Goal: Task Accomplishment & Management: Complete application form

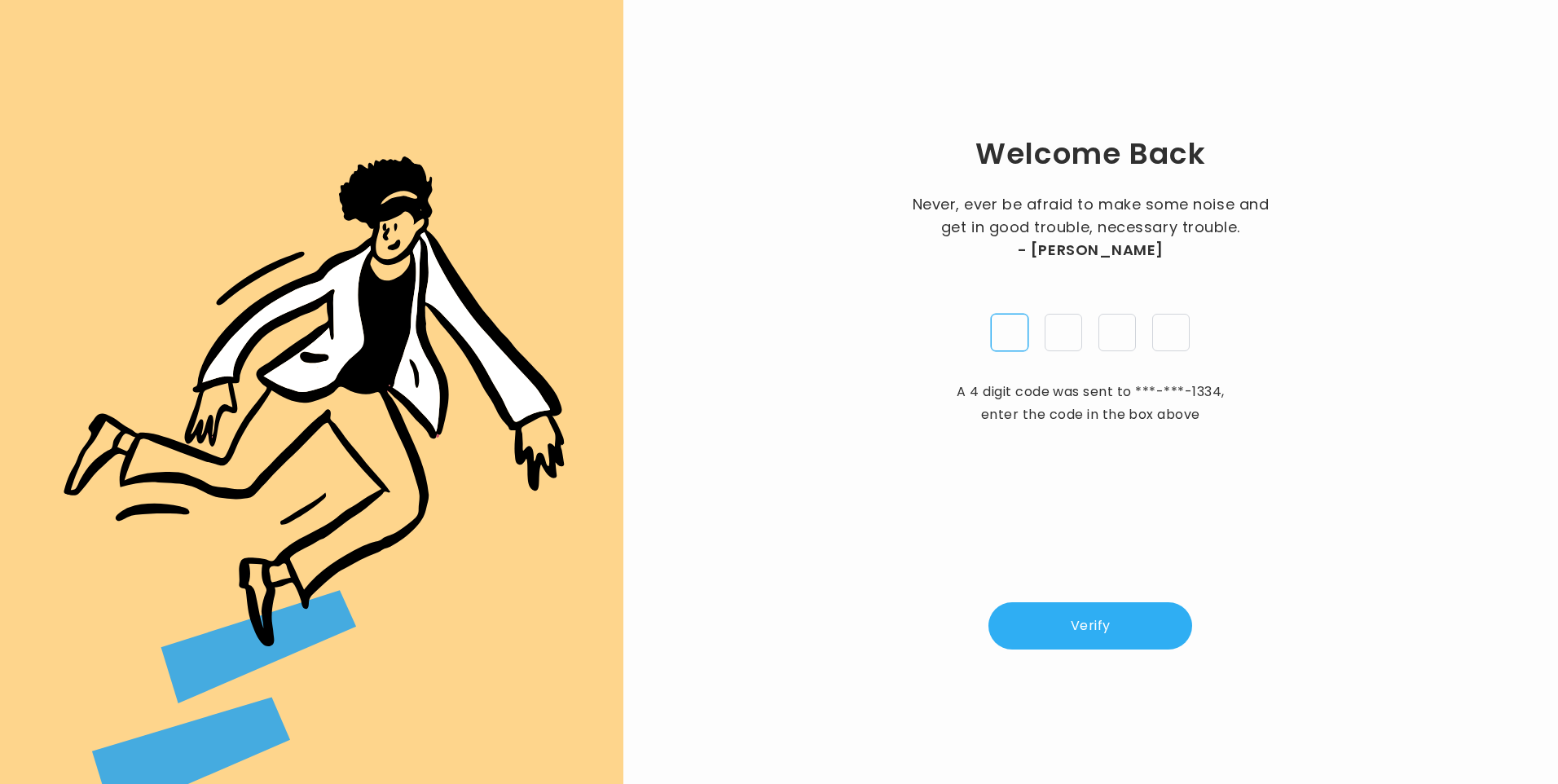
type input "*"
click at [1067, 653] on div "Welcome Back Never, ever be afraid to make some noise and get in good trouble, …" at bounding box center [1091, 391] width 883 height 732
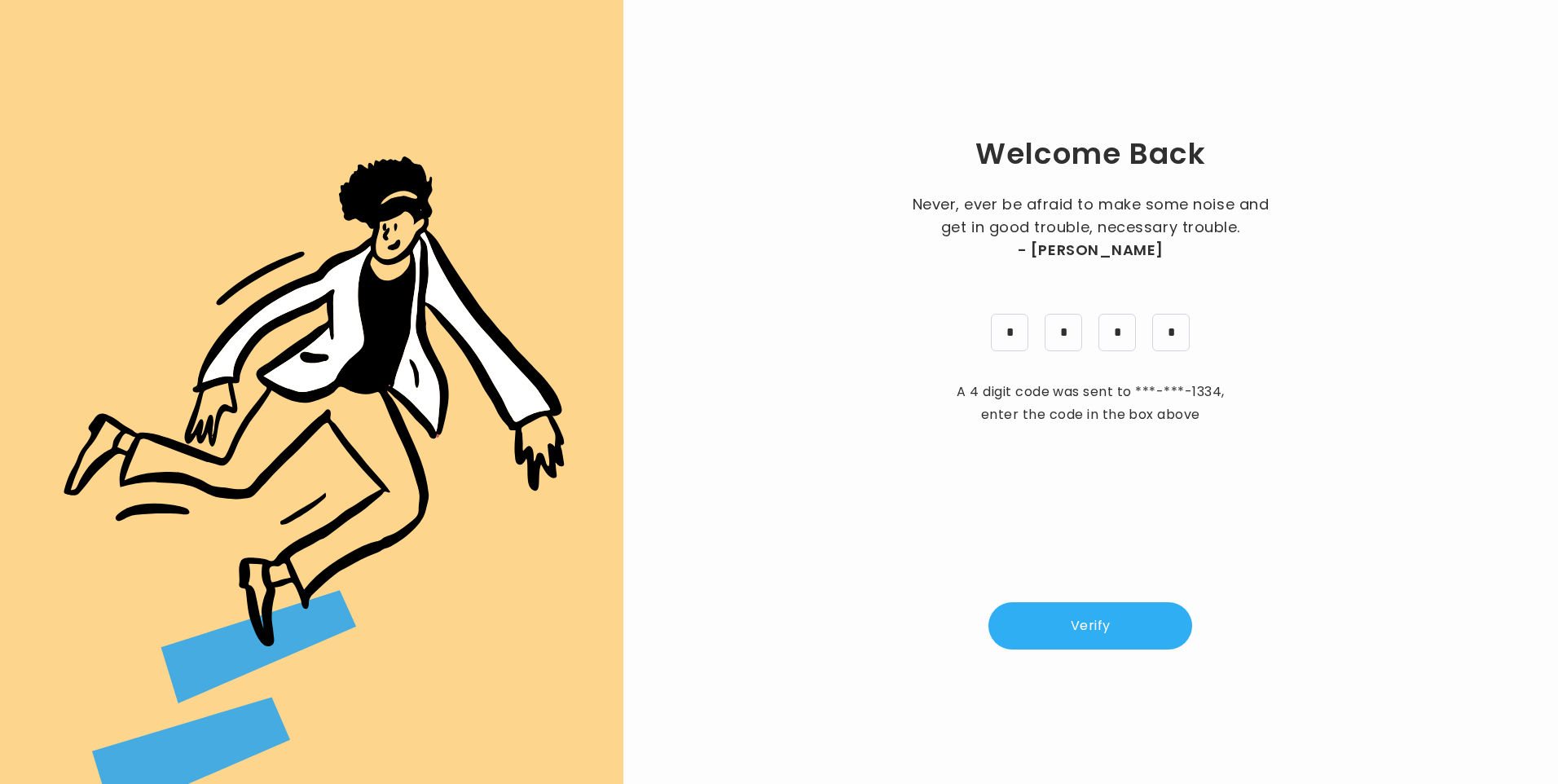
click at [1067, 634] on button "Verify" at bounding box center [1091, 626] width 204 height 48
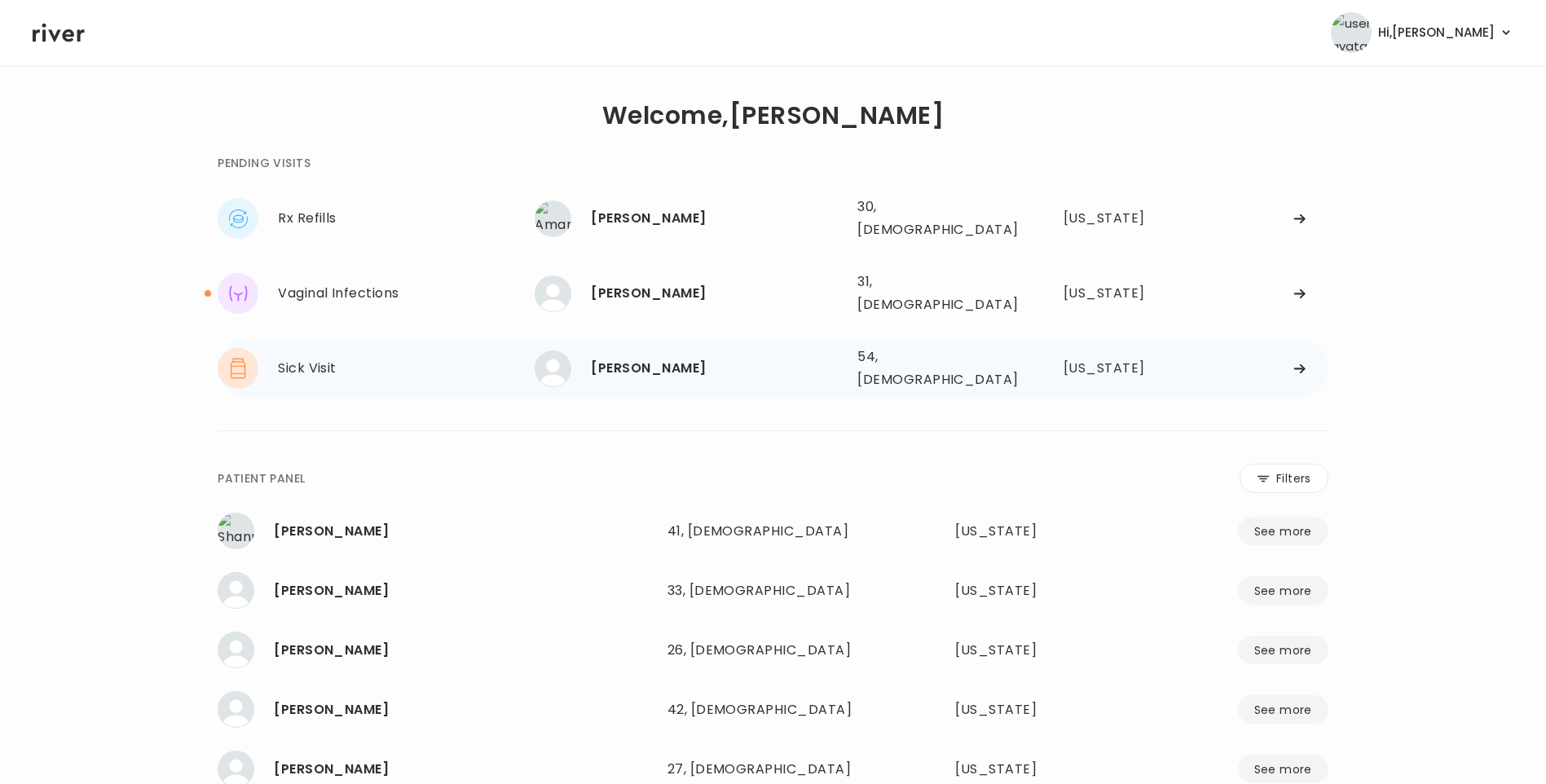
click at [674, 357] on div "Amie Cook" at bounding box center [718, 368] width 254 height 23
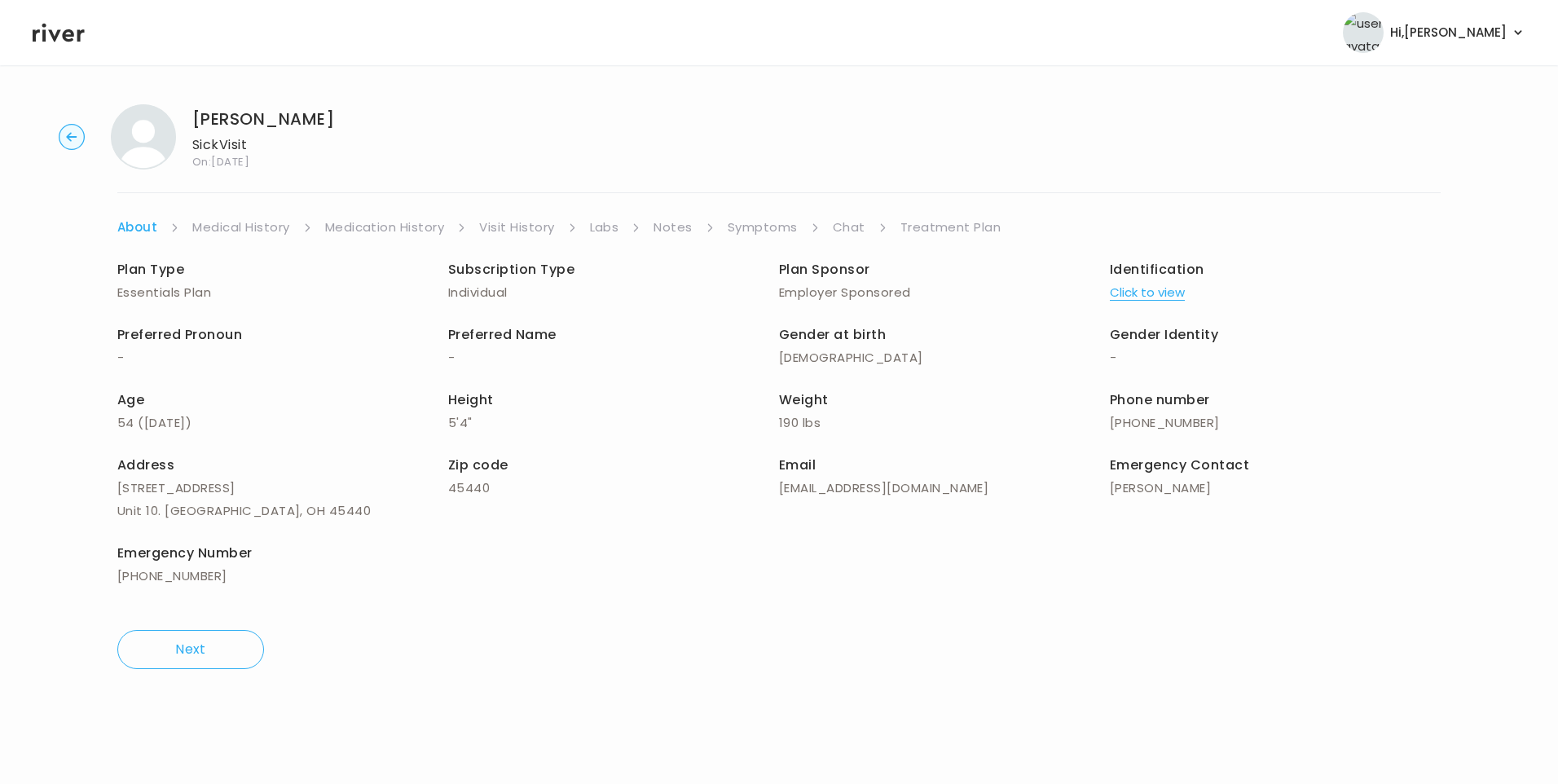
click at [856, 228] on link "Chat" at bounding box center [849, 227] width 32 height 23
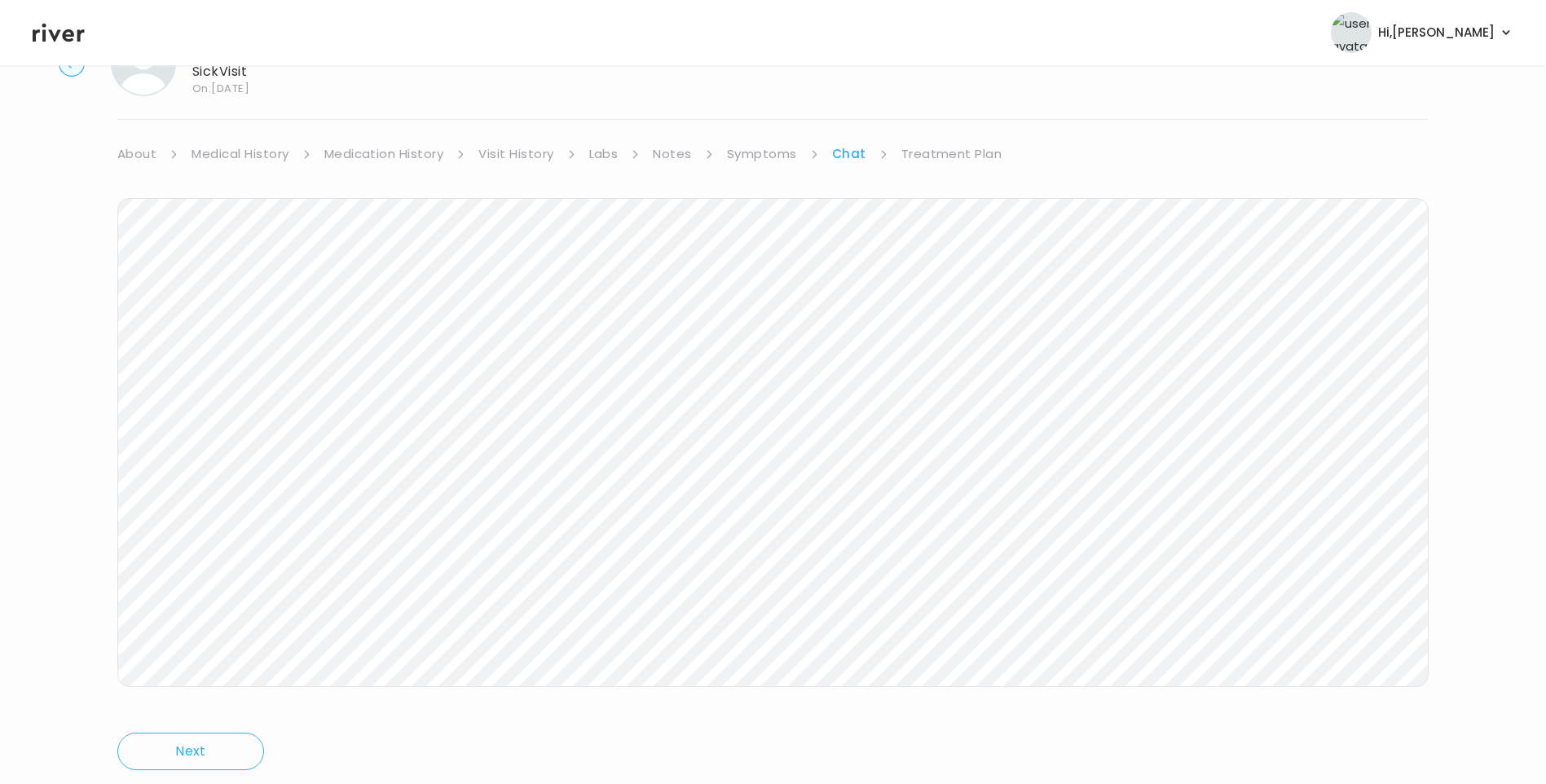
scroll to position [121, 0]
click at [948, 107] on link "Treatment Plan" at bounding box center [952, 106] width 101 height 23
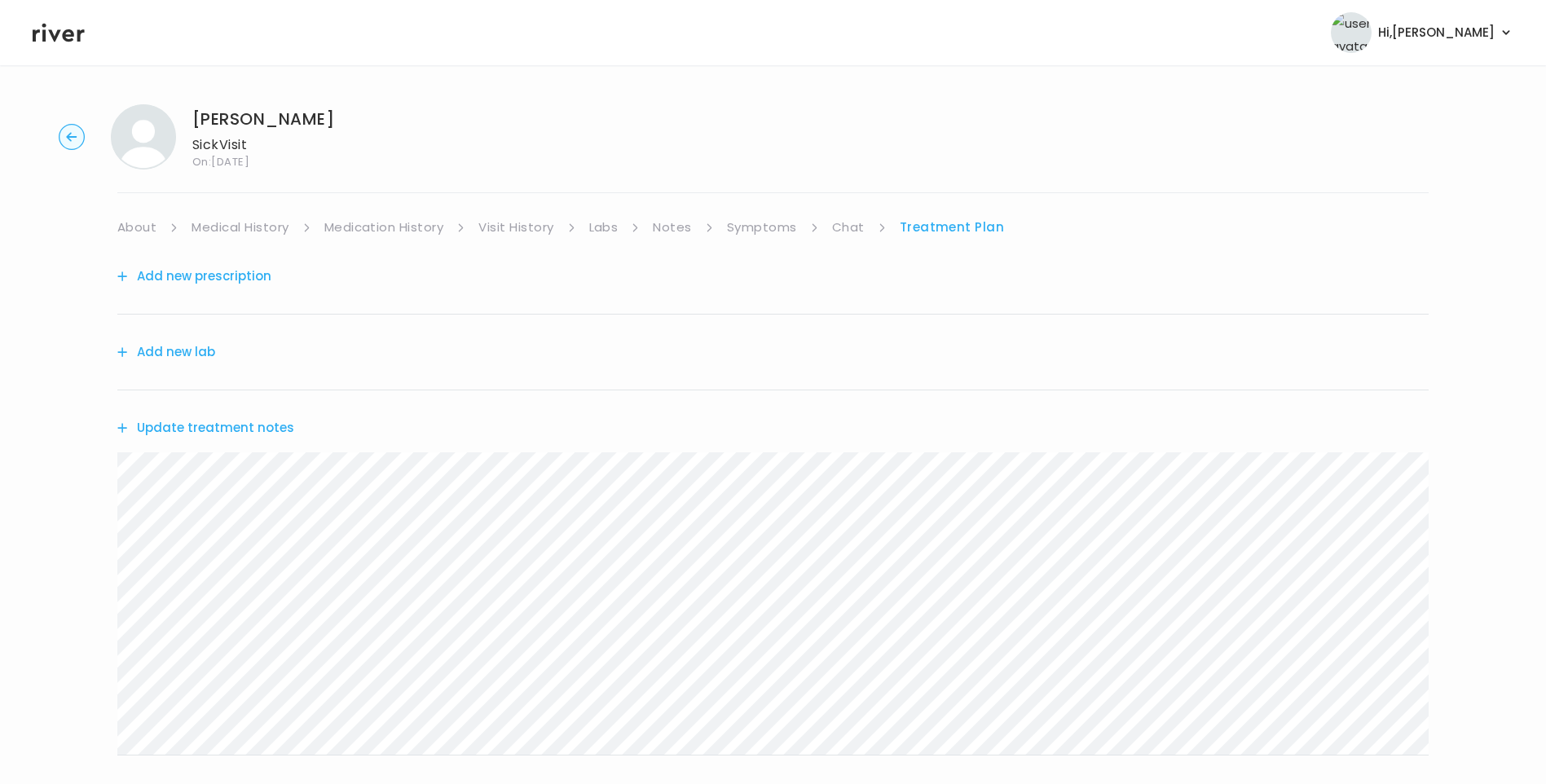
click at [267, 430] on button "Update treatment notes" at bounding box center [205, 427] width 177 height 23
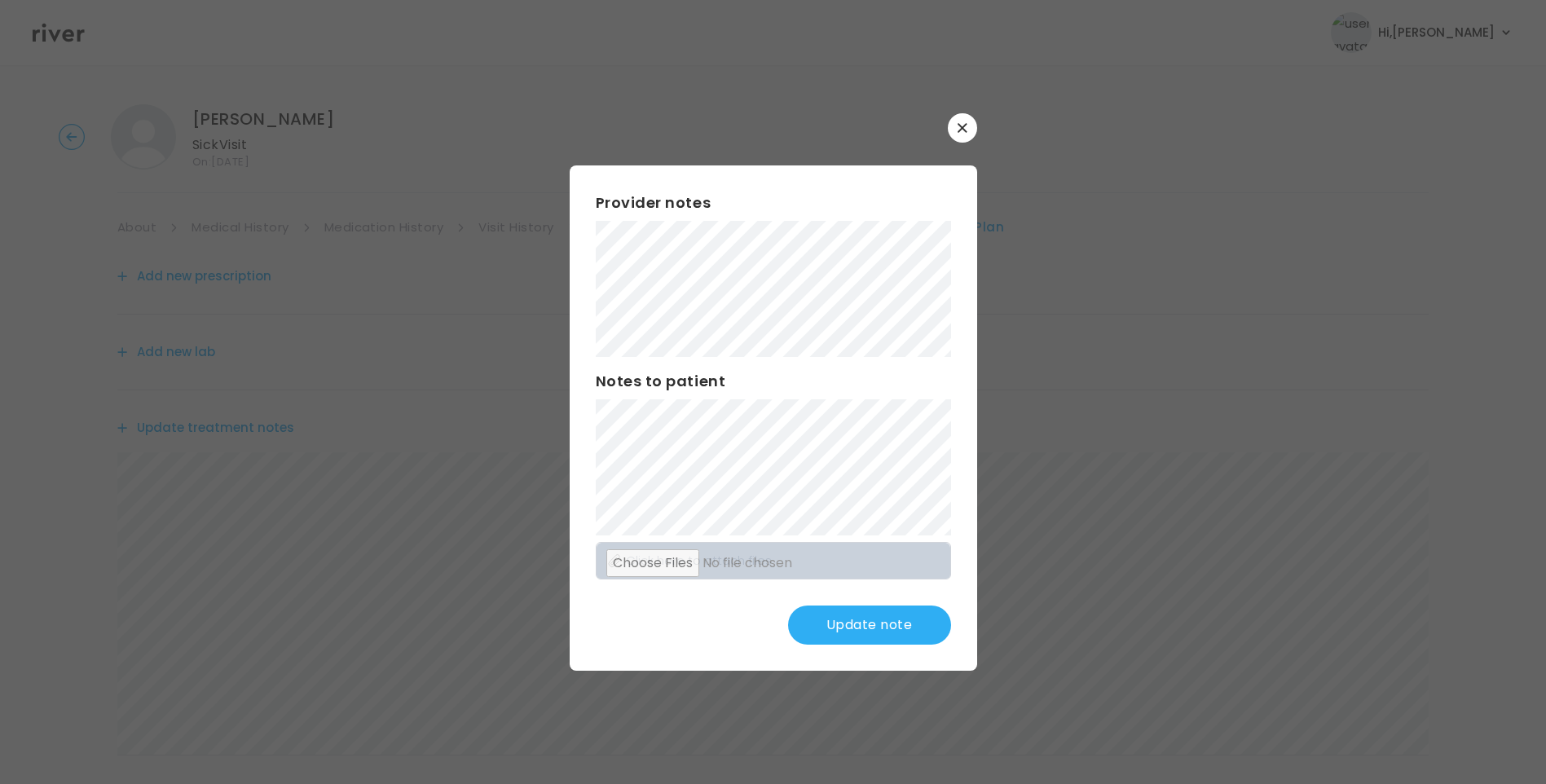
click at [896, 626] on button "Update note" at bounding box center [869, 625] width 163 height 39
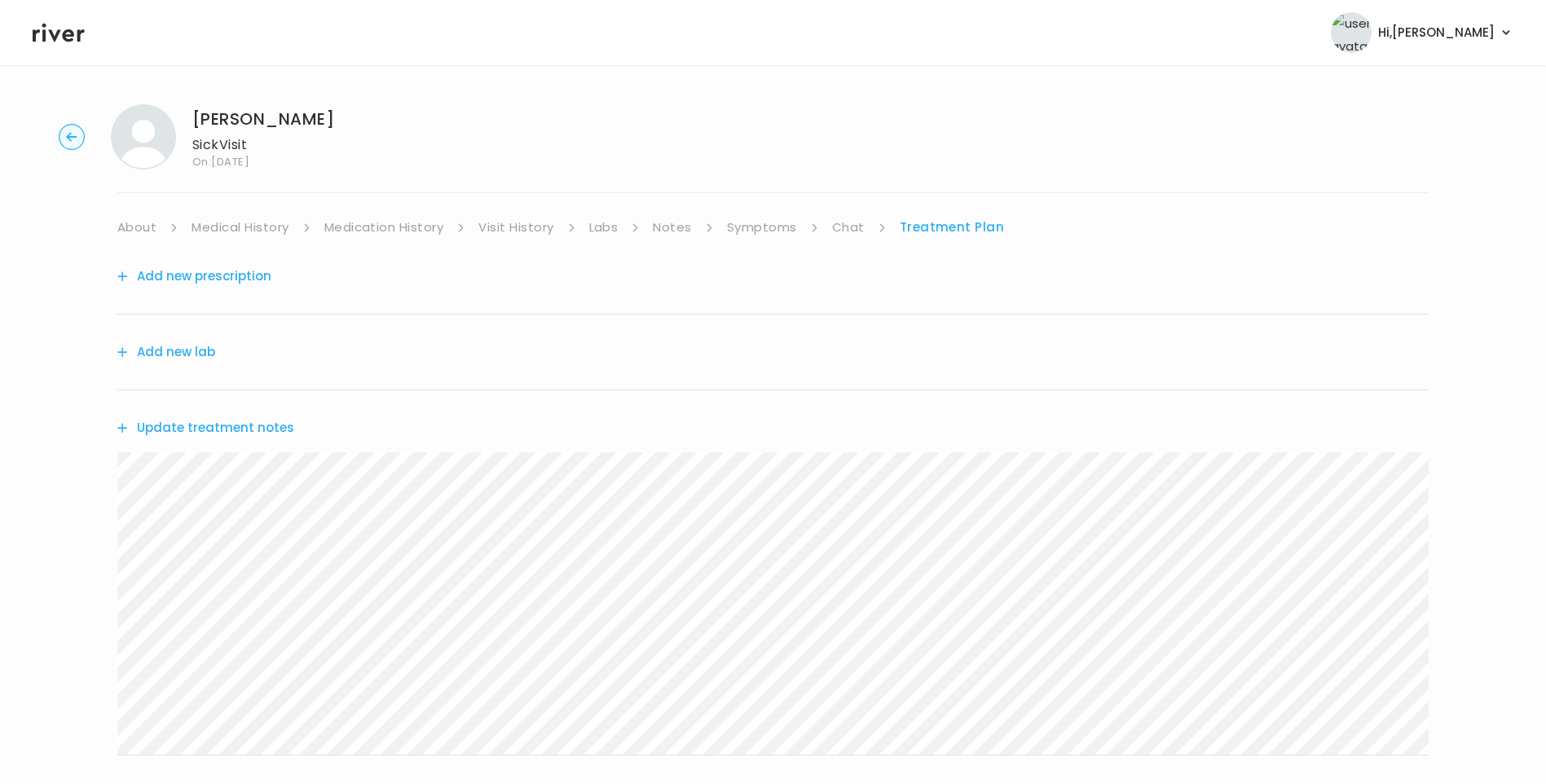
click at [148, 233] on link "About" at bounding box center [136, 227] width 39 height 23
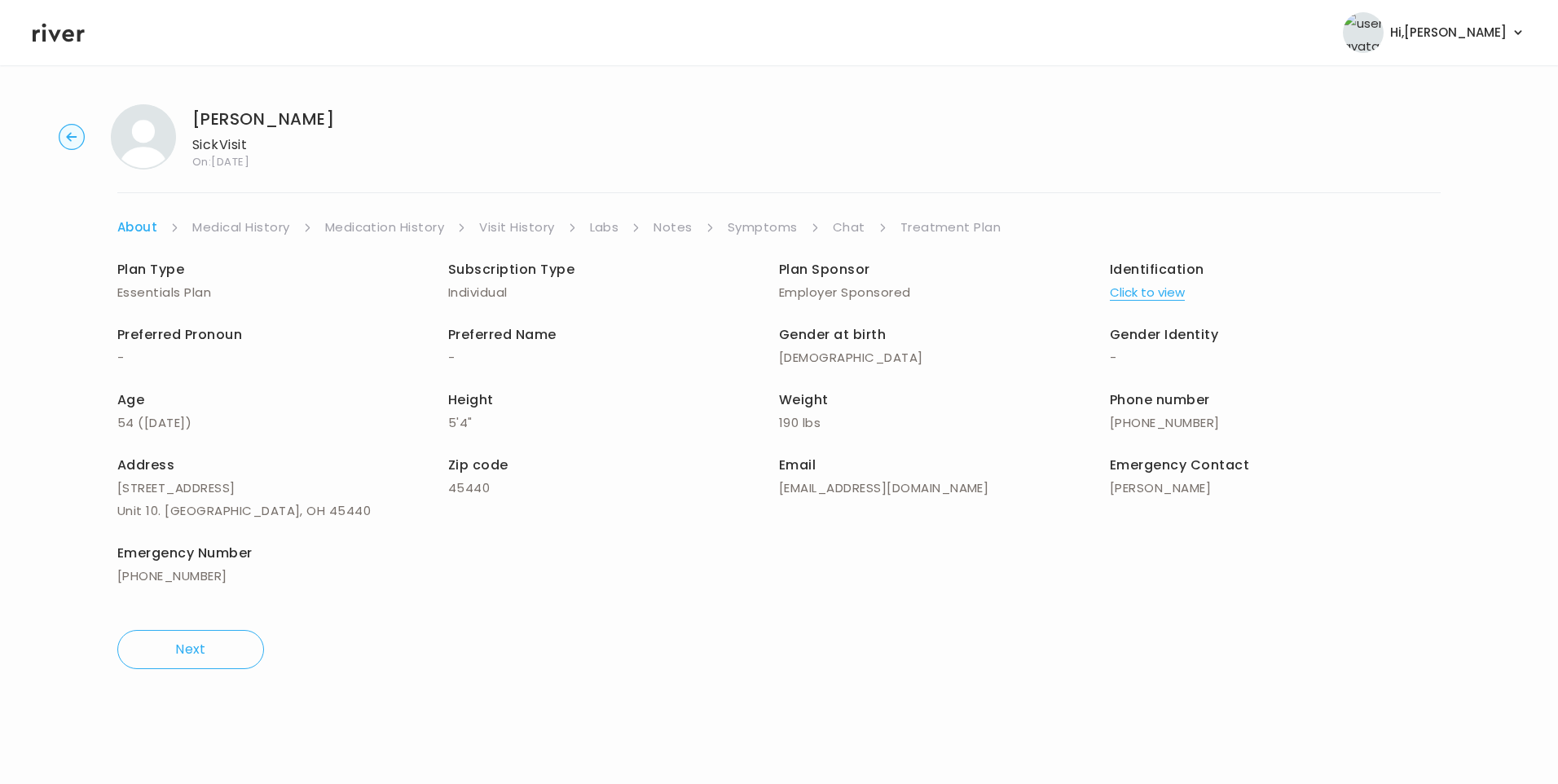
click at [961, 221] on link "Treatment Plan" at bounding box center [951, 227] width 101 height 23
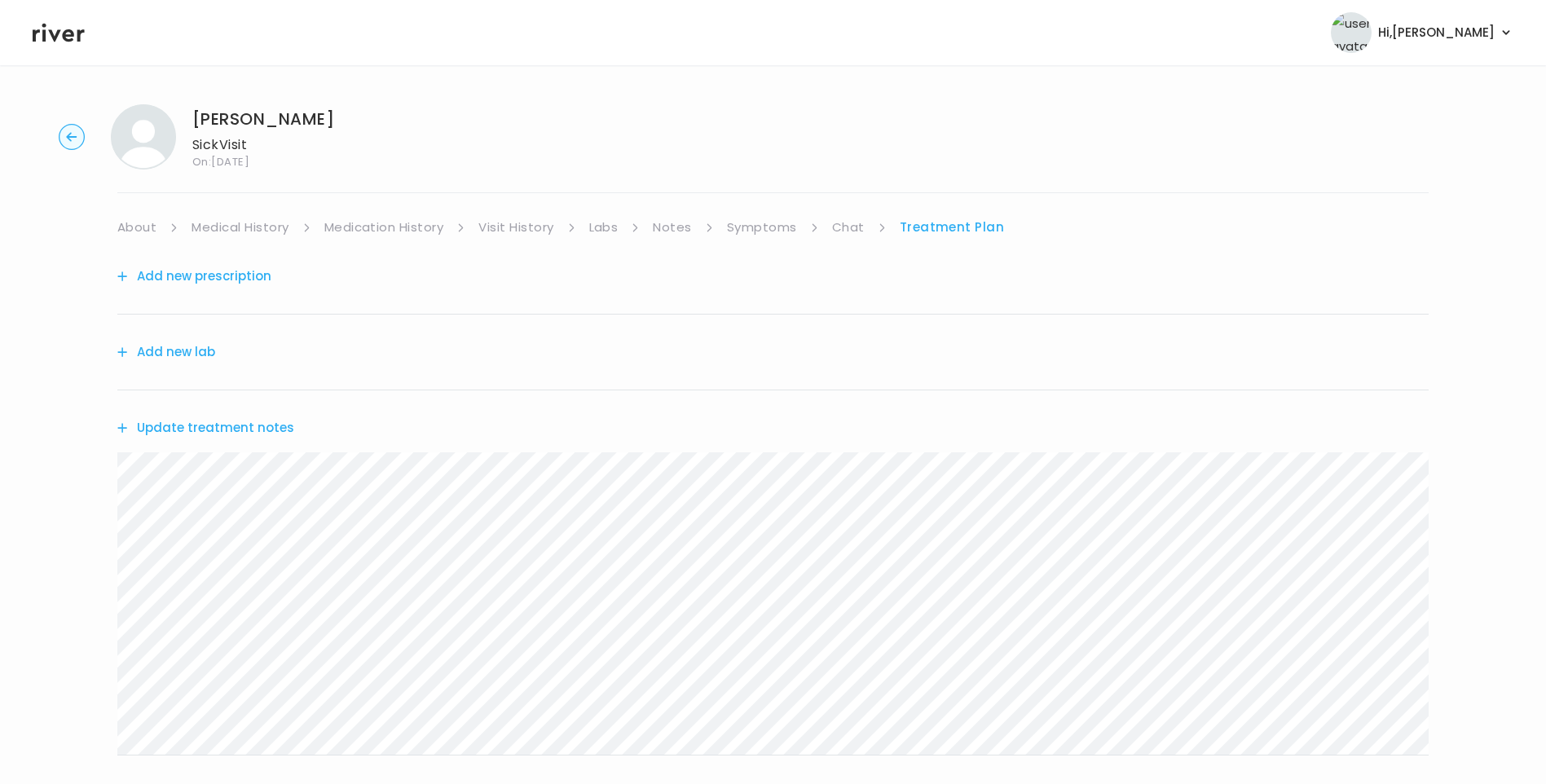
click at [232, 427] on button "Update treatment notes" at bounding box center [205, 427] width 177 height 23
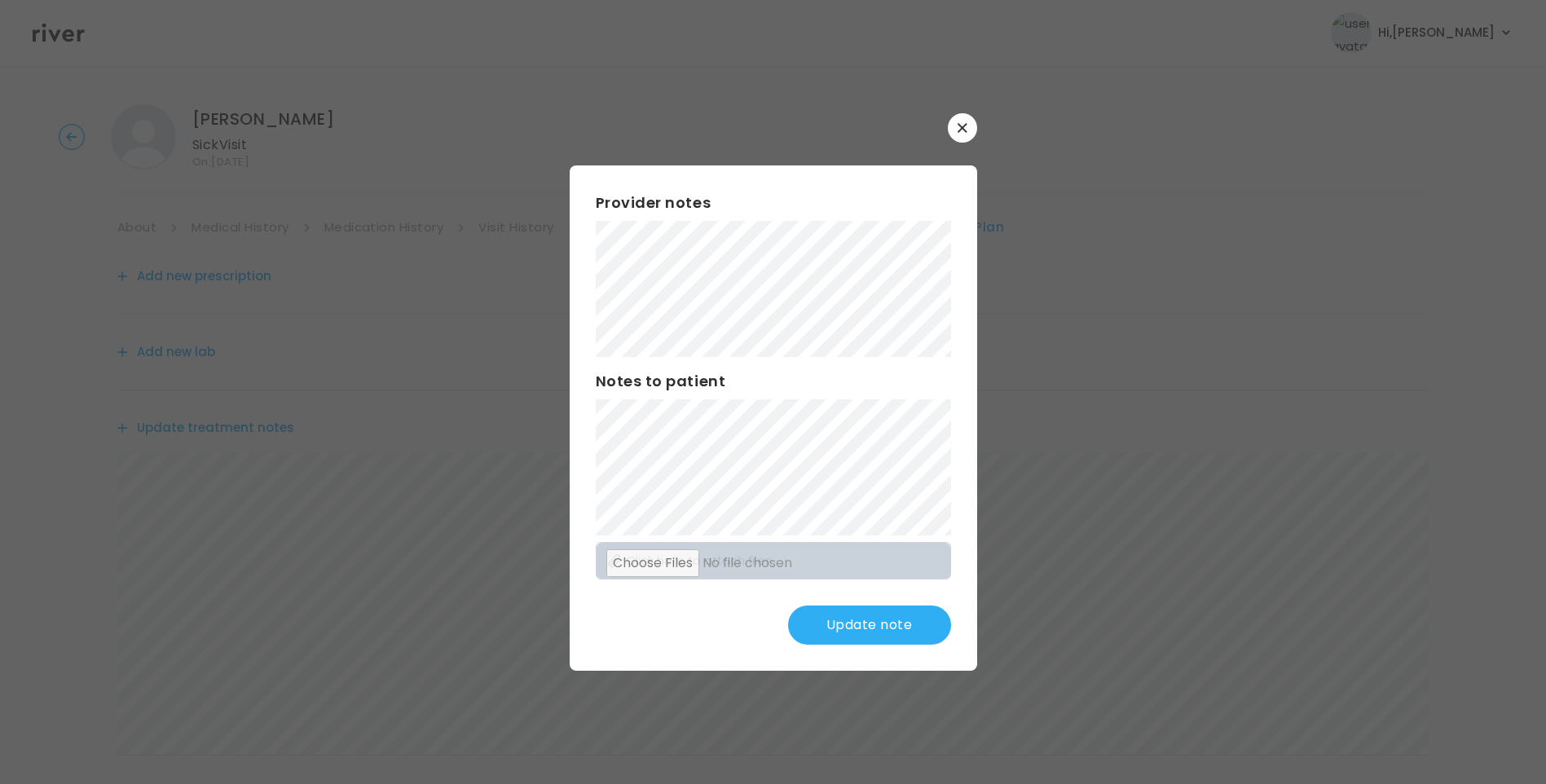
click at [886, 625] on button "Update note" at bounding box center [869, 625] width 163 height 39
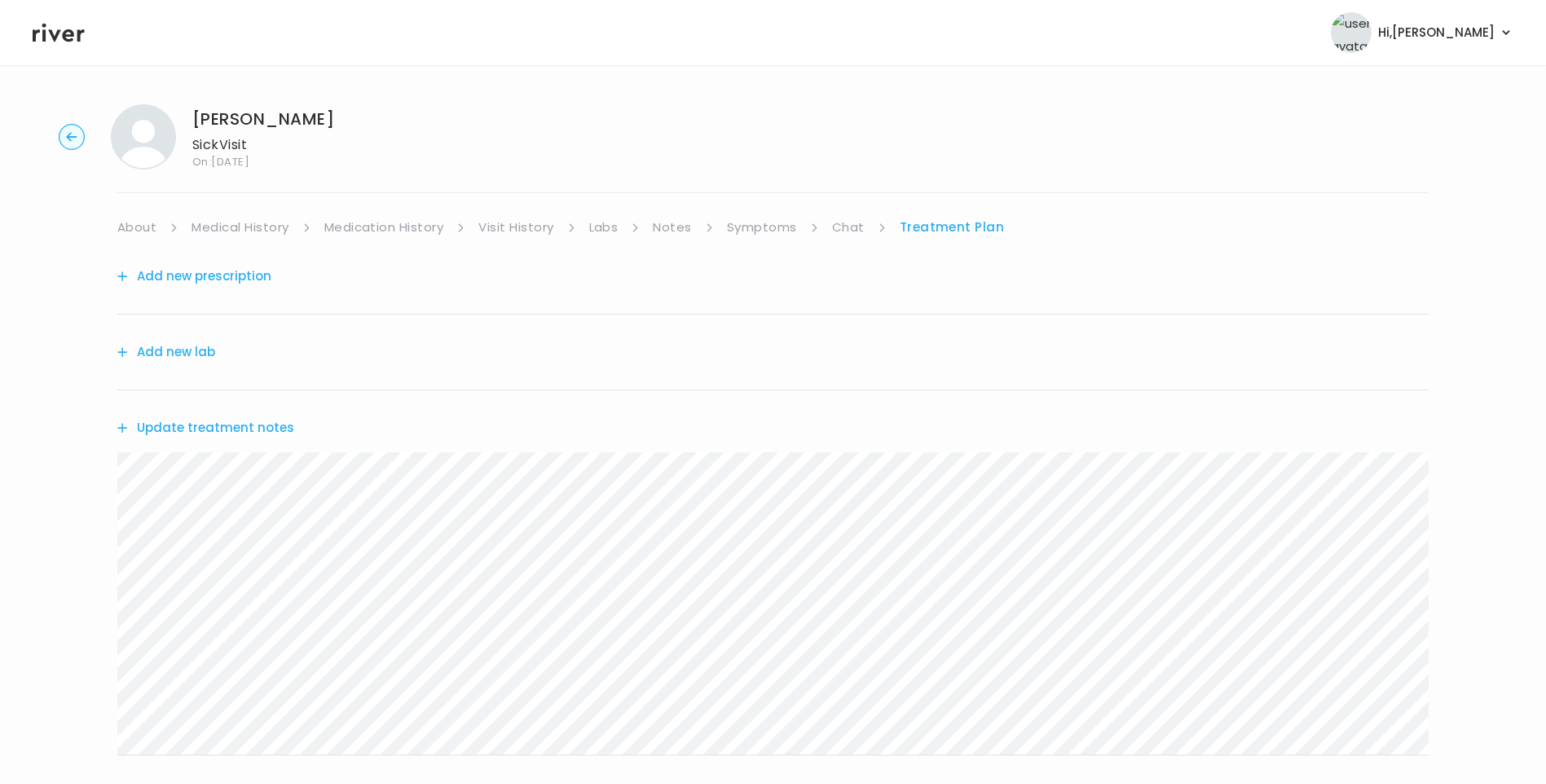
click at [846, 217] on link "Chat" at bounding box center [848, 227] width 32 height 23
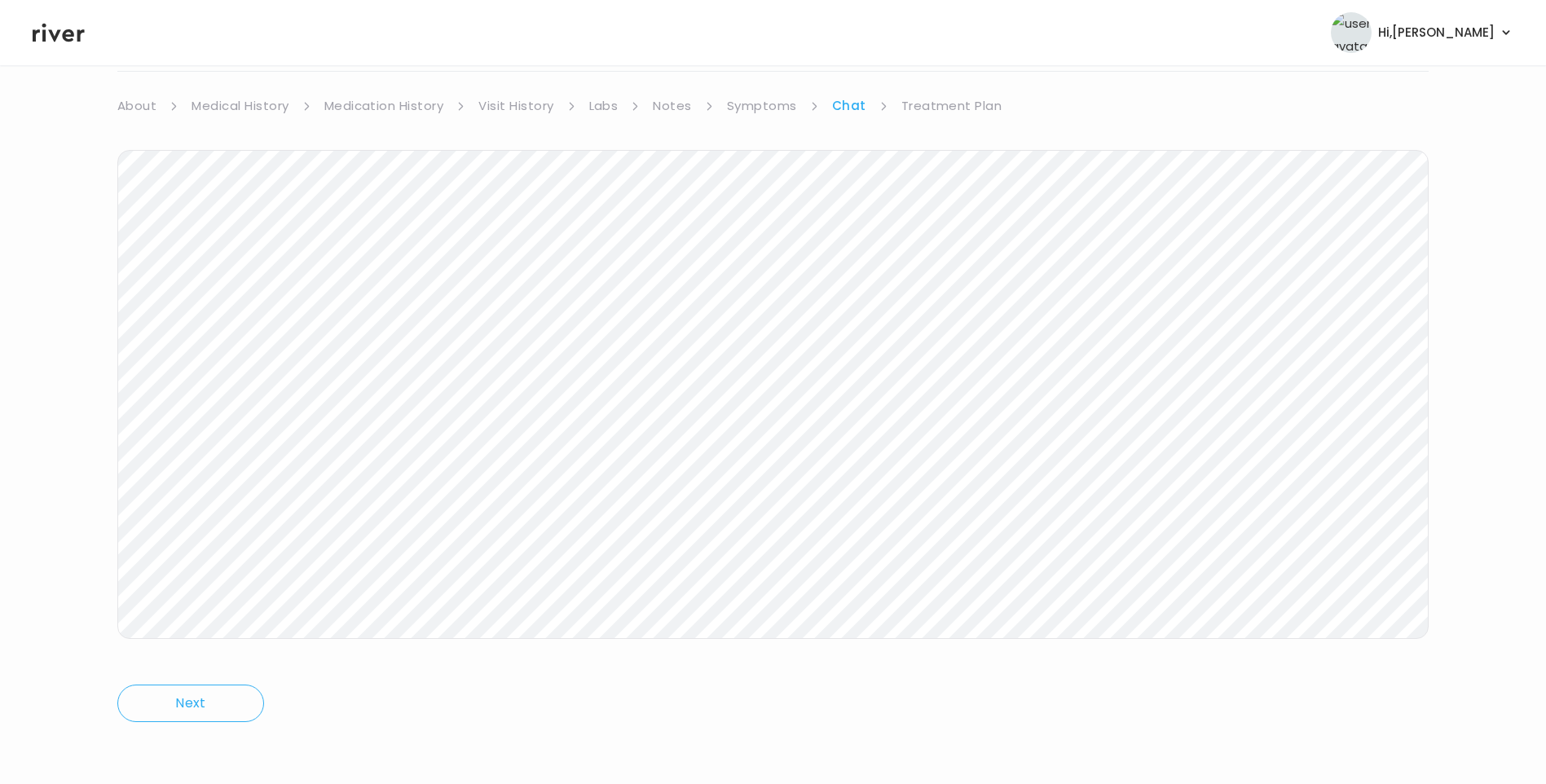
drag, startPoint x: 930, startPoint y: 106, endPoint x: 936, endPoint y: 114, distance: 10.0
click at [931, 106] on link "Treatment Plan" at bounding box center [952, 106] width 101 height 23
click at [232, 312] on button "Update treatment notes" at bounding box center [205, 306] width 177 height 23
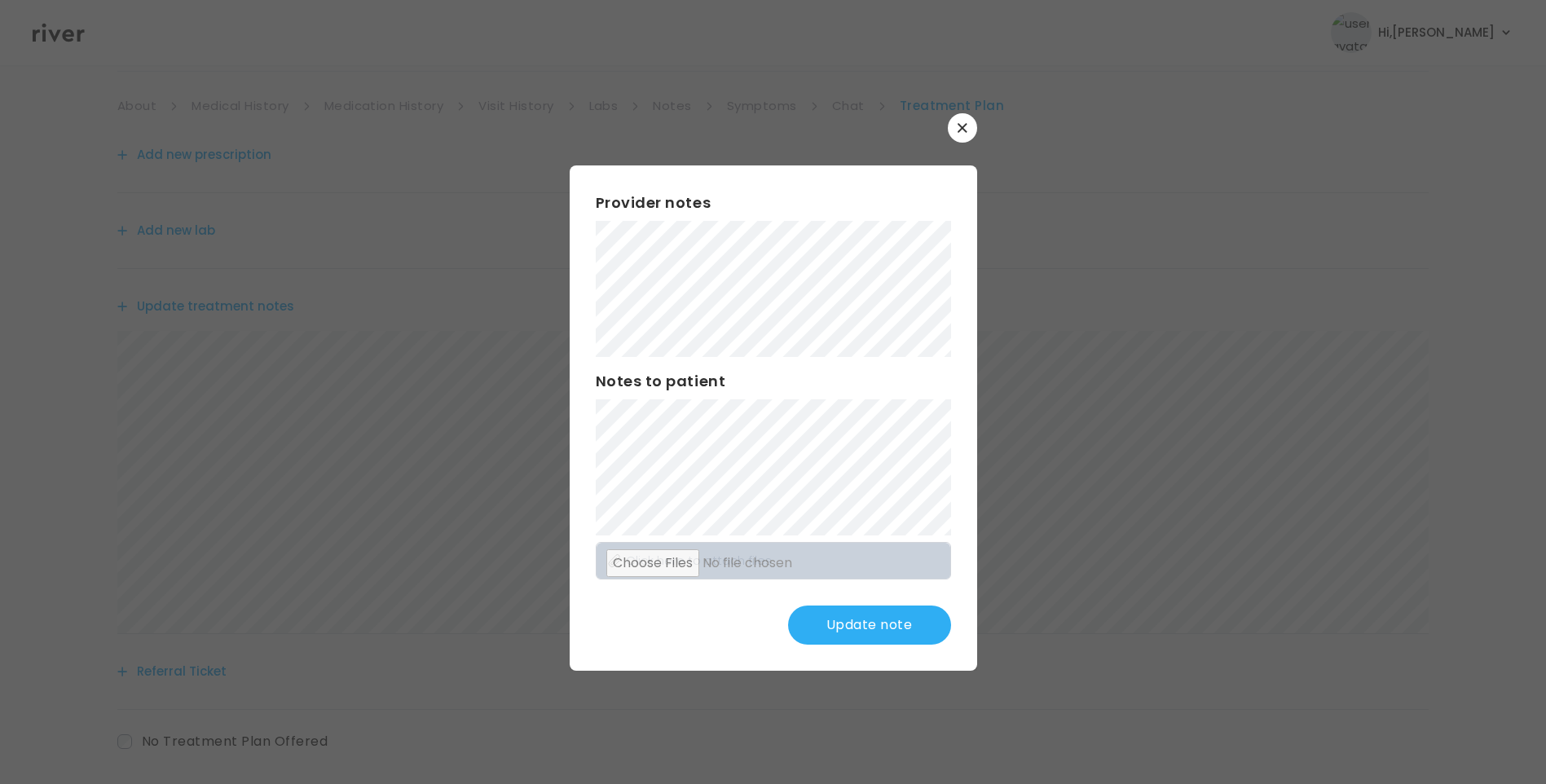
click at [889, 623] on button "Update note" at bounding box center [869, 625] width 163 height 39
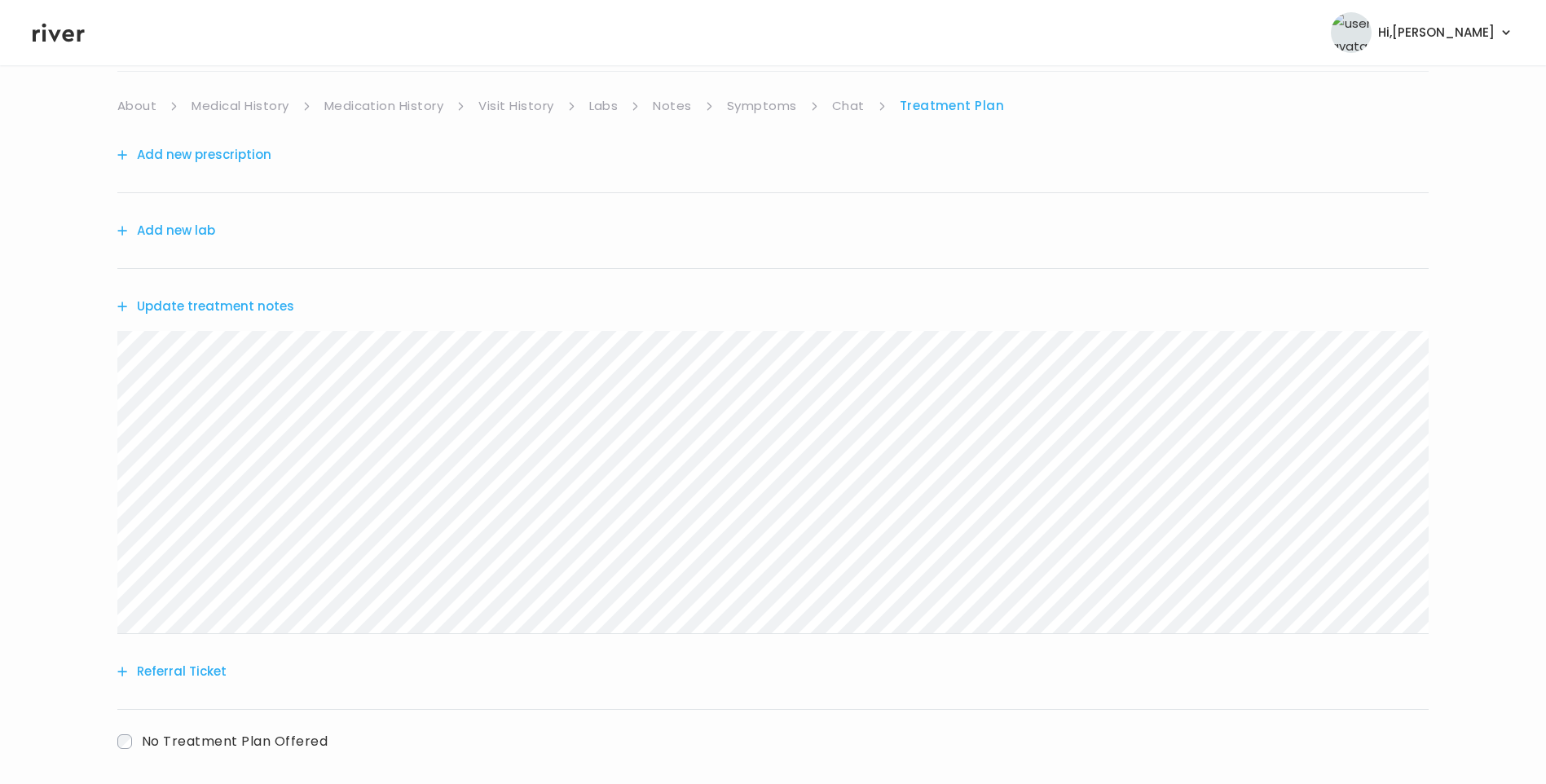
click at [275, 311] on button "Update treatment notes" at bounding box center [205, 306] width 177 height 23
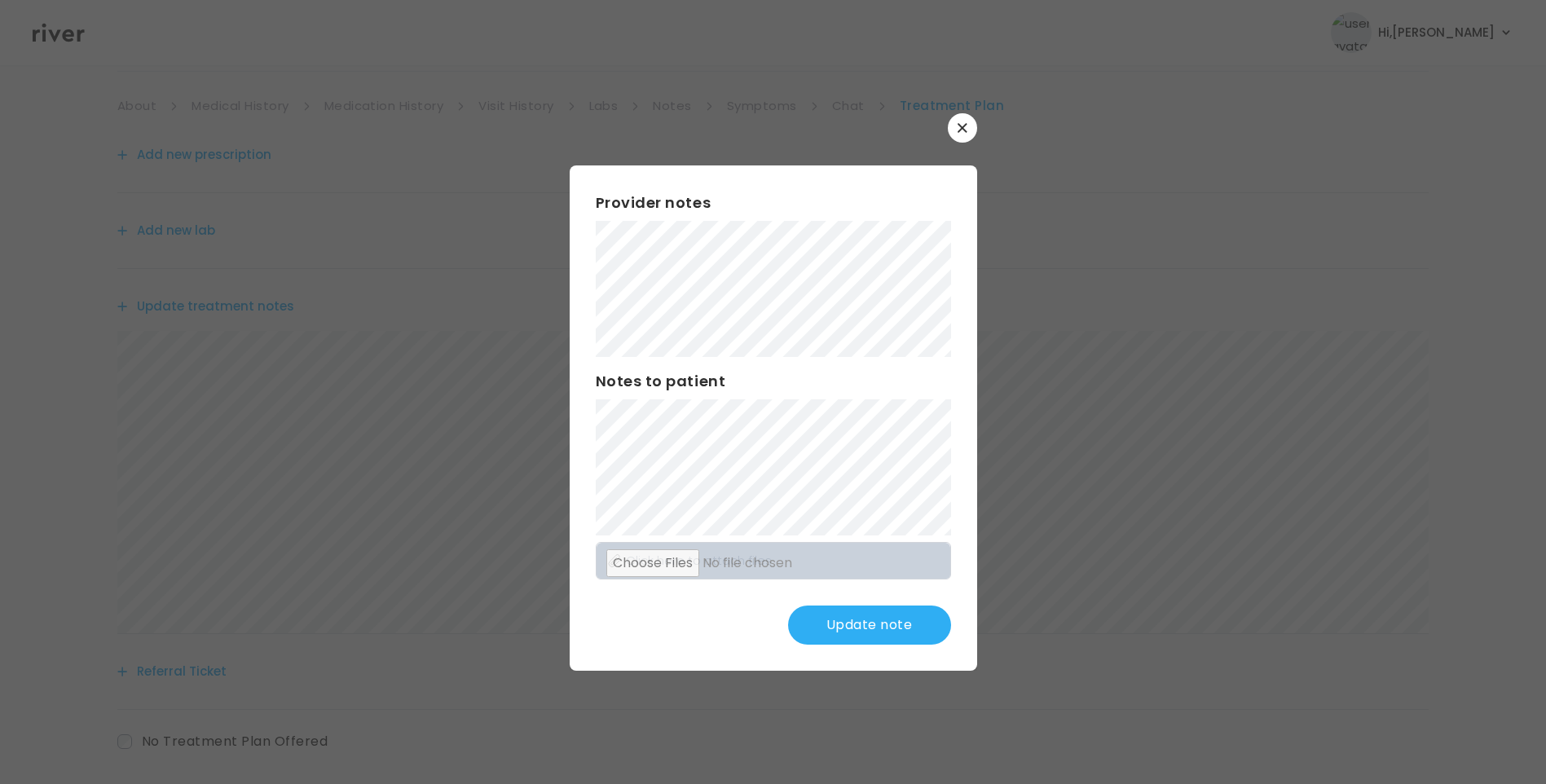
click at [864, 637] on button "Update note" at bounding box center [869, 625] width 163 height 39
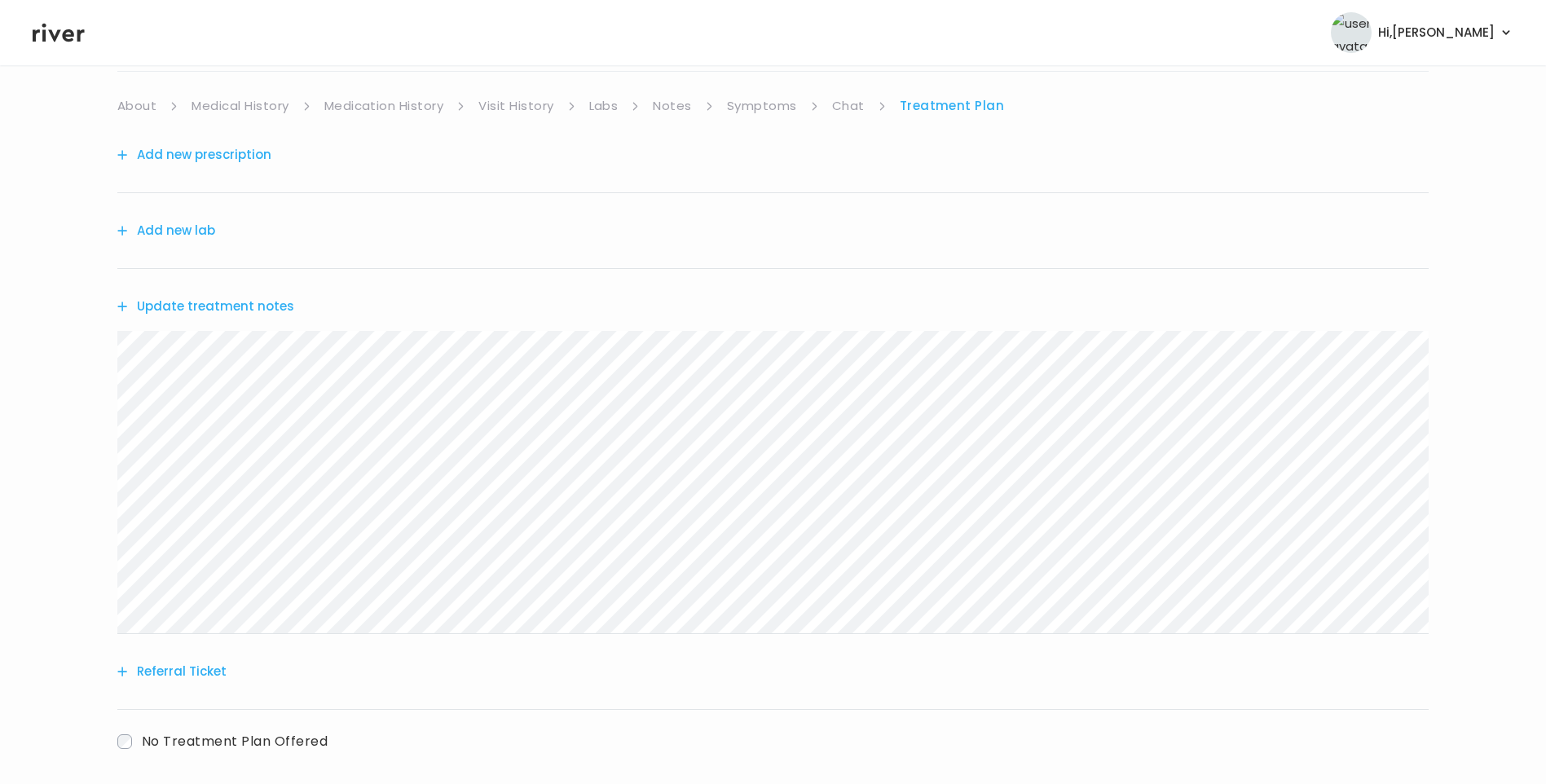
click at [852, 101] on link "Chat" at bounding box center [848, 106] width 32 height 23
click at [952, 103] on link "Treatment Plan" at bounding box center [952, 106] width 101 height 23
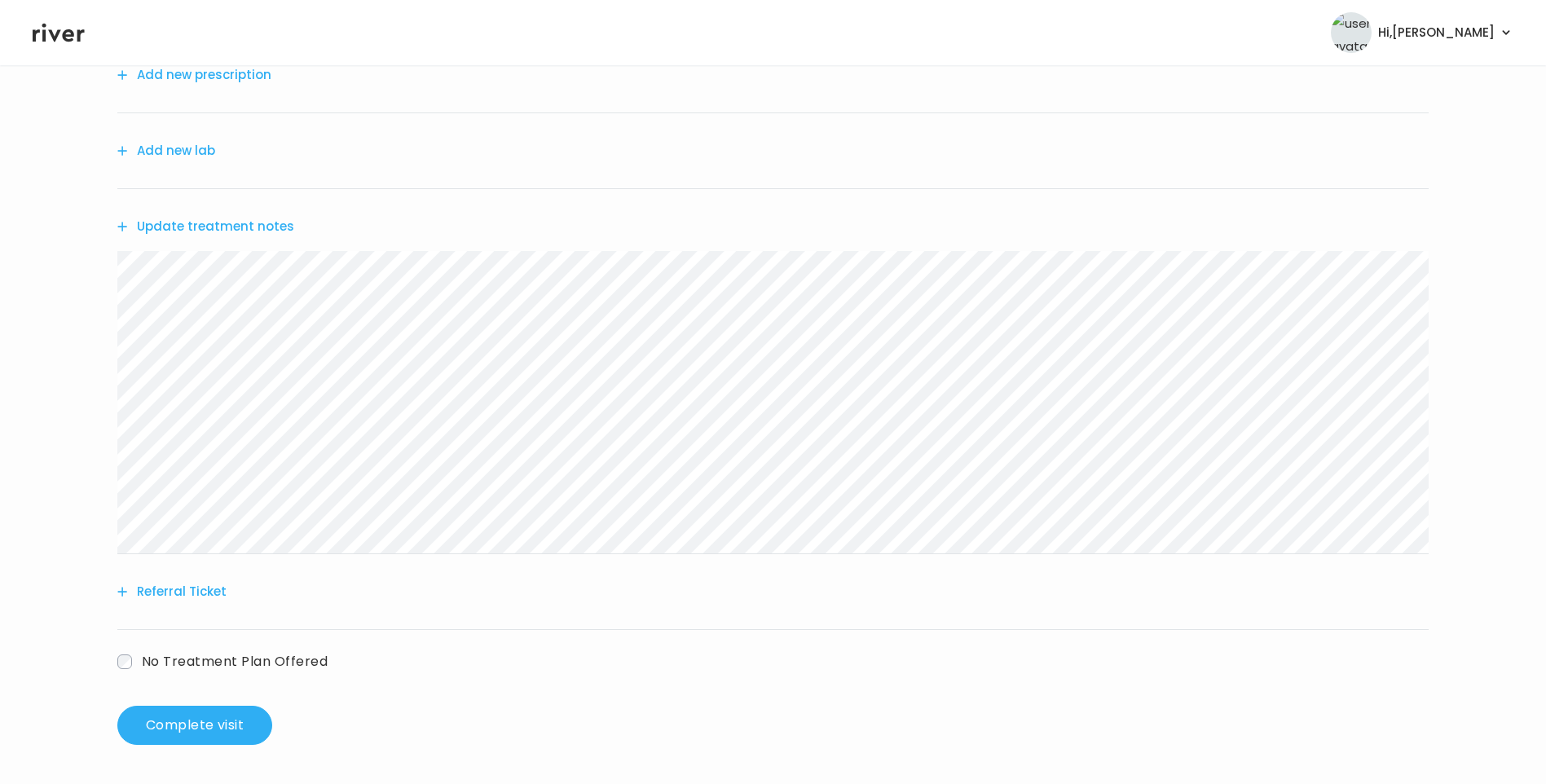
click at [261, 227] on button "Update treatment notes" at bounding box center [205, 227] width 177 height 23
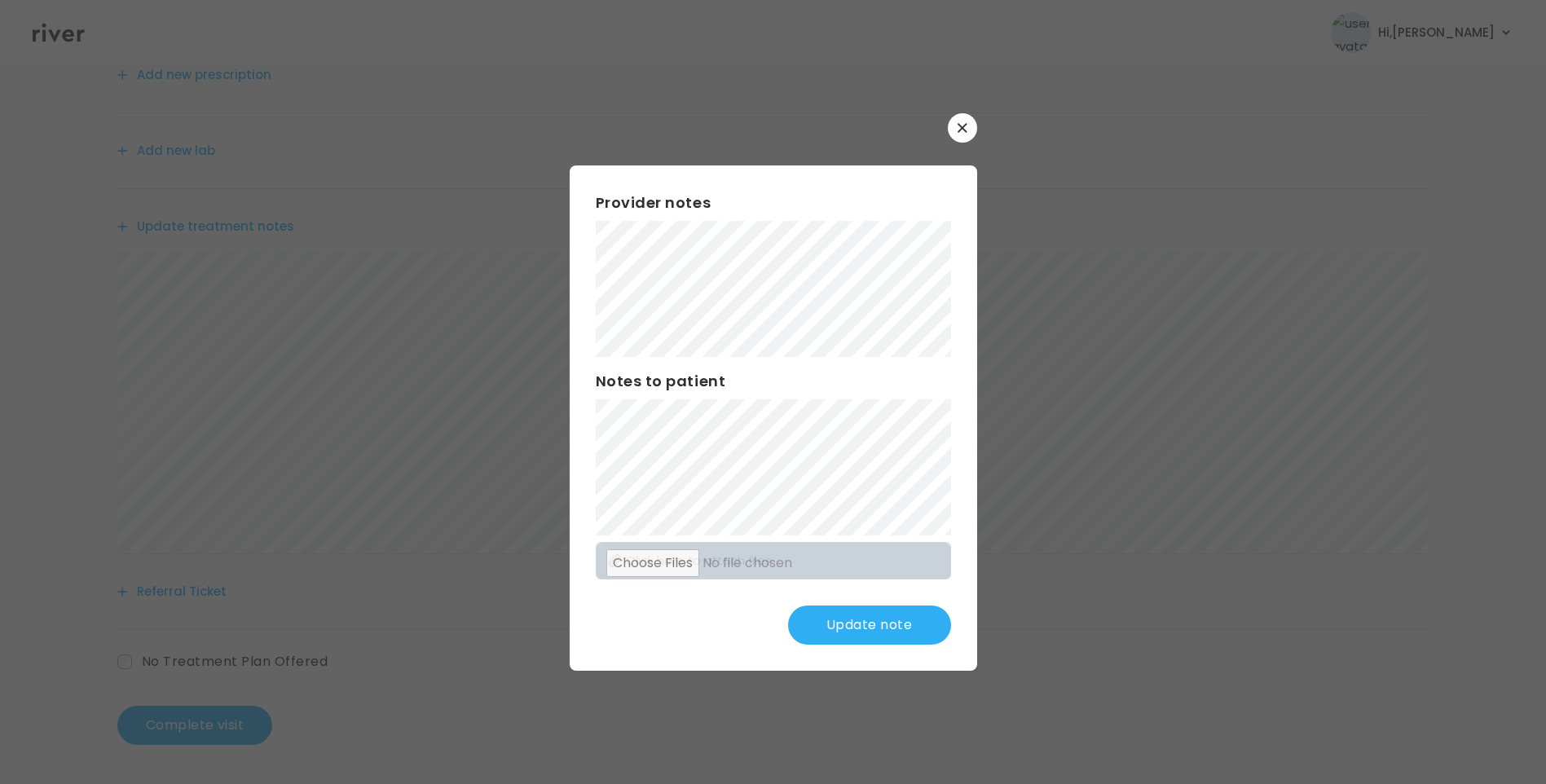
click at [897, 637] on button "Update note" at bounding box center [869, 625] width 163 height 39
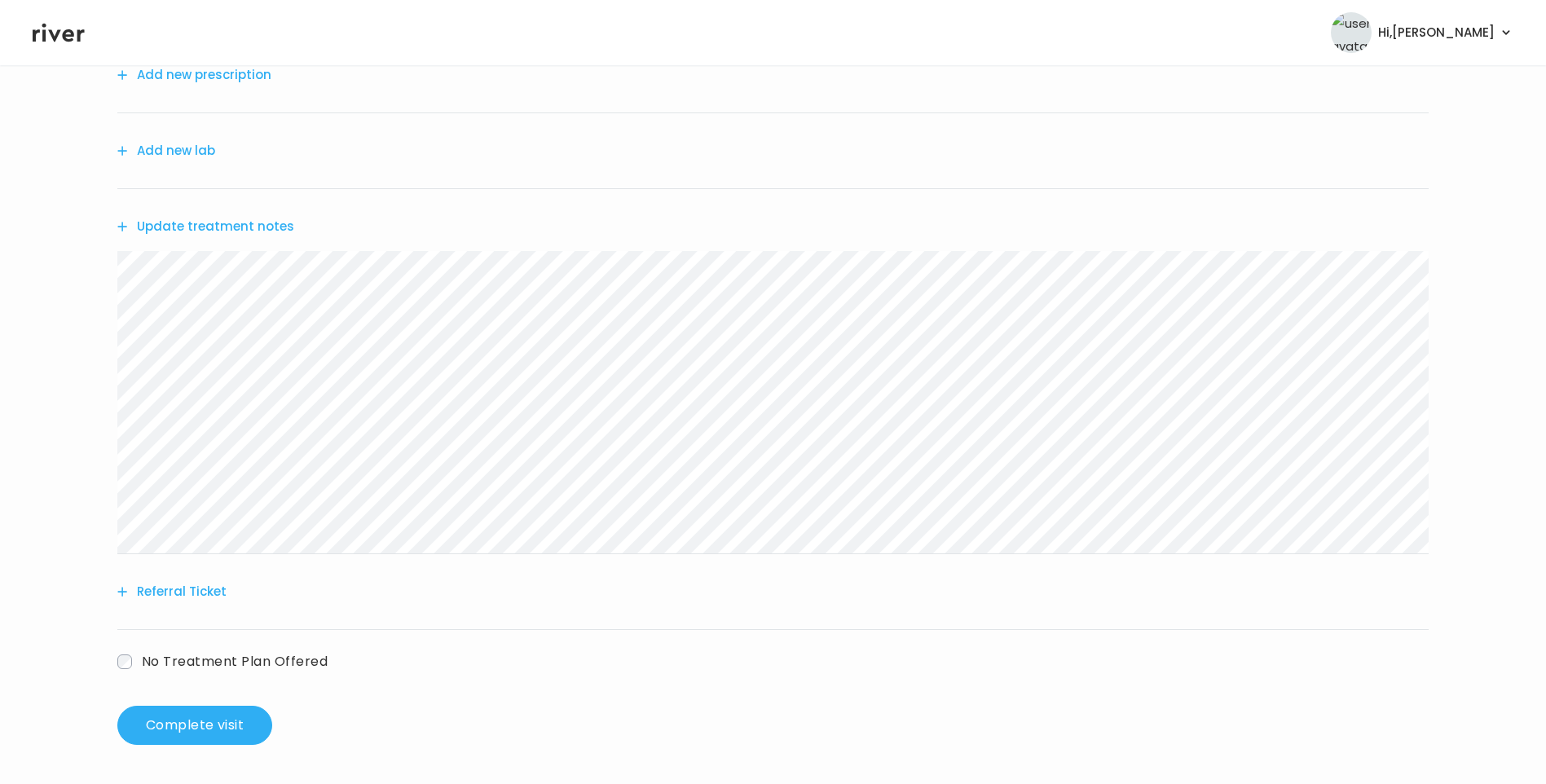
click at [246, 218] on button "Update treatment notes" at bounding box center [205, 227] width 177 height 23
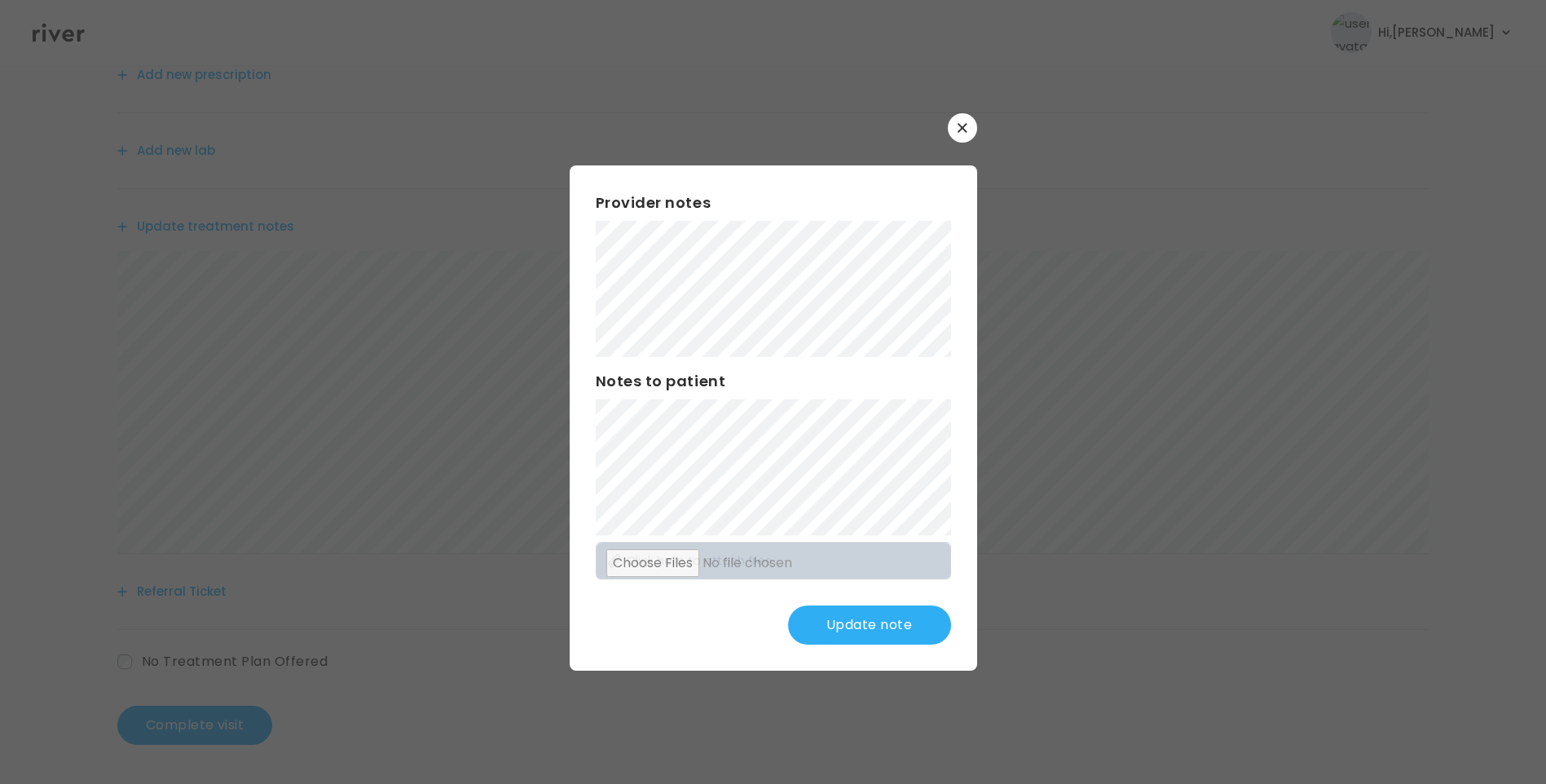
click at [834, 626] on button "Update note" at bounding box center [869, 625] width 163 height 39
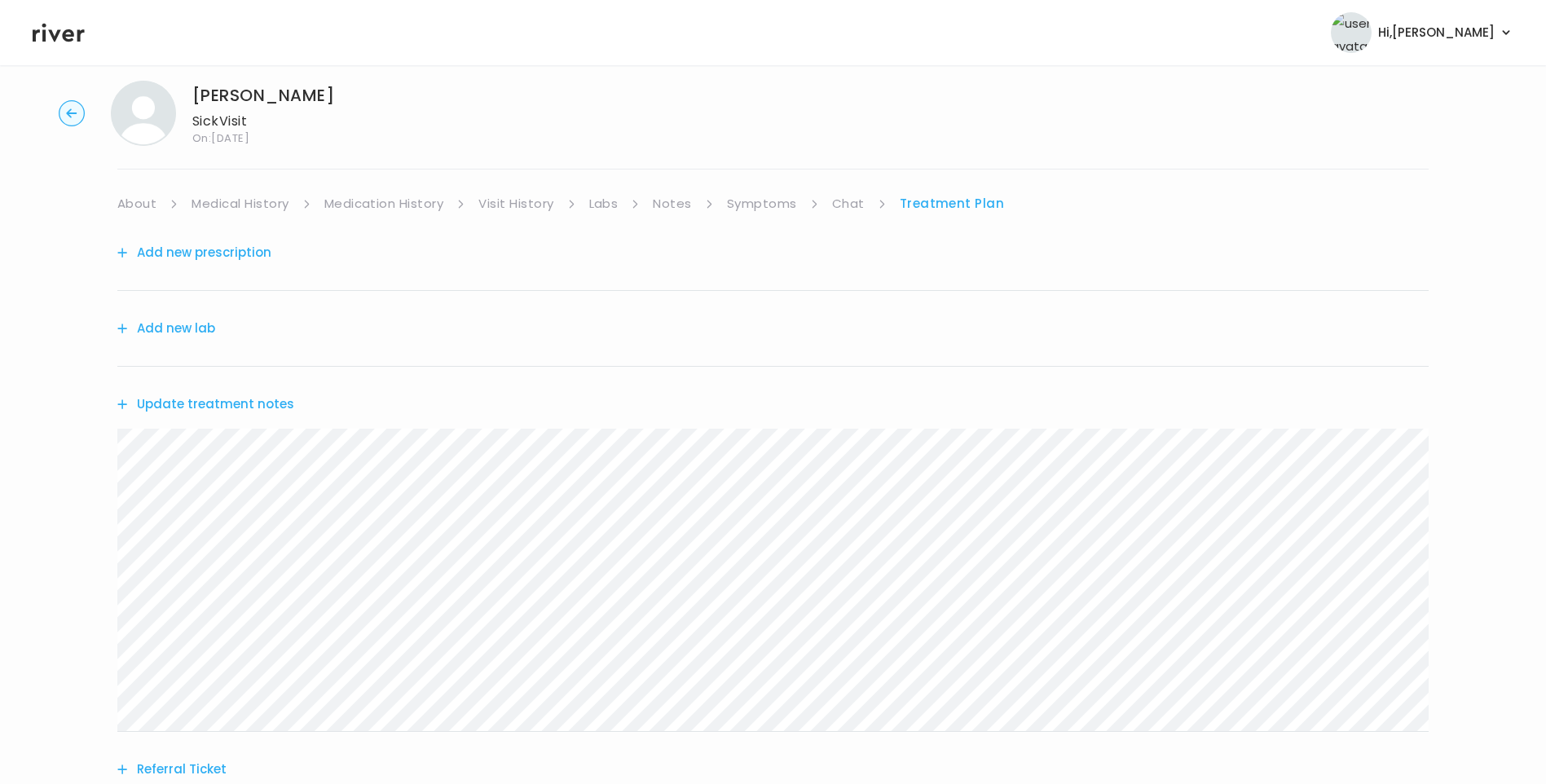
scroll to position [0, 0]
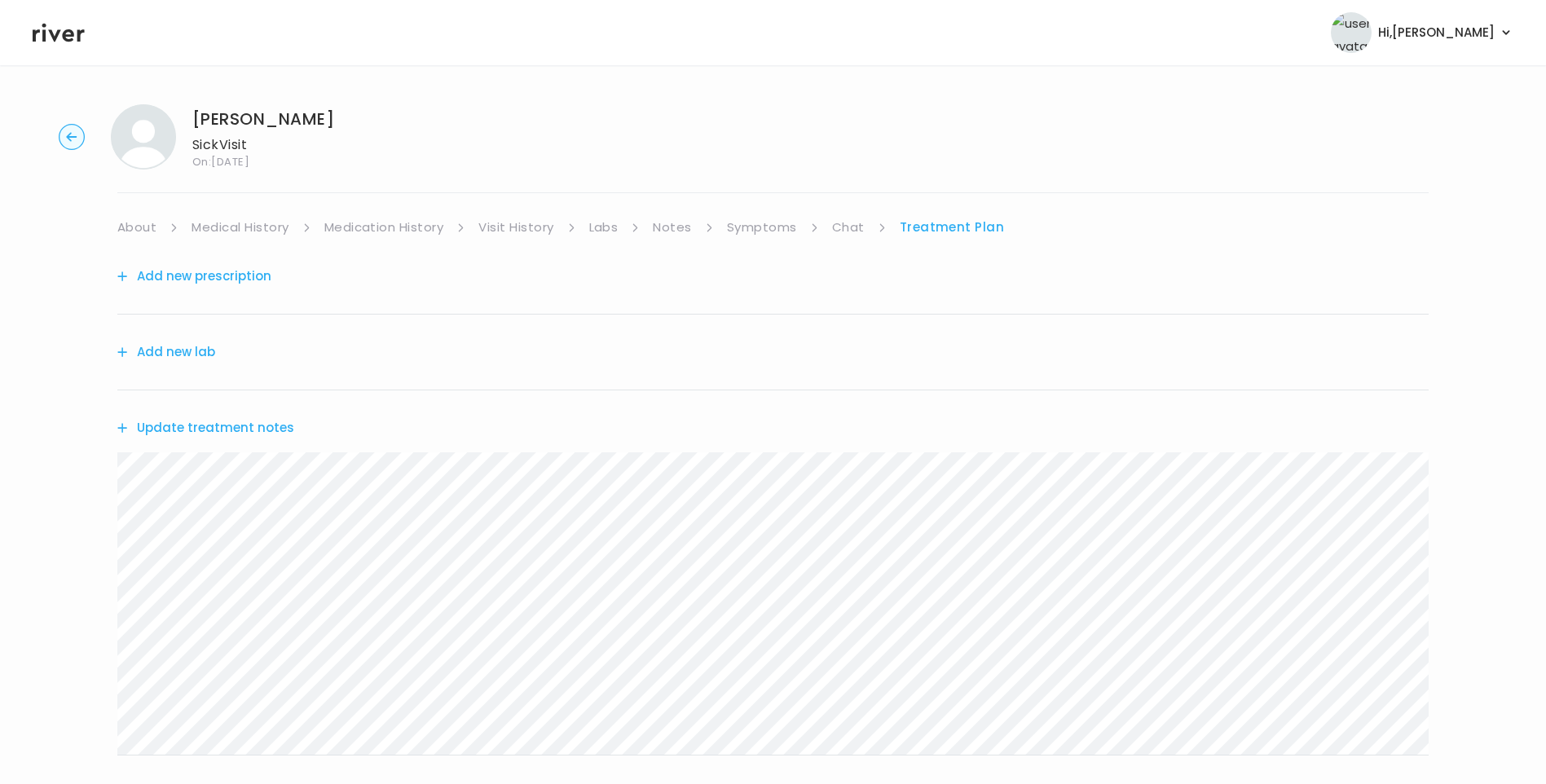
click at [841, 227] on link "Chat" at bounding box center [848, 227] width 32 height 23
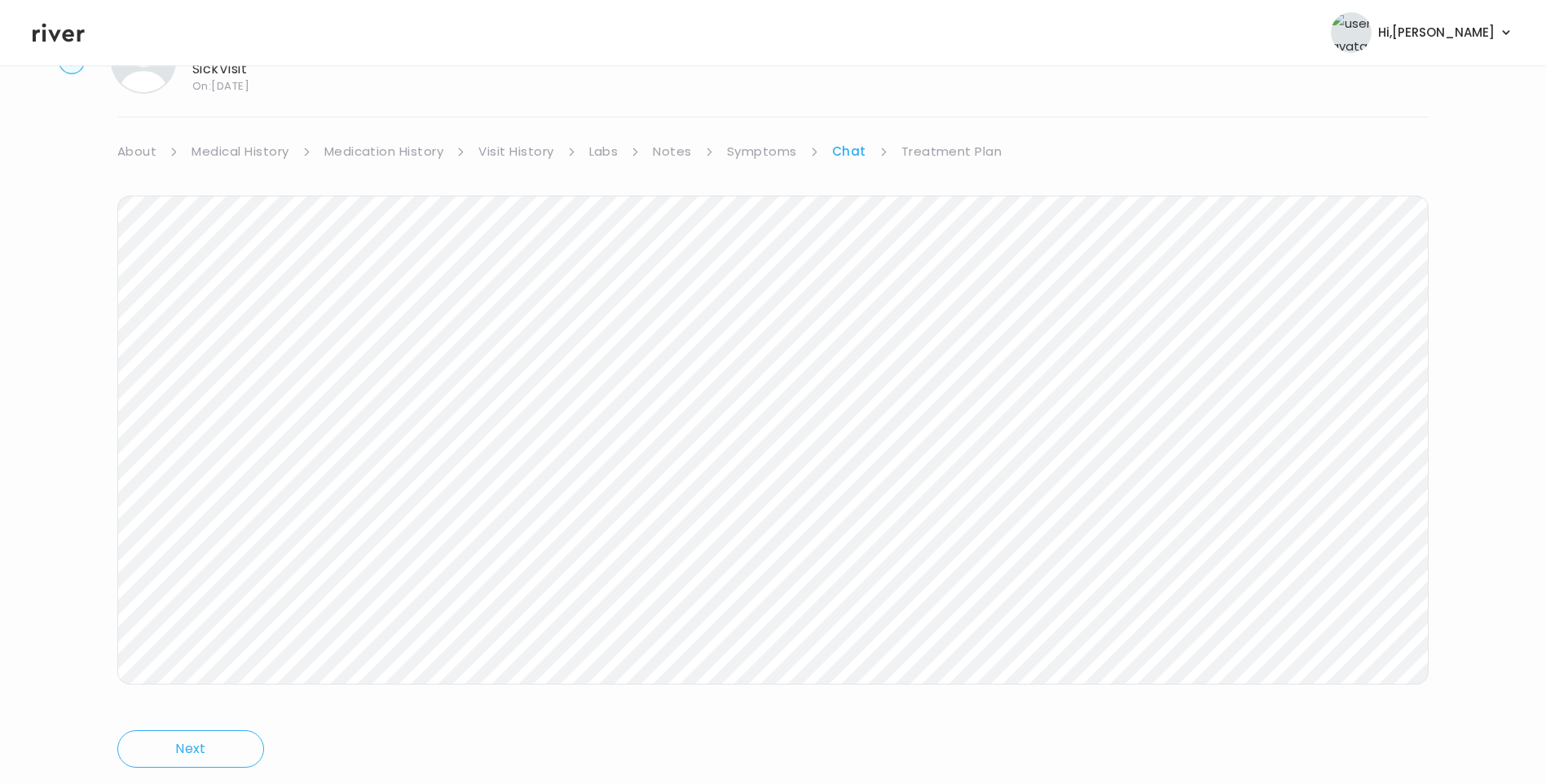
scroll to position [121, 0]
drag, startPoint x: 958, startPoint y: 108, endPoint x: 959, endPoint y: 115, distance: 7.1
click at [957, 108] on link "Treatment Plan" at bounding box center [952, 106] width 101 height 23
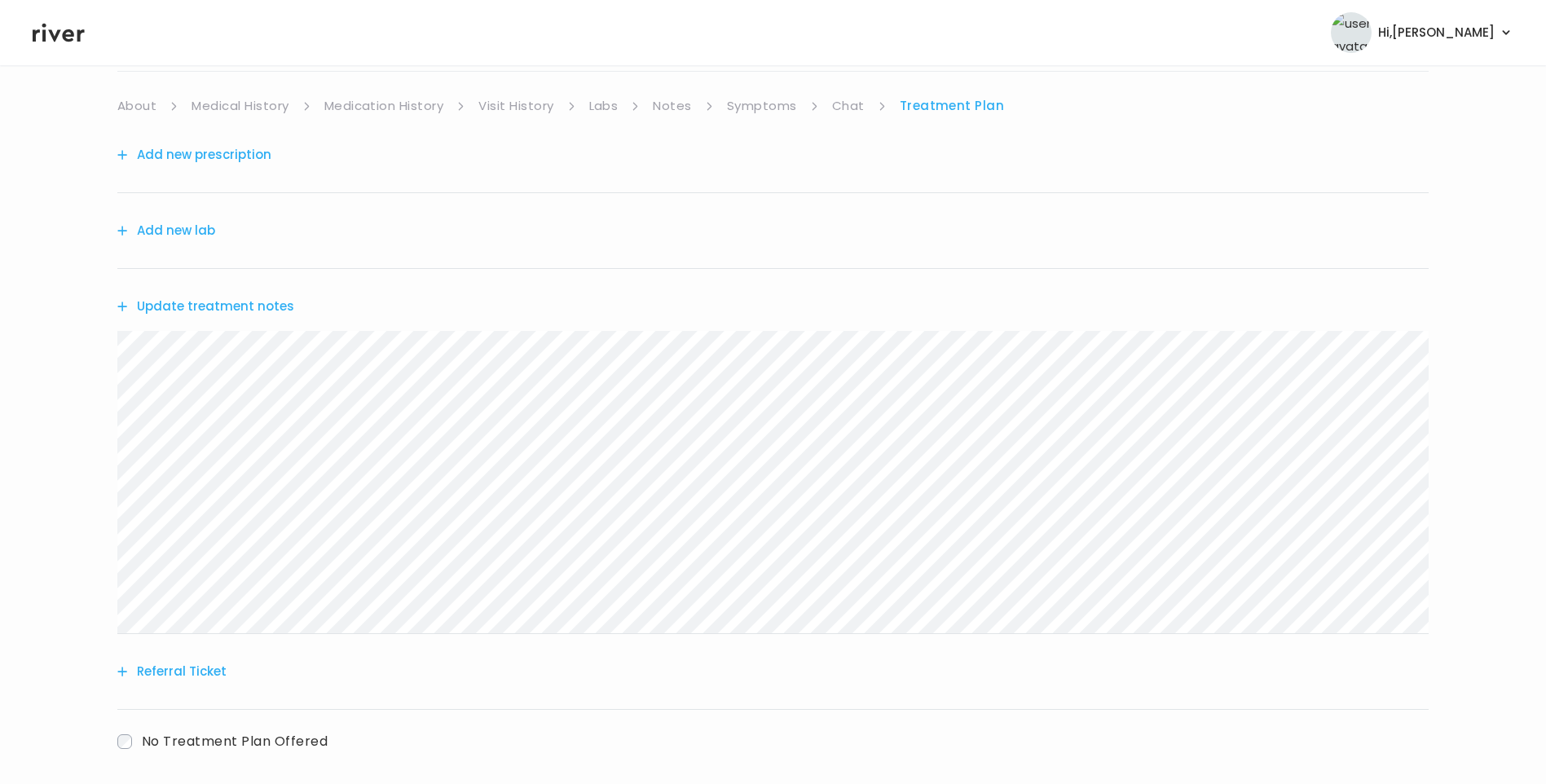
click at [271, 300] on button "Update treatment notes" at bounding box center [205, 306] width 177 height 23
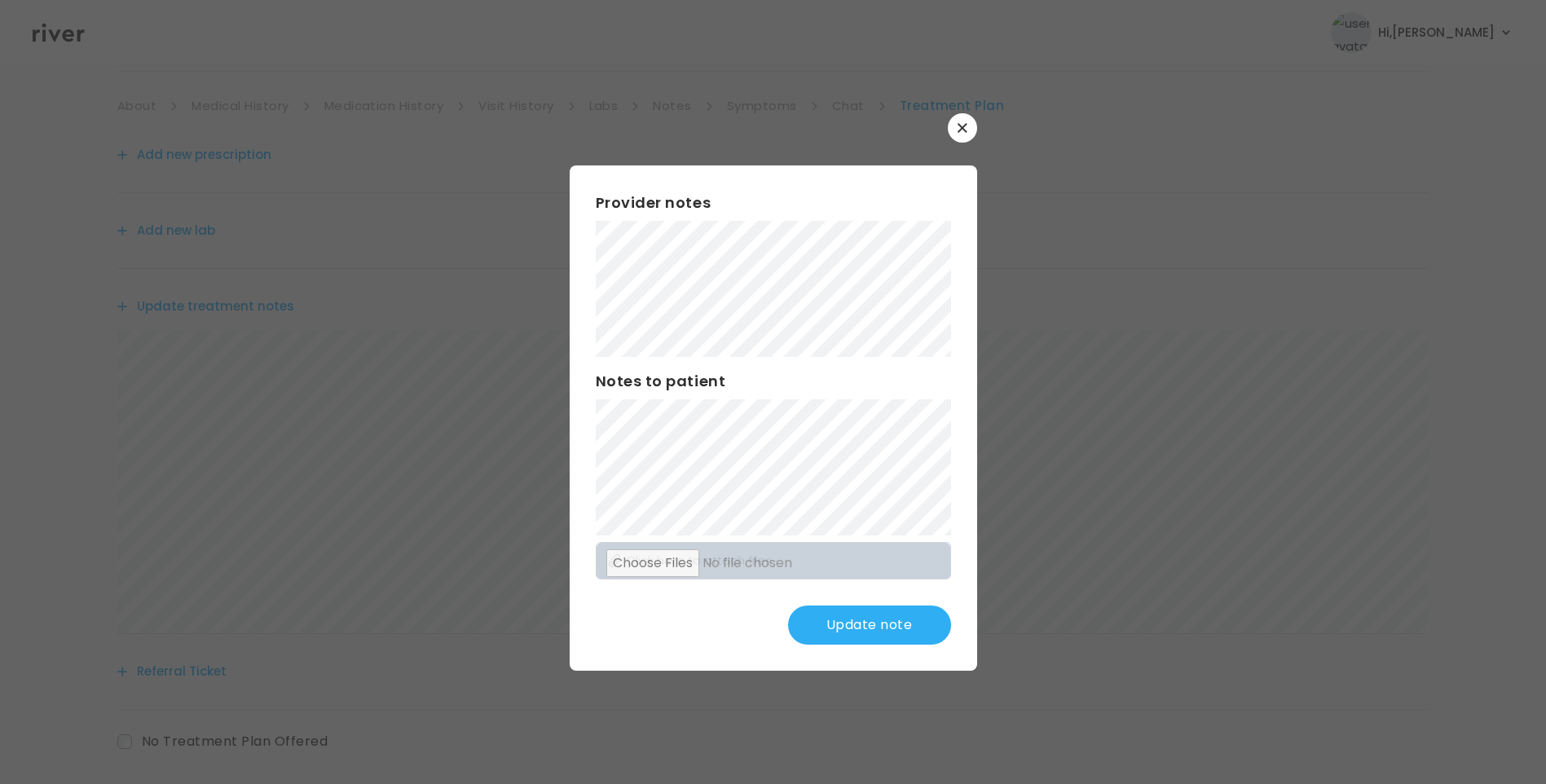
click at [891, 625] on button "Update note" at bounding box center [869, 625] width 163 height 39
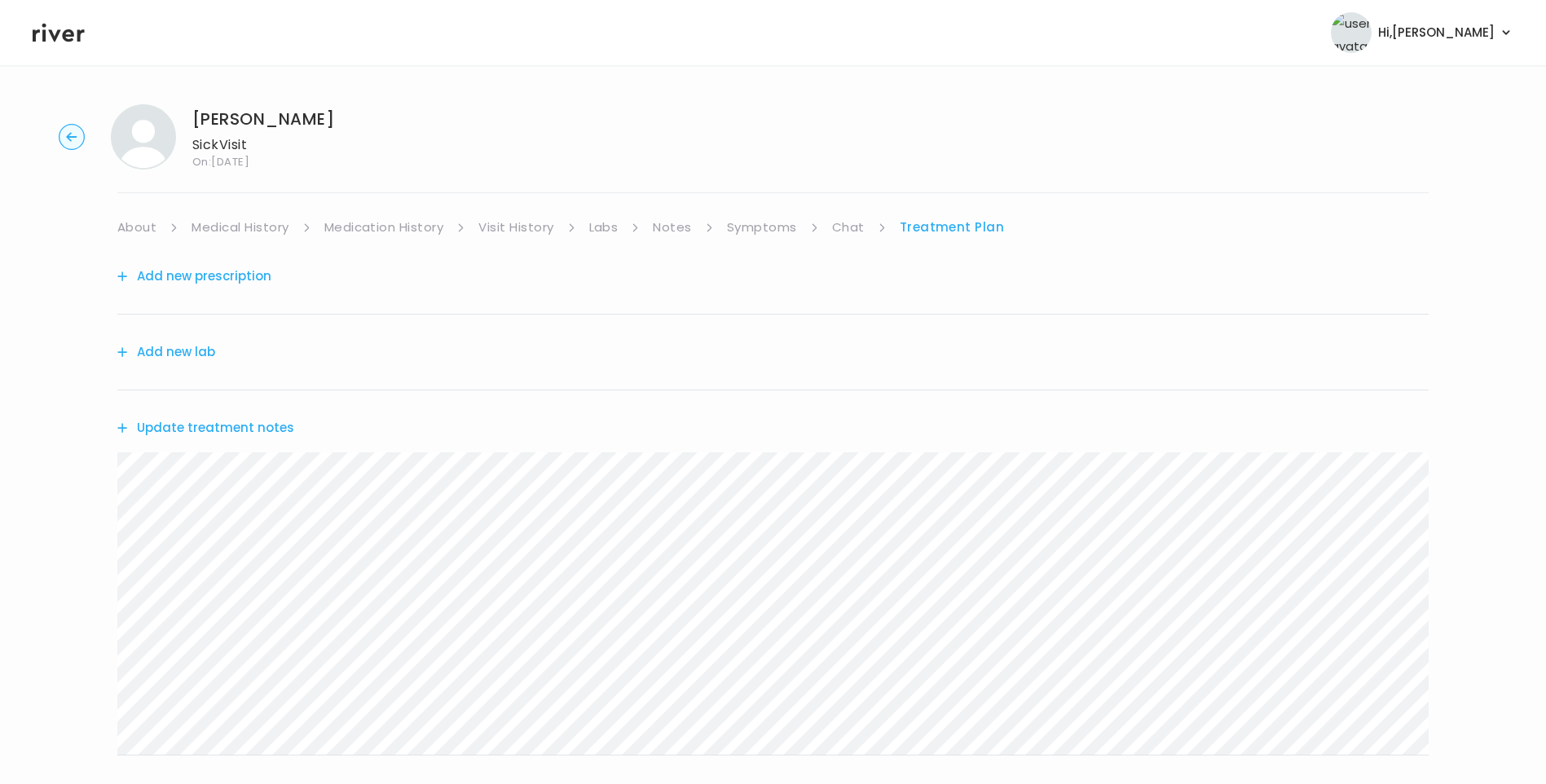
click at [837, 230] on link "Chat" at bounding box center [848, 227] width 32 height 23
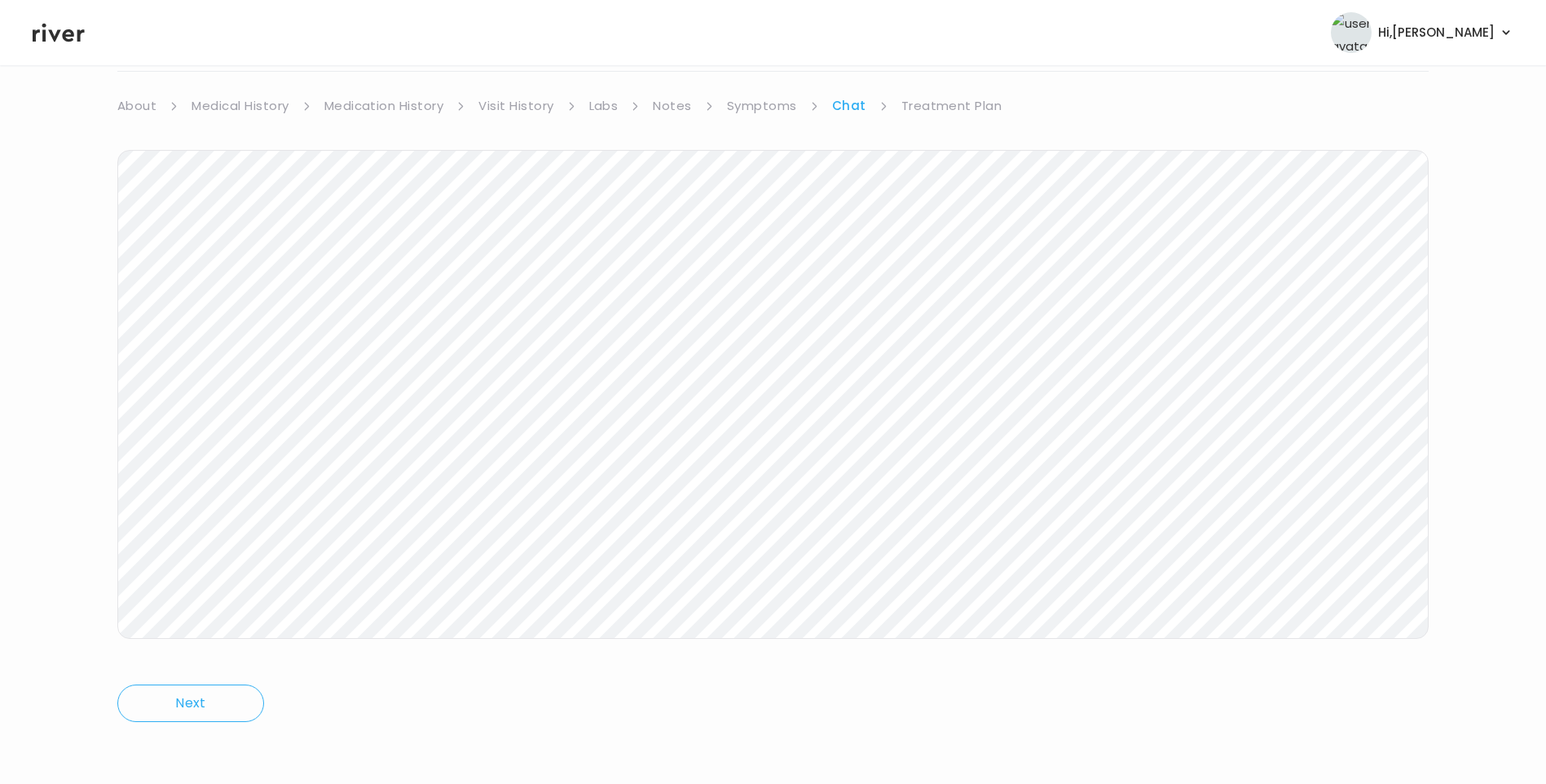
click at [930, 109] on link "Treatment Plan" at bounding box center [952, 106] width 101 height 23
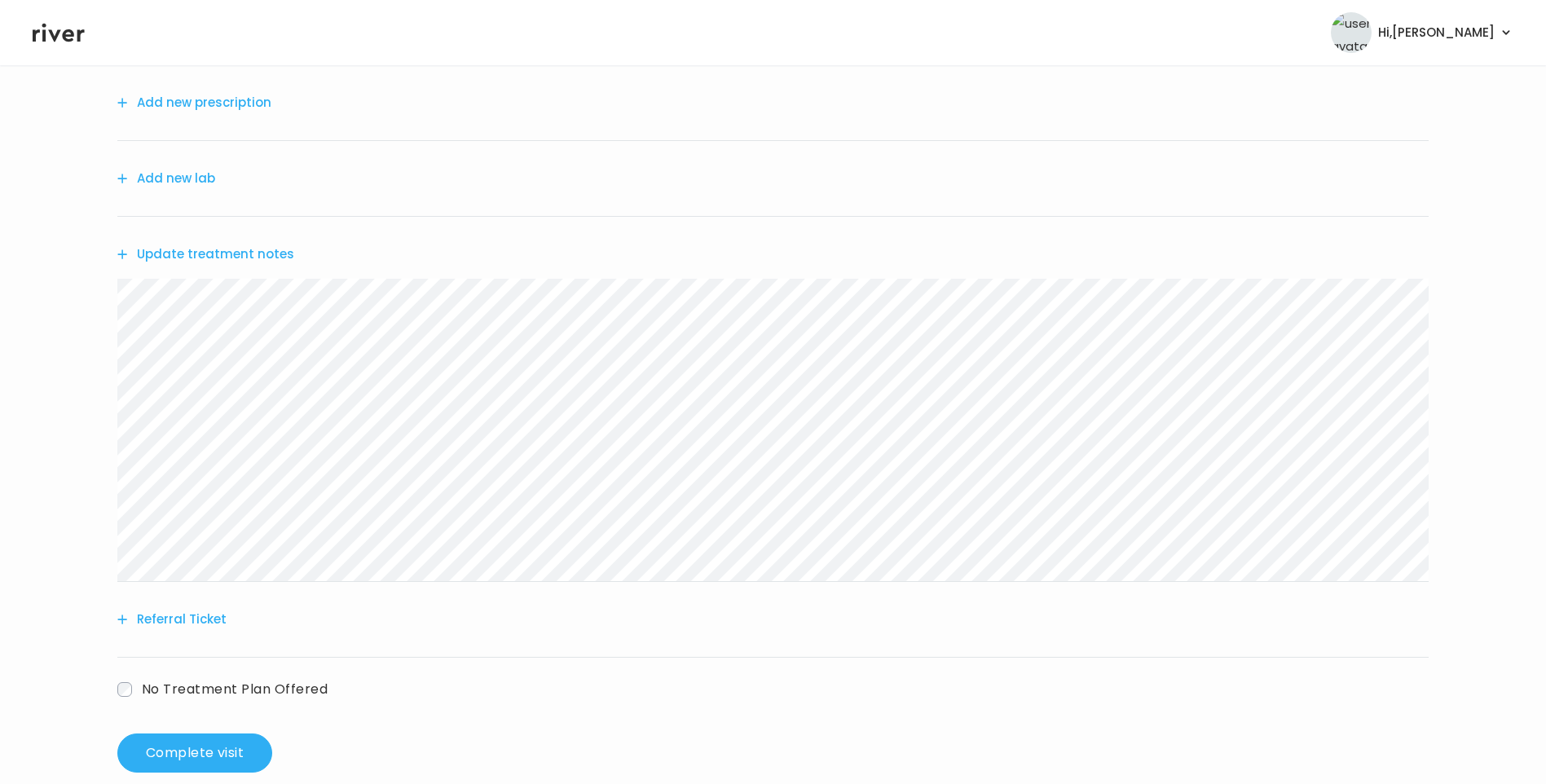
scroll to position [201, 0]
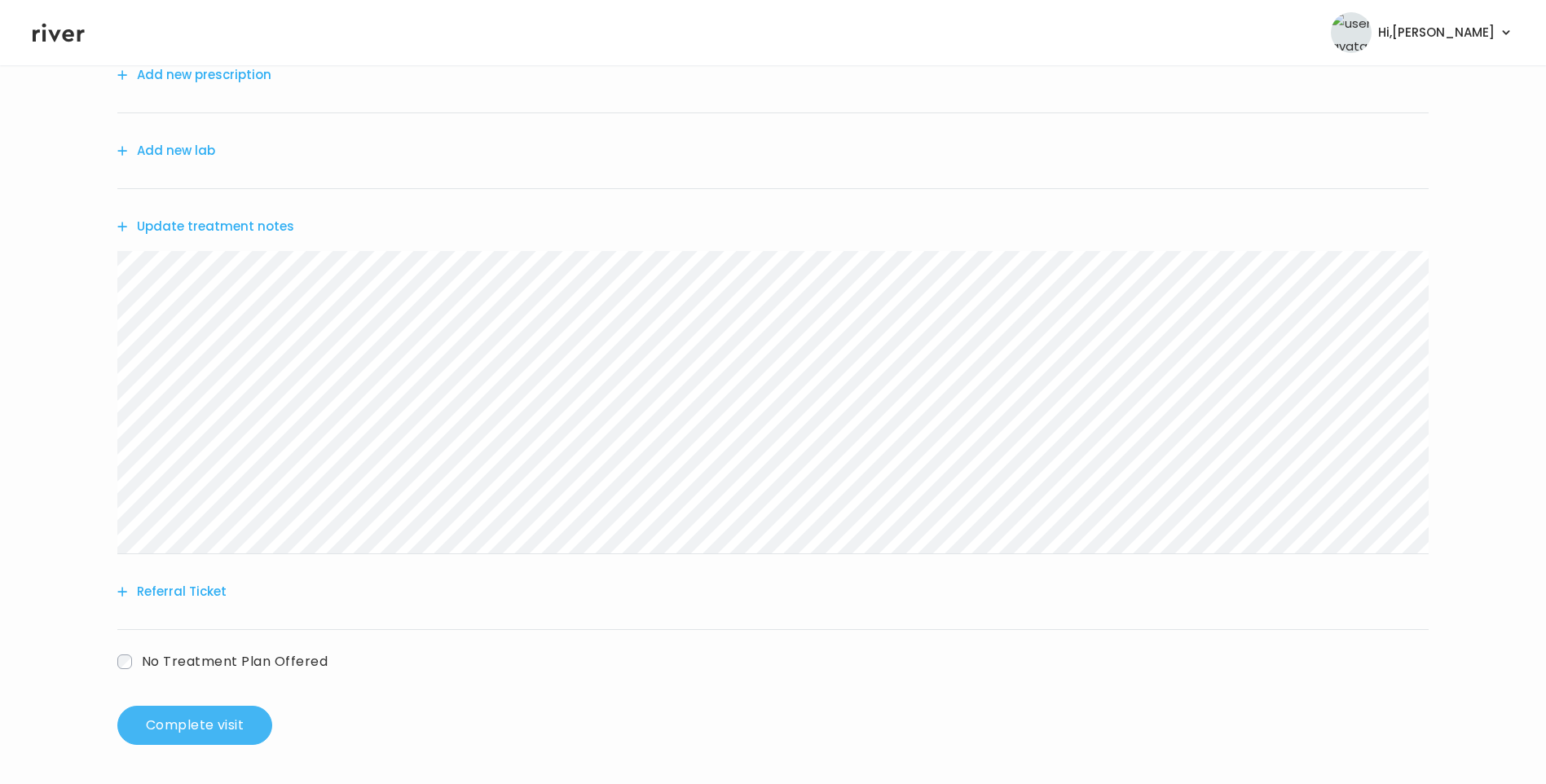
click at [232, 724] on button "Complete visit" at bounding box center [195, 725] width 155 height 39
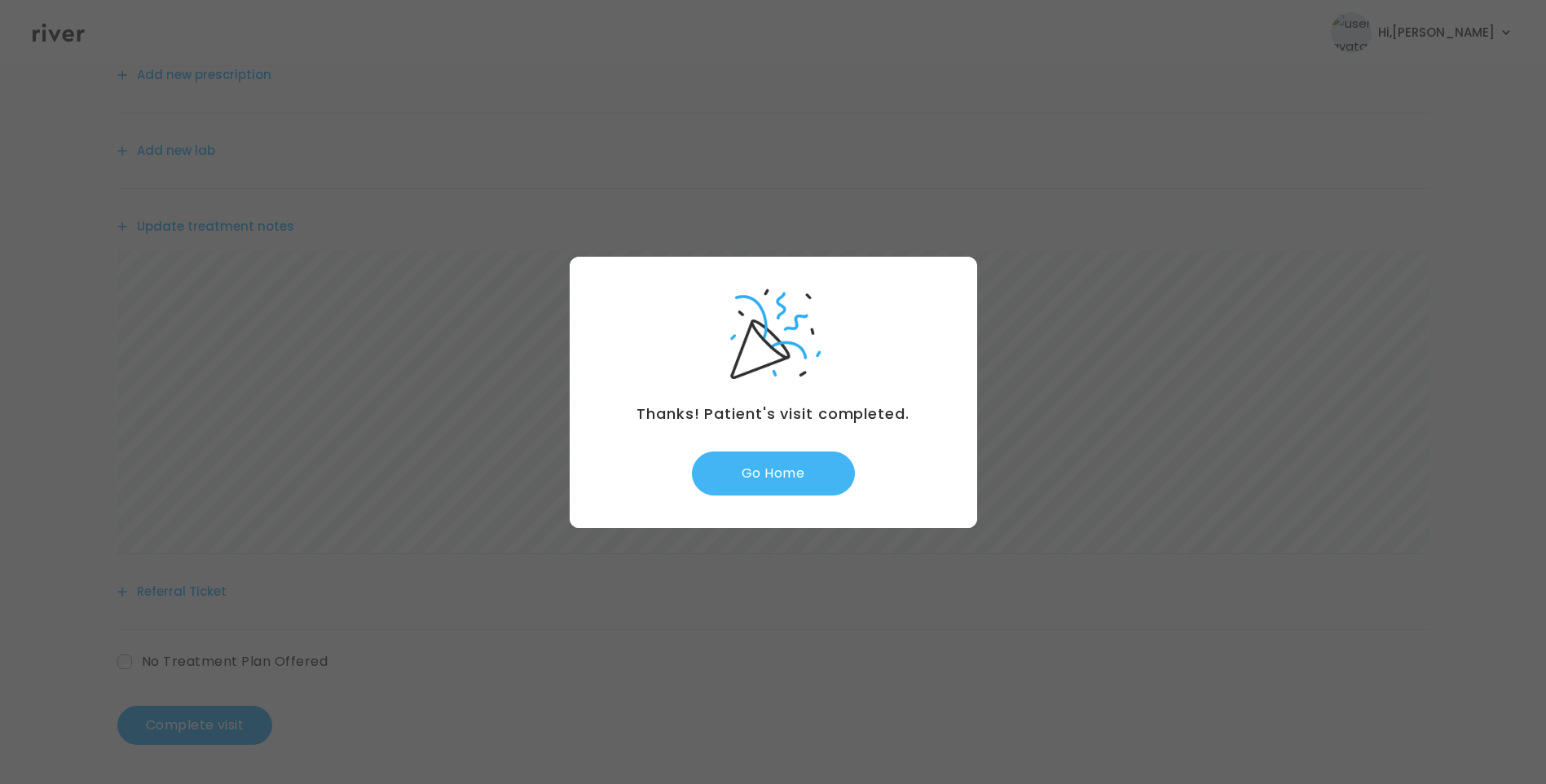
click at [778, 464] on button "Go Home" at bounding box center [773, 473] width 163 height 44
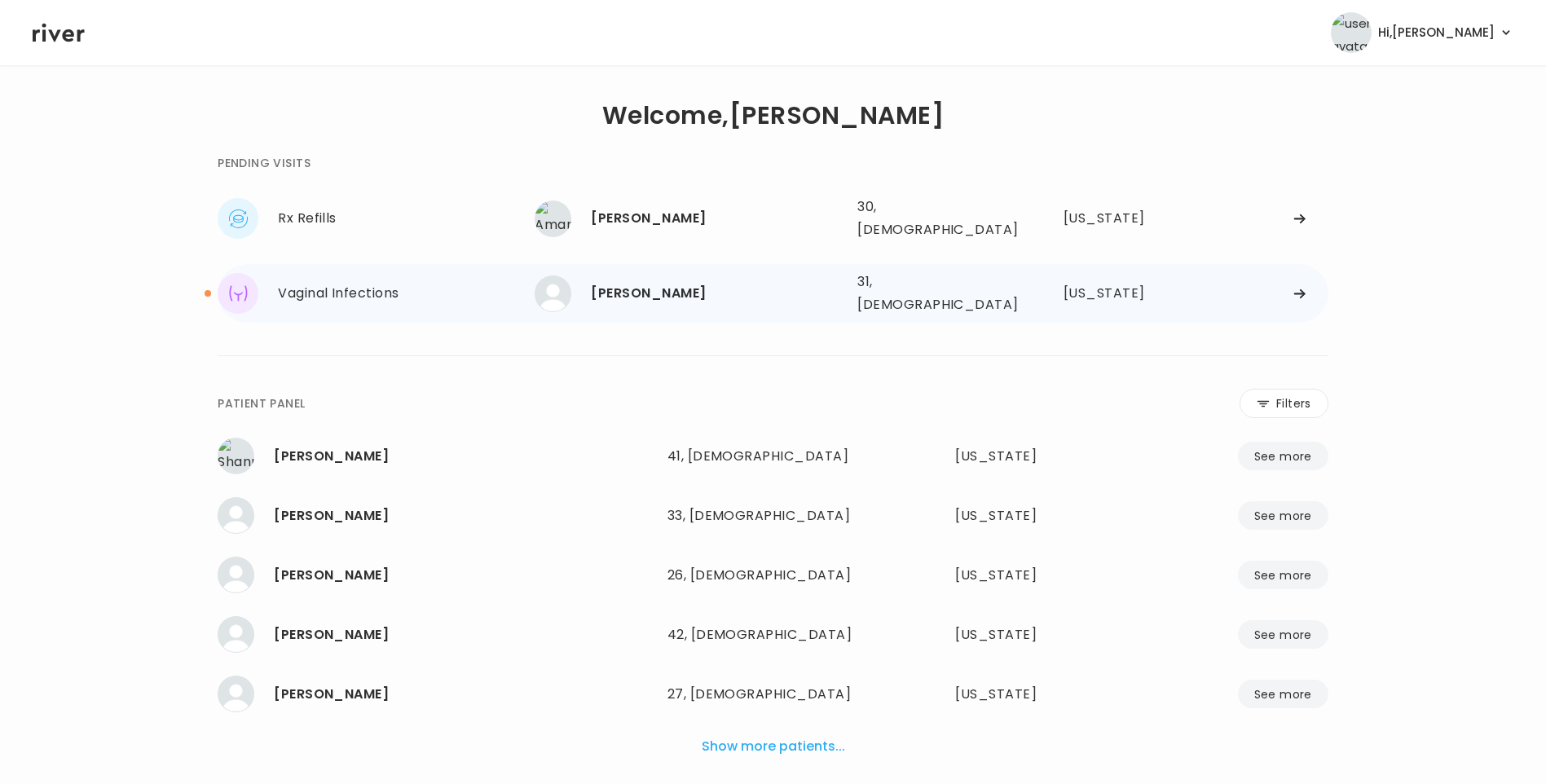
click at [641, 291] on div "[PERSON_NAME]" at bounding box center [718, 294] width 254 height 23
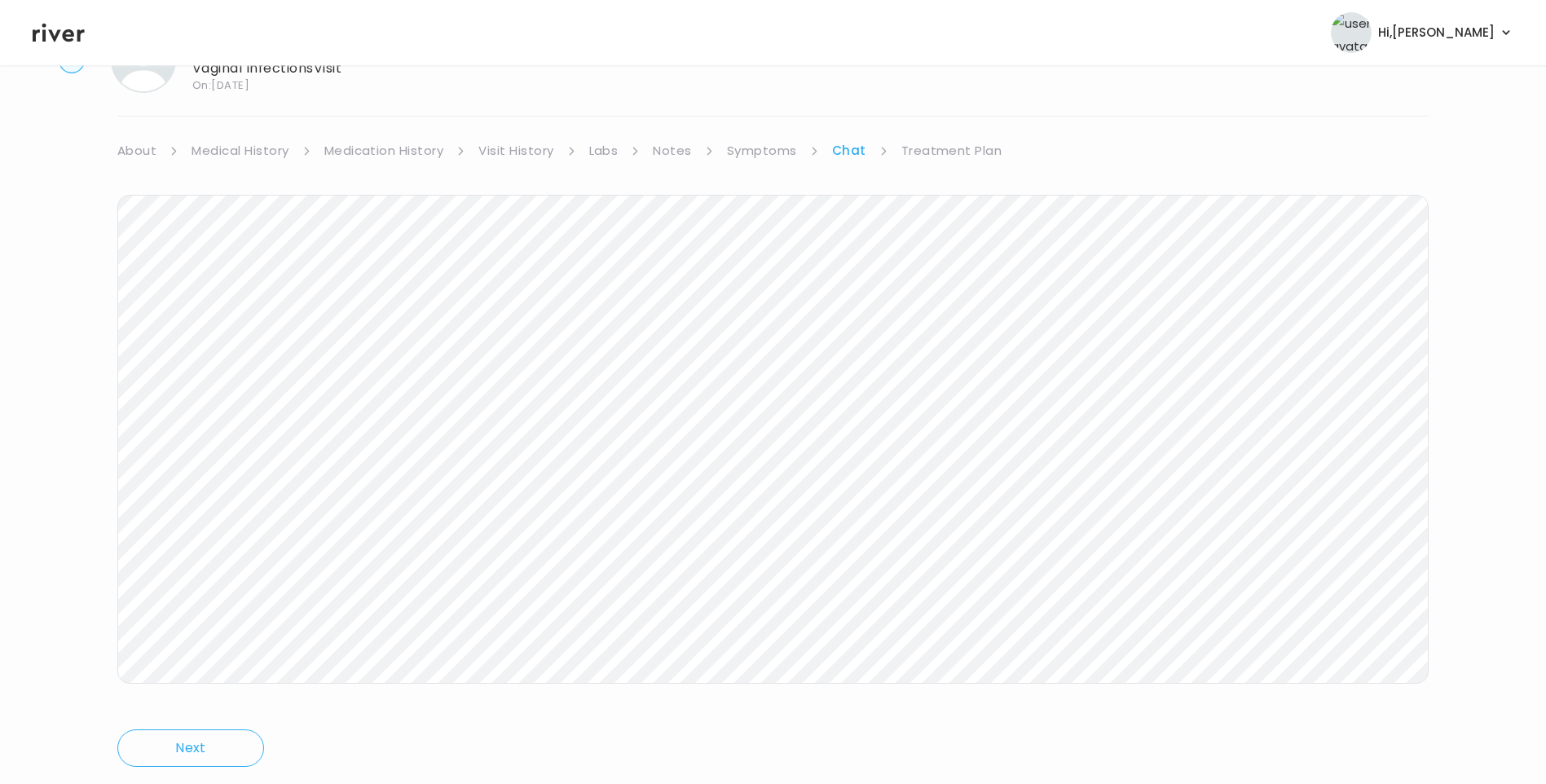
scroll to position [121, 0]
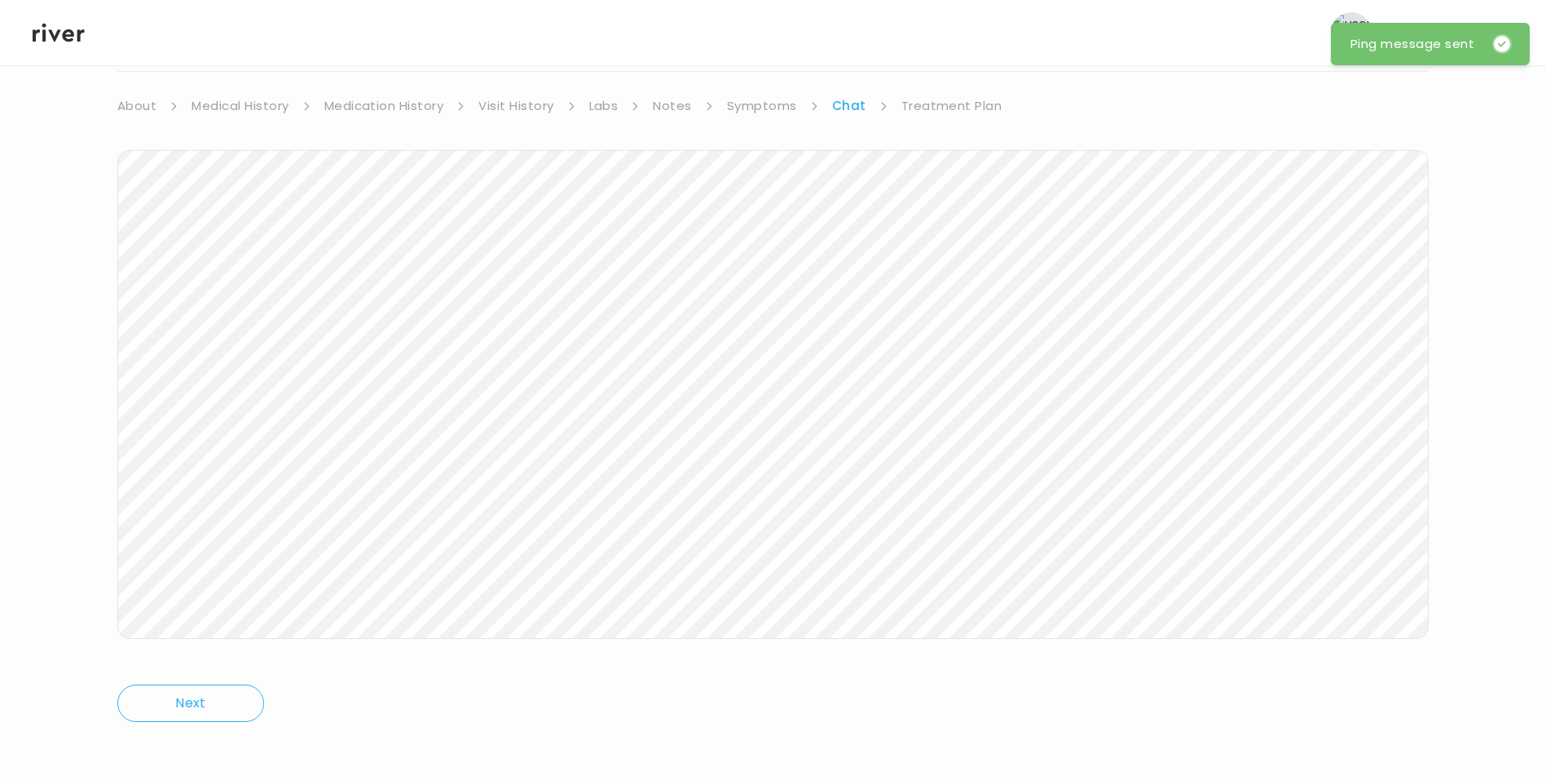
click at [966, 111] on link "Treatment Plan" at bounding box center [952, 106] width 101 height 23
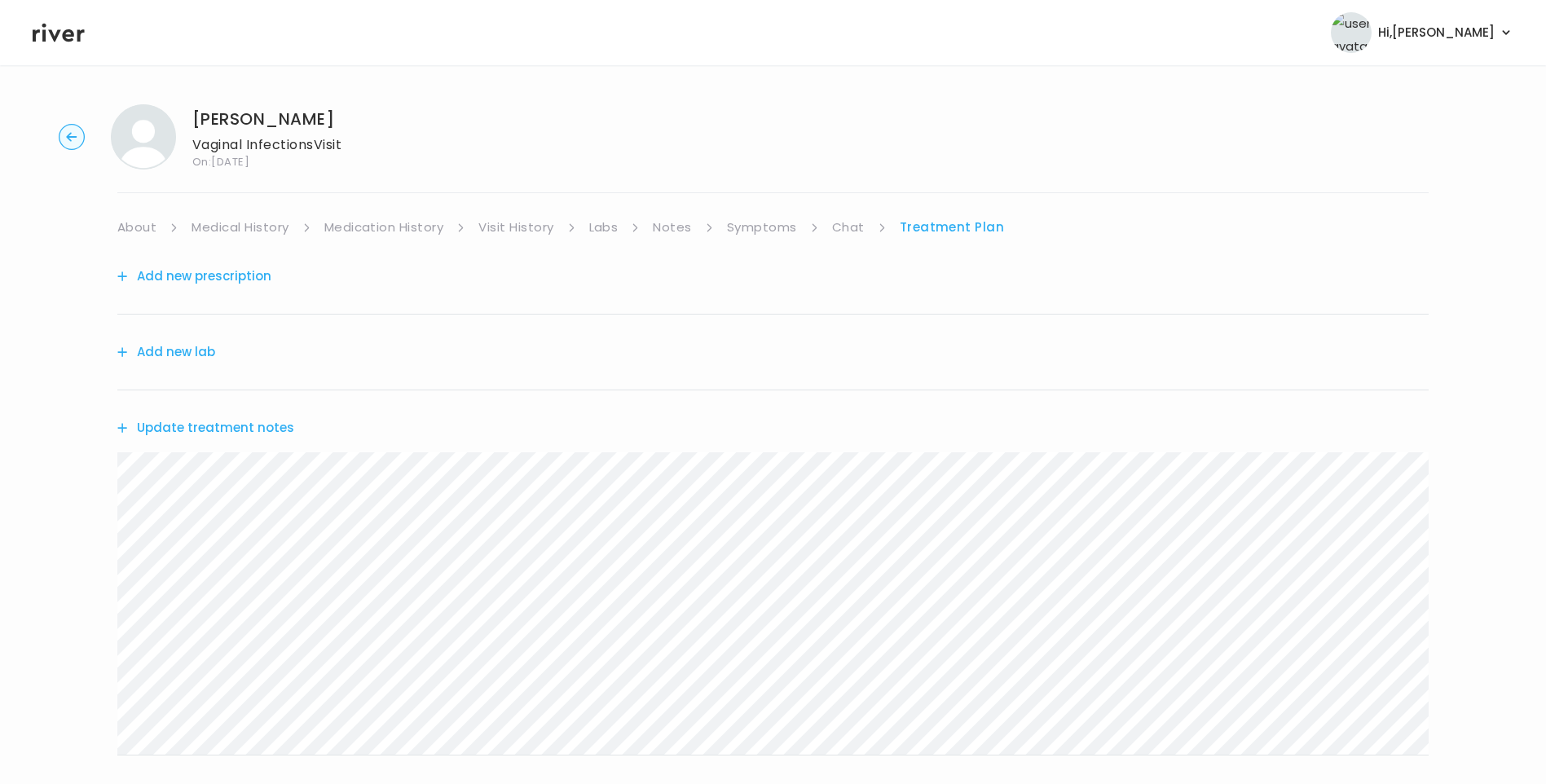
click at [215, 426] on button "Update treatment notes" at bounding box center [205, 427] width 177 height 23
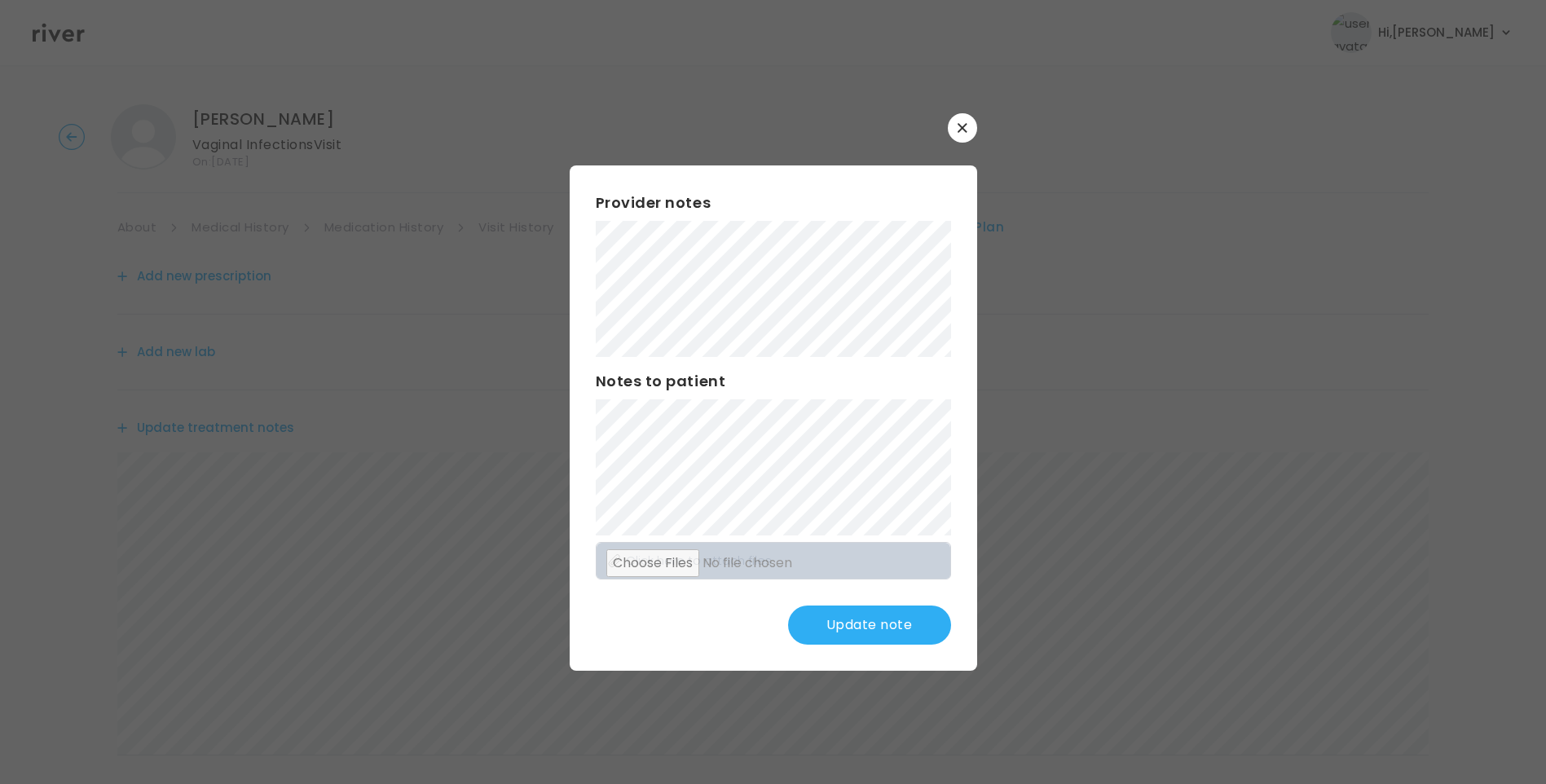
click at [886, 625] on button "Update note" at bounding box center [869, 625] width 163 height 39
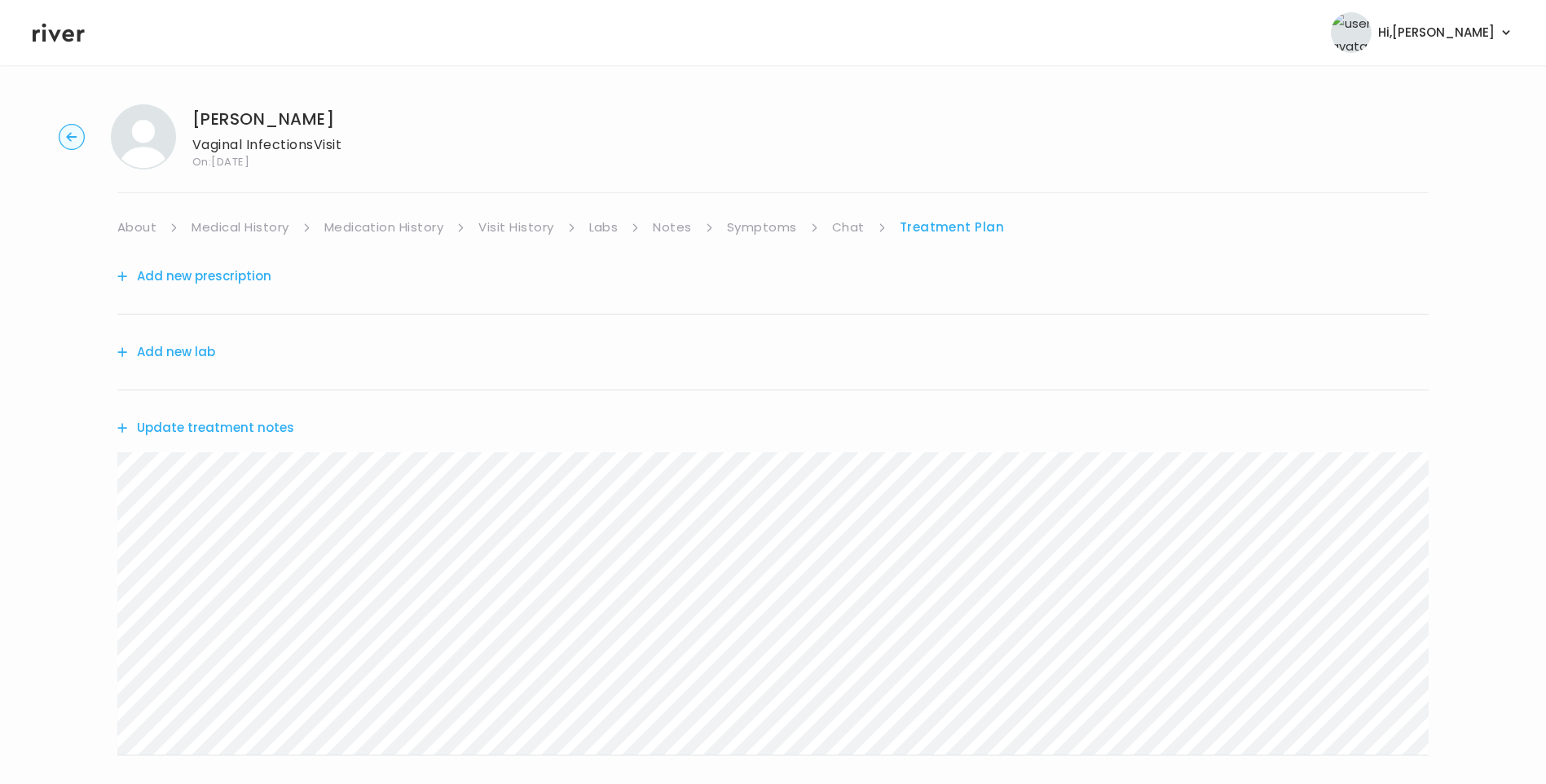
click at [66, 35] on icon at bounding box center [58, 33] width 52 height 19
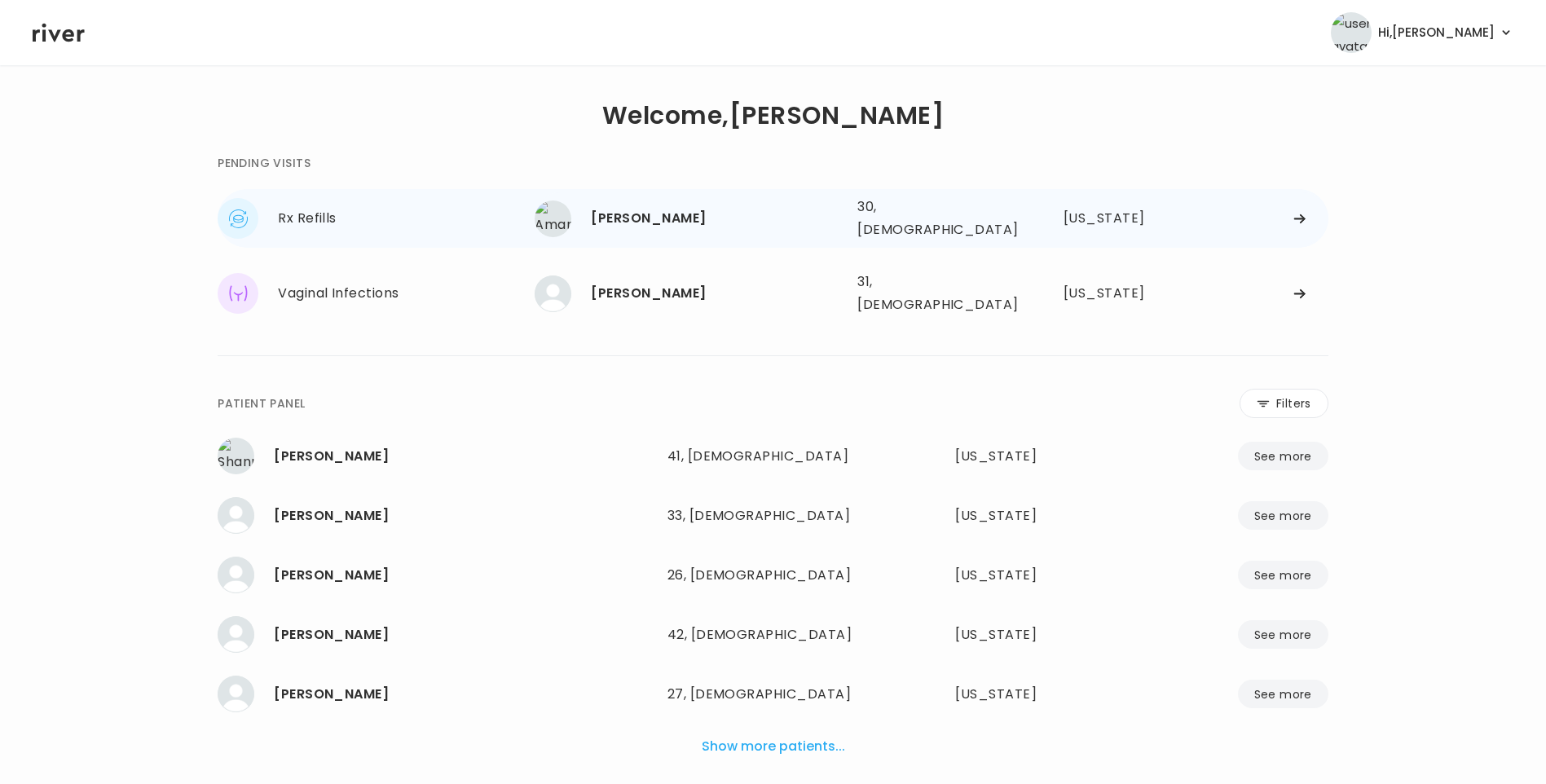
click at [674, 220] on div "[PERSON_NAME]" at bounding box center [718, 218] width 254 height 23
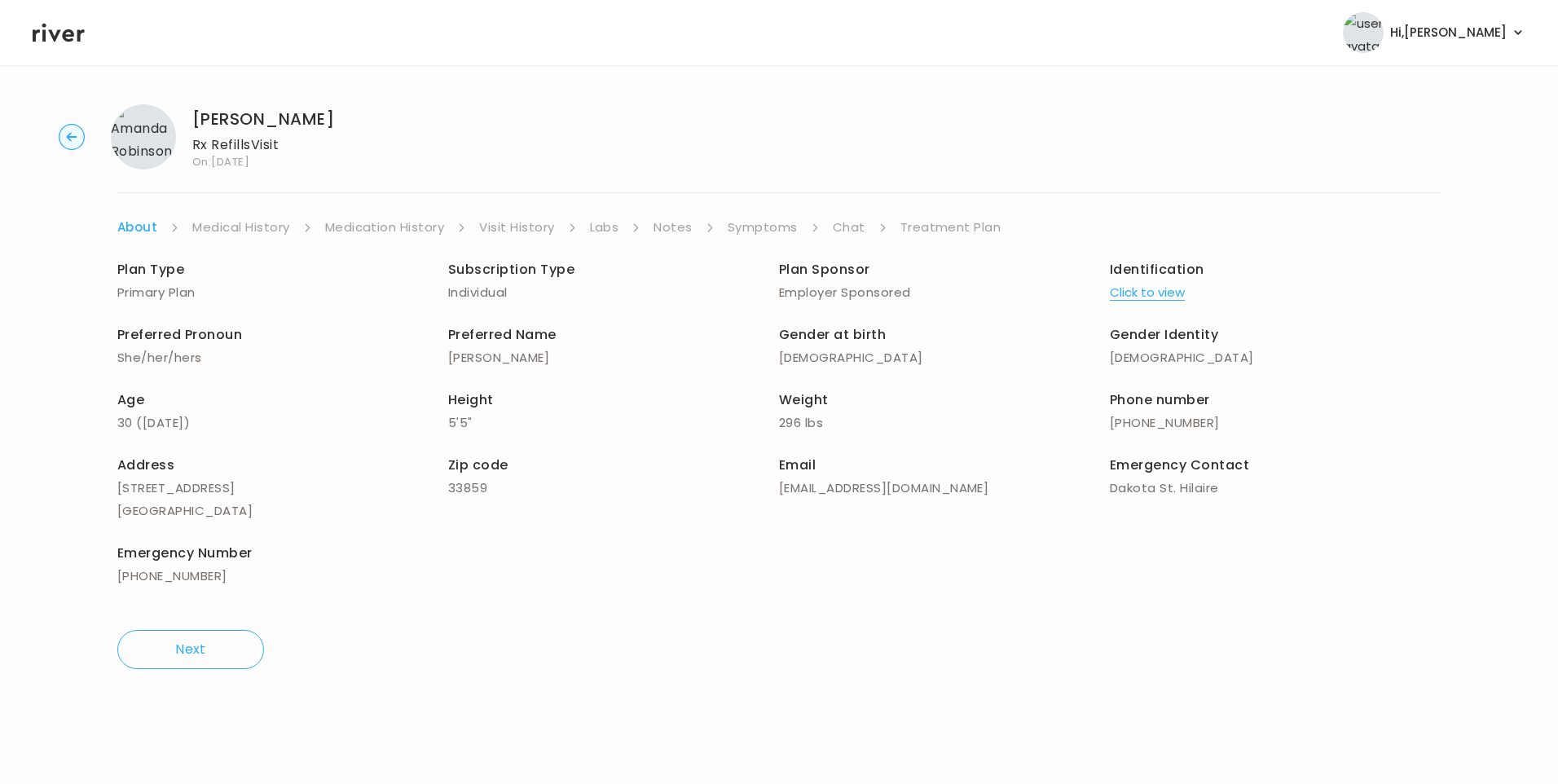
click at [528, 229] on link "Visit History" at bounding box center [516, 227] width 75 height 23
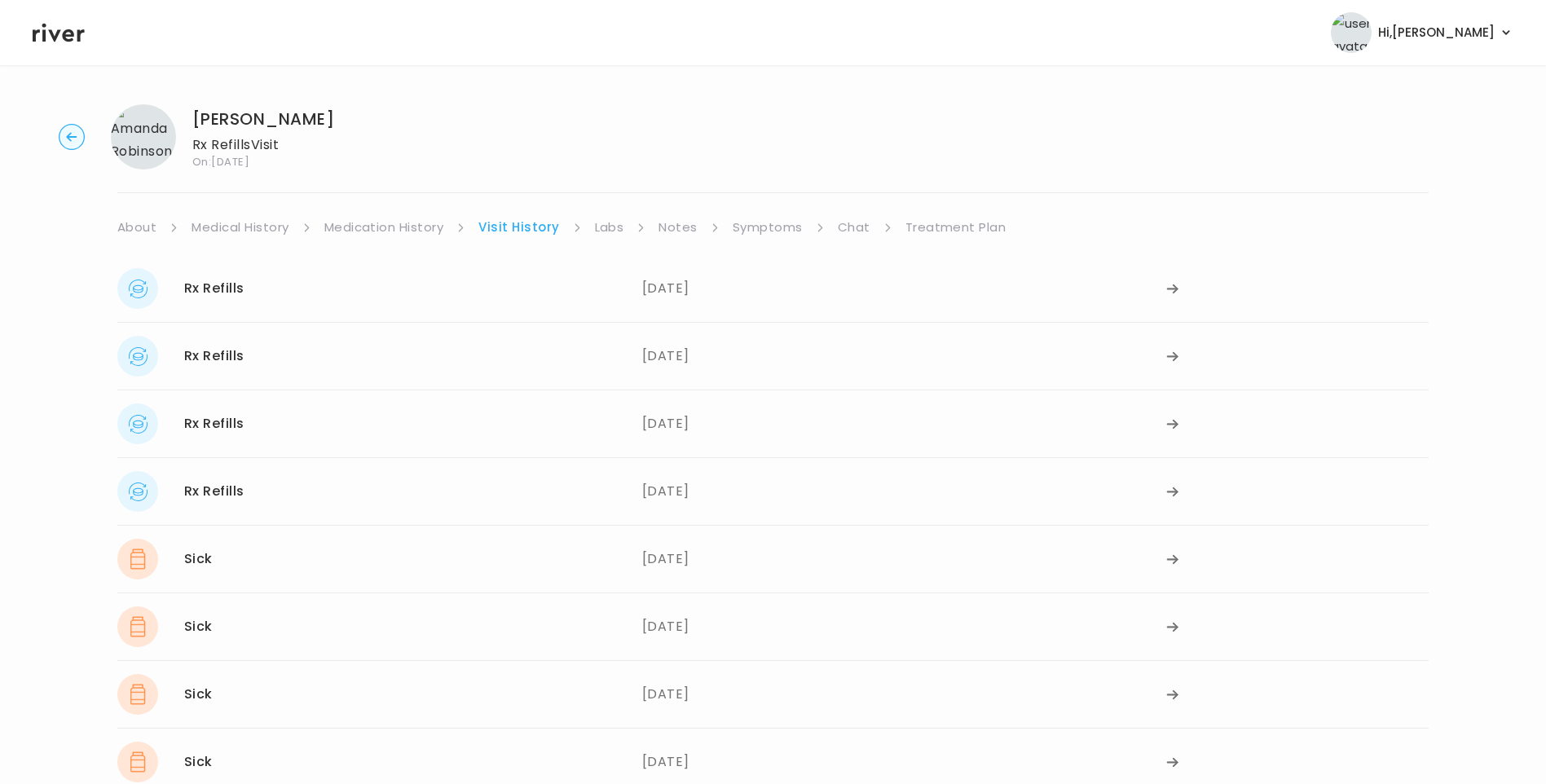
click at [771, 230] on link "Symptoms" at bounding box center [767, 227] width 70 height 23
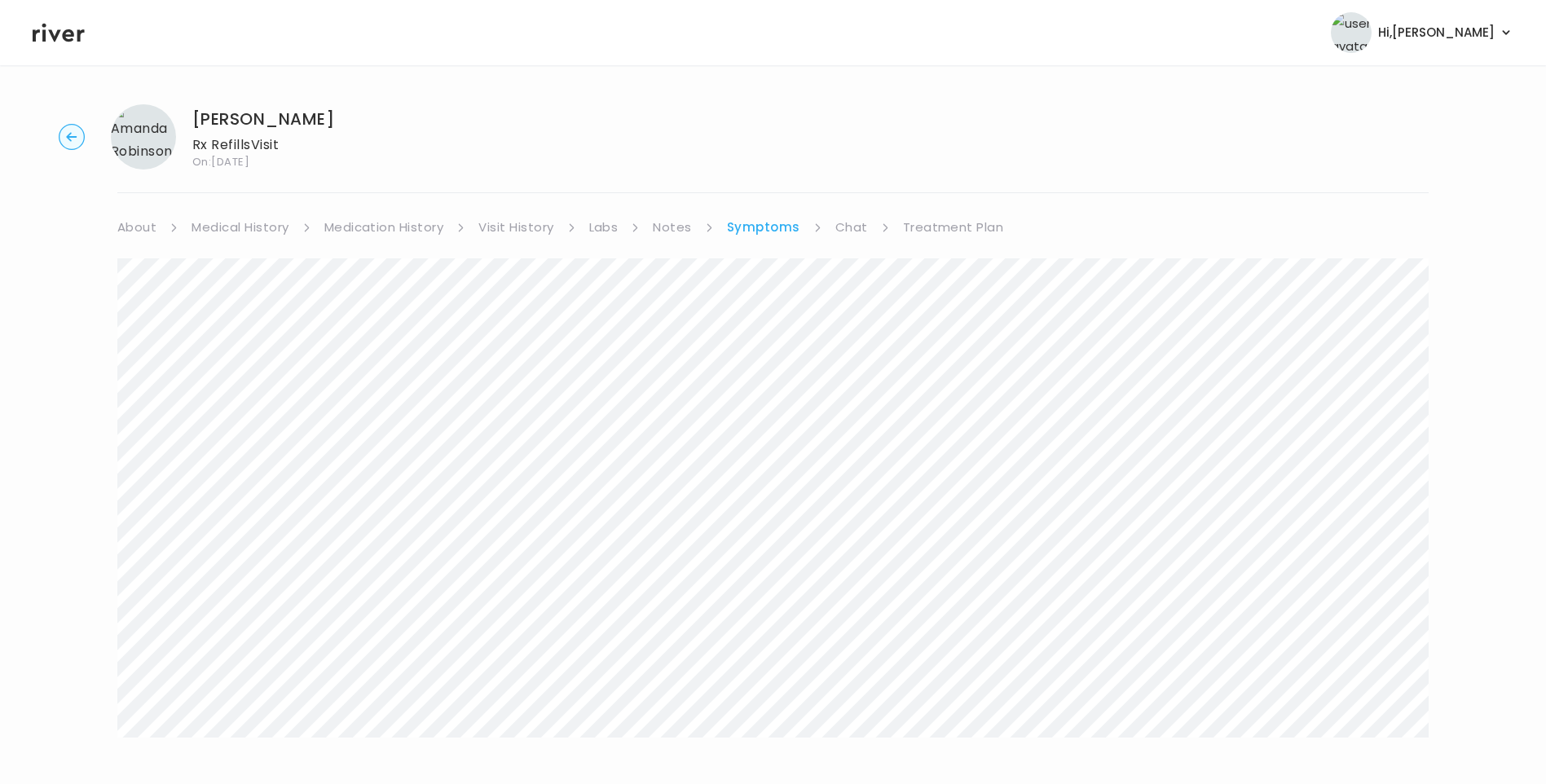
click at [135, 223] on link "About" at bounding box center [136, 227] width 39 height 23
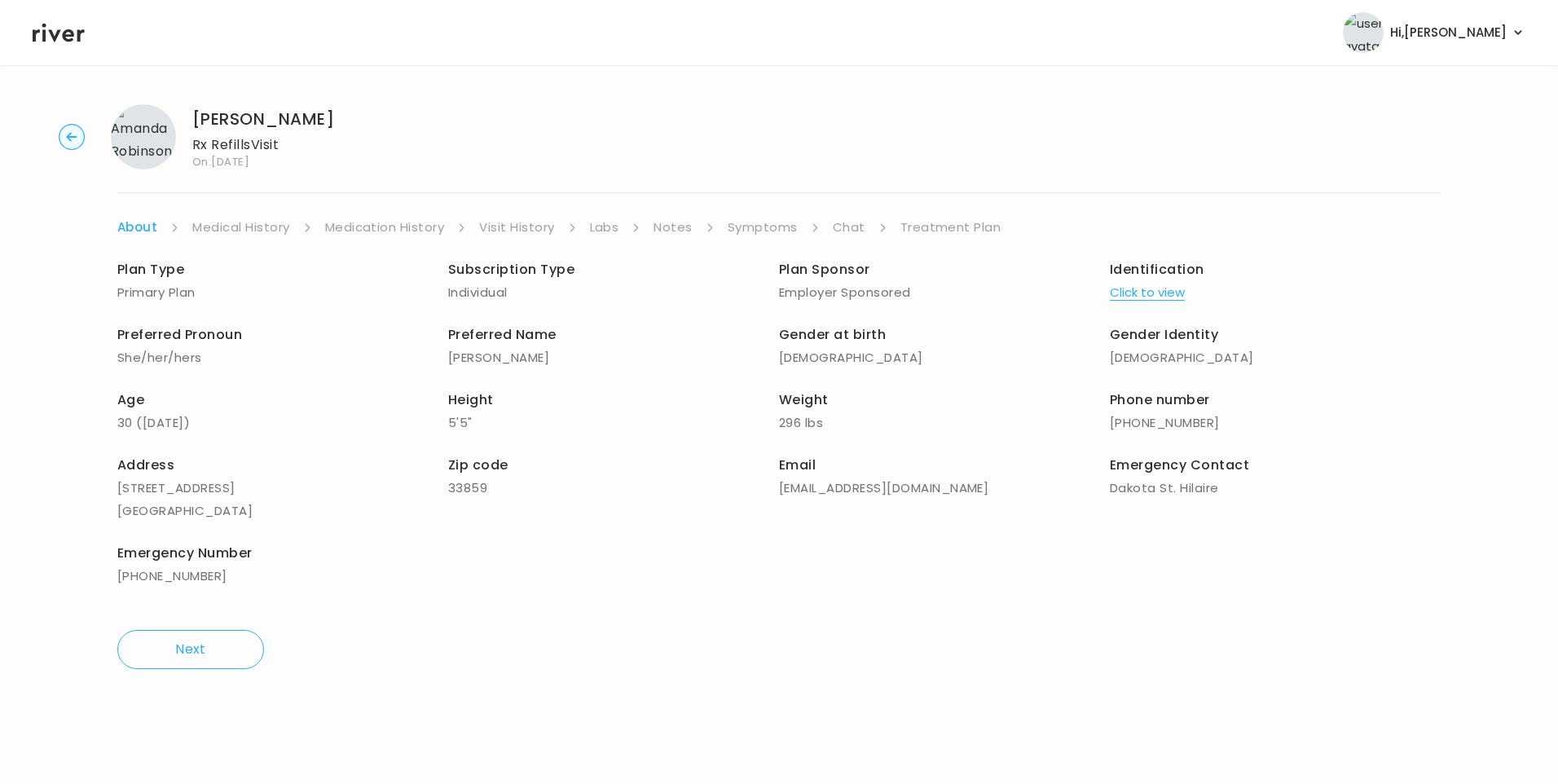
click at [740, 229] on link "Symptoms" at bounding box center [762, 227] width 70 height 23
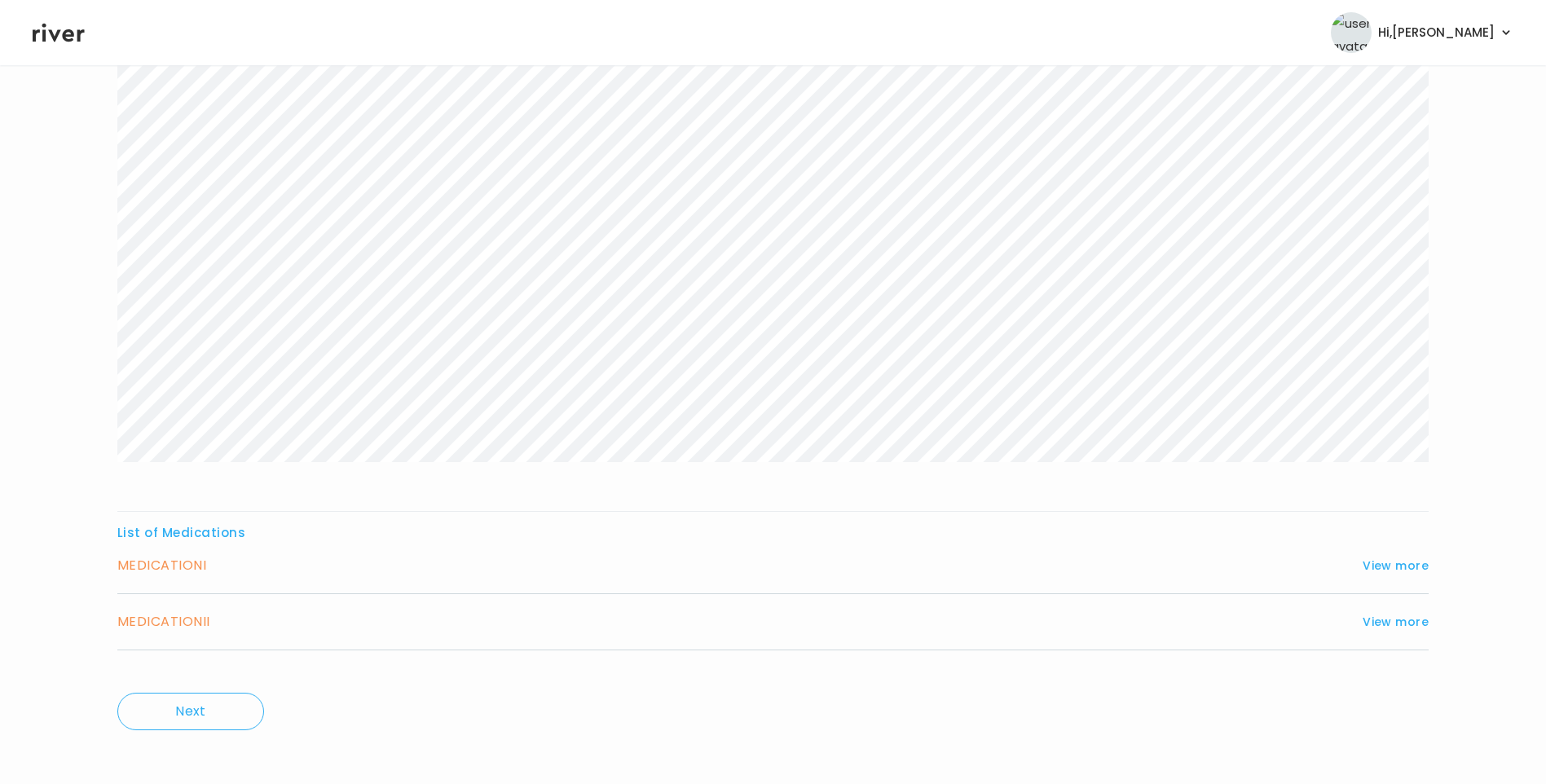
scroll to position [283, 0]
click at [1423, 556] on button "View more" at bounding box center [1395, 557] width 66 height 20
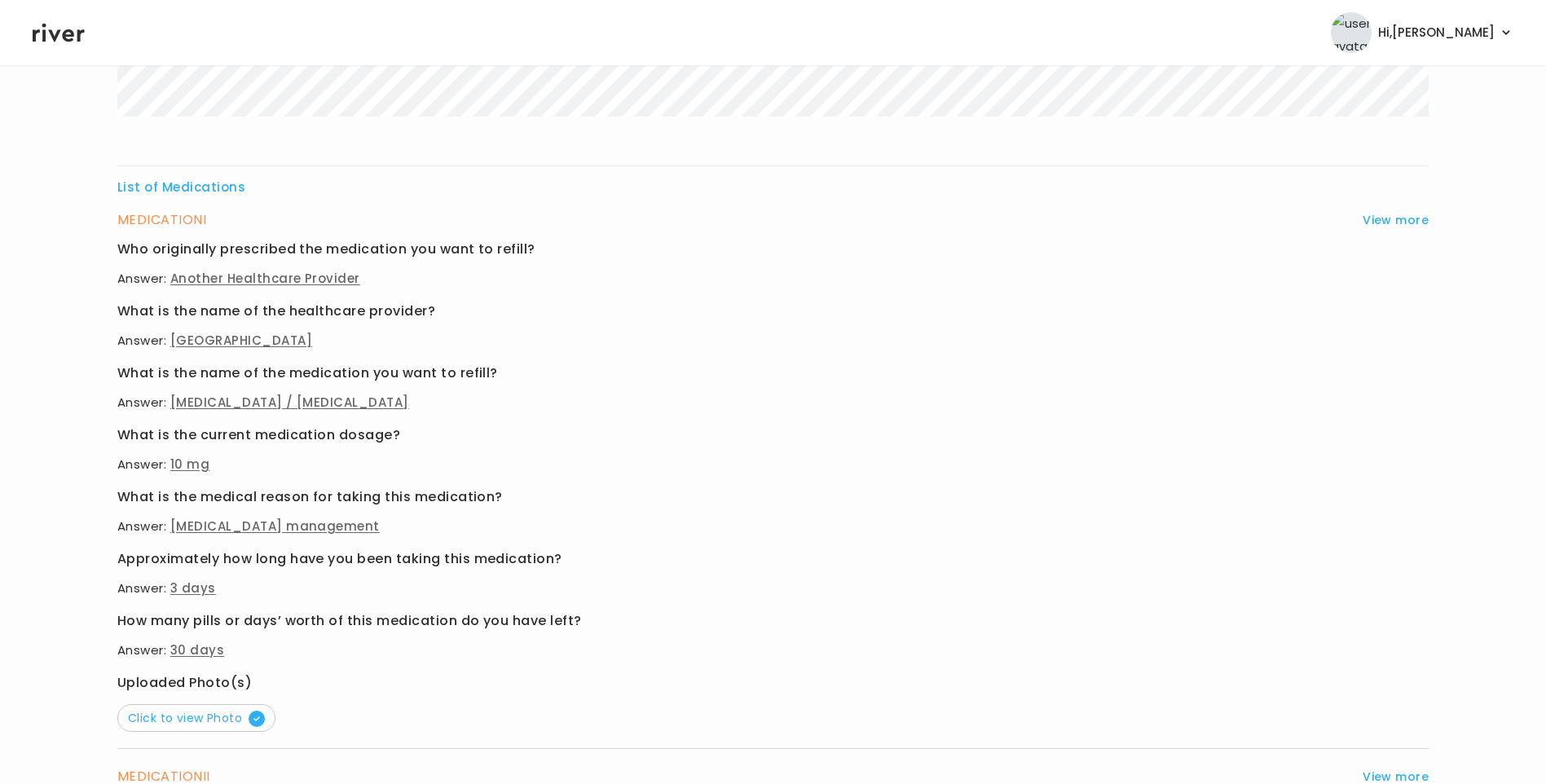
scroll to position [691, 0]
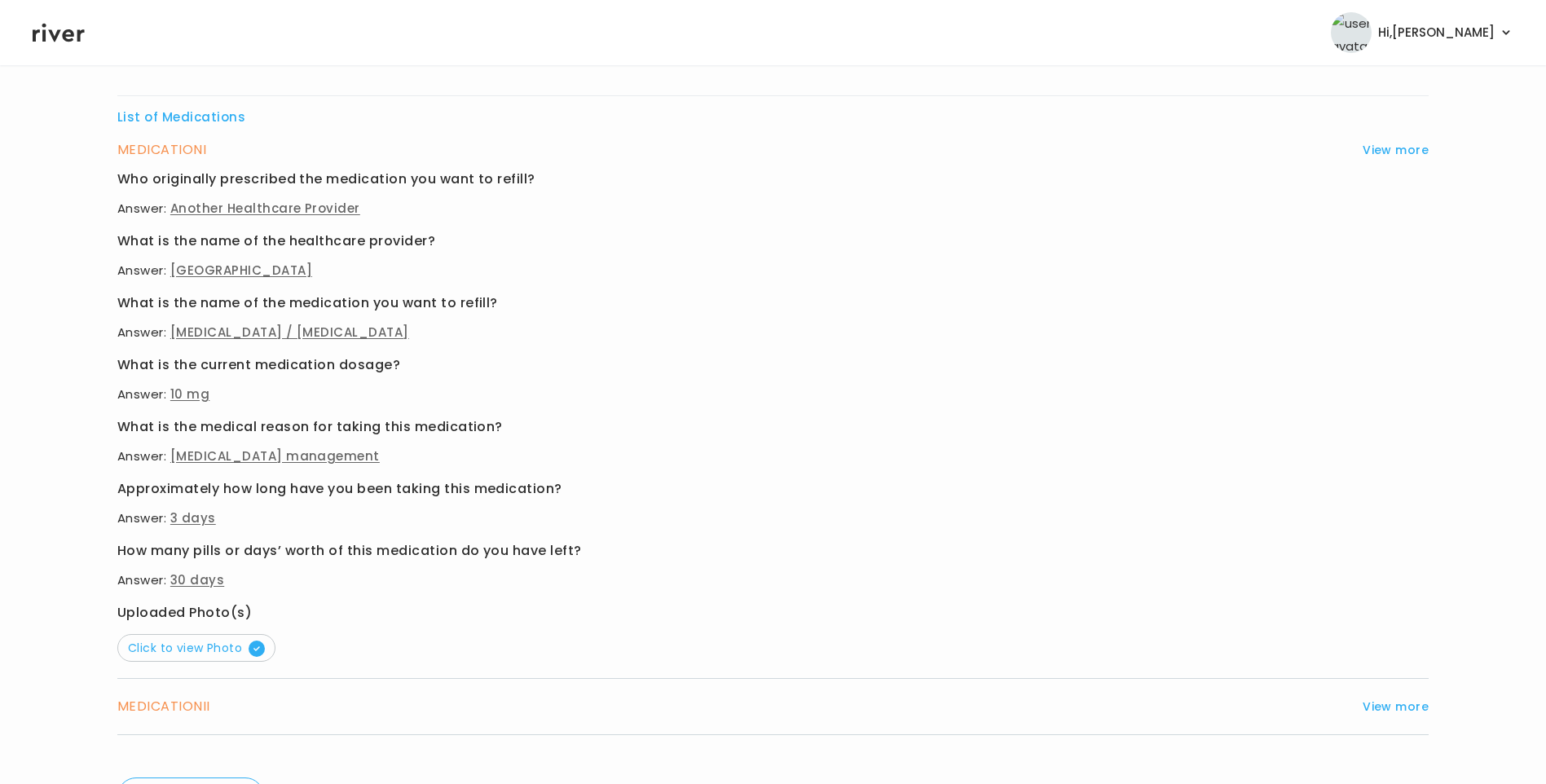
click at [210, 639] on button "Click to view Photo" at bounding box center [197, 648] width 158 height 28
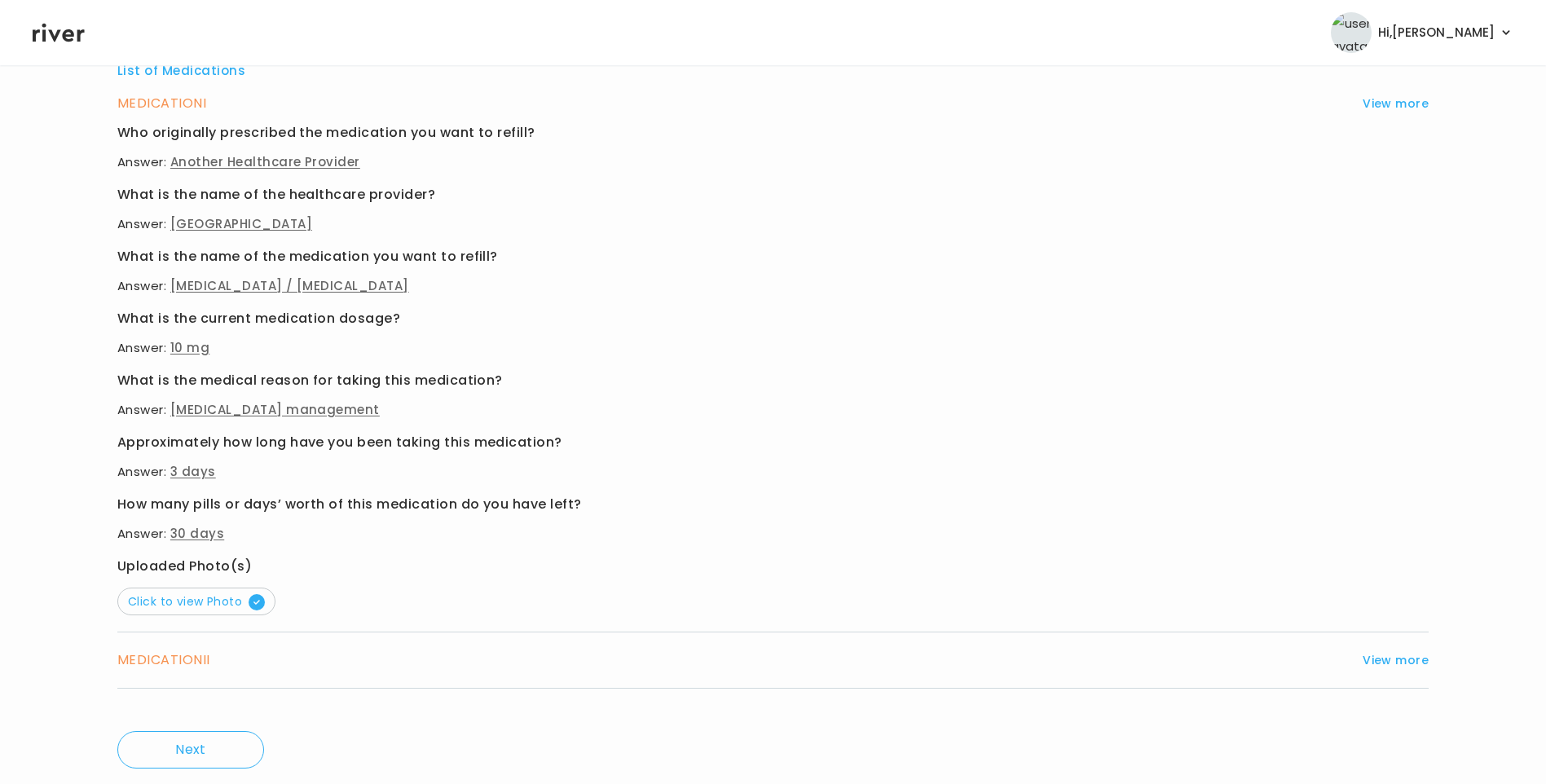
scroll to position [784, 0]
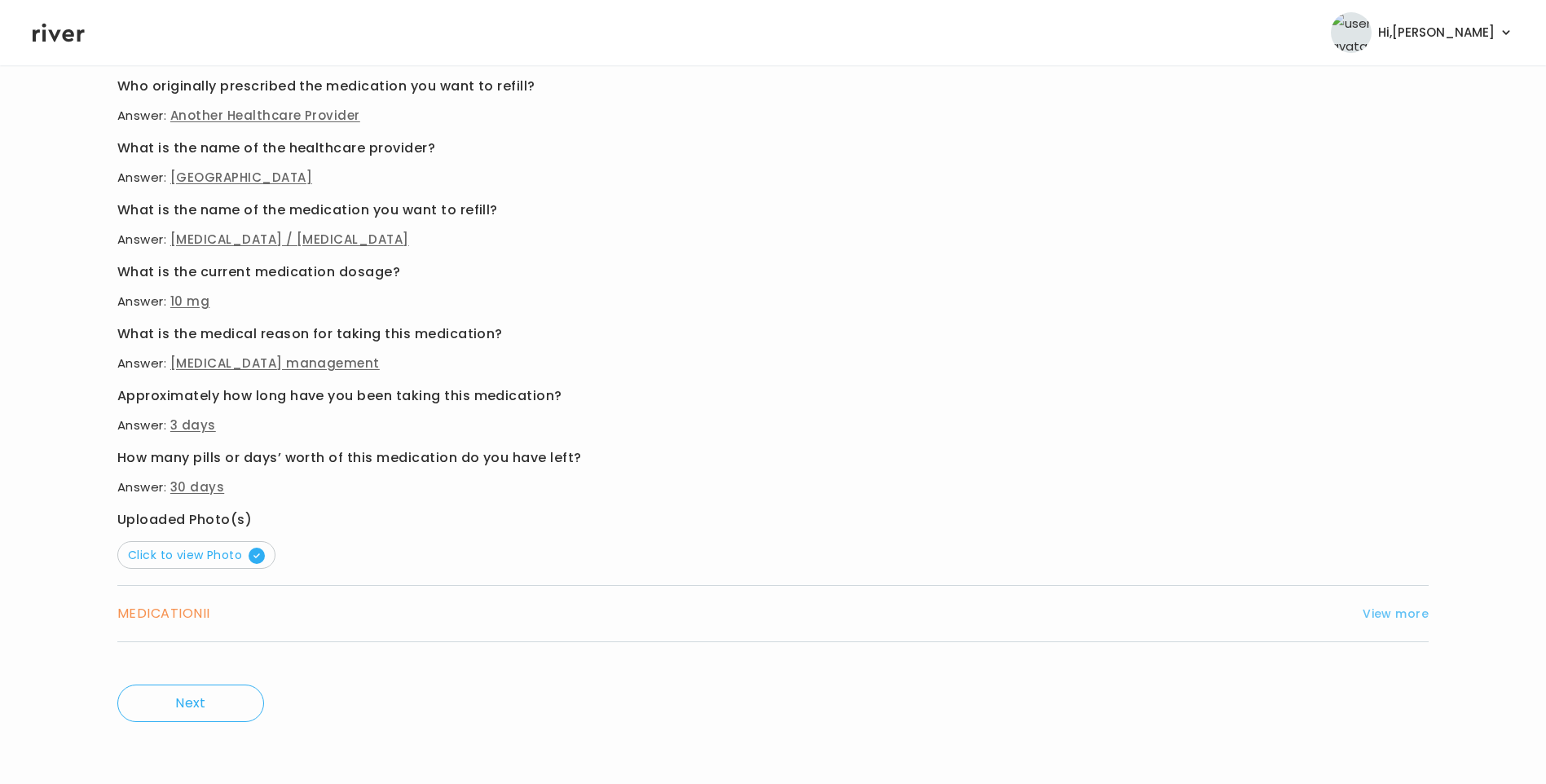
click at [1403, 616] on button "View more" at bounding box center [1395, 613] width 66 height 20
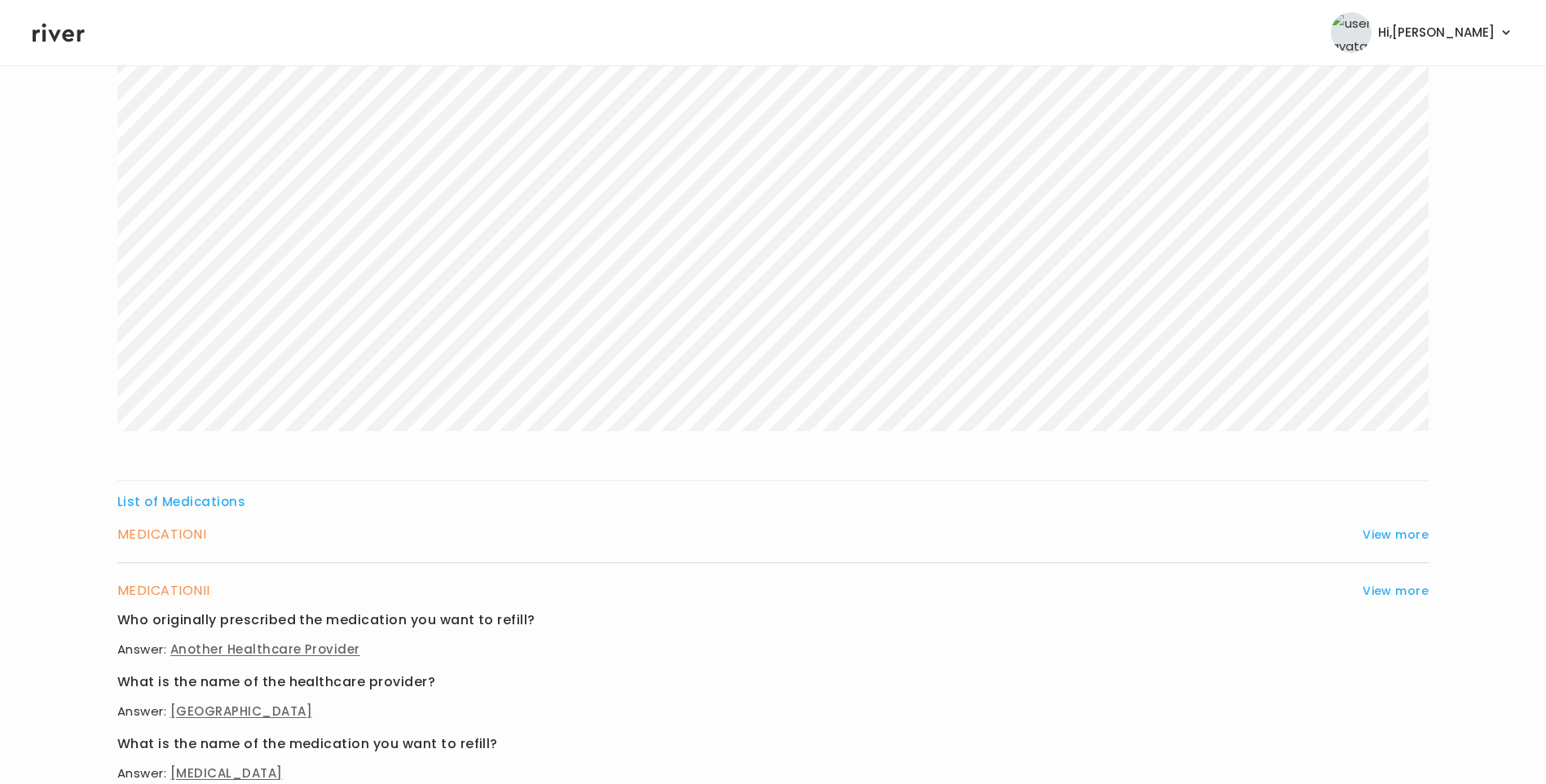
scroll to position [0, 0]
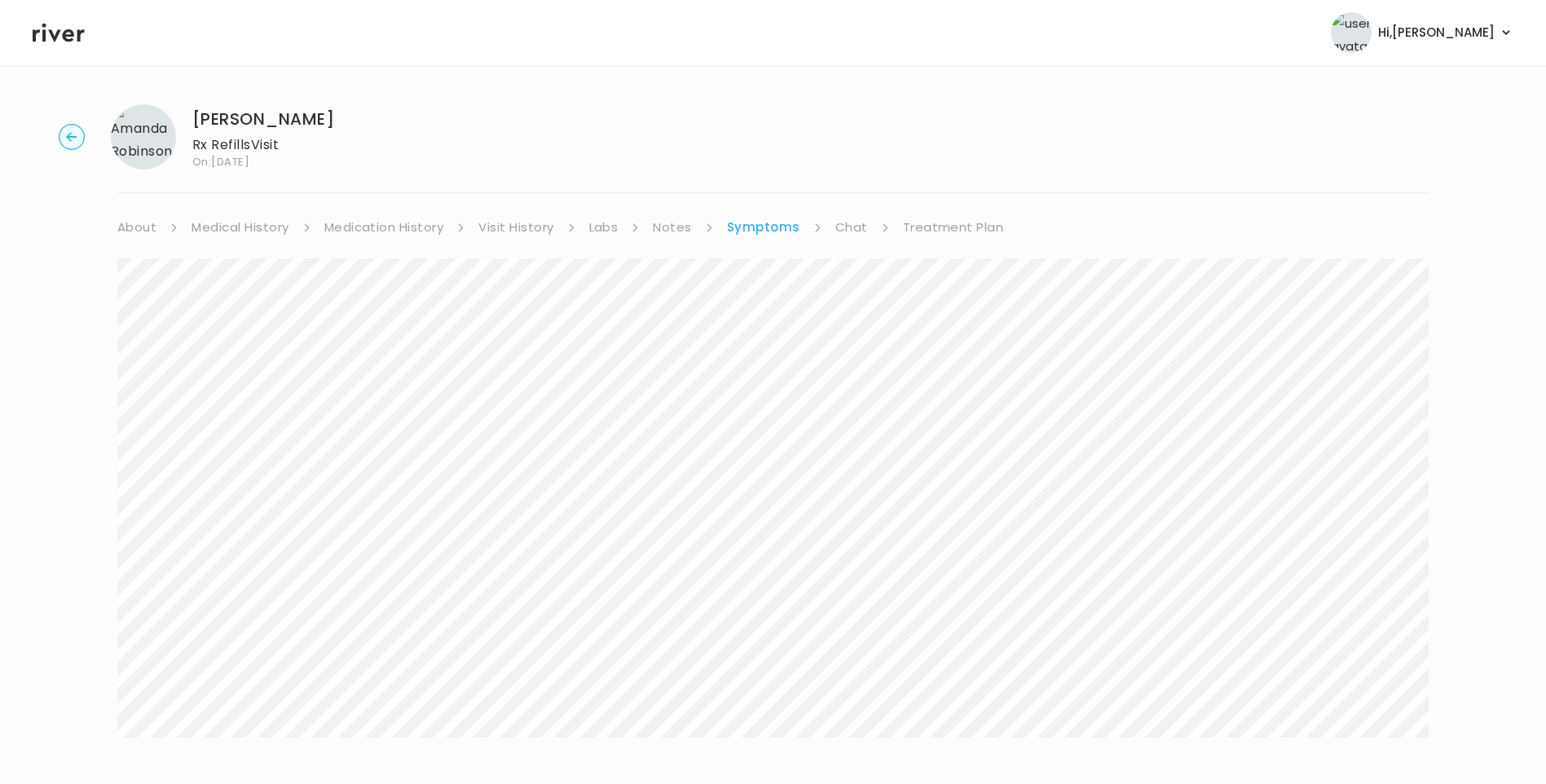
click at [517, 226] on link "Visit History" at bounding box center [515, 227] width 75 height 23
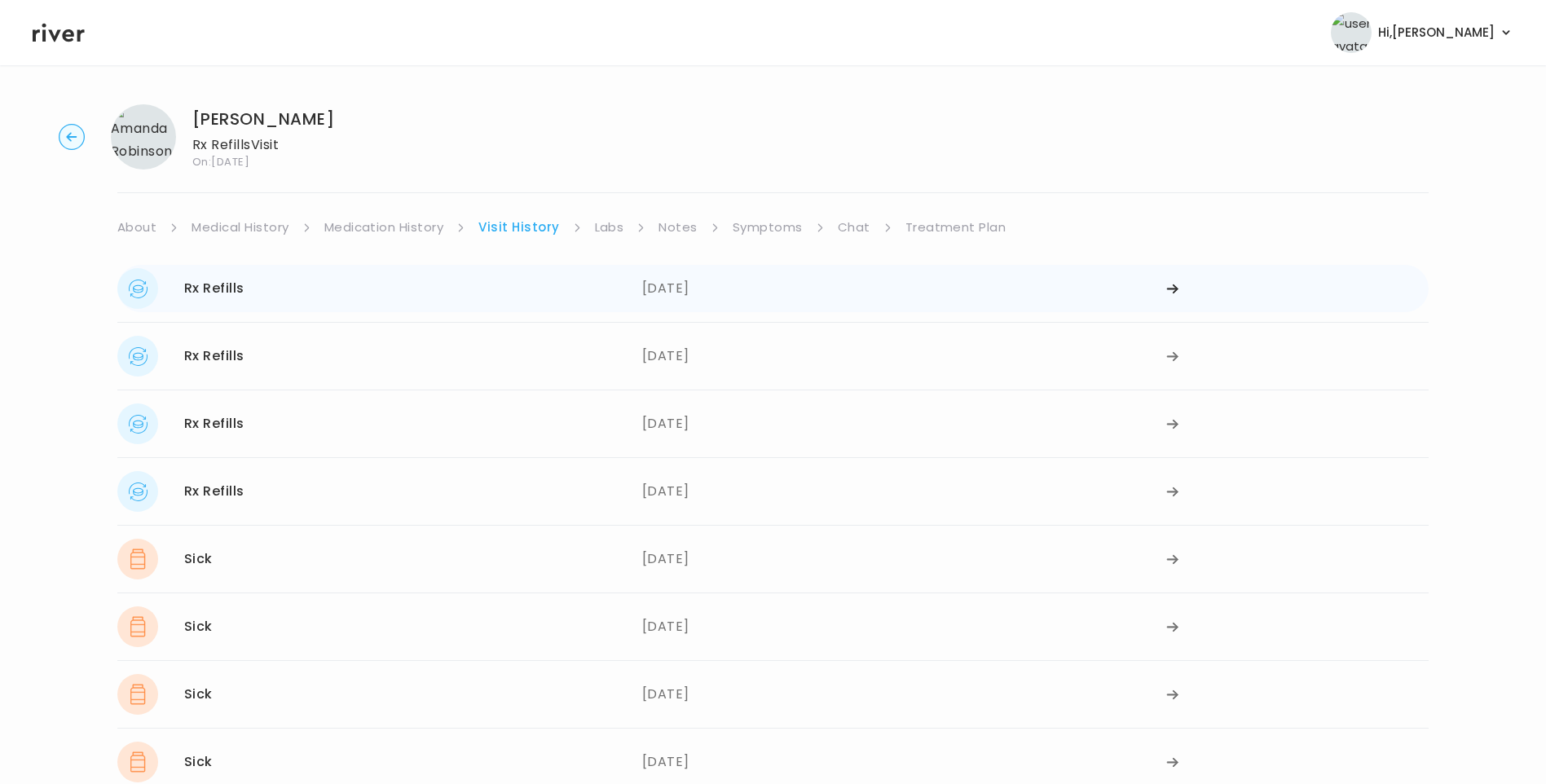
click at [494, 299] on div "Rx Refills 08/14/2025" at bounding box center [380, 288] width 525 height 41
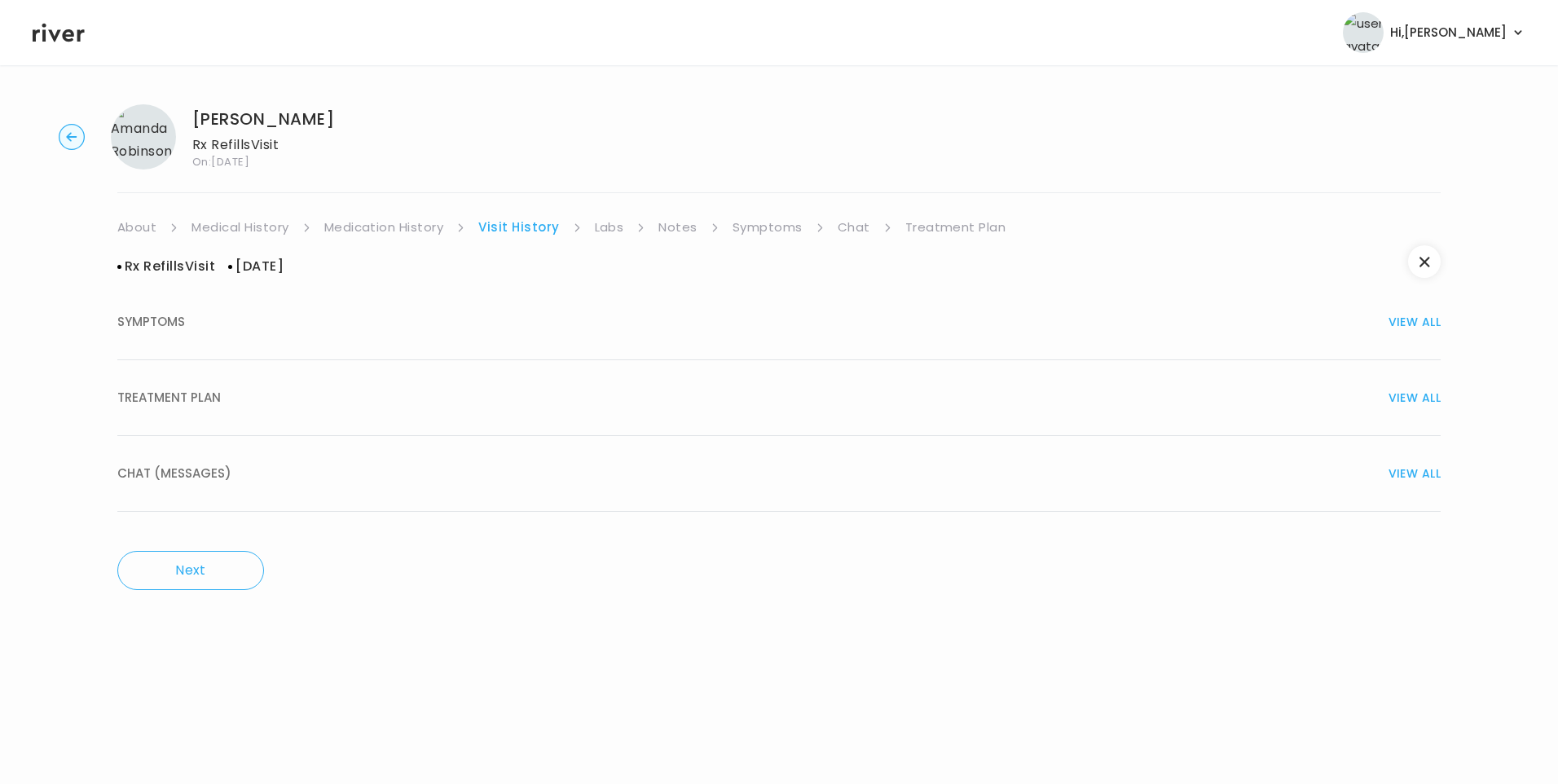
click at [226, 389] on div "TREATMENT PLAN VIEW ALL" at bounding box center [779, 398] width 1323 height 23
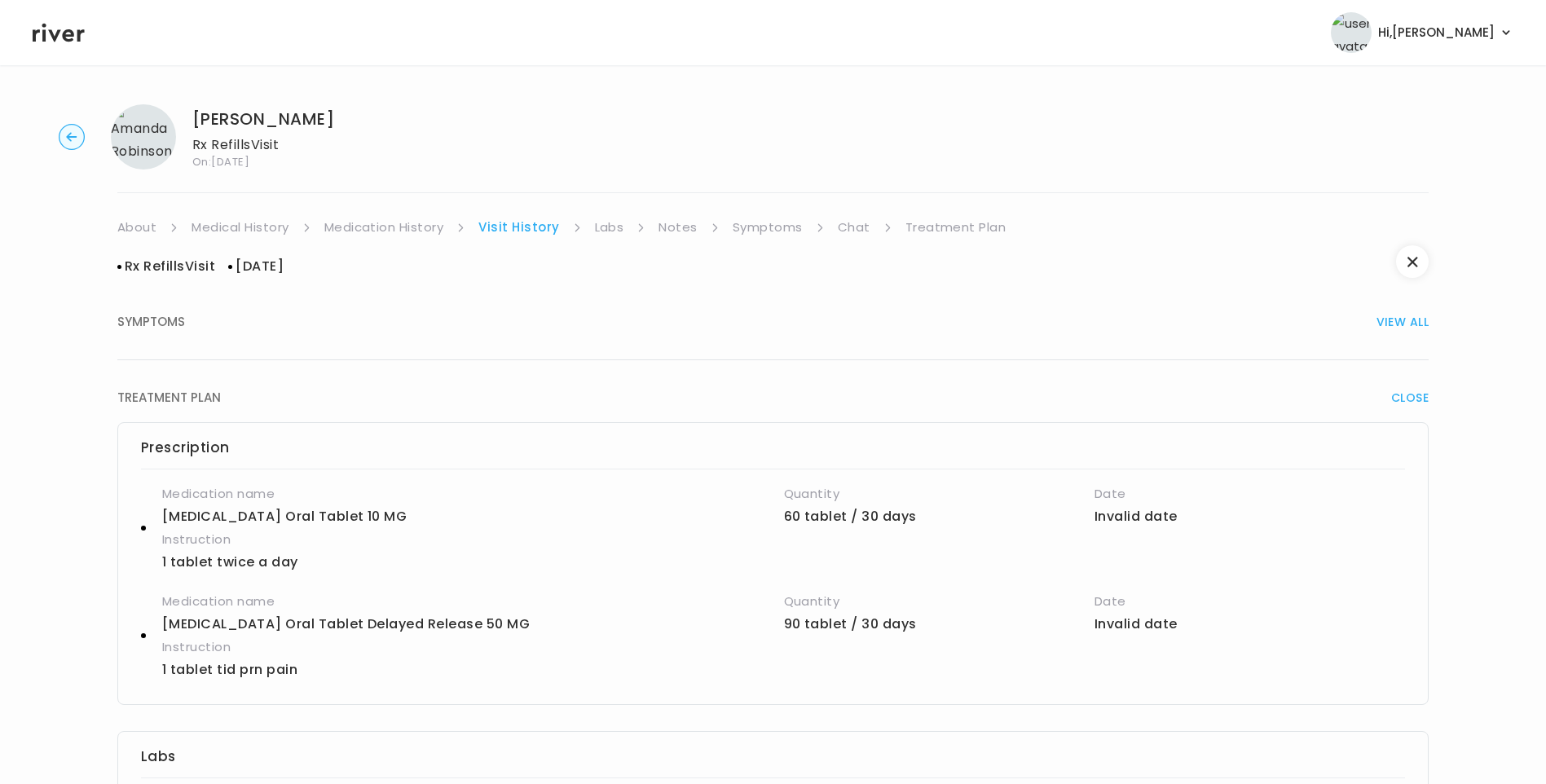
drag, startPoint x: 416, startPoint y: 224, endPoint x: 512, endPoint y: 227, distance: 96.0
click at [416, 225] on link "Medication History" at bounding box center [385, 227] width 120 height 23
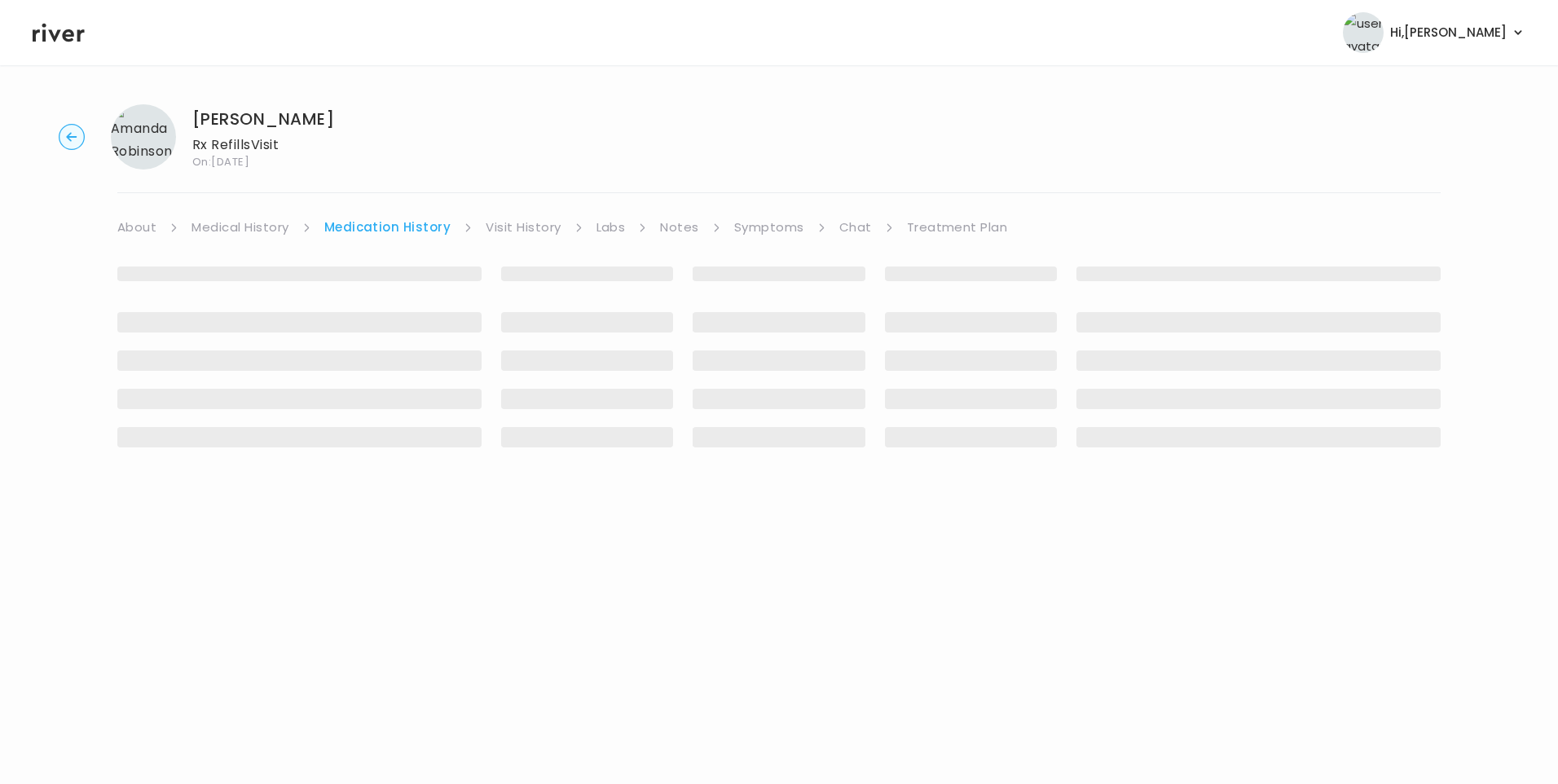
click at [530, 227] on link "Visit History" at bounding box center [523, 227] width 75 height 23
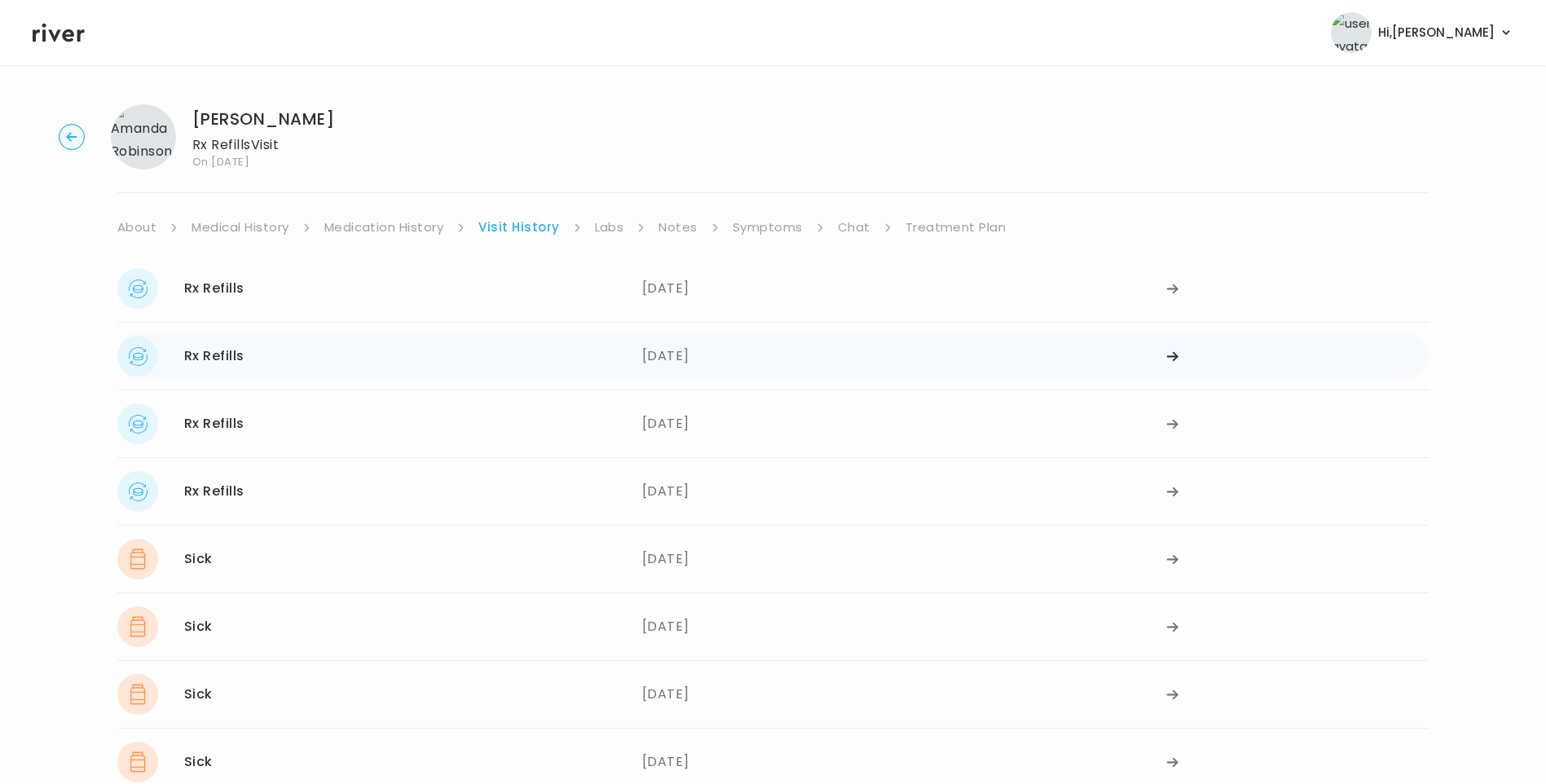
click at [360, 366] on div "Rx Refills 08/05/2025" at bounding box center [380, 356] width 525 height 41
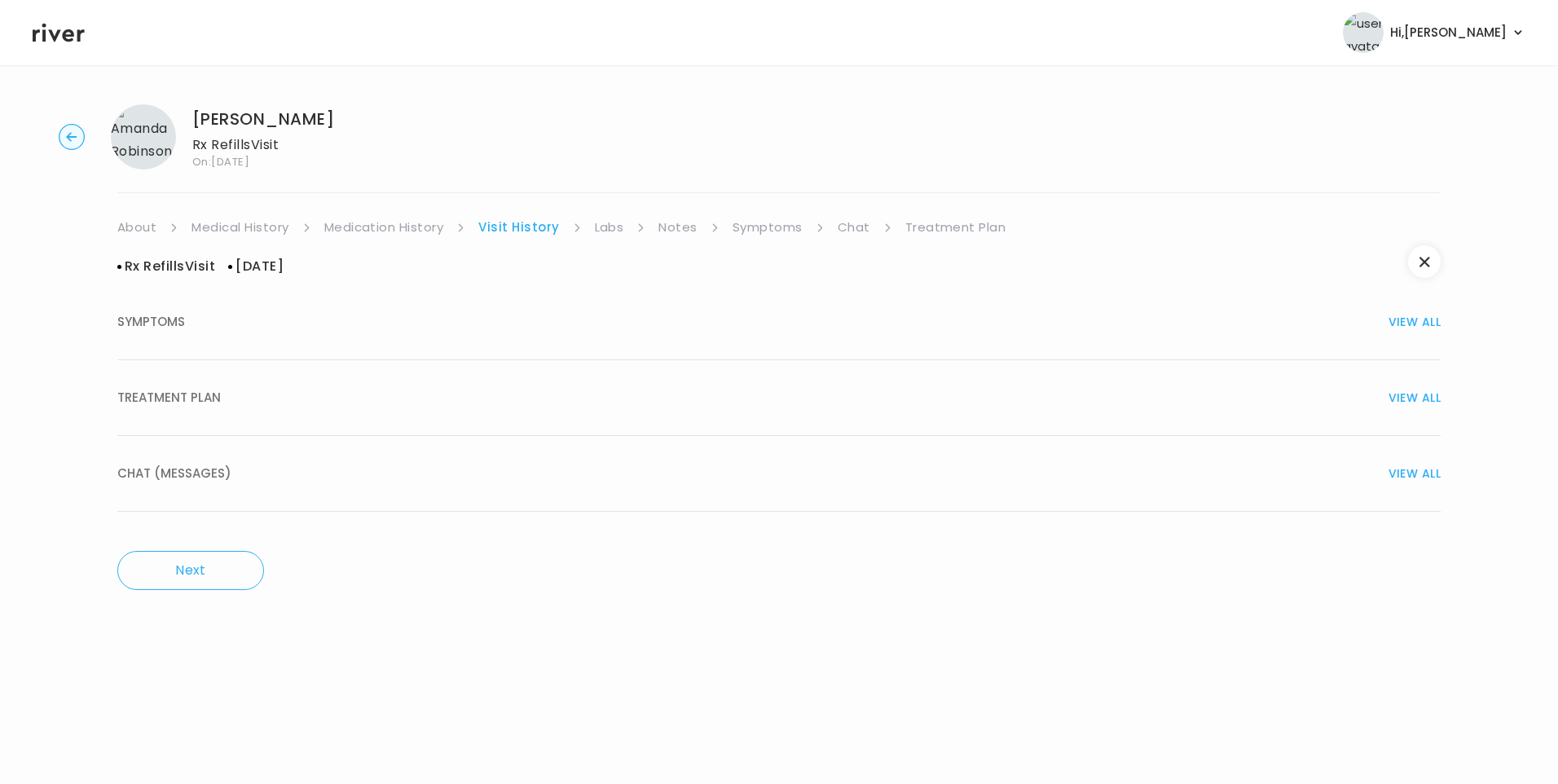
click at [223, 403] on div "TREATMENT PLAN VIEW ALL" at bounding box center [779, 398] width 1323 height 23
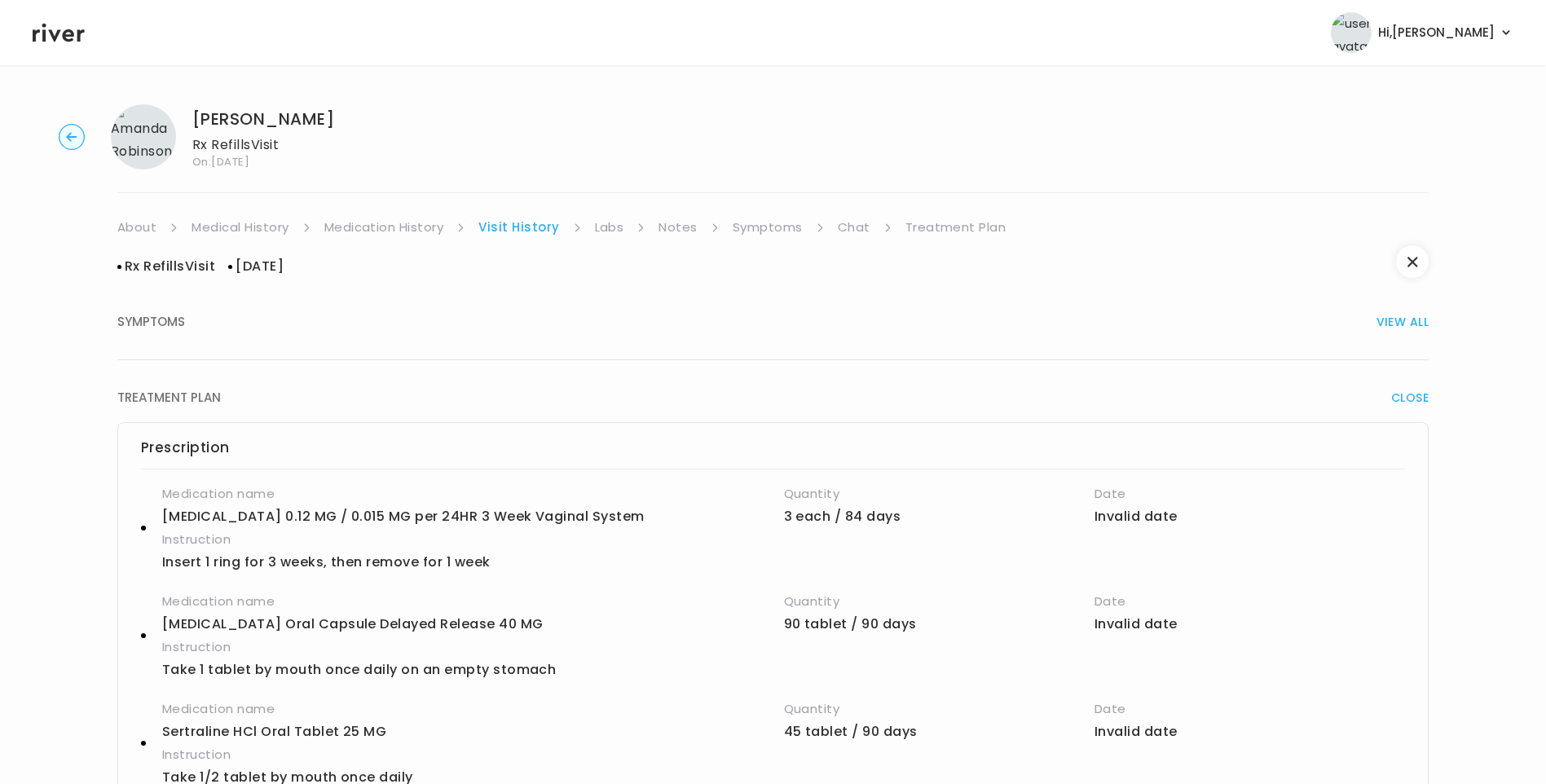
drag, startPoint x: 399, startPoint y: 233, endPoint x: 410, endPoint y: 234, distance: 11.0
click at [400, 233] on link "Medication History" at bounding box center [385, 227] width 120 height 23
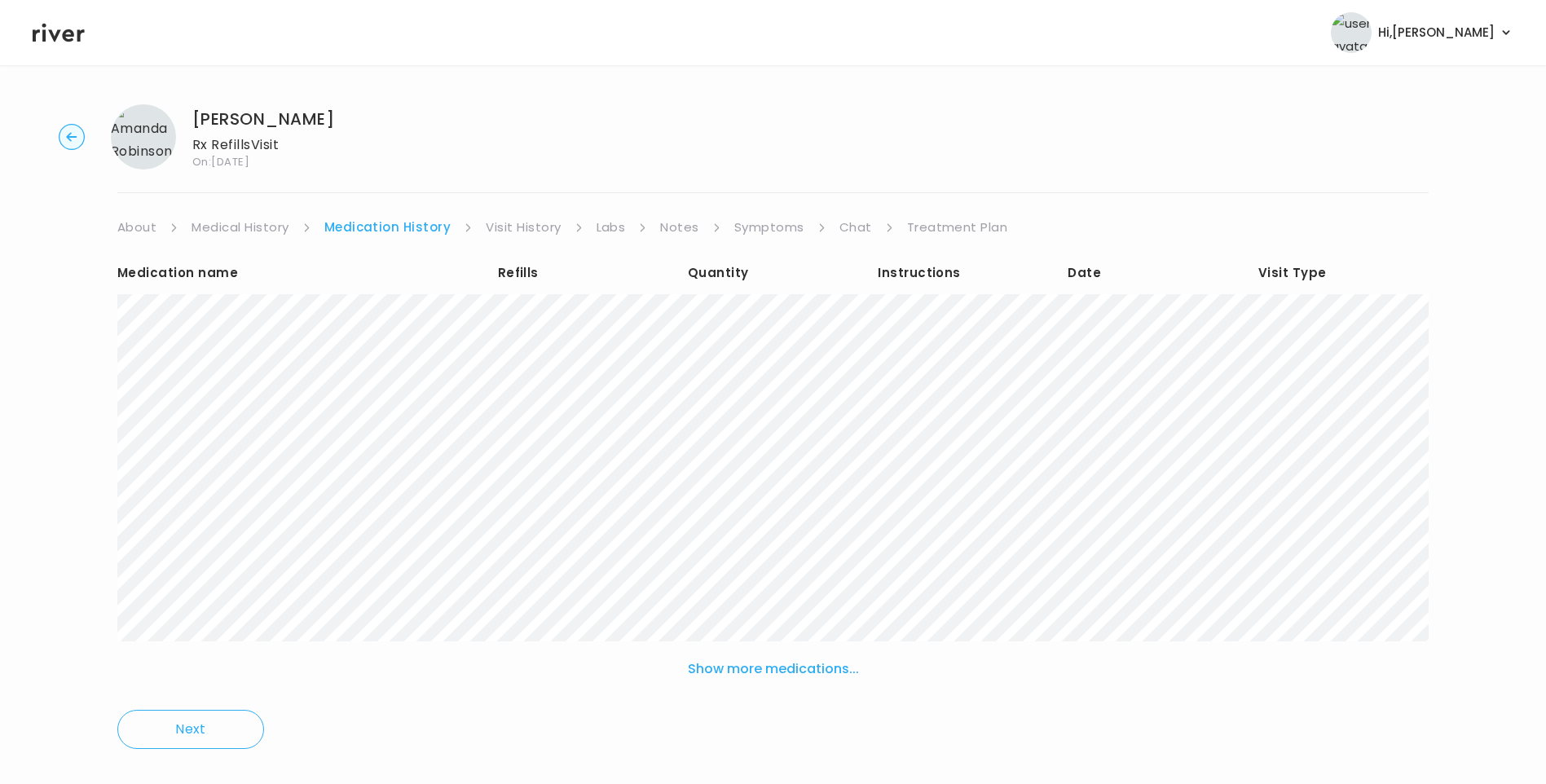
click at [533, 230] on link "Visit History" at bounding box center [523, 227] width 75 height 23
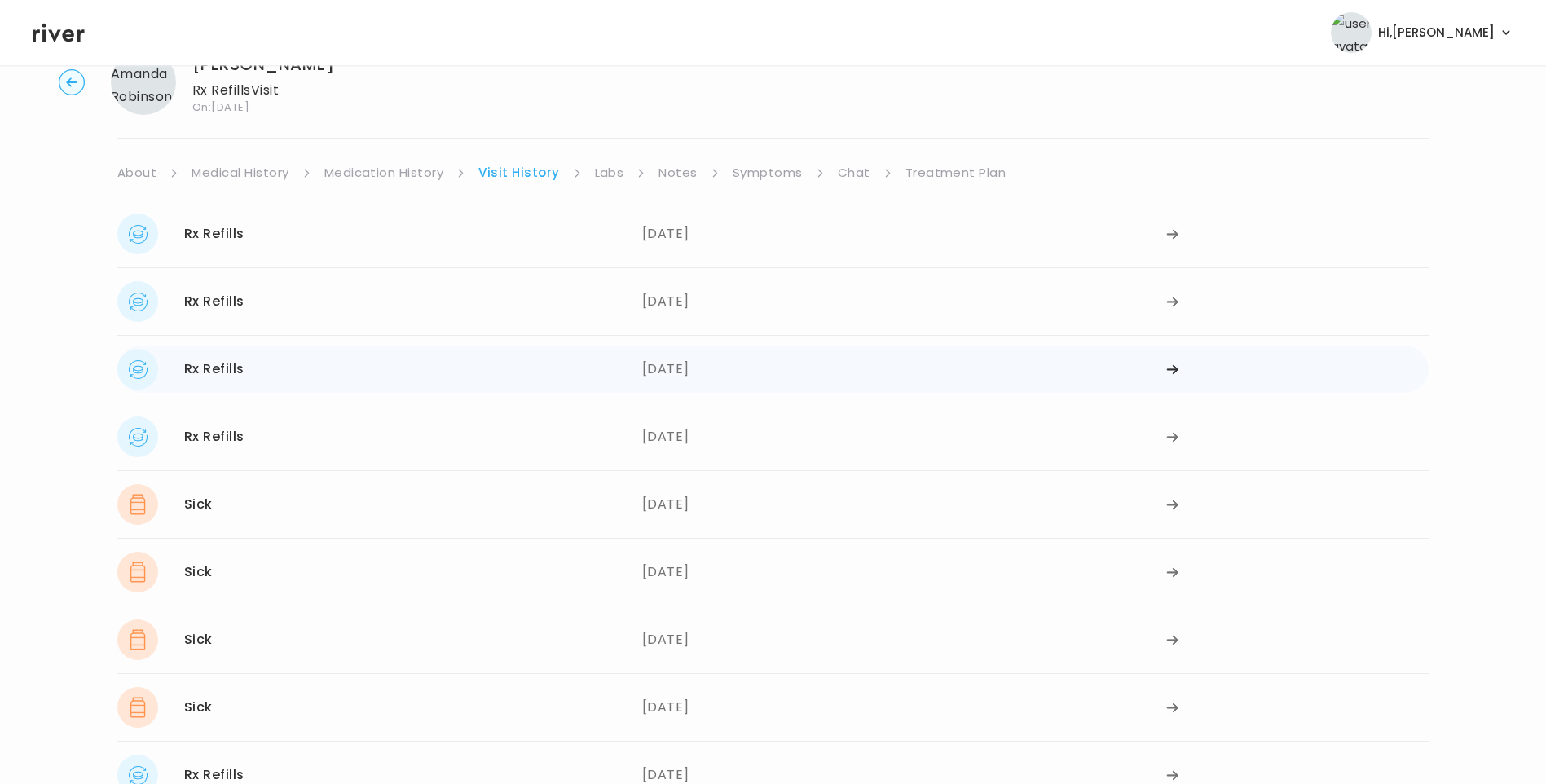
scroll to position [81, 0]
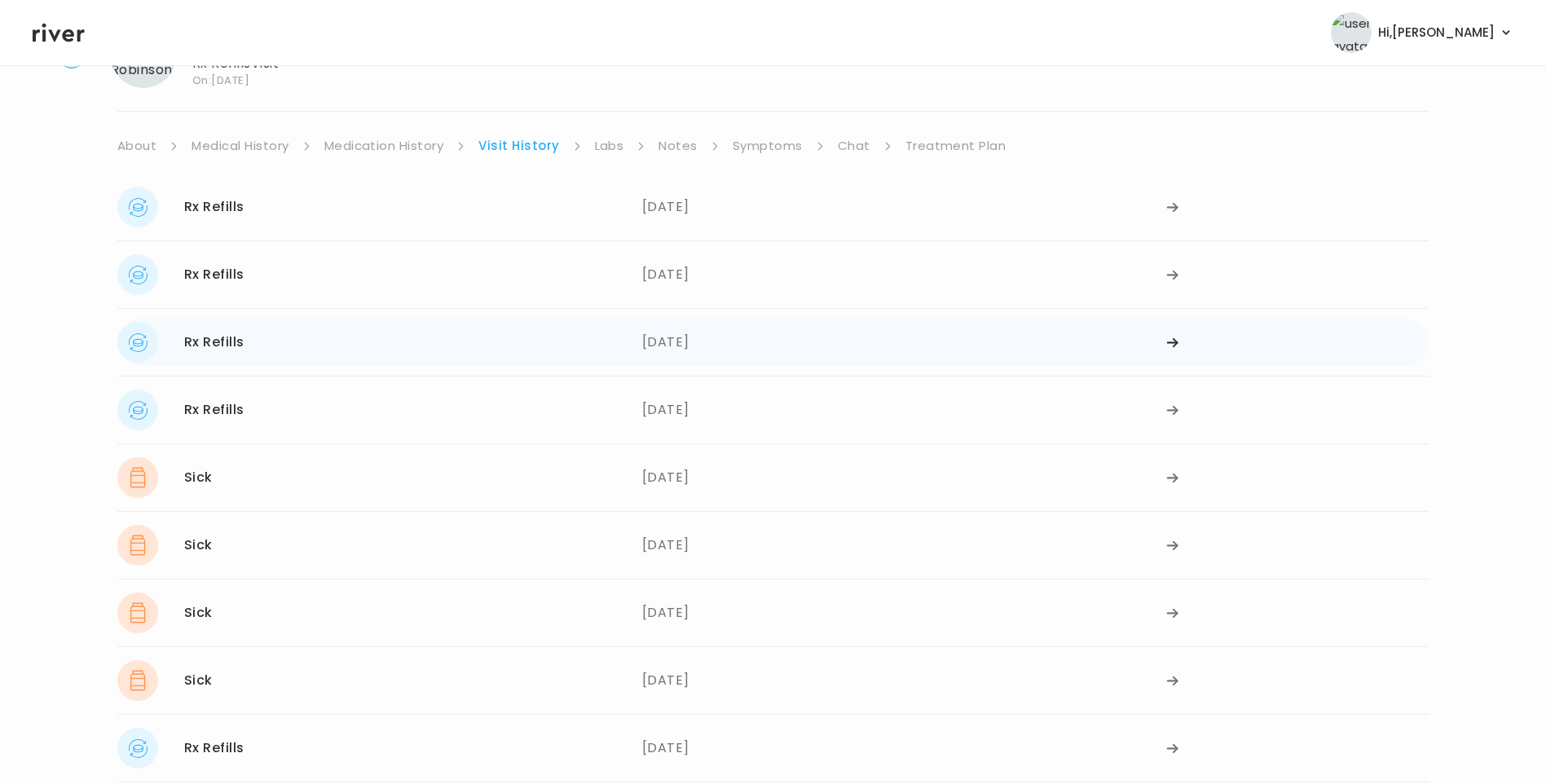
click at [288, 340] on div "Rx Refills 05/08/2025" at bounding box center [380, 341] width 525 height 41
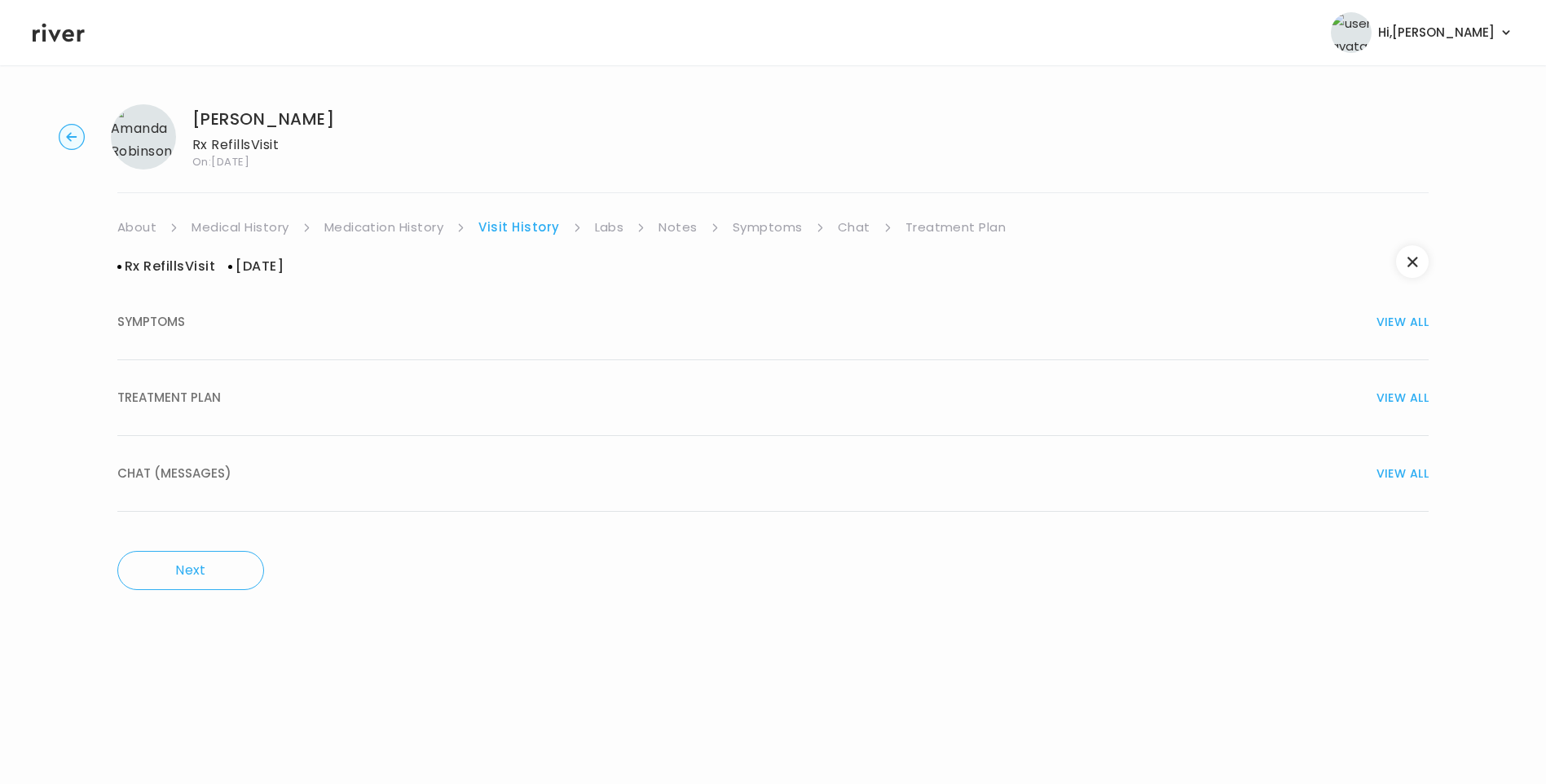
scroll to position [0, 0]
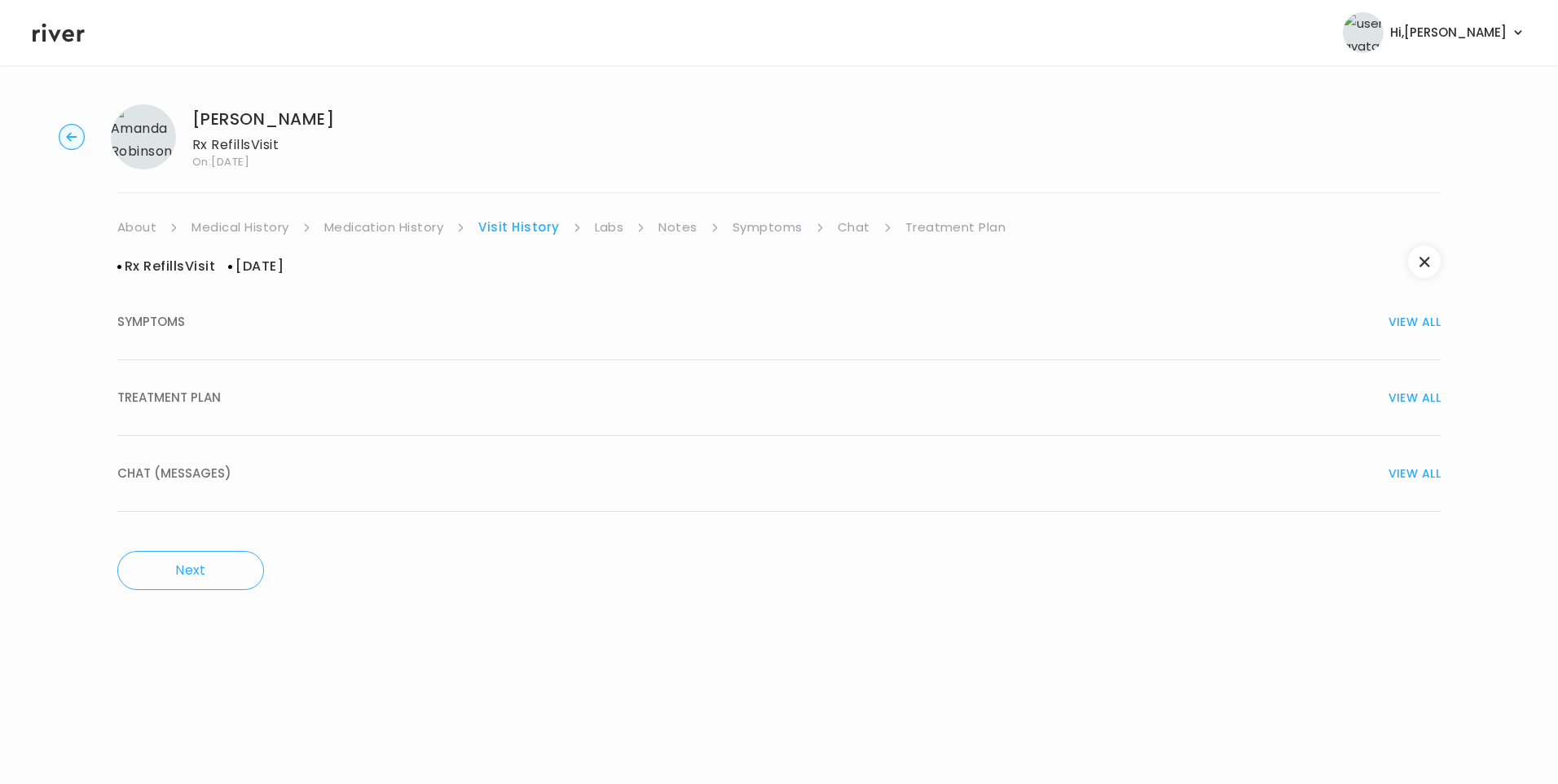
click at [219, 405] on span "TREATMENT PLAN" at bounding box center [169, 398] width 103 height 23
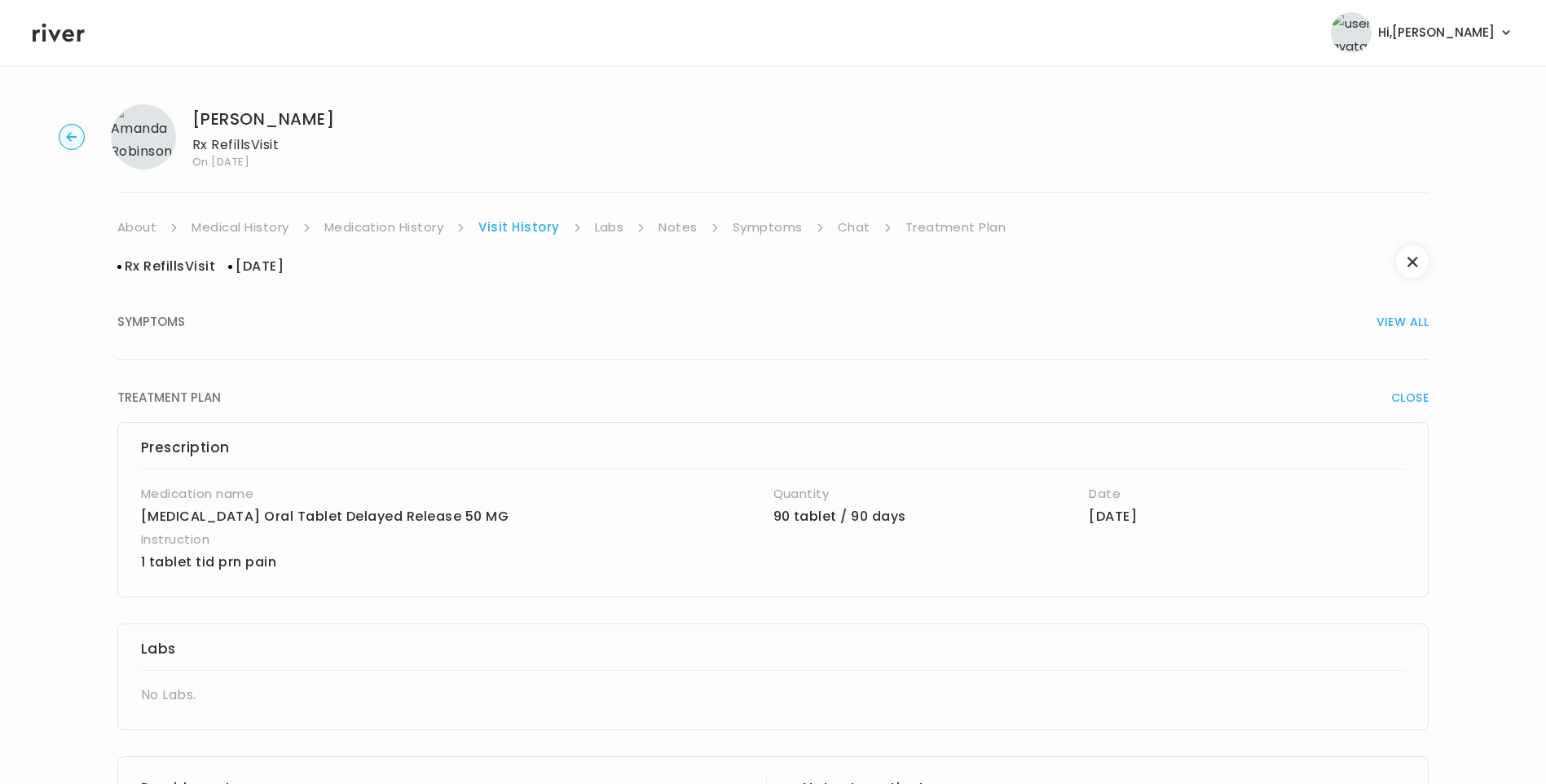
click at [390, 222] on link "Medication History" at bounding box center [385, 227] width 120 height 23
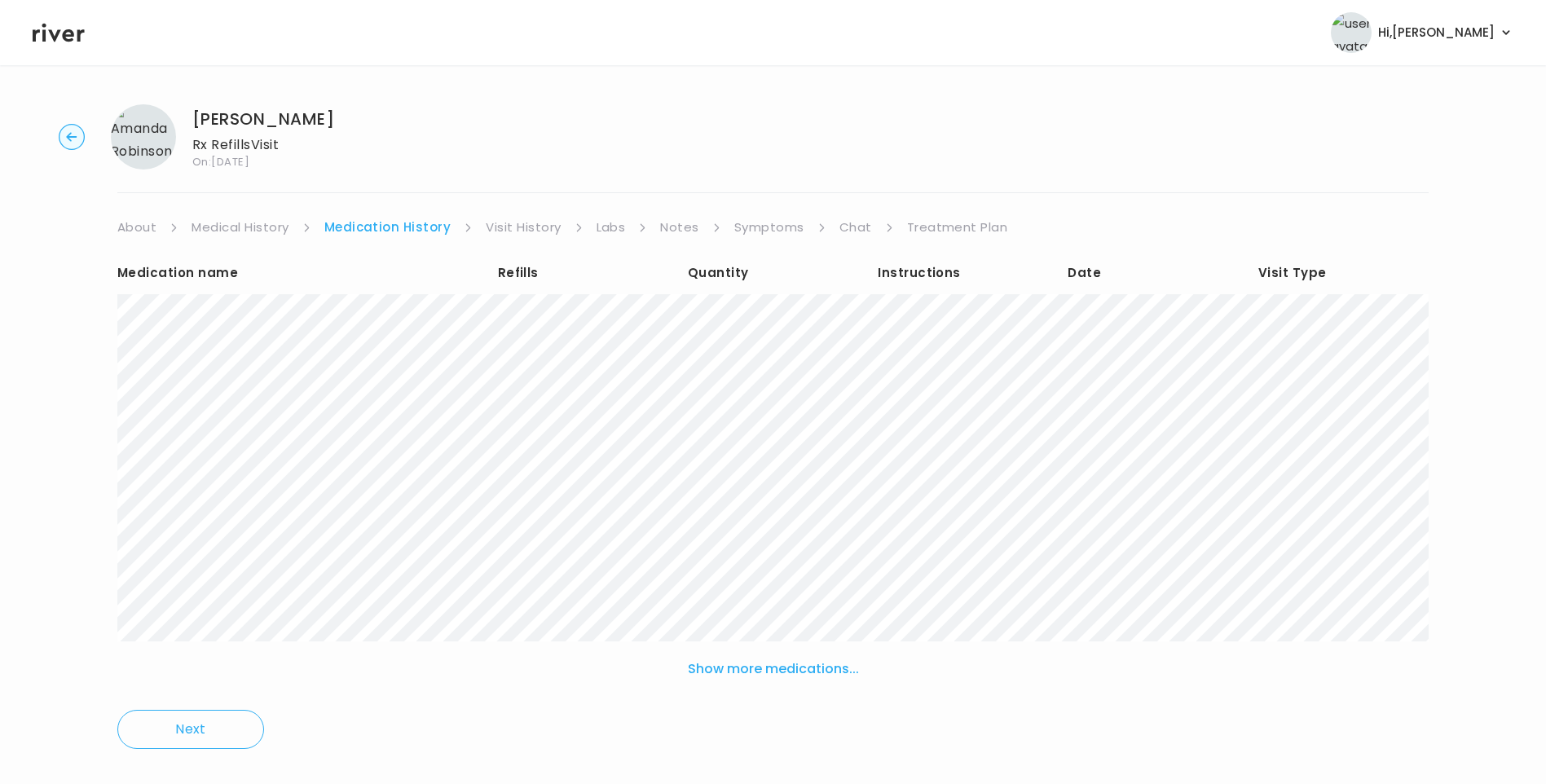
click at [521, 232] on link "Visit History" at bounding box center [523, 227] width 75 height 23
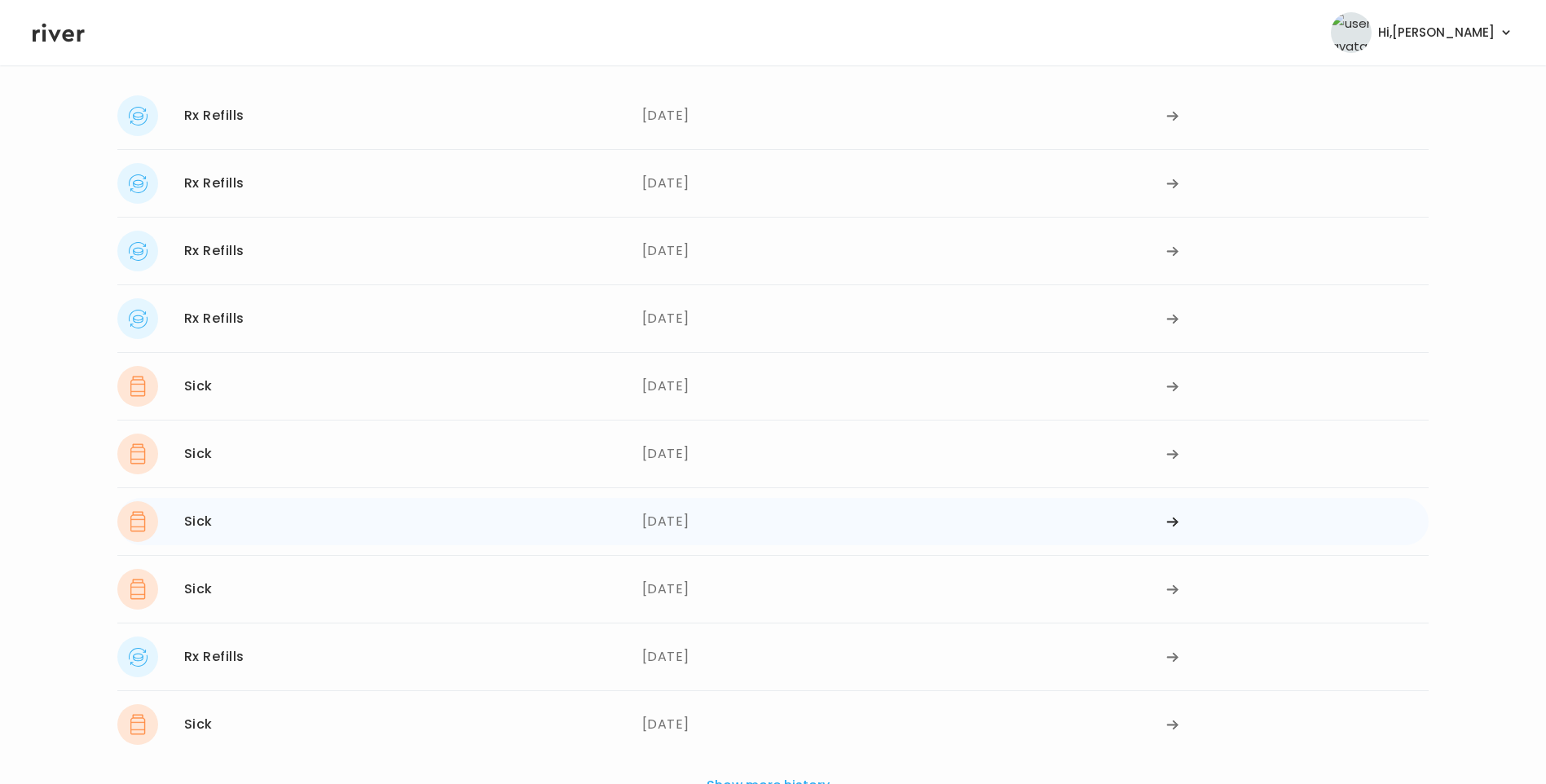
scroll to position [297, 0]
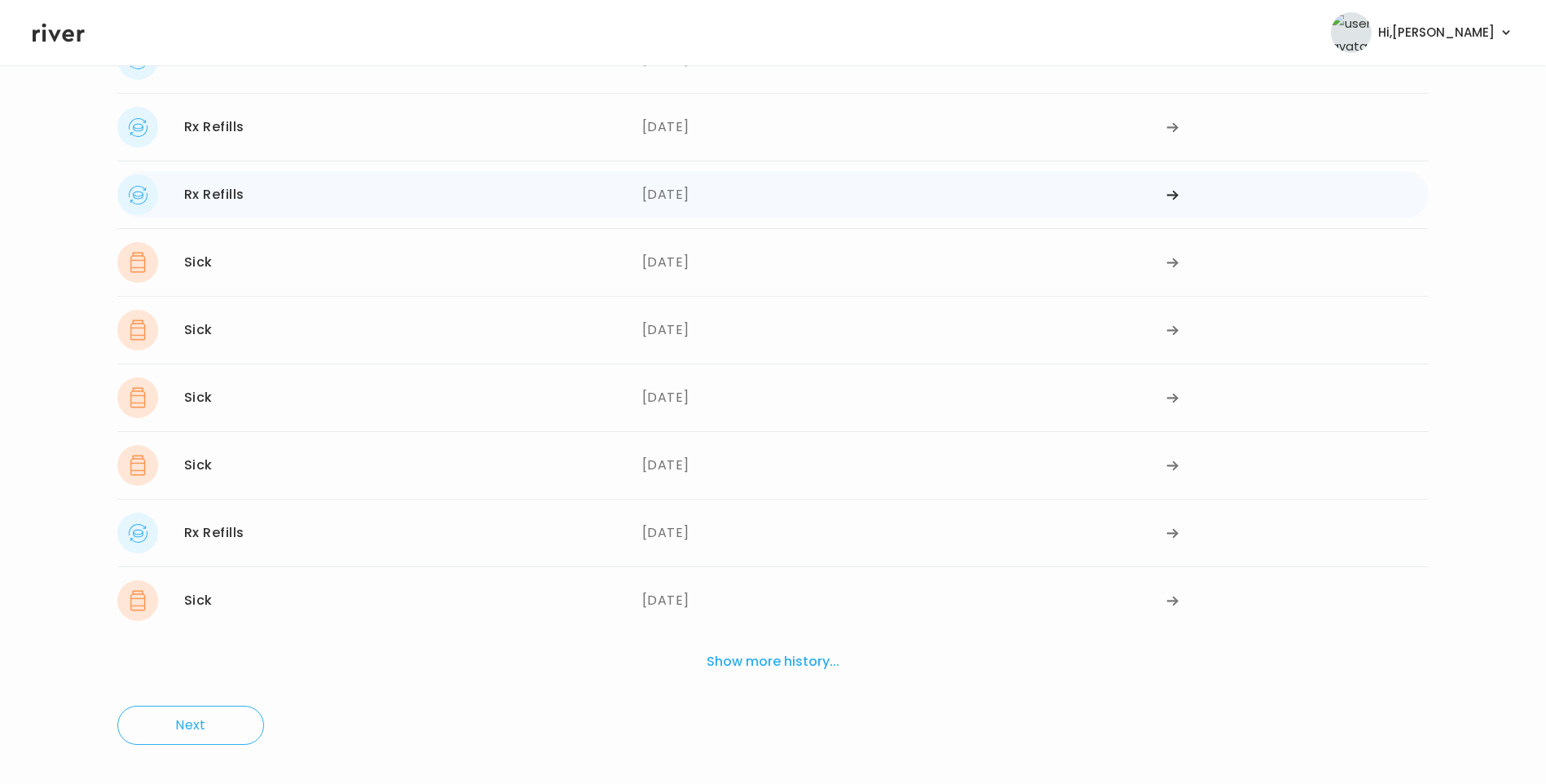
click at [279, 196] on div "Rx Refills 05/08/2025" at bounding box center [380, 195] width 525 height 41
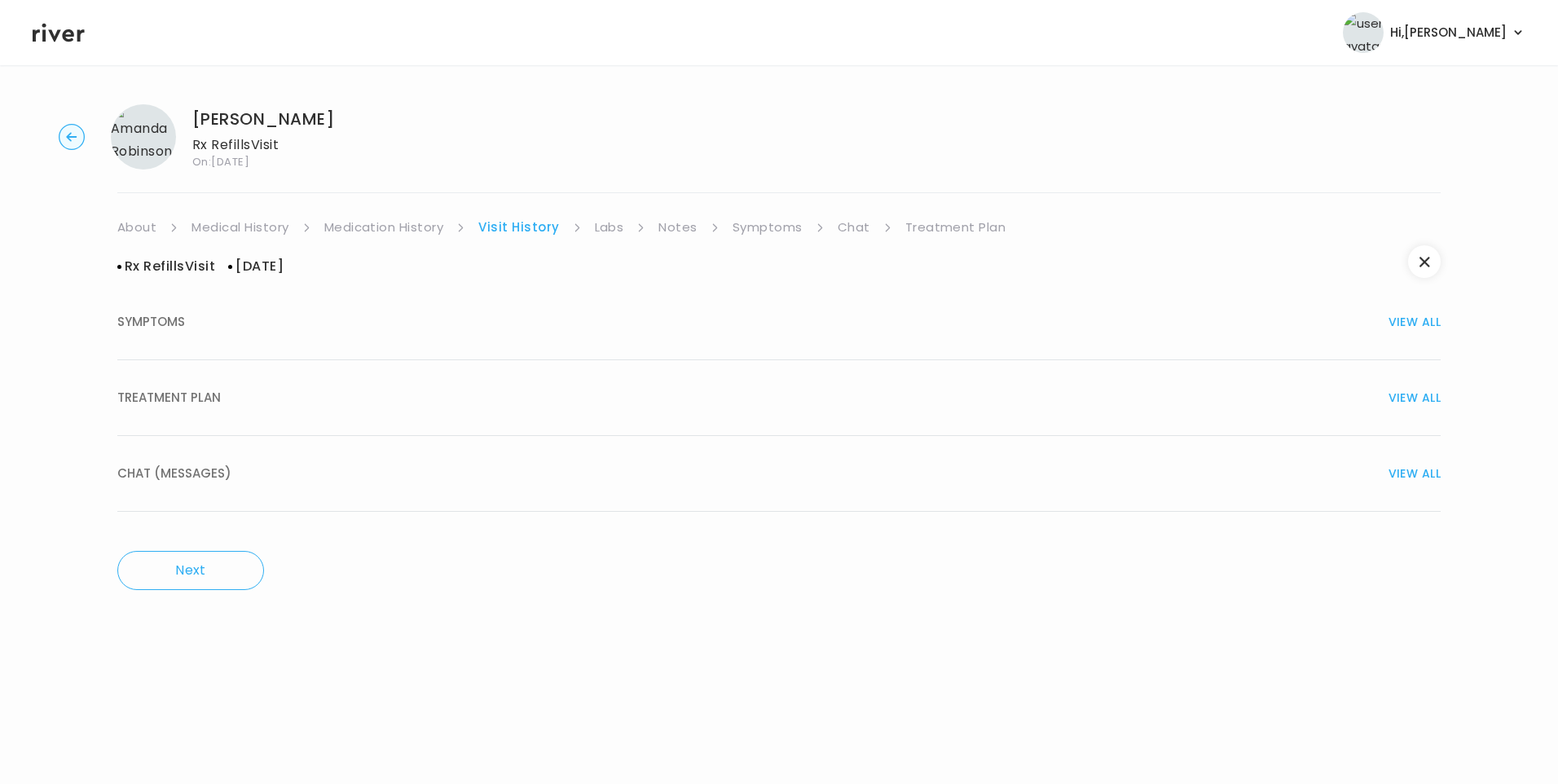
drag, startPoint x: 201, startPoint y: 402, endPoint x: 334, endPoint y: 425, distance: 135.0
click at [202, 401] on span "TREATMENT PLAN" at bounding box center [169, 398] width 103 height 23
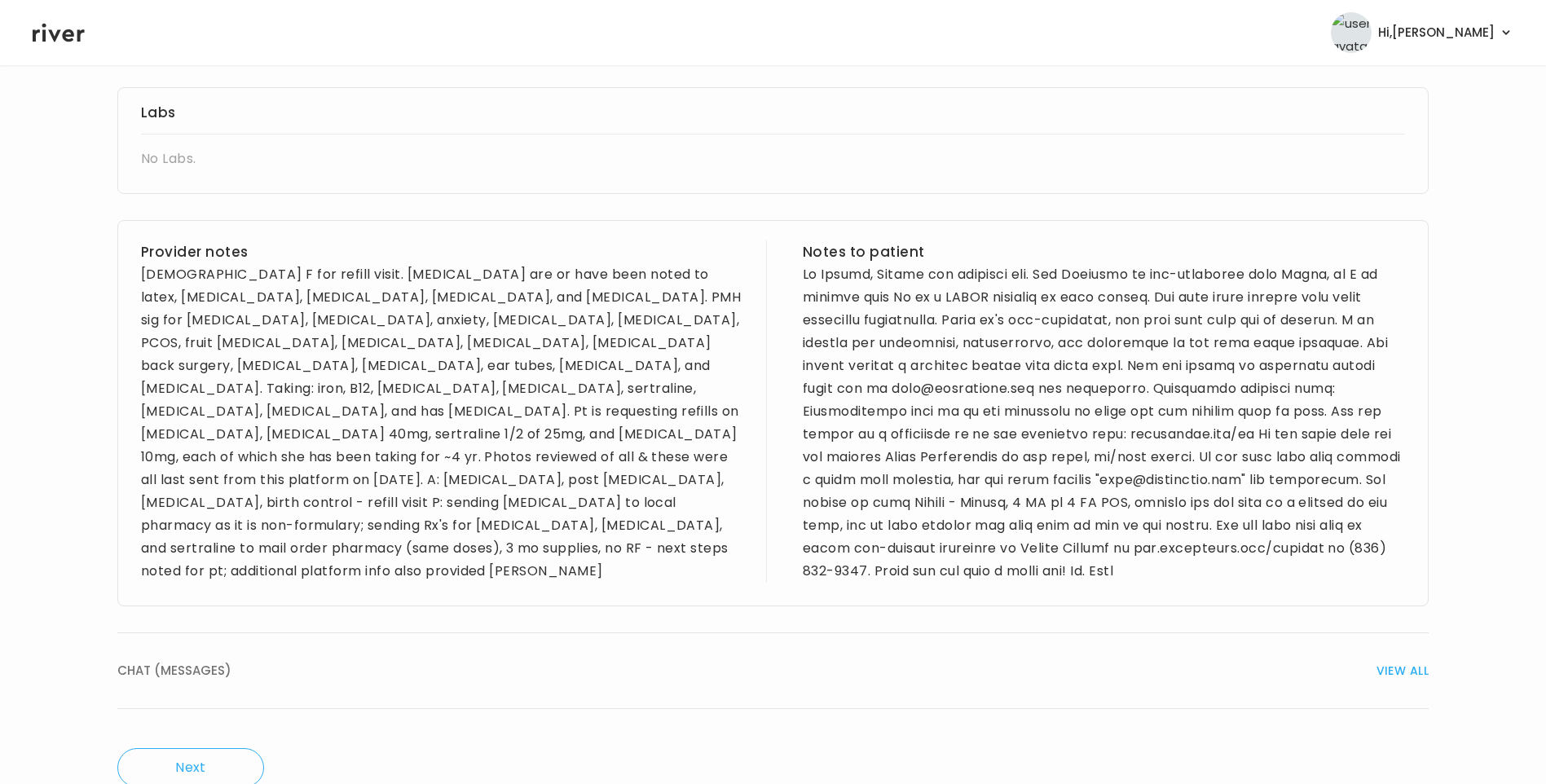
scroll to position [897, 0]
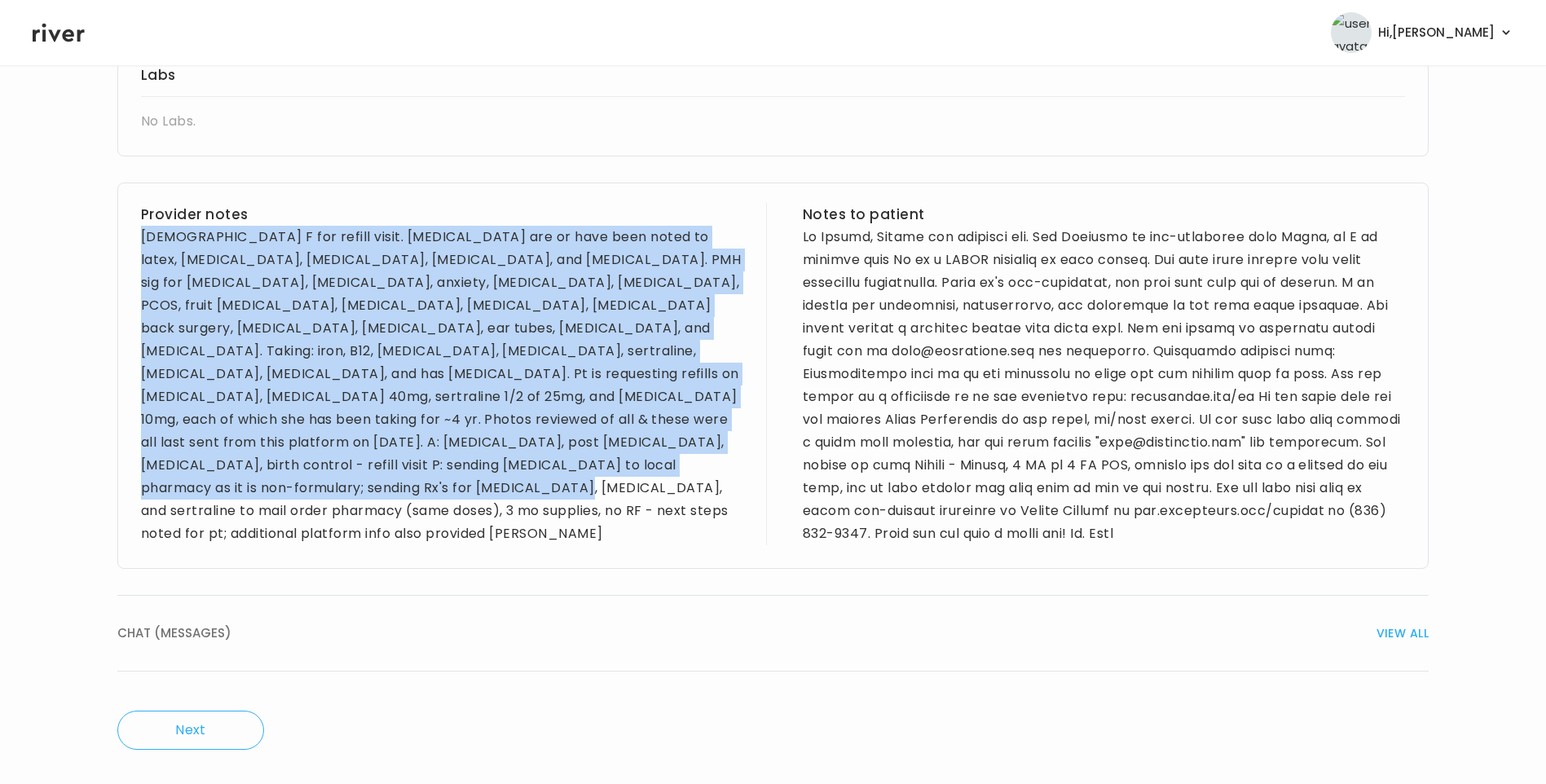
drag, startPoint x: 142, startPoint y: 235, endPoint x: 665, endPoint y: 471, distance: 573.8
click at [665, 471] on div "29 yo F for refill visit. Allergies are or have been noted to latex, sulfa, Amb…" at bounding box center [442, 385] width 602 height 320
copy div "29 yo F for refill visit. Allergies are or have been noted to latex, sulfa, Amb…"
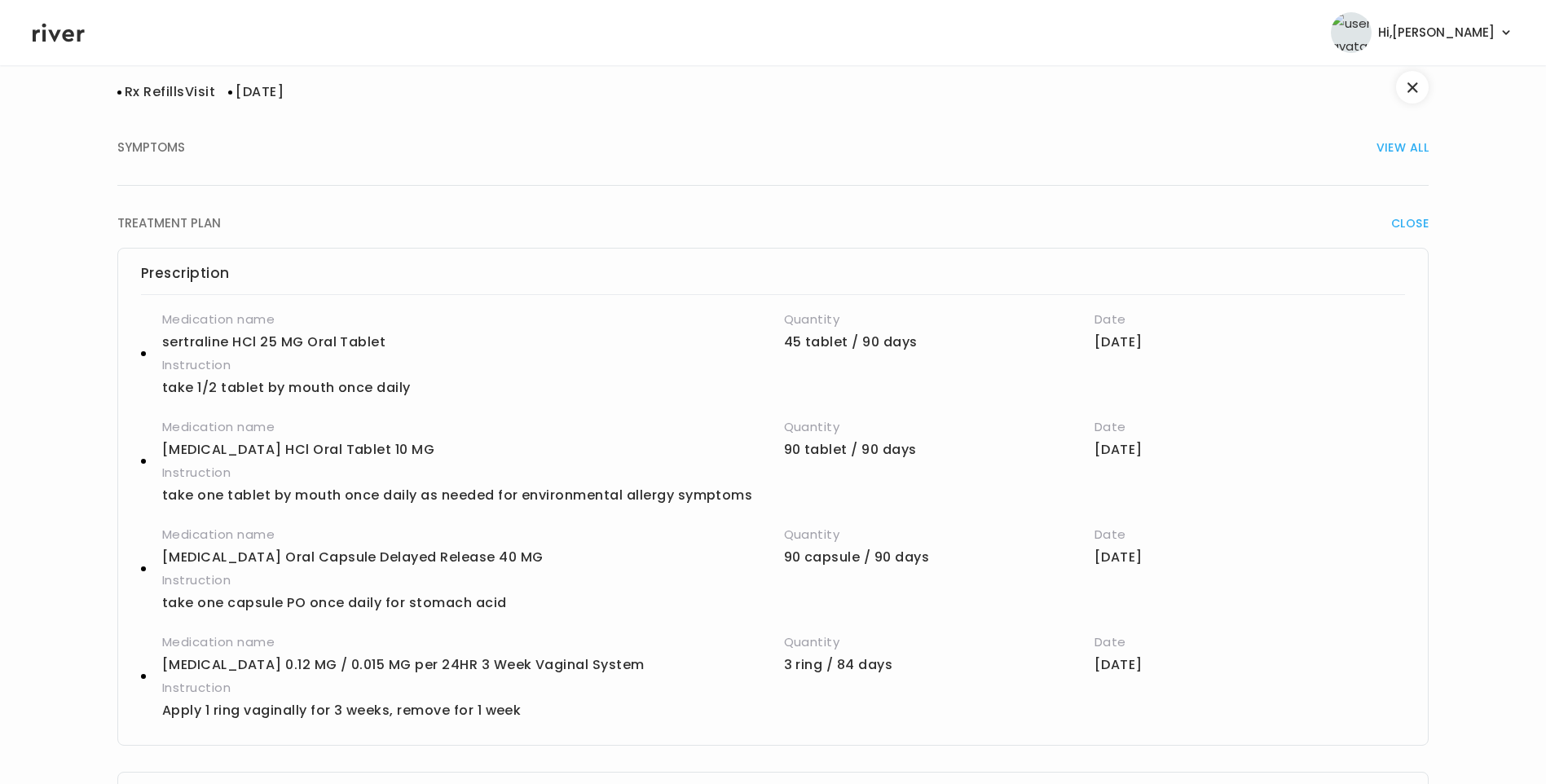
scroll to position [81, 0]
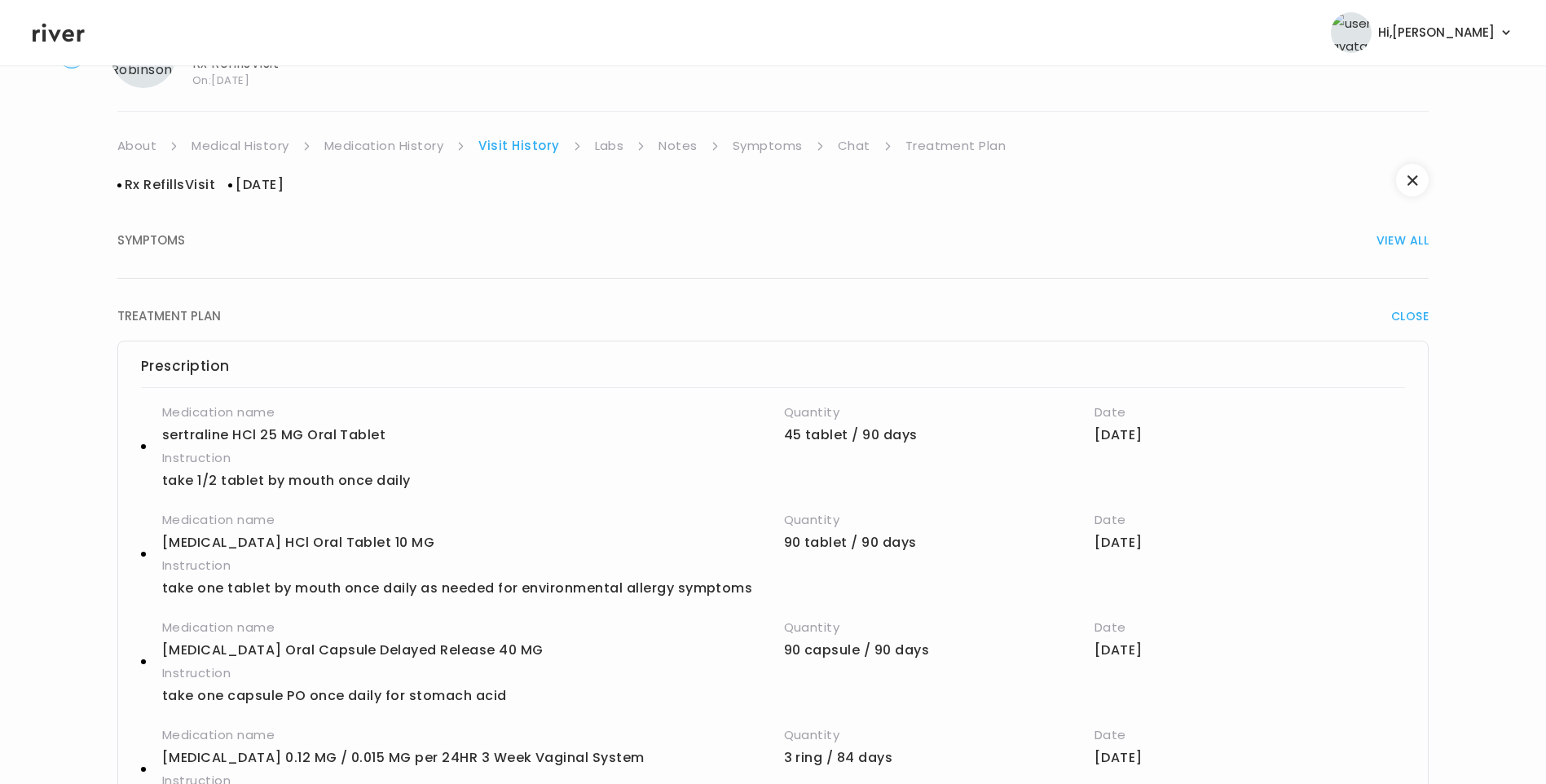
click at [966, 151] on link "Treatment Plan" at bounding box center [956, 146] width 101 height 23
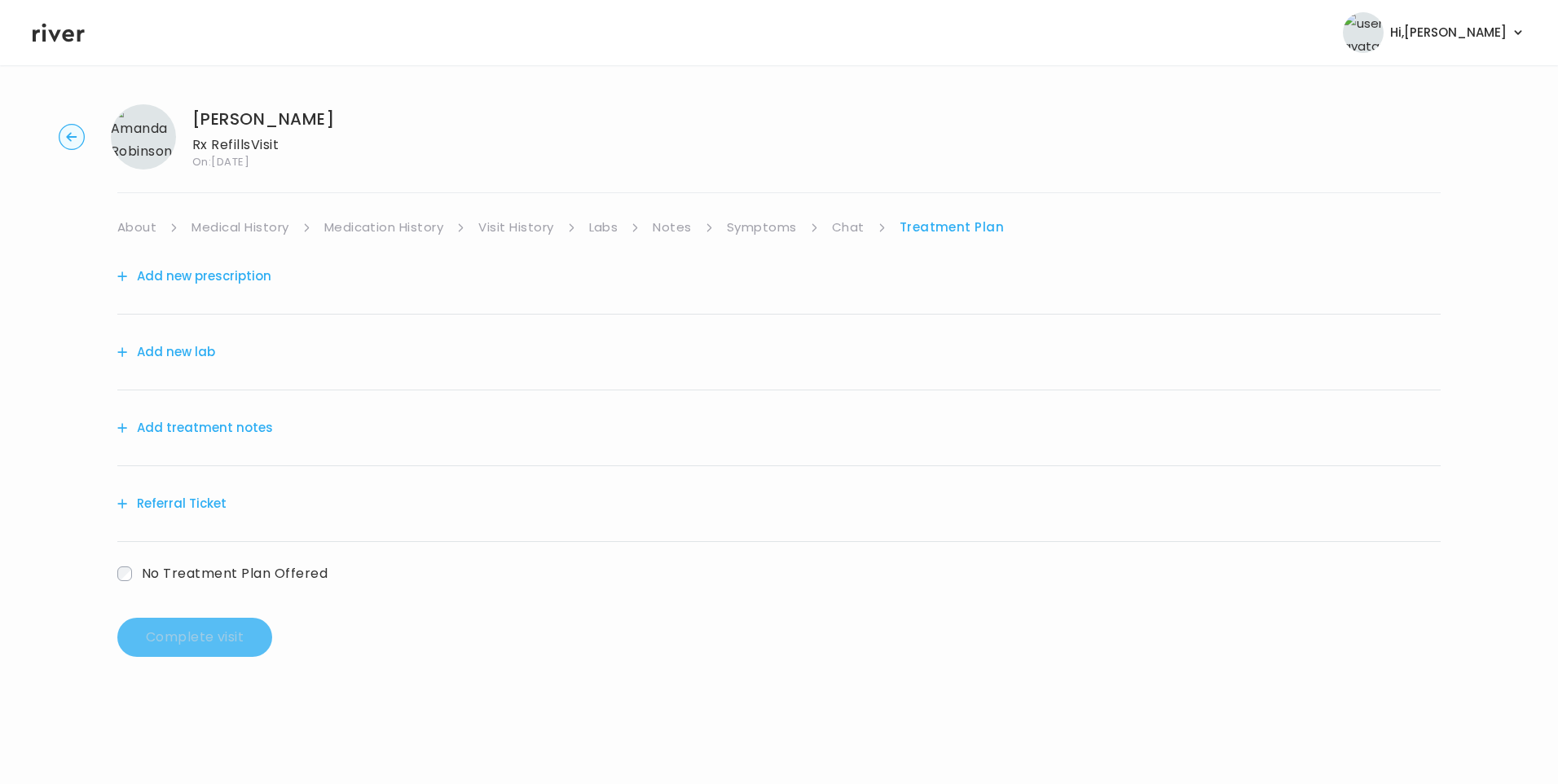
click at [262, 434] on button "Add treatment notes" at bounding box center [195, 427] width 156 height 23
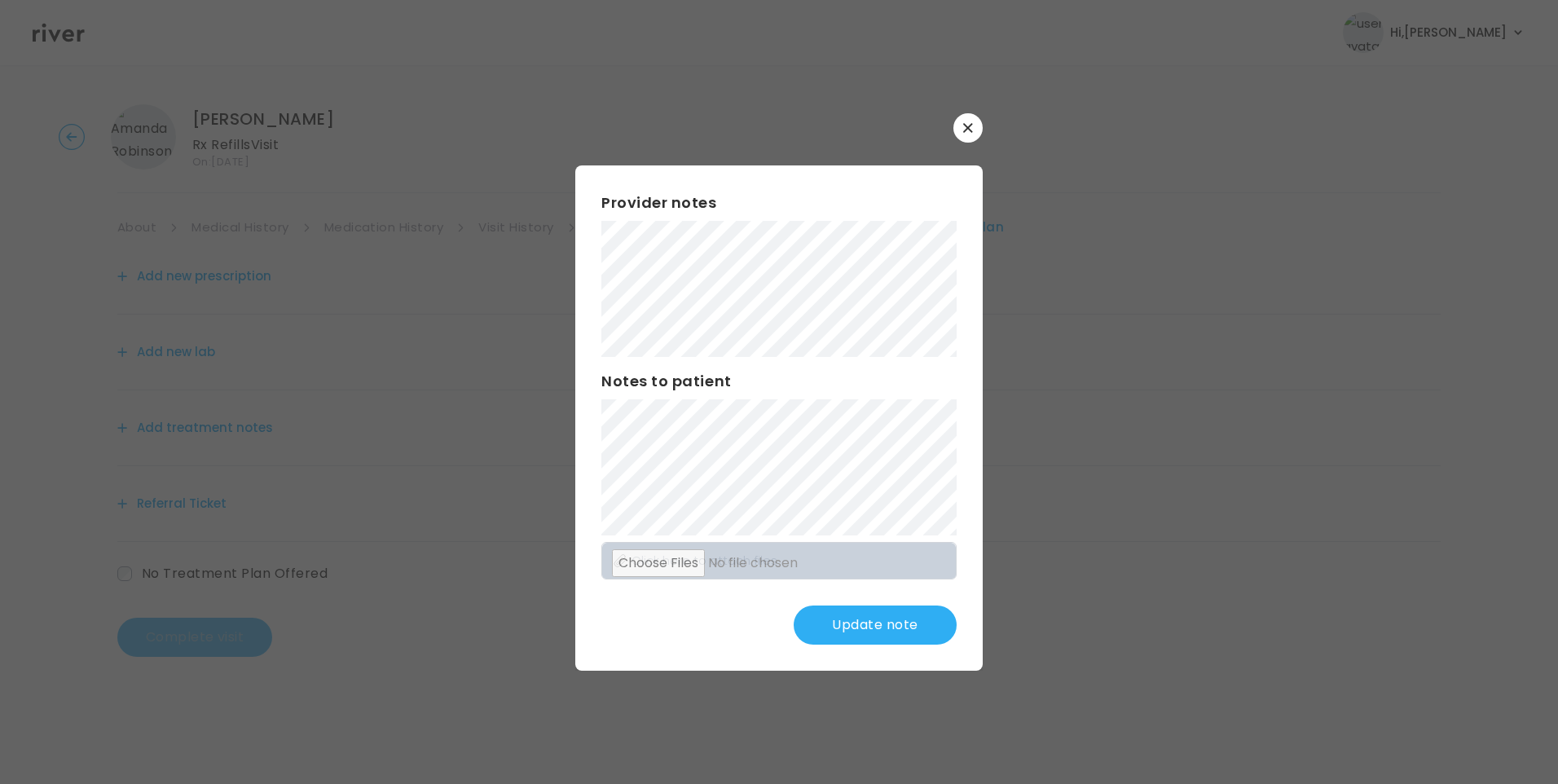
click at [865, 625] on button "Update note" at bounding box center [875, 625] width 163 height 39
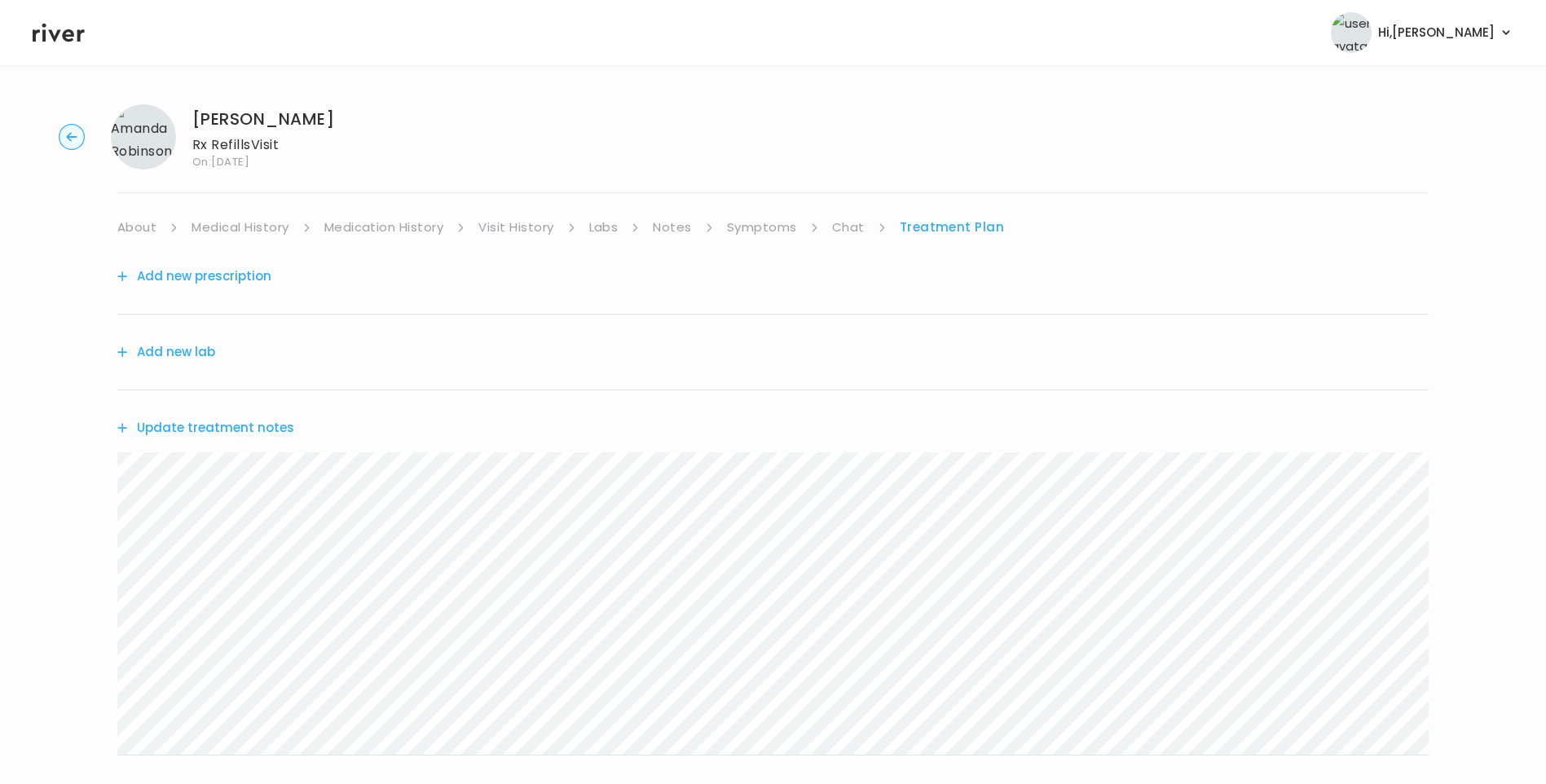
click at [132, 220] on link "About" at bounding box center [136, 227] width 39 height 23
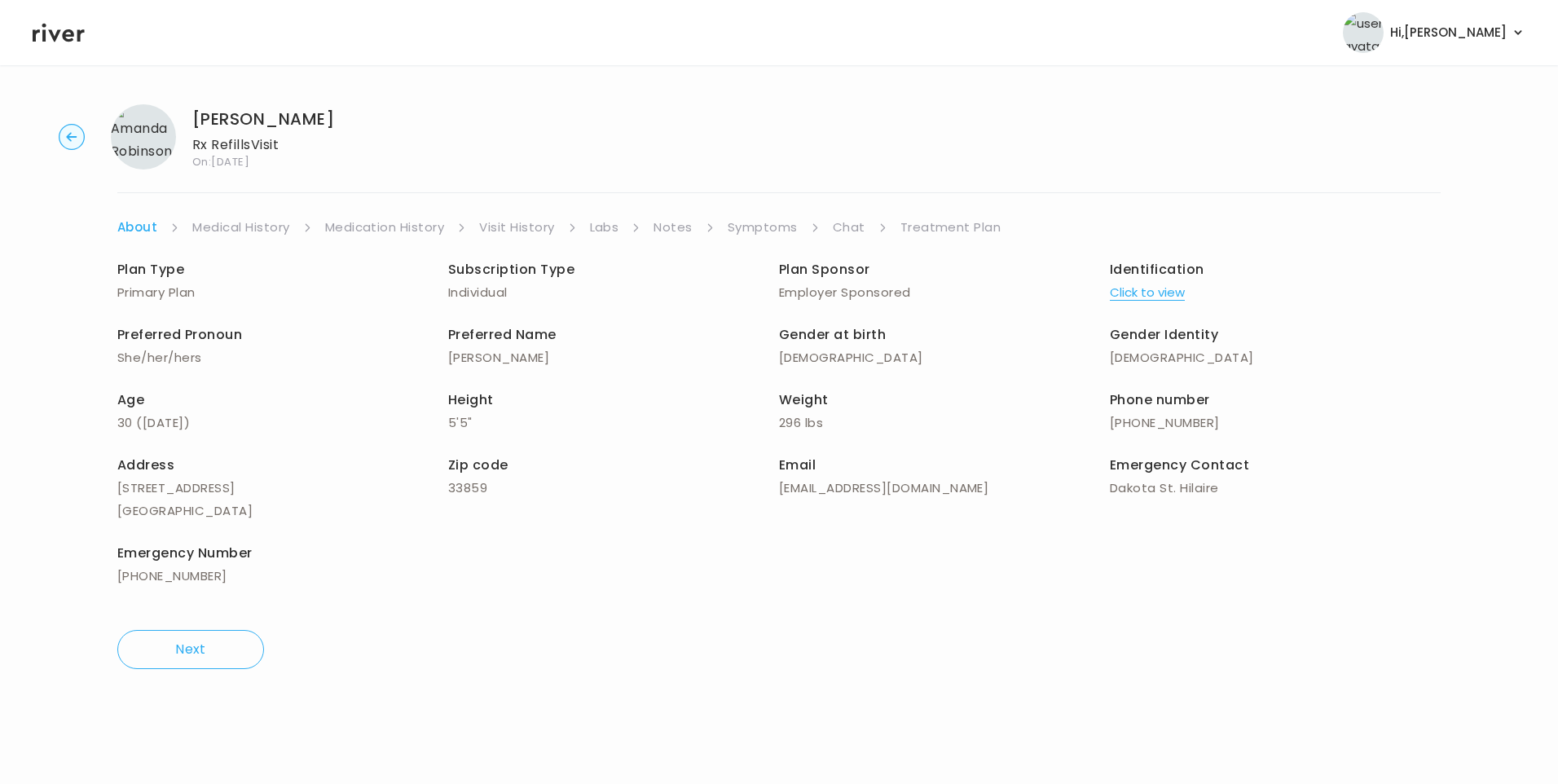
click at [976, 221] on link "Treatment Plan" at bounding box center [951, 227] width 101 height 23
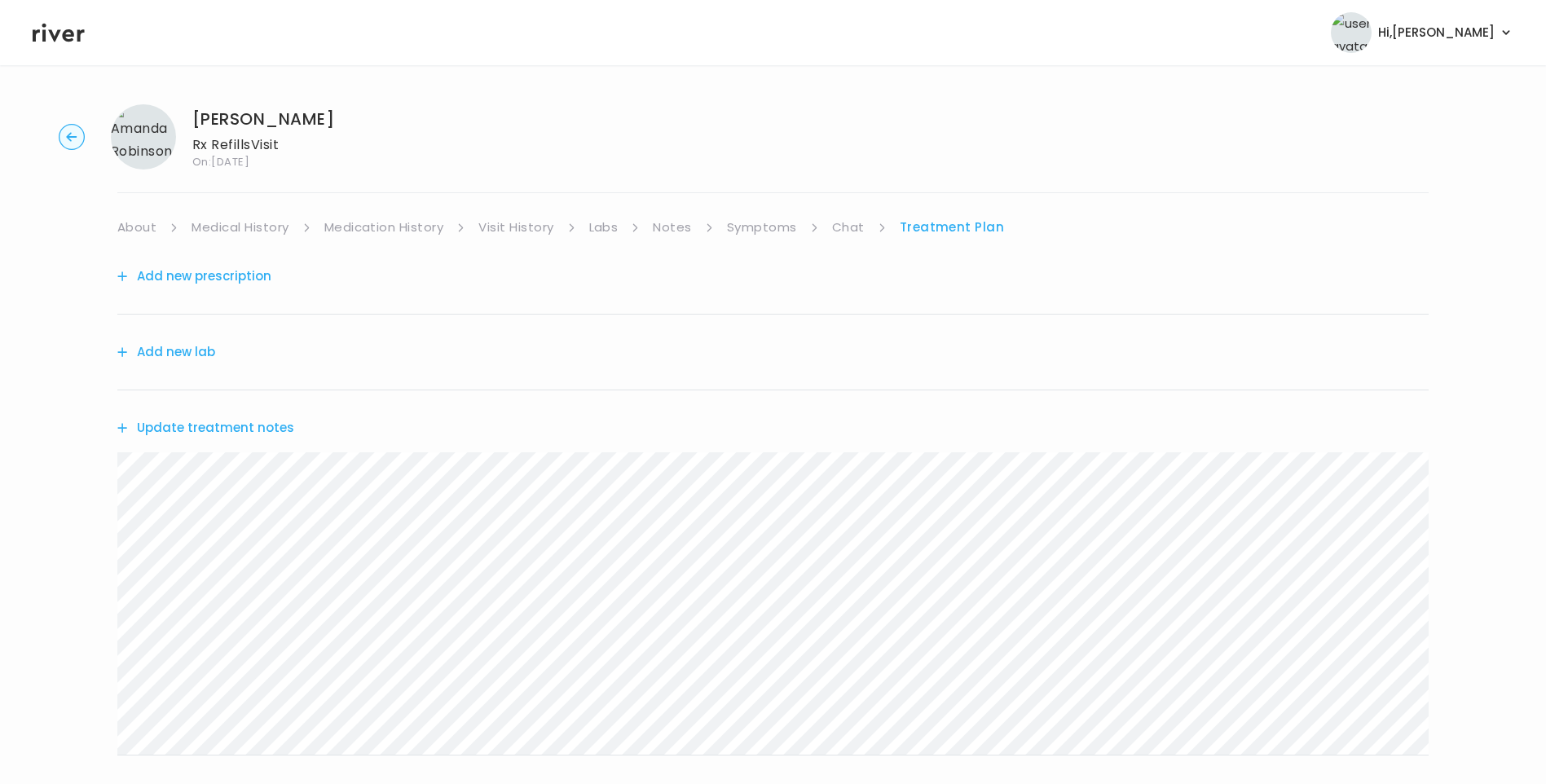
click at [227, 431] on button "Update treatment notes" at bounding box center [205, 427] width 177 height 23
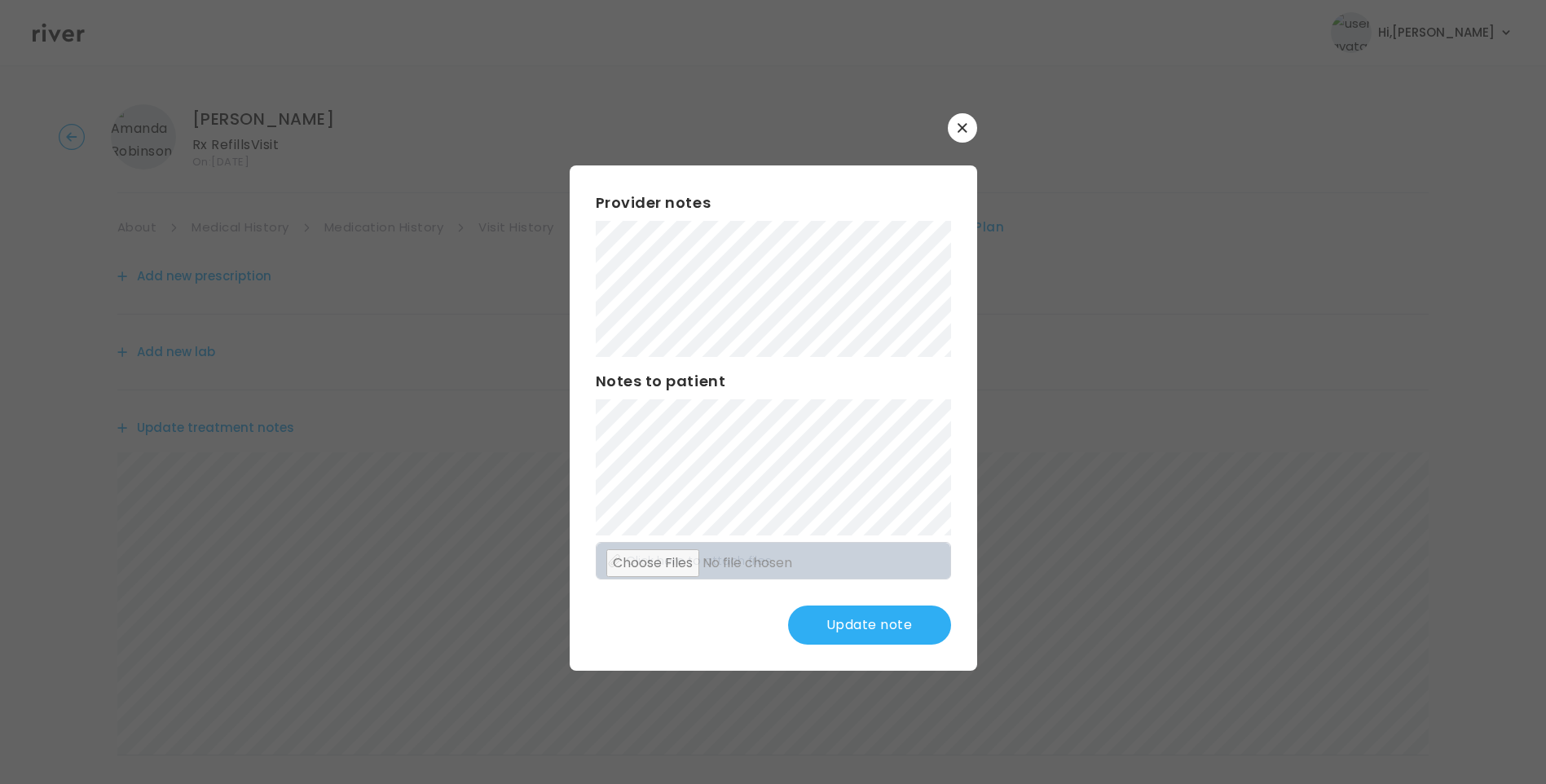
click at [868, 623] on button "Update note" at bounding box center [869, 625] width 163 height 39
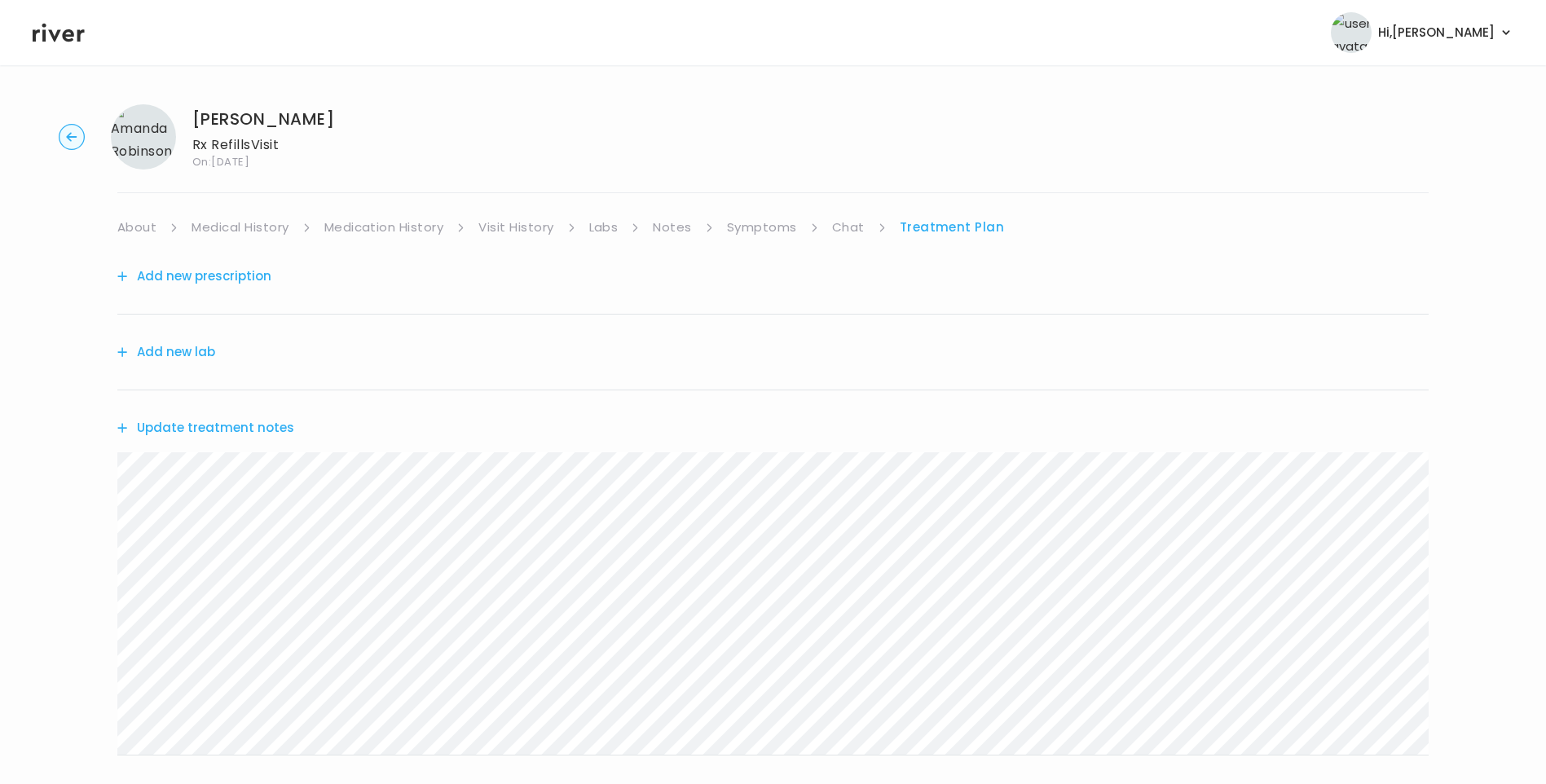
click at [263, 429] on button "Update treatment notes" at bounding box center [205, 427] width 177 height 23
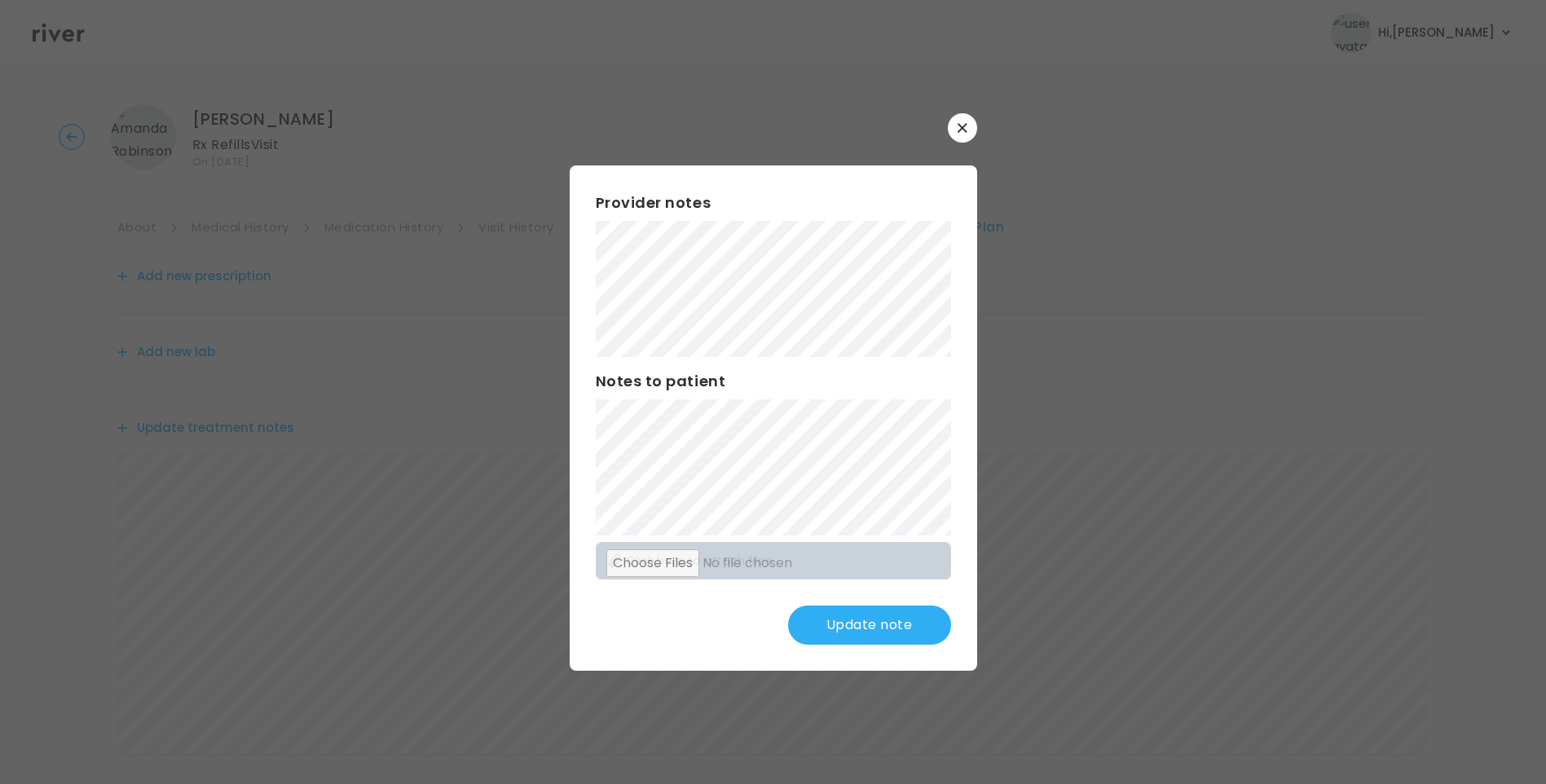
click at [594, 237] on div "Provider notes Notes to patient Click here to attach files Update note" at bounding box center [773, 418] width 407 height 505
click at [900, 618] on button "Update note" at bounding box center [869, 625] width 163 height 39
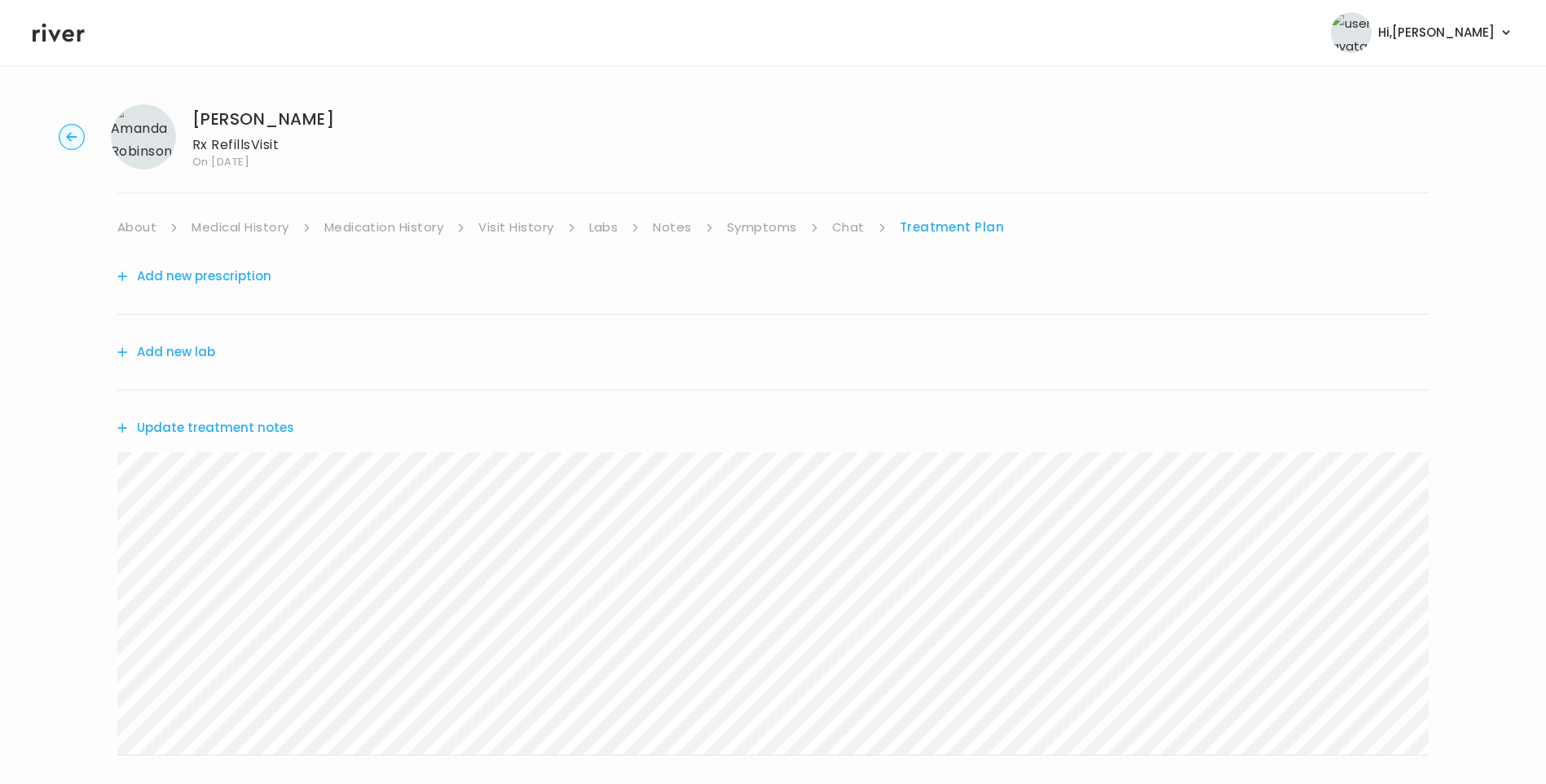
click at [259, 222] on link "Medical History" at bounding box center [240, 227] width 97 height 23
click at [936, 220] on link "Treatment Plan" at bounding box center [957, 227] width 101 height 23
click at [267, 426] on button "Update treatment notes" at bounding box center [205, 427] width 177 height 23
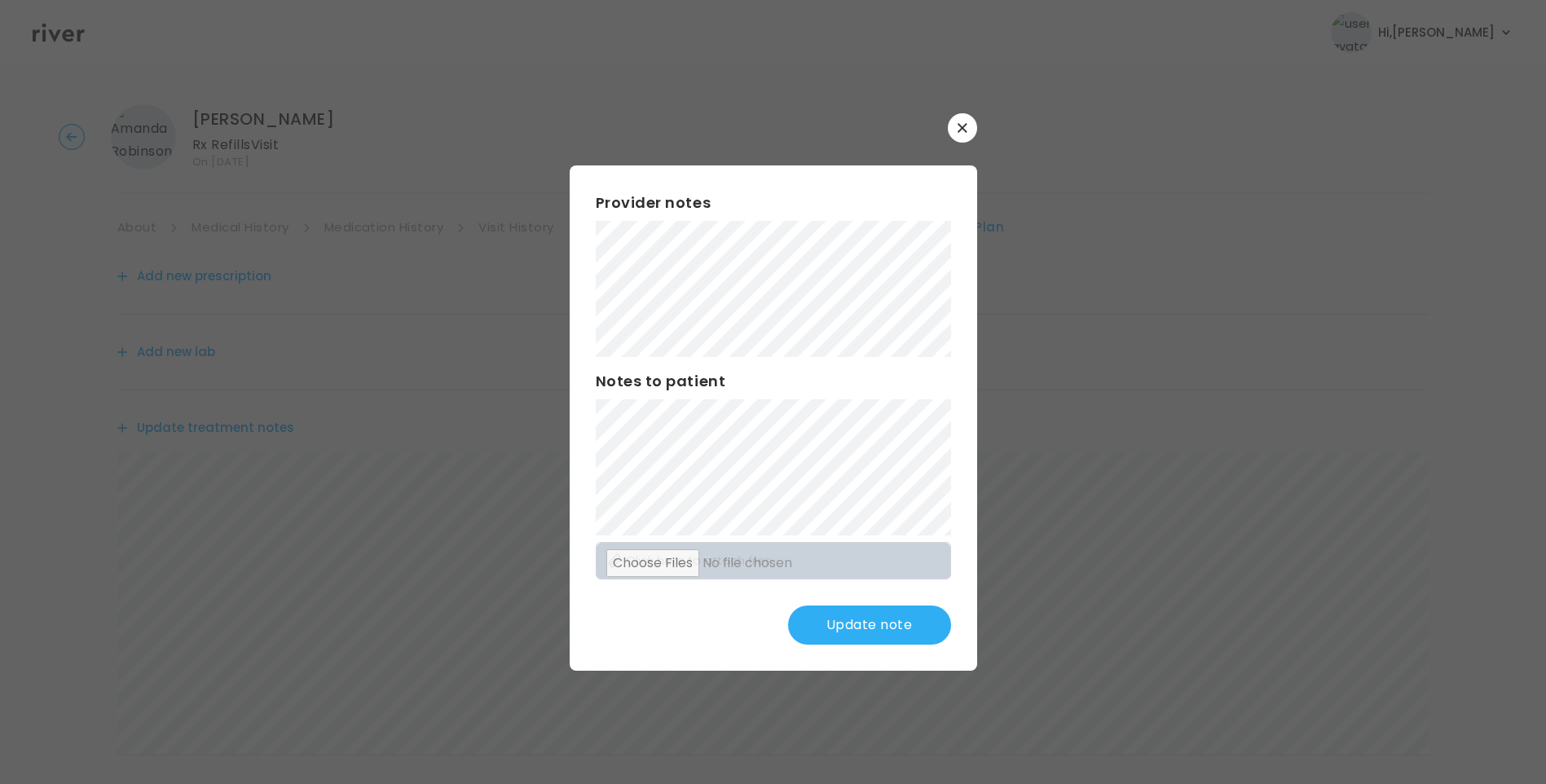
click at [849, 625] on button "Update note" at bounding box center [869, 625] width 163 height 39
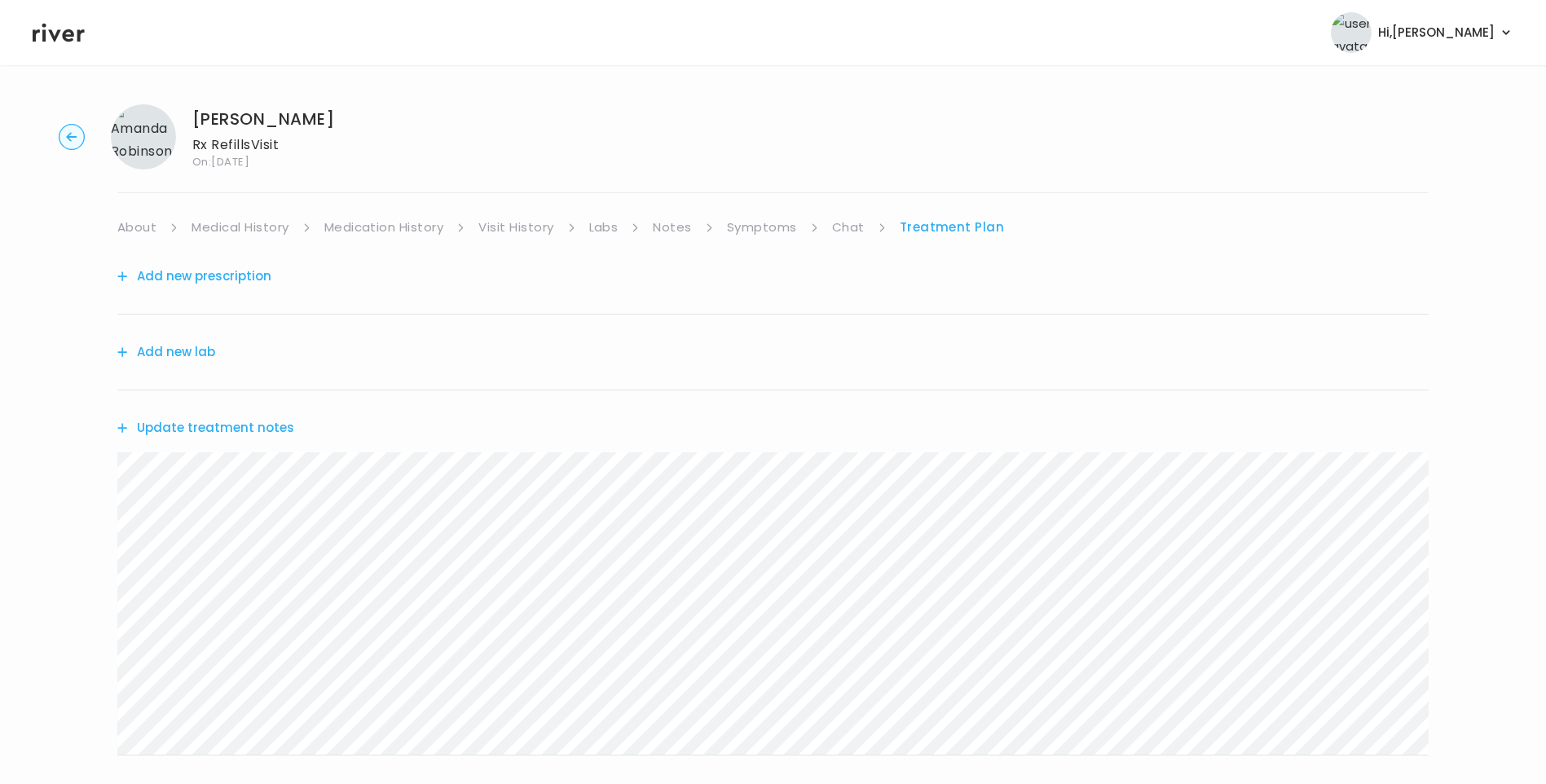
click at [261, 426] on button "Update treatment notes" at bounding box center [205, 427] width 177 height 23
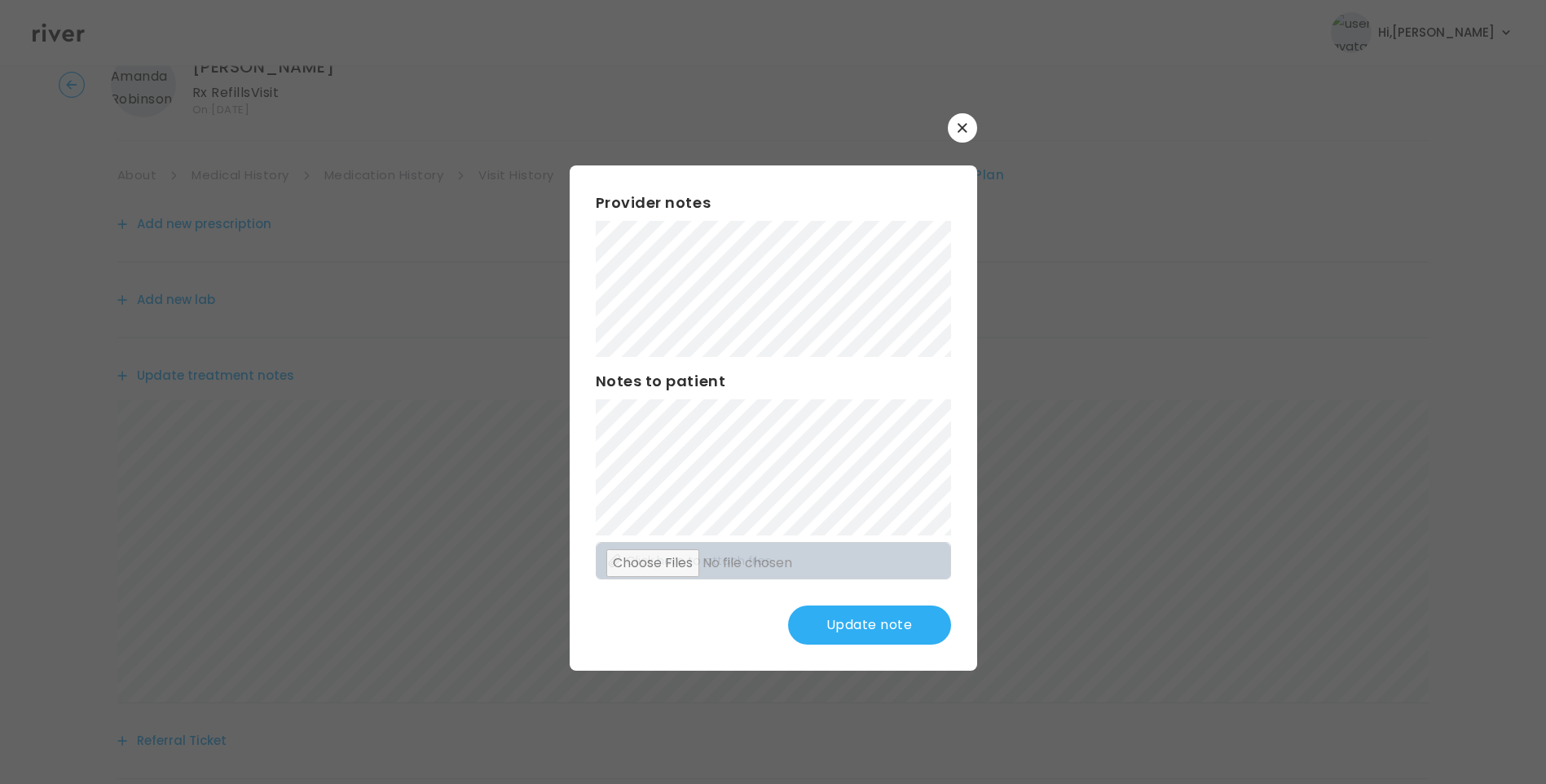
scroll to position [81, 0]
click at [885, 629] on button "Update note" at bounding box center [869, 625] width 163 height 39
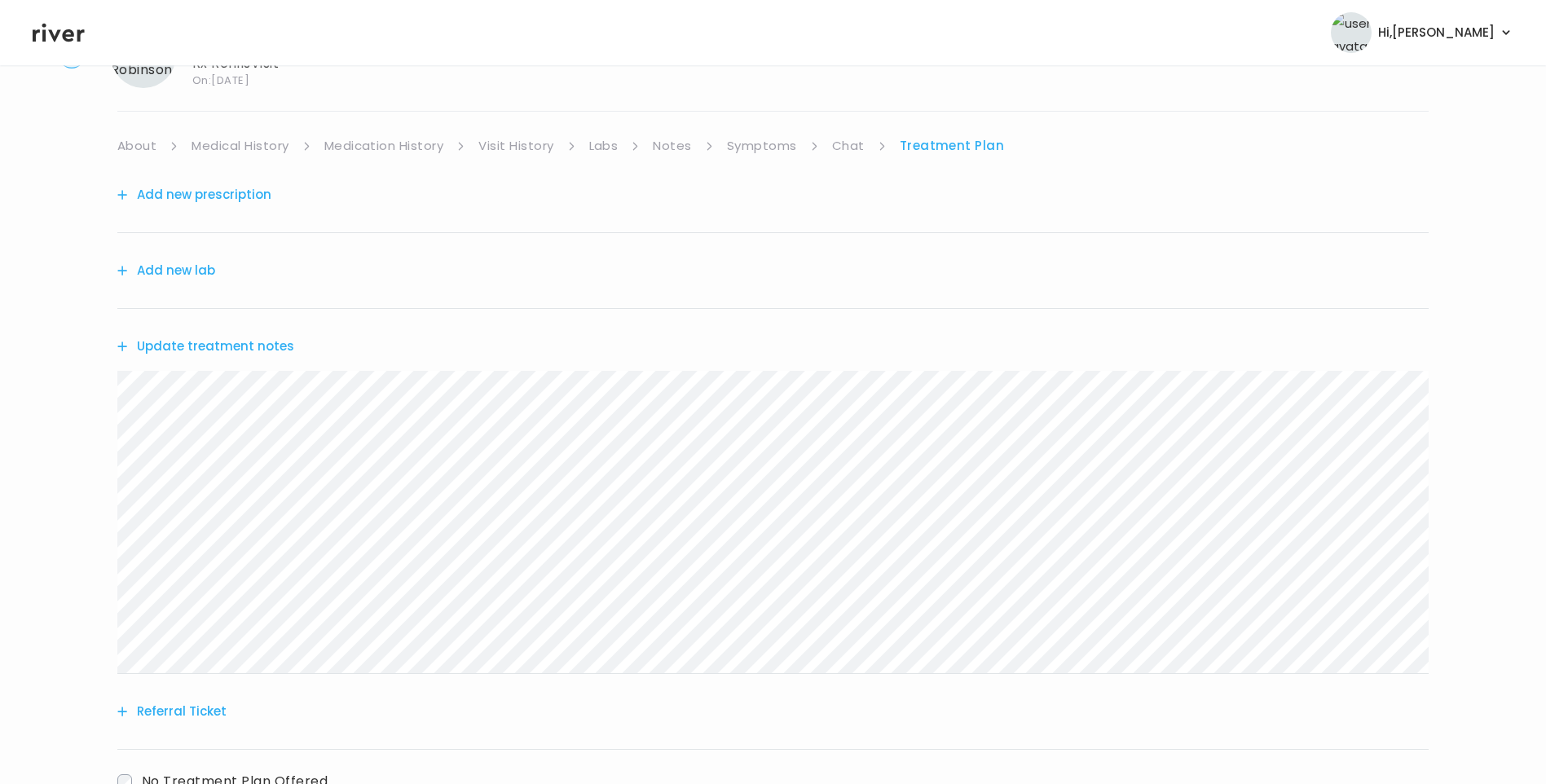
click at [772, 143] on link "Symptoms" at bounding box center [762, 146] width 70 height 23
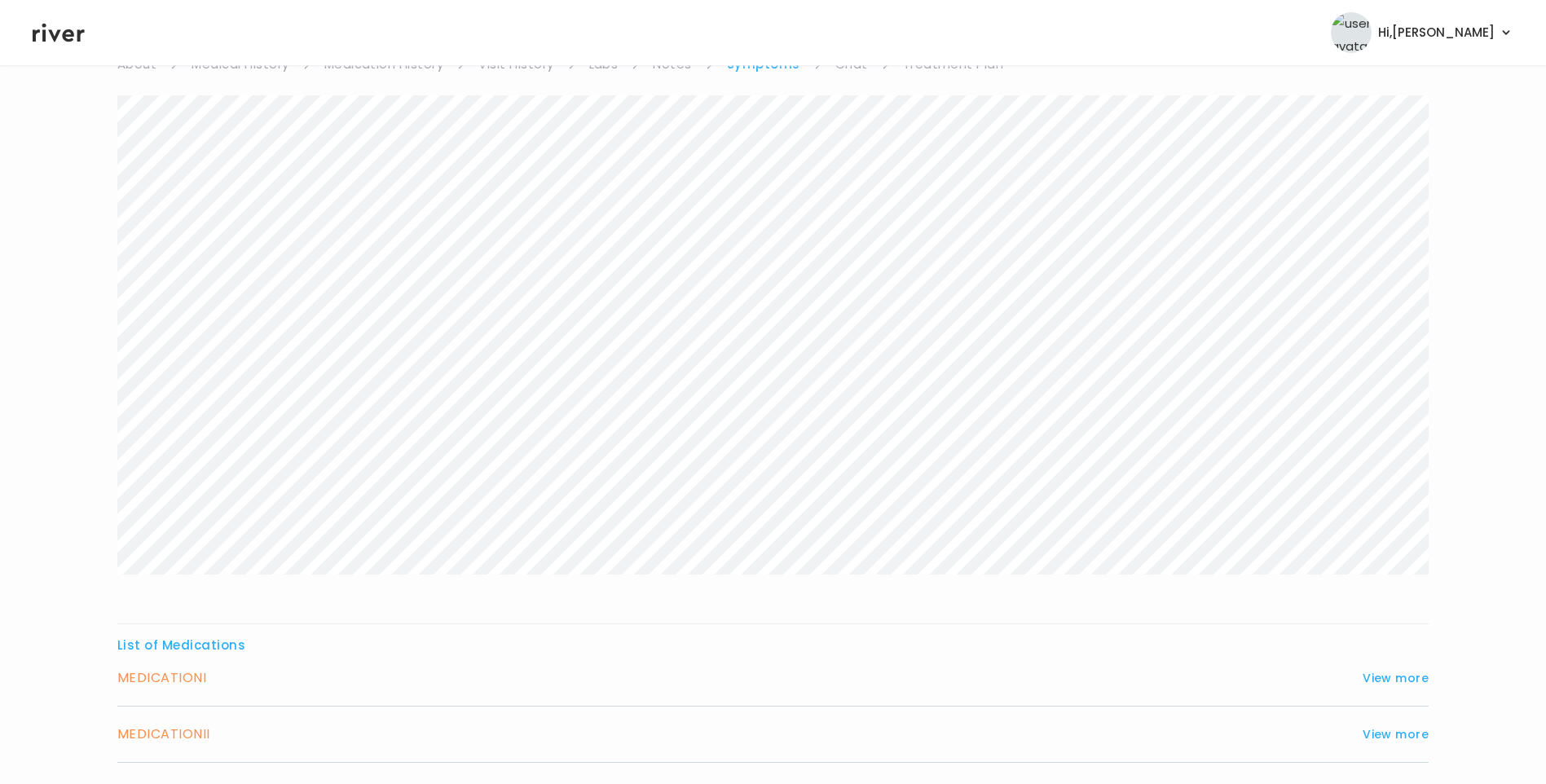
scroll to position [244, 0]
click at [1378, 584] on div "List of Medications MEDICATION I View more Who originally prescribed the medica…" at bounding box center [773, 616] width 1311 height 129
click at [1378, 591] on button "View more" at bounding box center [1395, 596] width 66 height 20
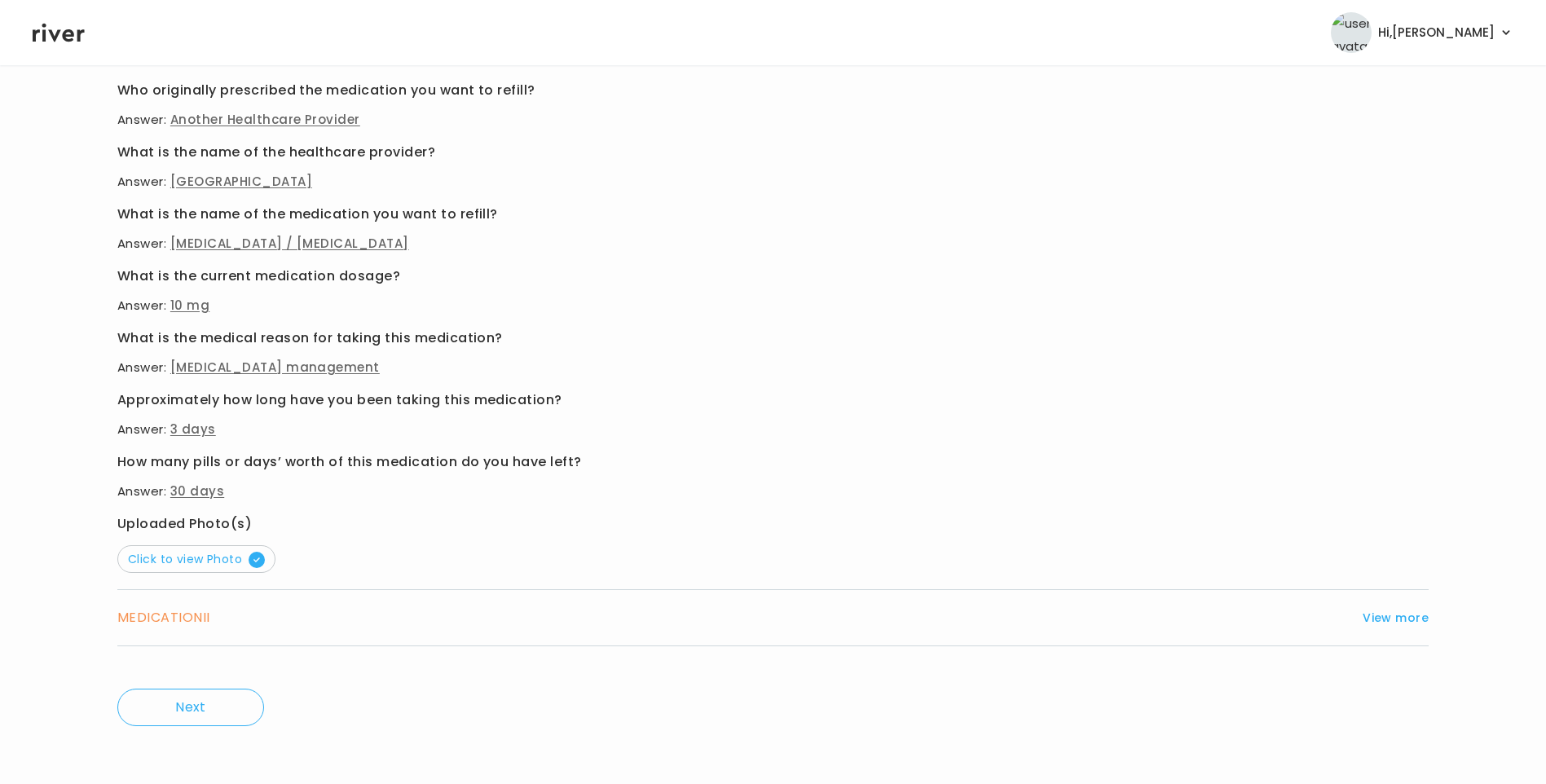
scroll to position [784, 0]
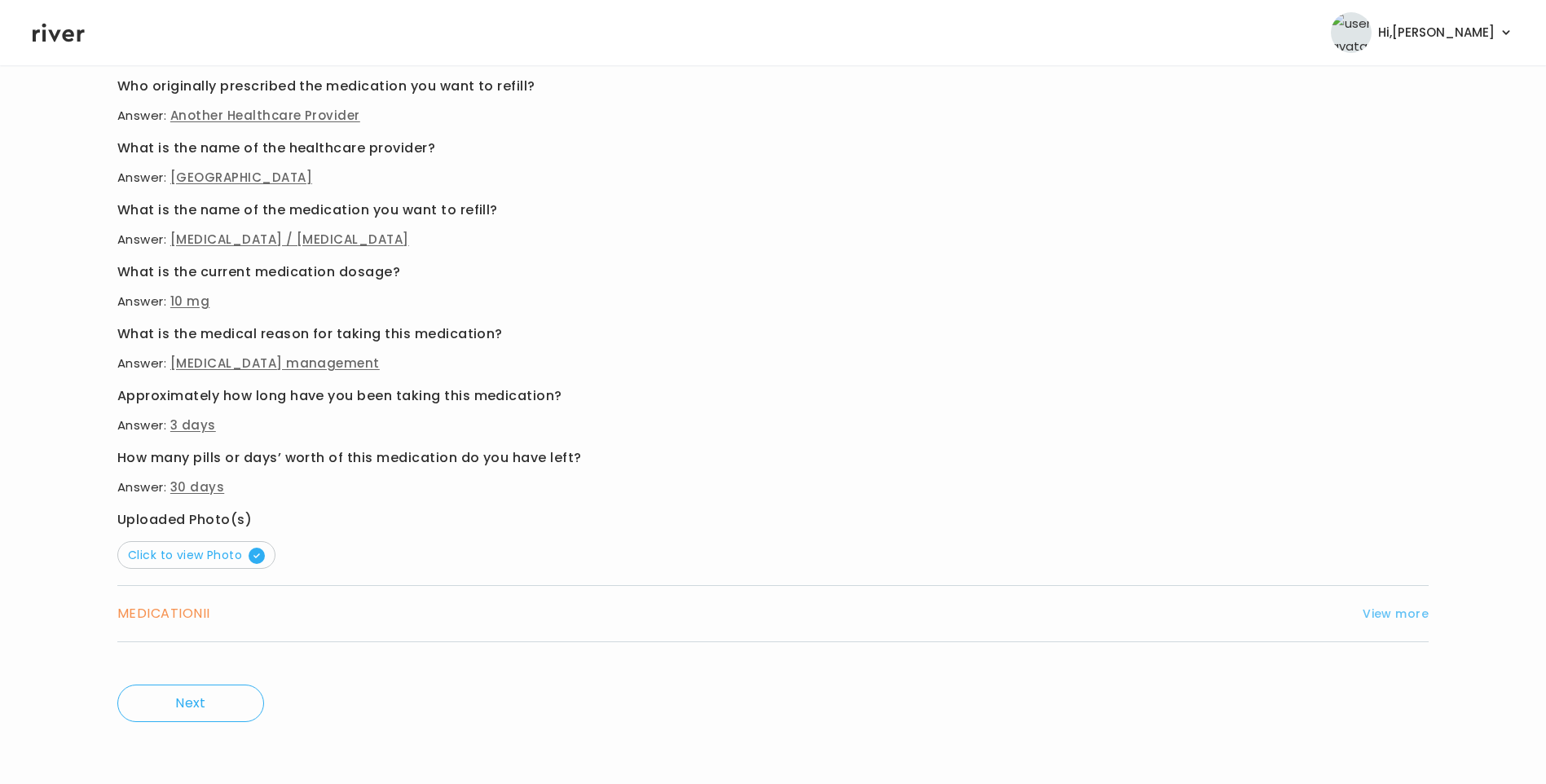
click at [1382, 610] on button "View more" at bounding box center [1395, 613] width 66 height 20
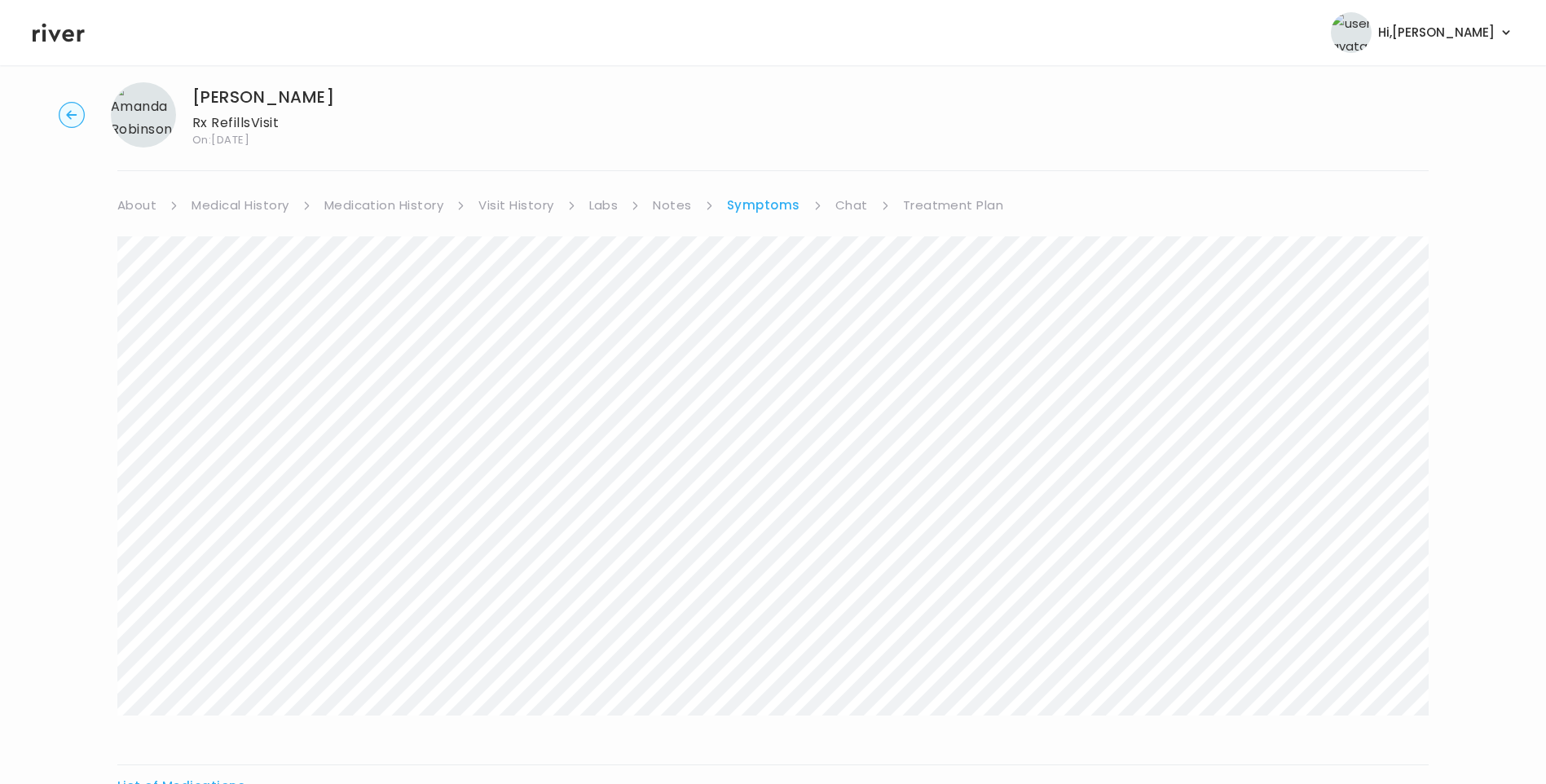
scroll to position [0, 0]
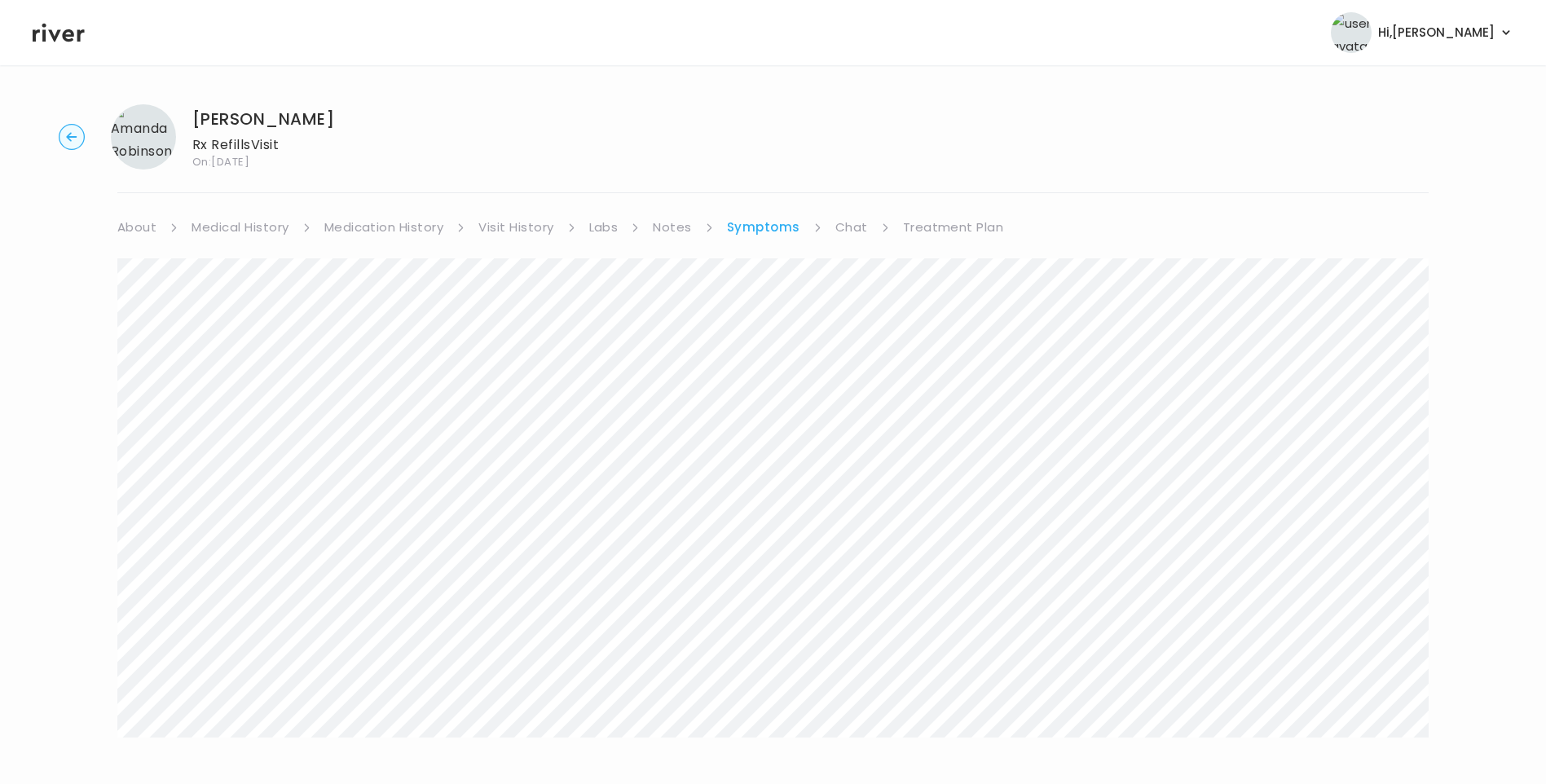
click at [934, 226] on link "Treatment Plan" at bounding box center [953, 227] width 101 height 23
click at [767, 225] on link "Symptoms" at bounding box center [762, 227] width 70 height 23
click at [920, 222] on link "Treatment Plan" at bounding box center [953, 227] width 101 height 23
click at [183, 277] on button "Add new prescription" at bounding box center [194, 277] width 154 height 23
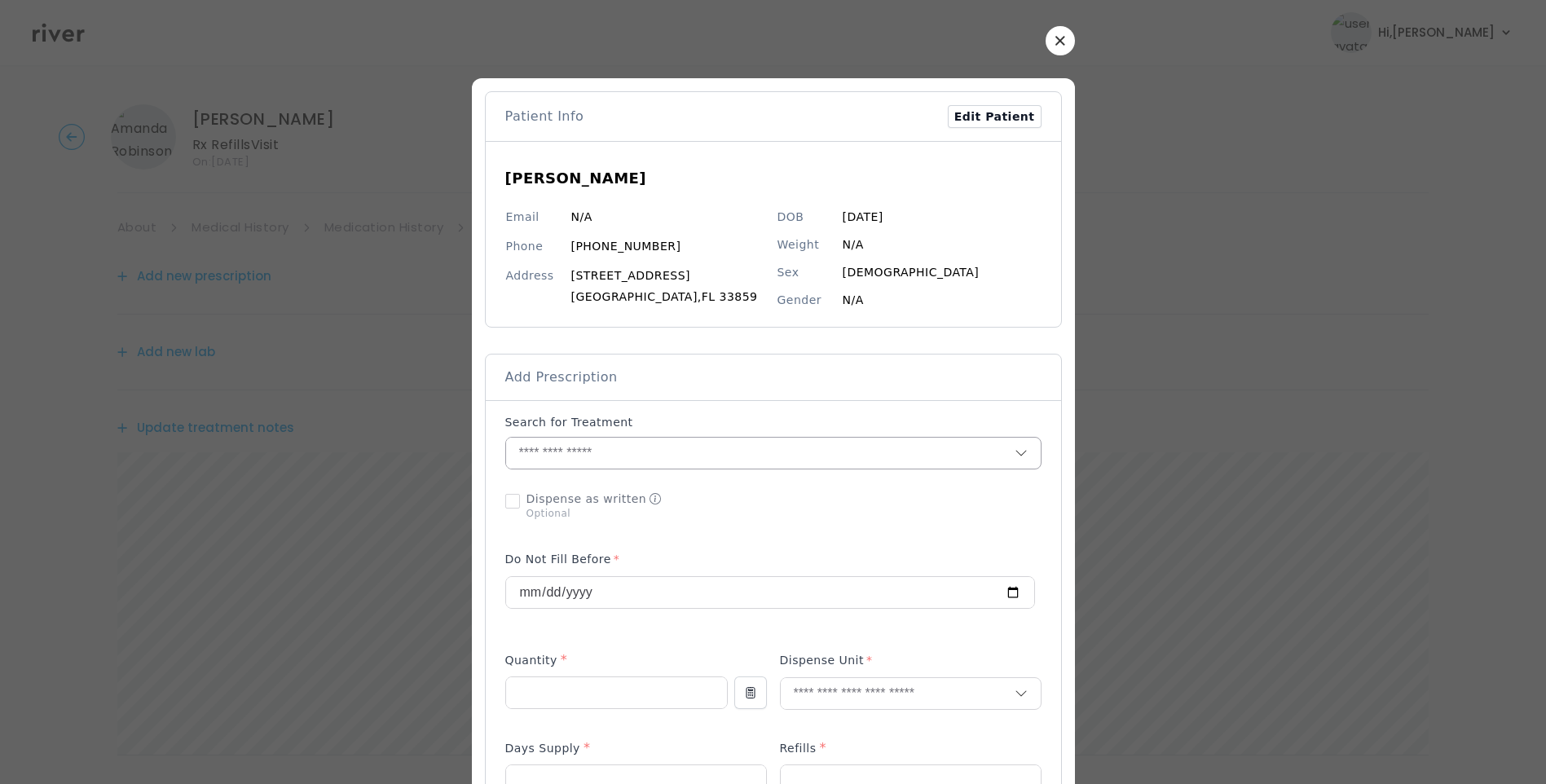
click at [600, 450] on input "text" at bounding box center [760, 453] width 509 height 31
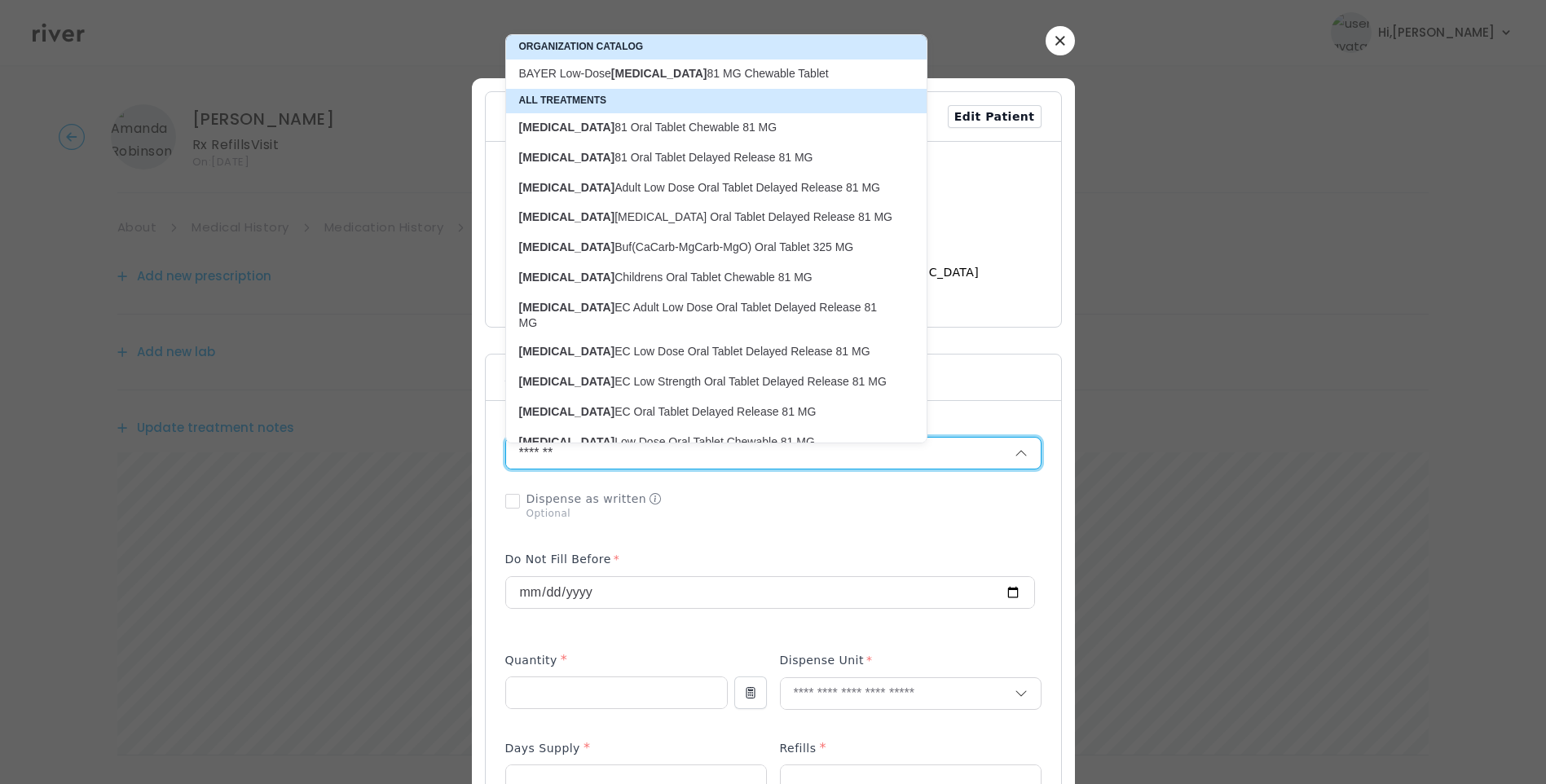
click at [638, 404] on p "Aspirin EC Oral Tablet Delayed Release 81 MG" at bounding box center [706, 412] width 375 height 15
type input "**********"
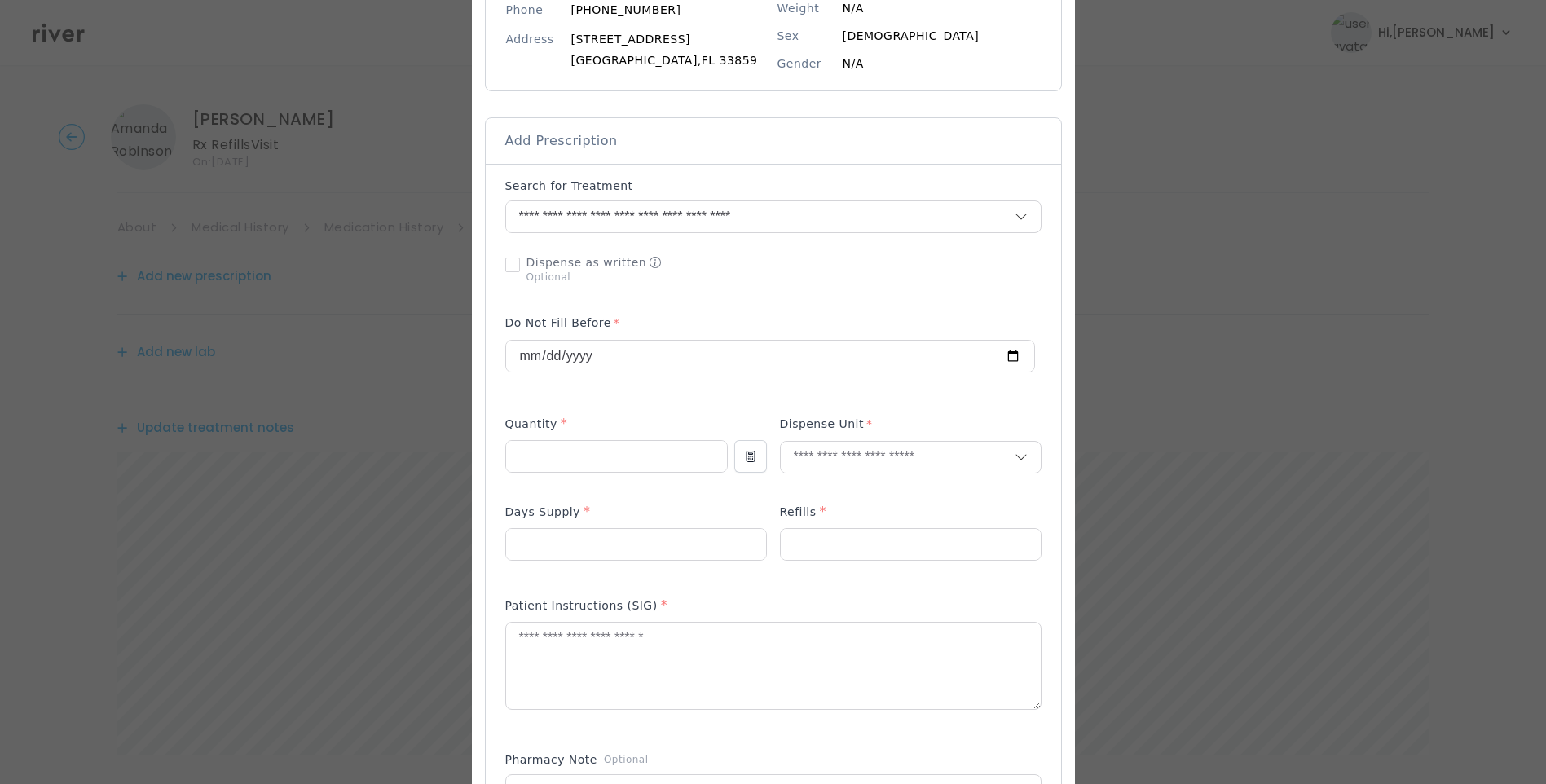
scroll to position [244, 0]
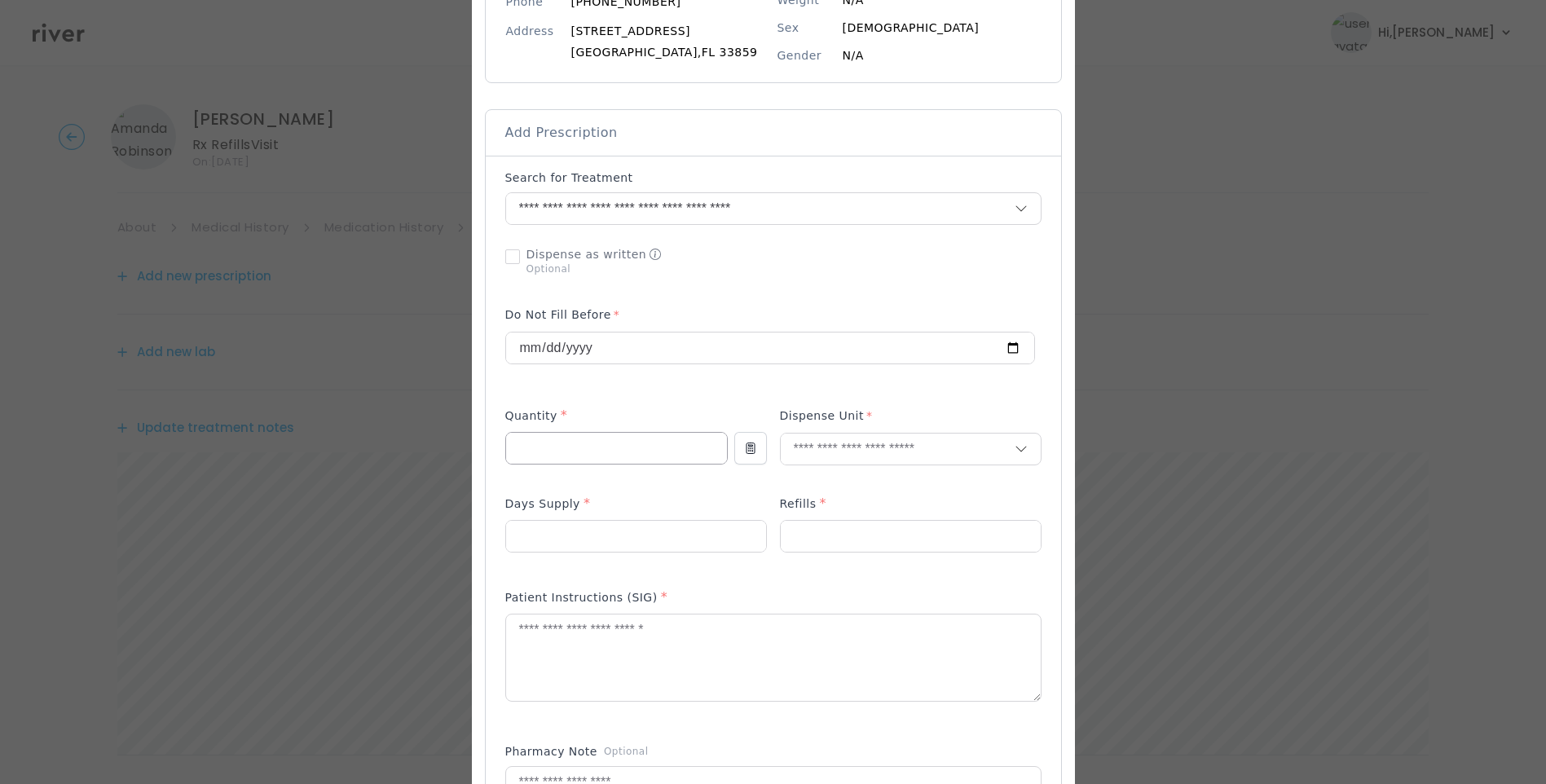
click at [533, 455] on input "number" at bounding box center [616, 448] width 220 height 31
type input "**"
click at [535, 545] on input "number" at bounding box center [636, 536] width 260 height 31
type input "**"
click at [836, 540] on input "number" at bounding box center [910, 536] width 260 height 31
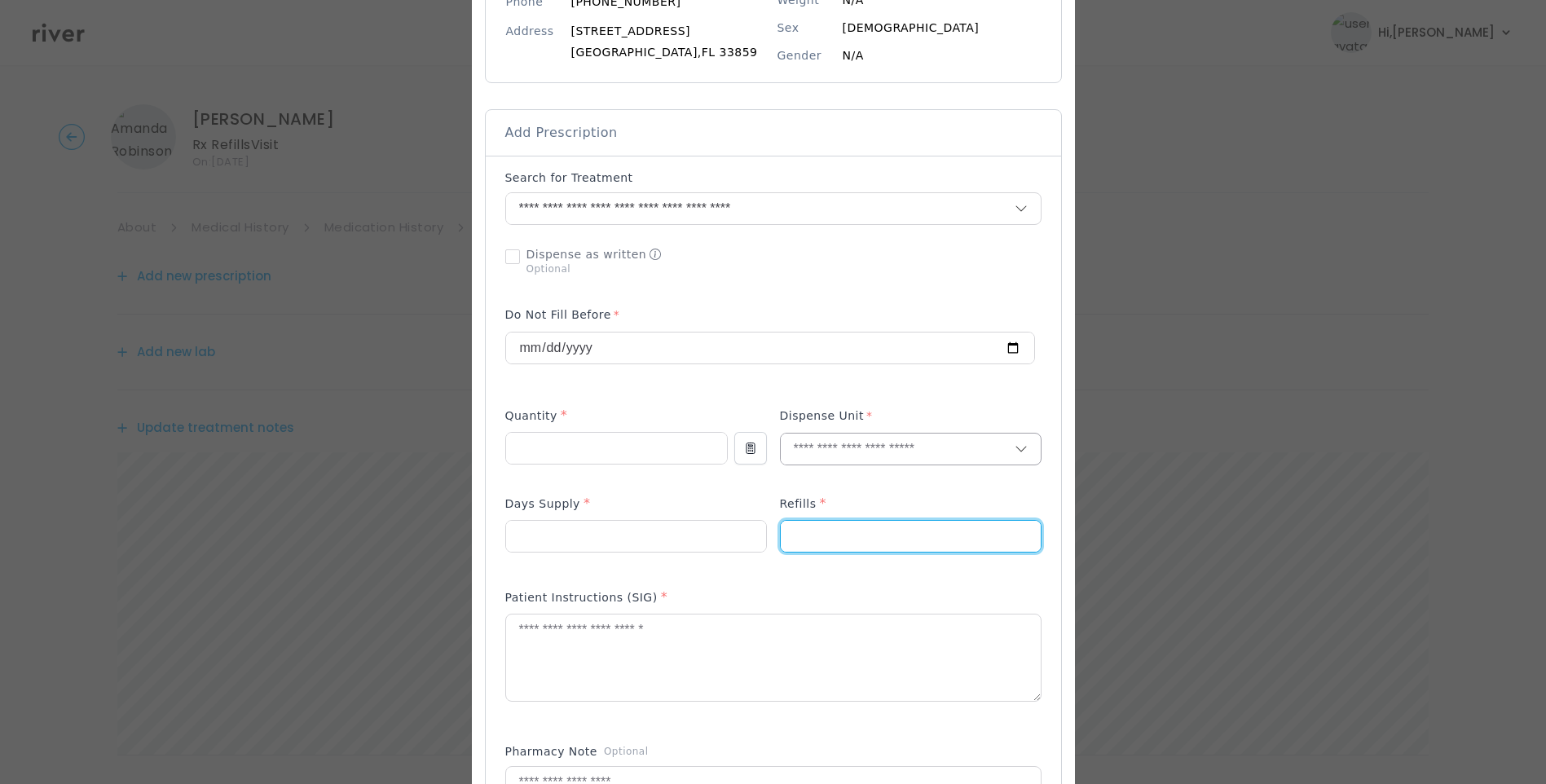
type input "*"
click at [810, 443] on input "text" at bounding box center [897, 448] width 234 height 31
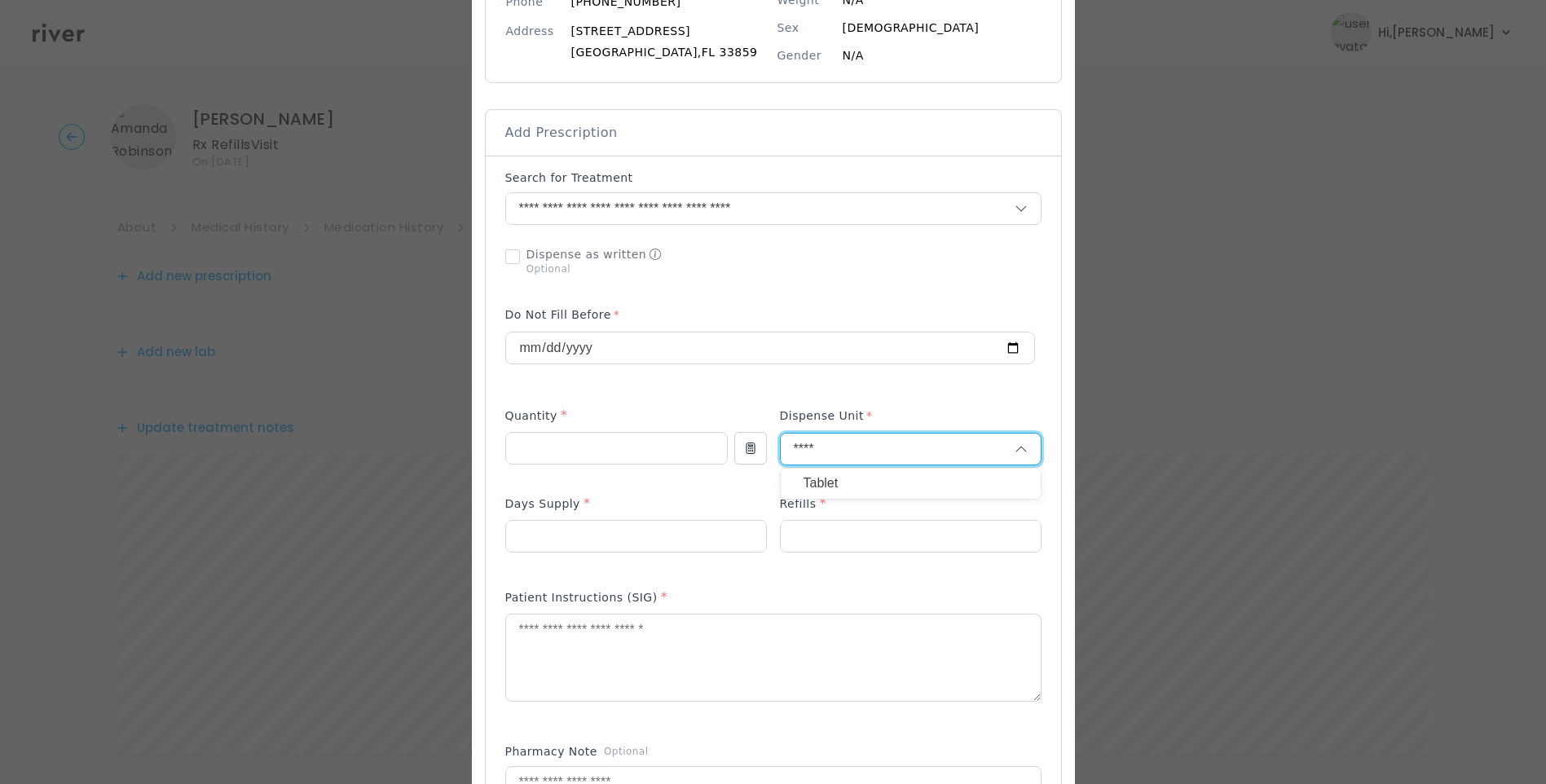
type input "****"
click at [819, 481] on p "Tablet" at bounding box center [910, 484] width 215 height 24
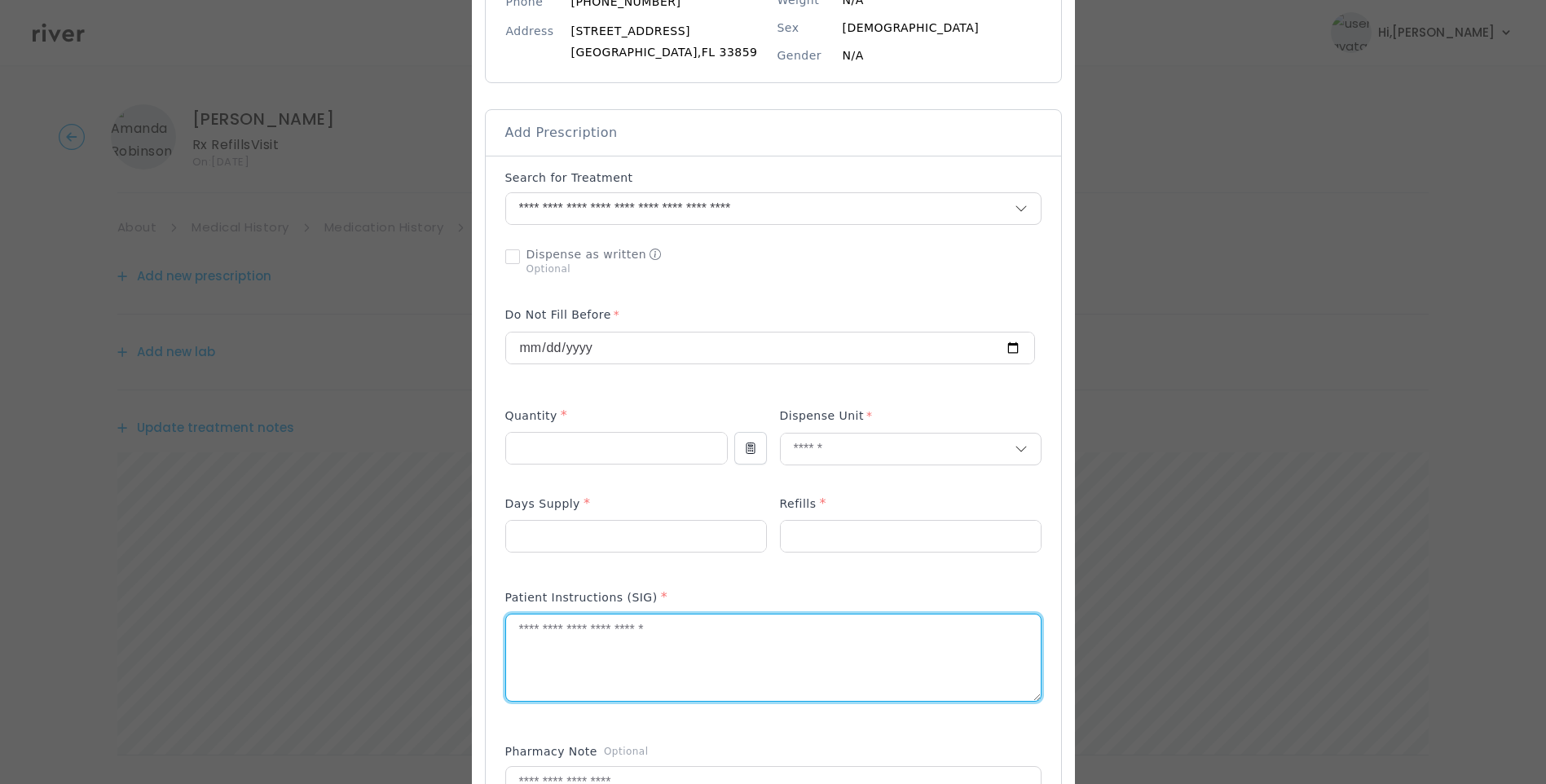
click at [749, 667] on textarea at bounding box center [773, 657] width 534 height 87
type textarea "**********"
click at [967, 578] on div "Add Prescription to Order" at bounding box center [774, 567] width 536 height 796
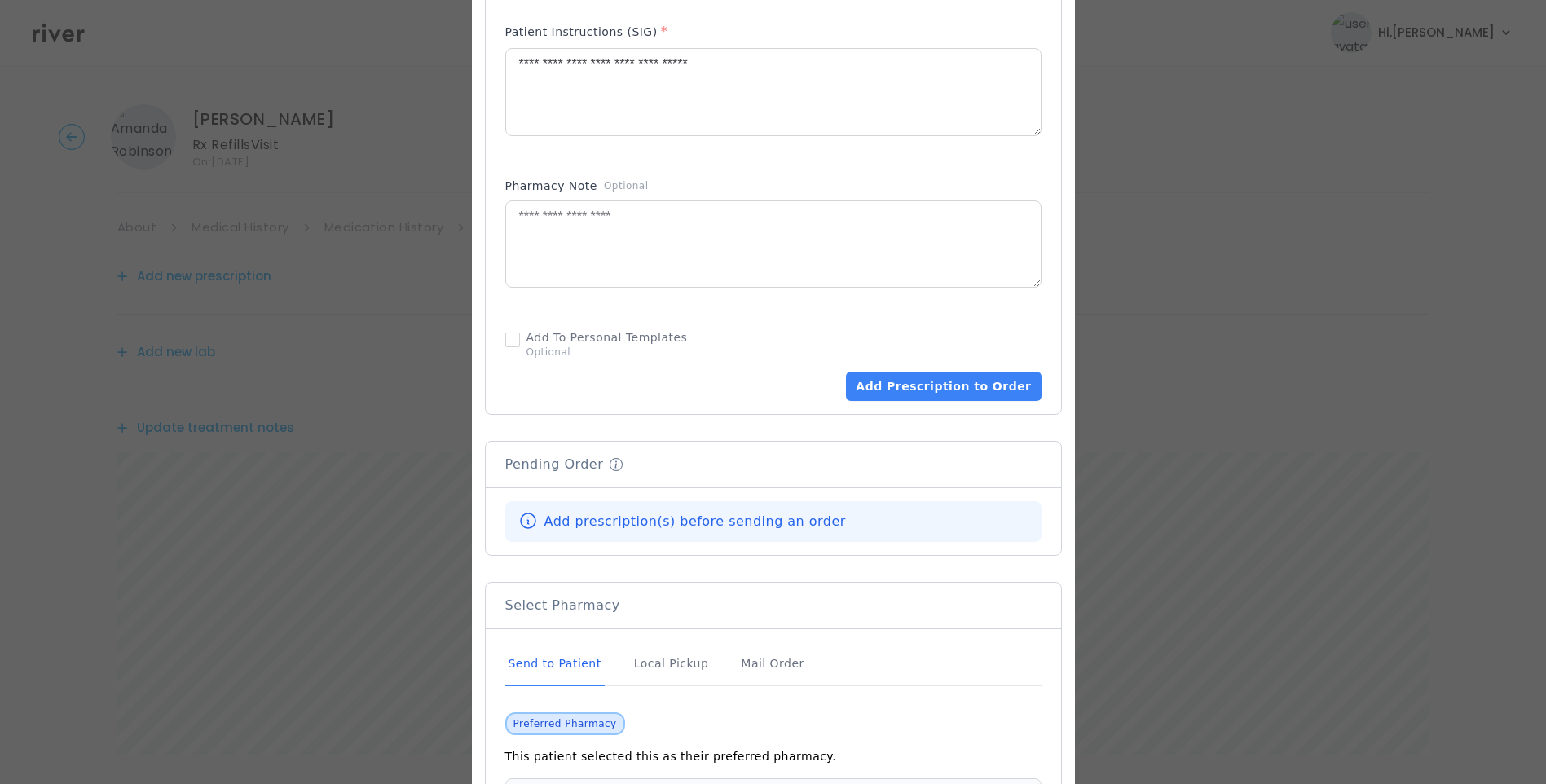
scroll to position [815, 0]
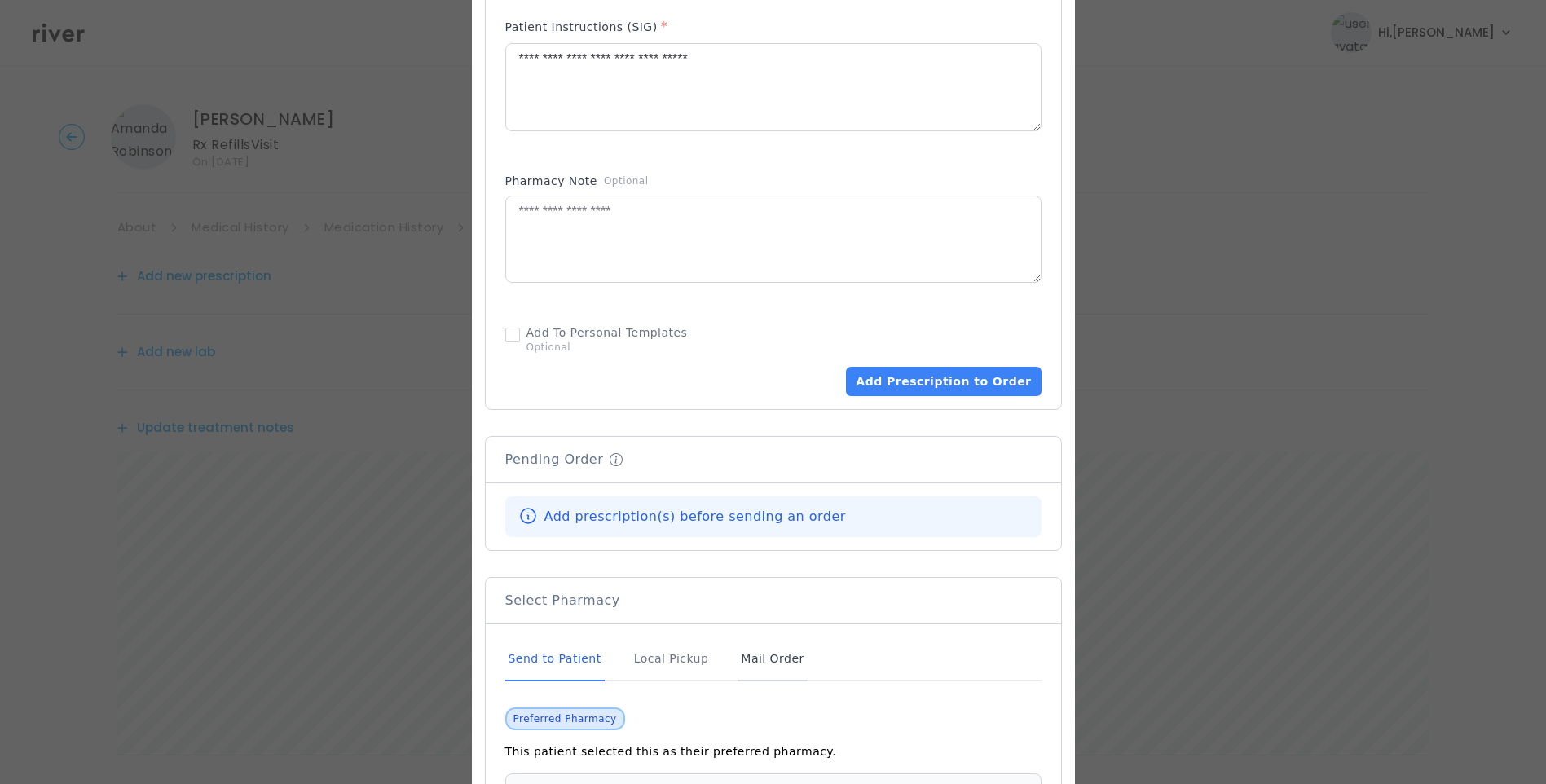
click at [746, 653] on div "Mail Order" at bounding box center [772, 659] width 70 height 44
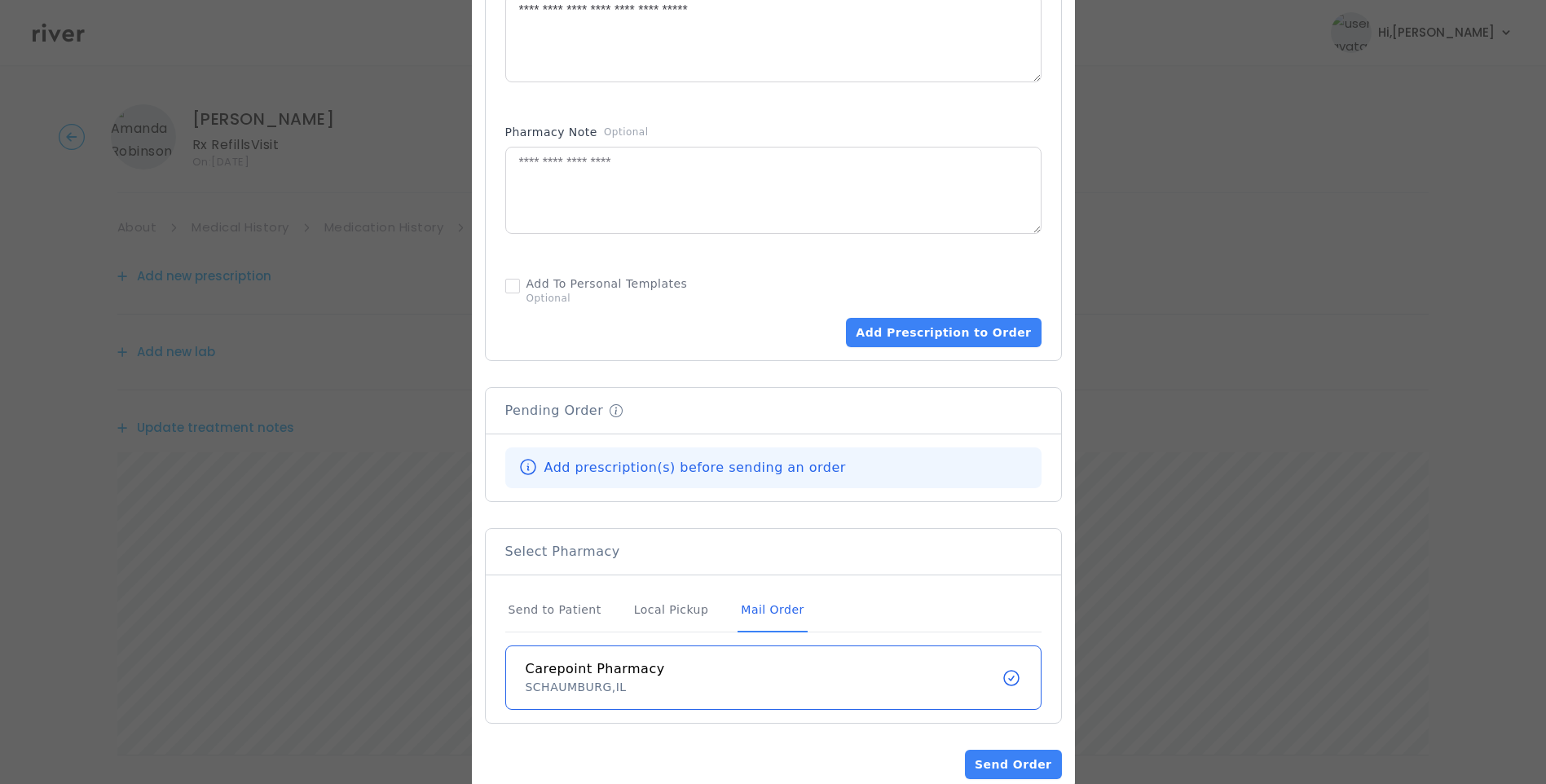
scroll to position [897, 0]
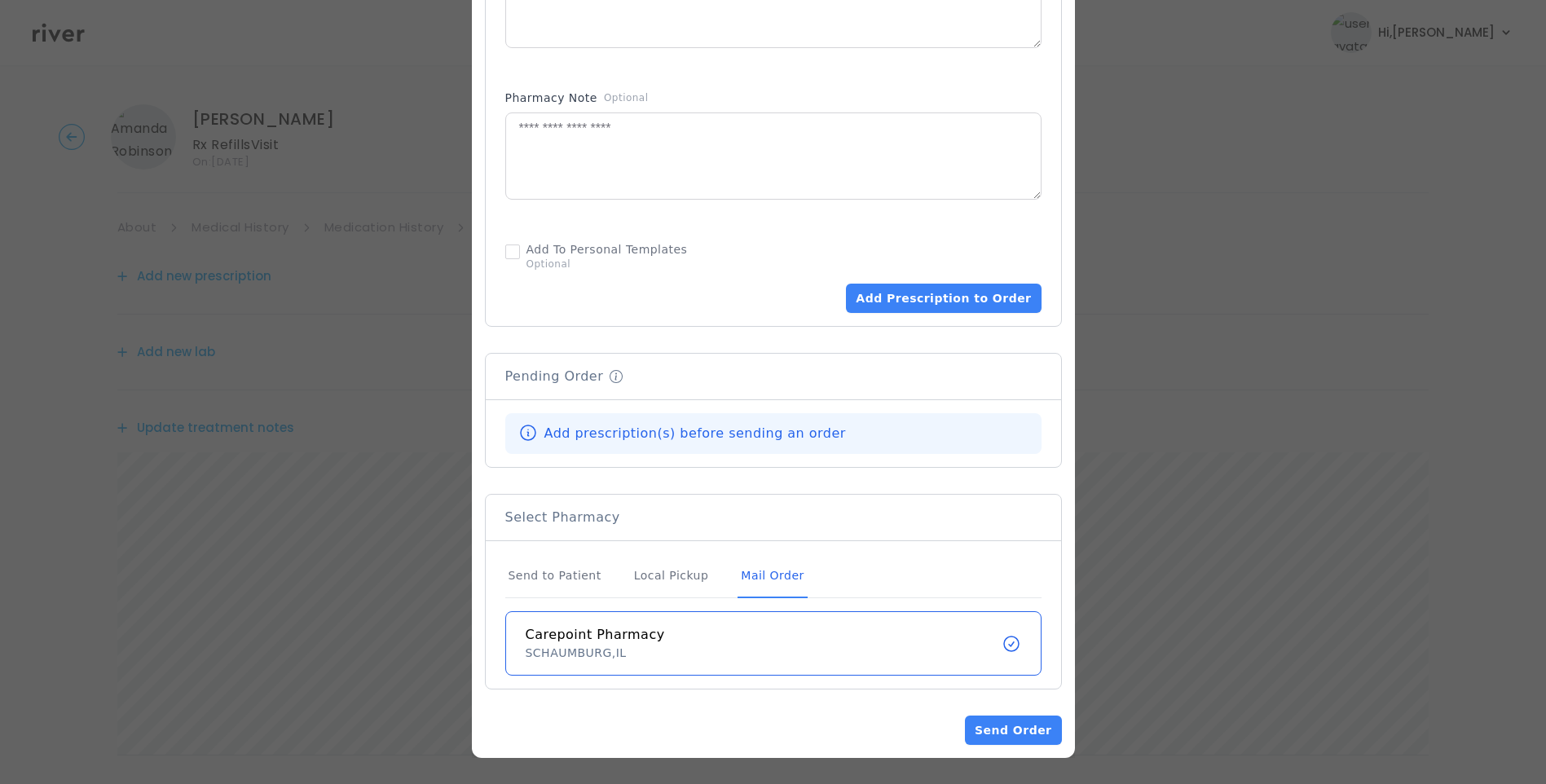
click at [762, 577] on div "Mail Order" at bounding box center [772, 576] width 70 height 44
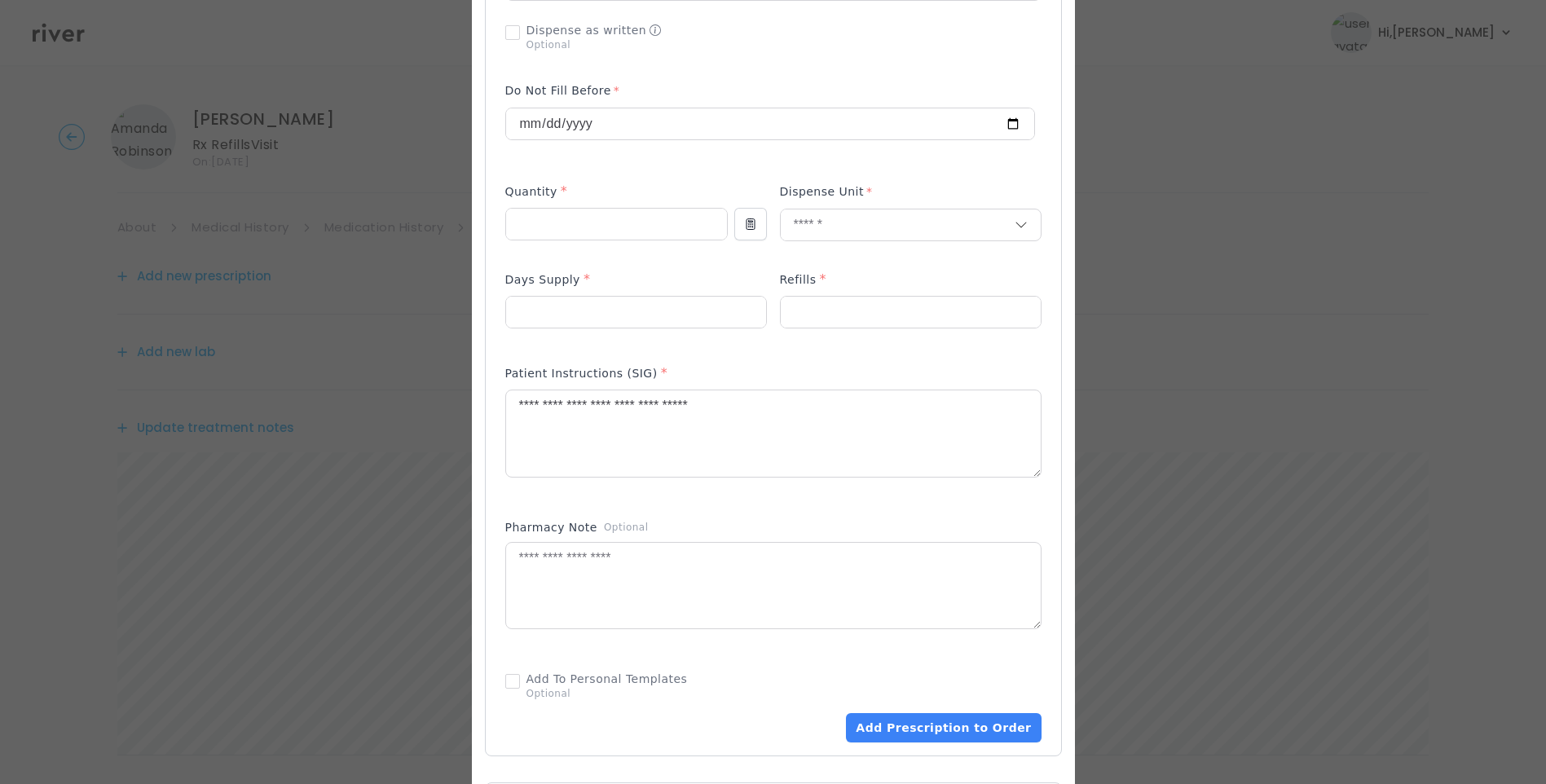
scroll to position [653, 0]
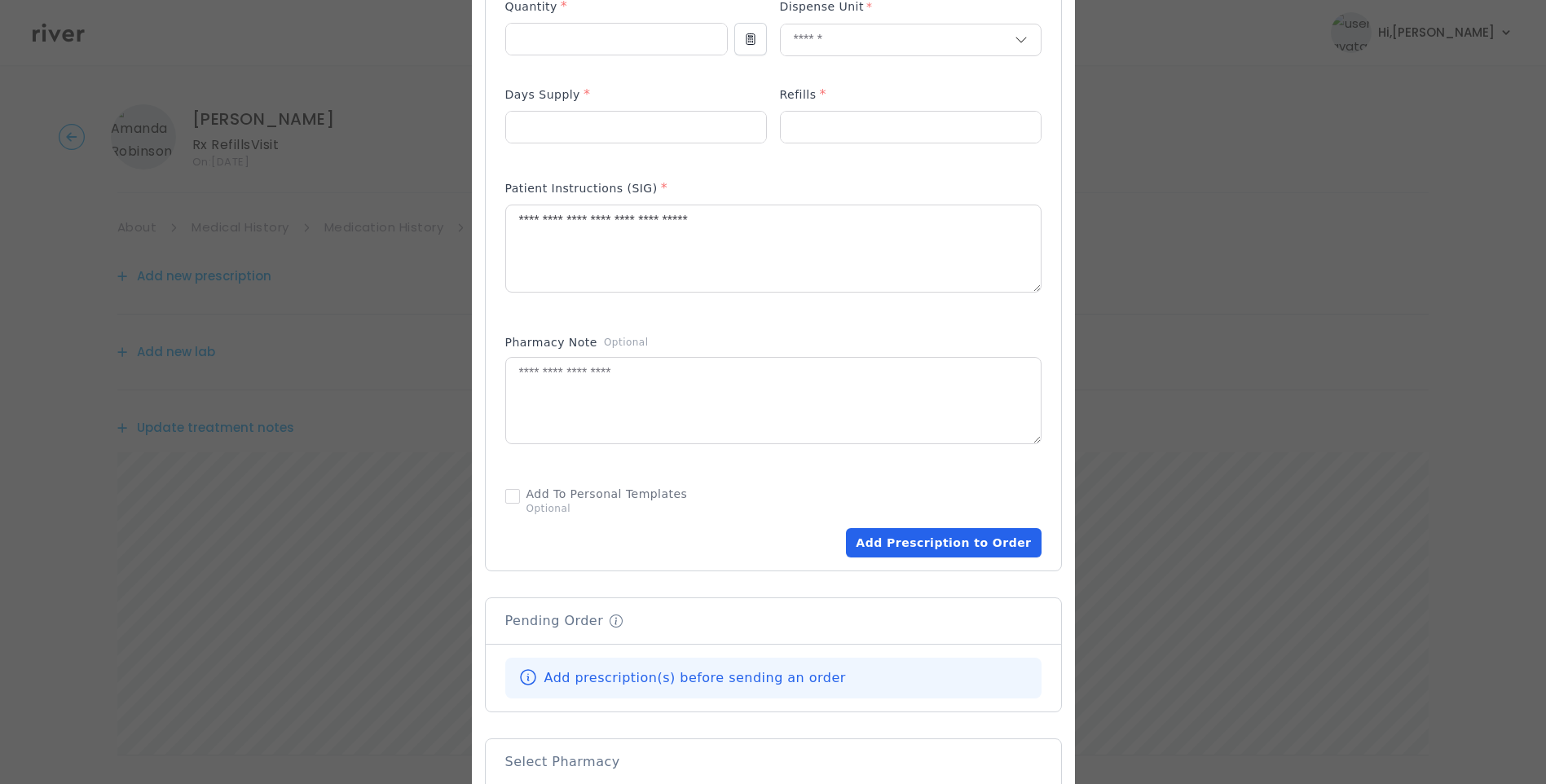
click at [972, 545] on button "Add Prescription to Order" at bounding box center [944, 543] width 195 height 30
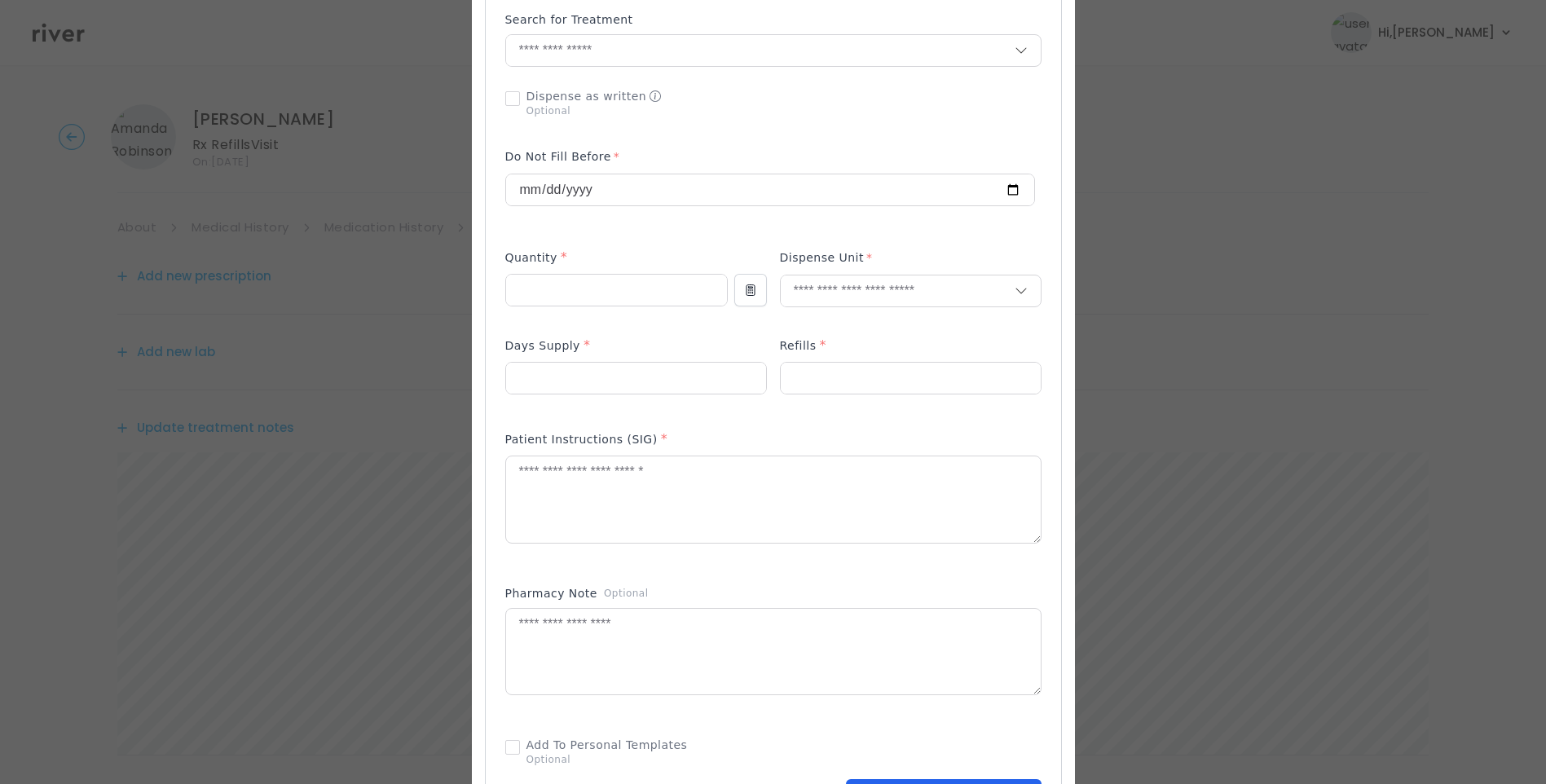
scroll to position [327, 0]
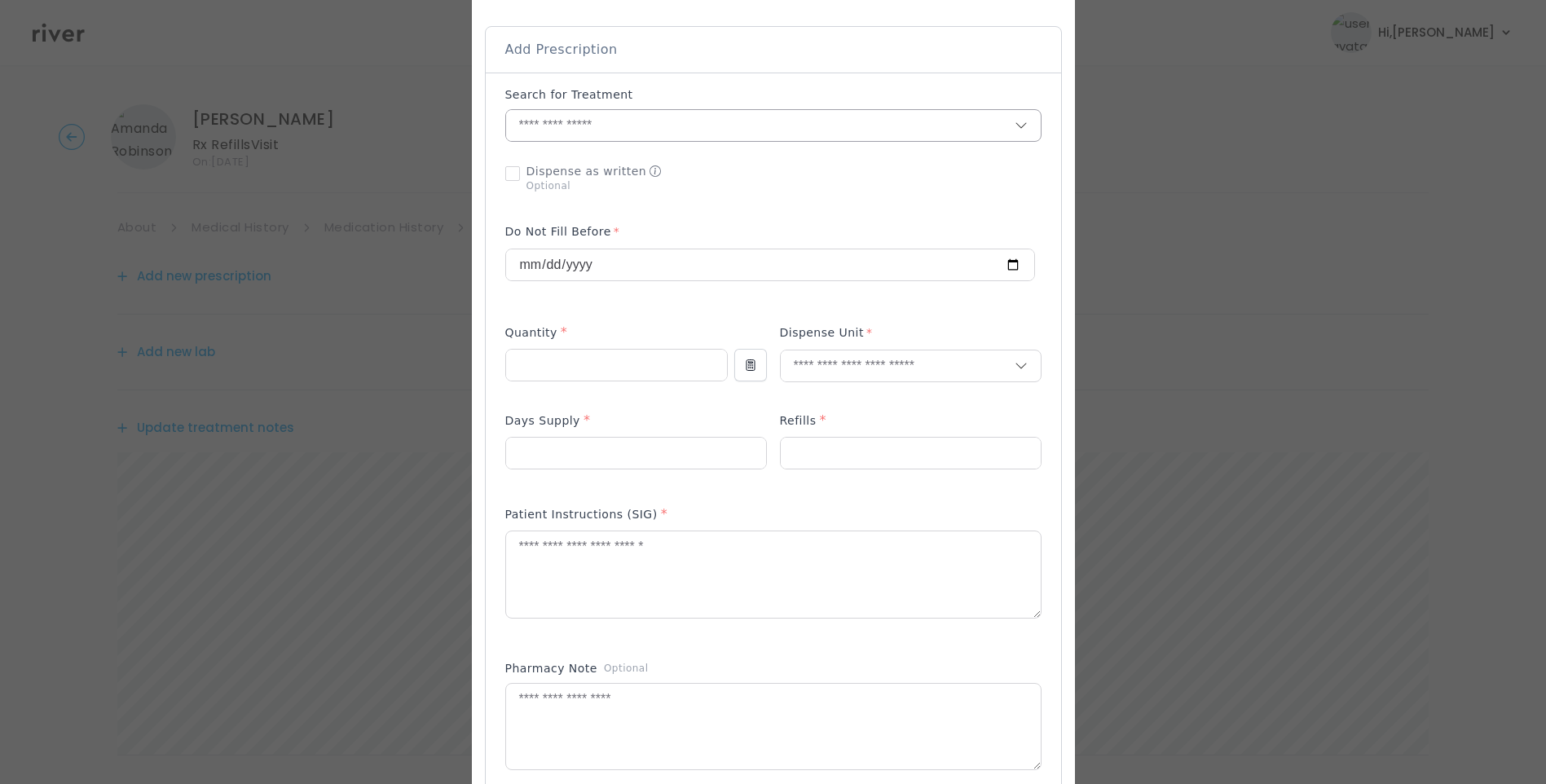
click at [566, 117] on input "text" at bounding box center [760, 125] width 509 height 31
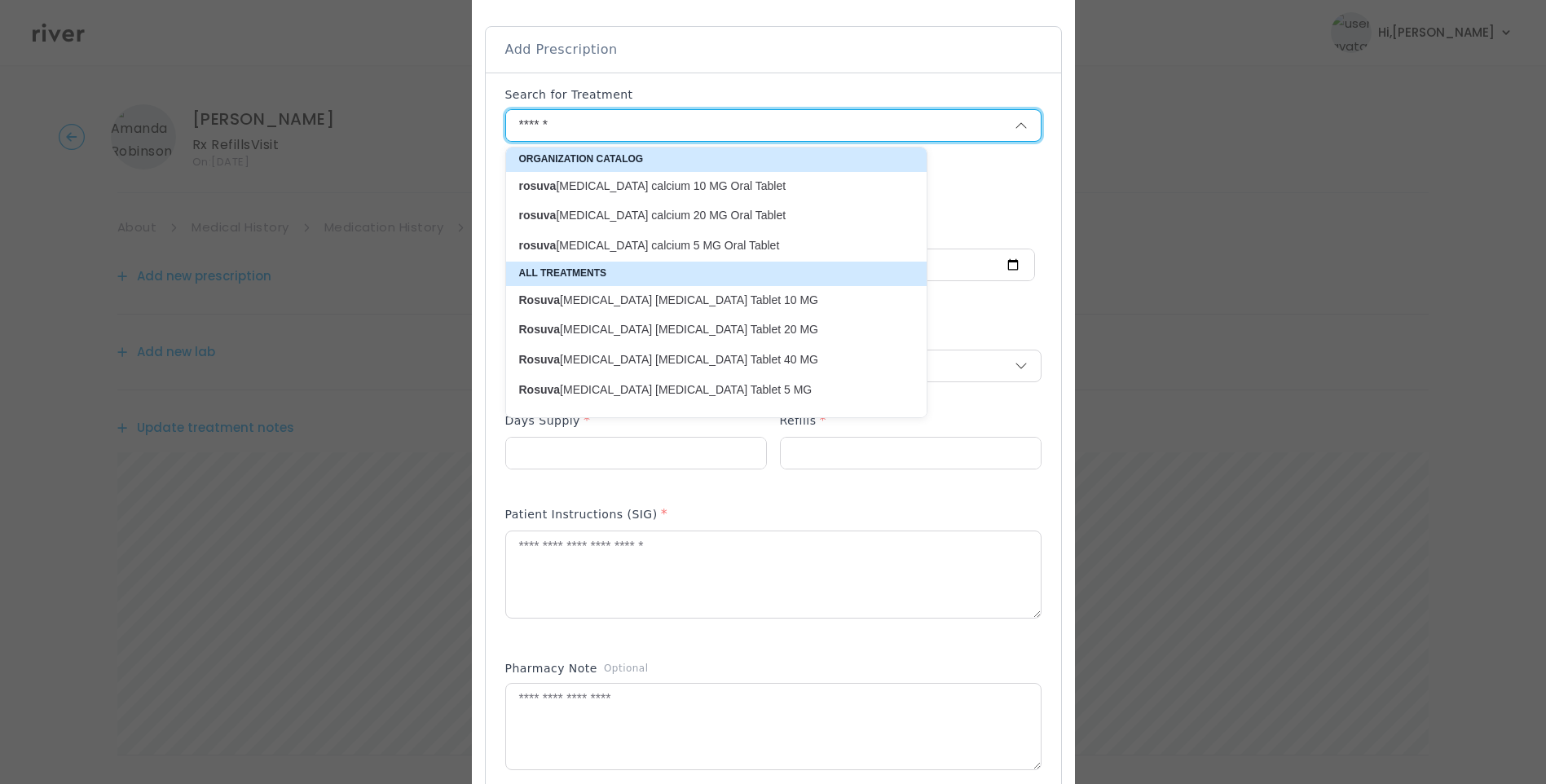
click at [627, 182] on p "rosuva statin calcium 10 MG Oral Tablet" at bounding box center [706, 186] width 375 height 15
type input "**********"
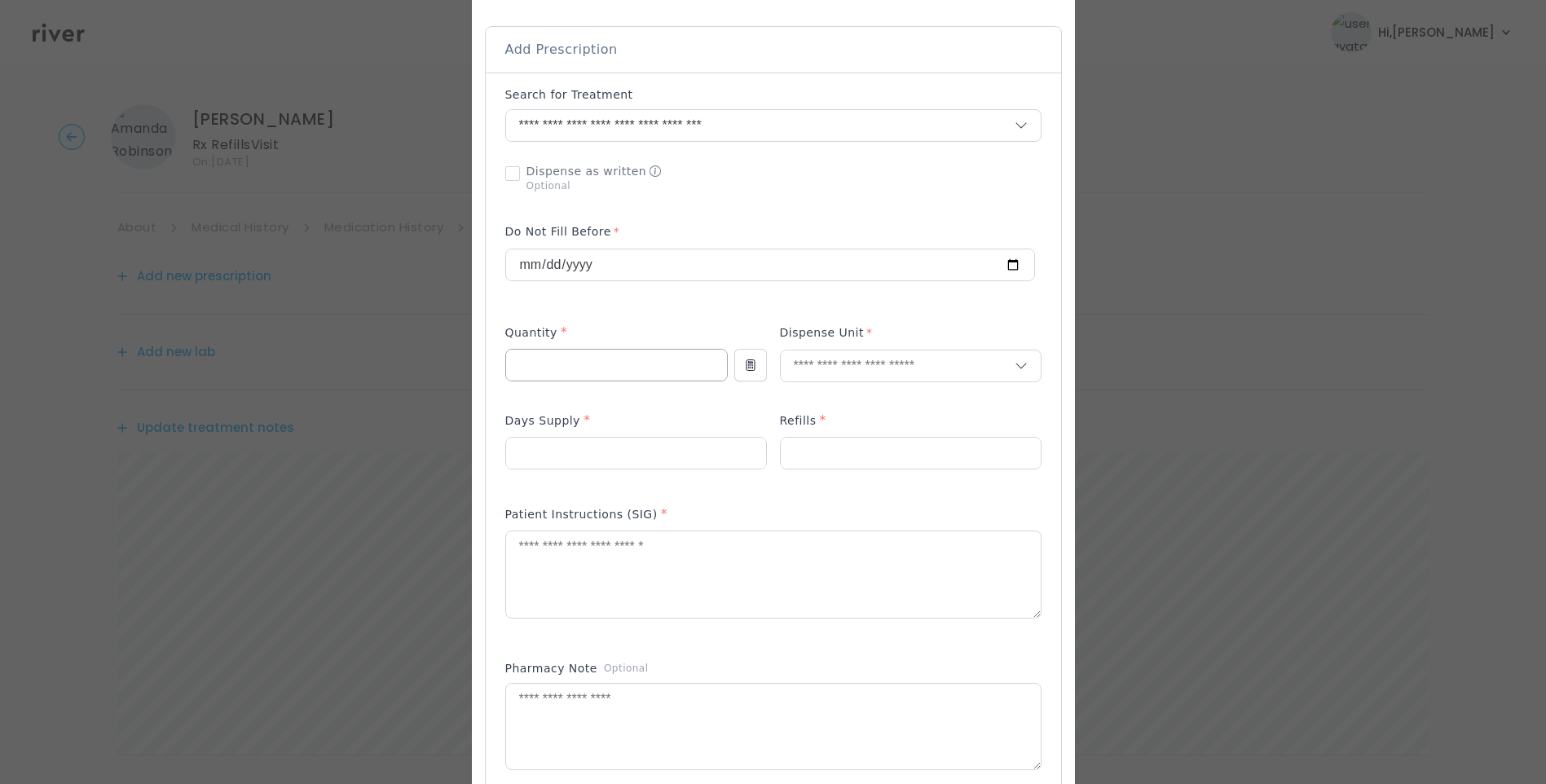
click at [566, 372] on input "number" at bounding box center [616, 364] width 220 height 31
type input "**"
click at [521, 461] on input "number" at bounding box center [636, 453] width 260 height 31
type input "**"
click at [819, 457] on input "number" at bounding box center [910, 453] width 260 height 31
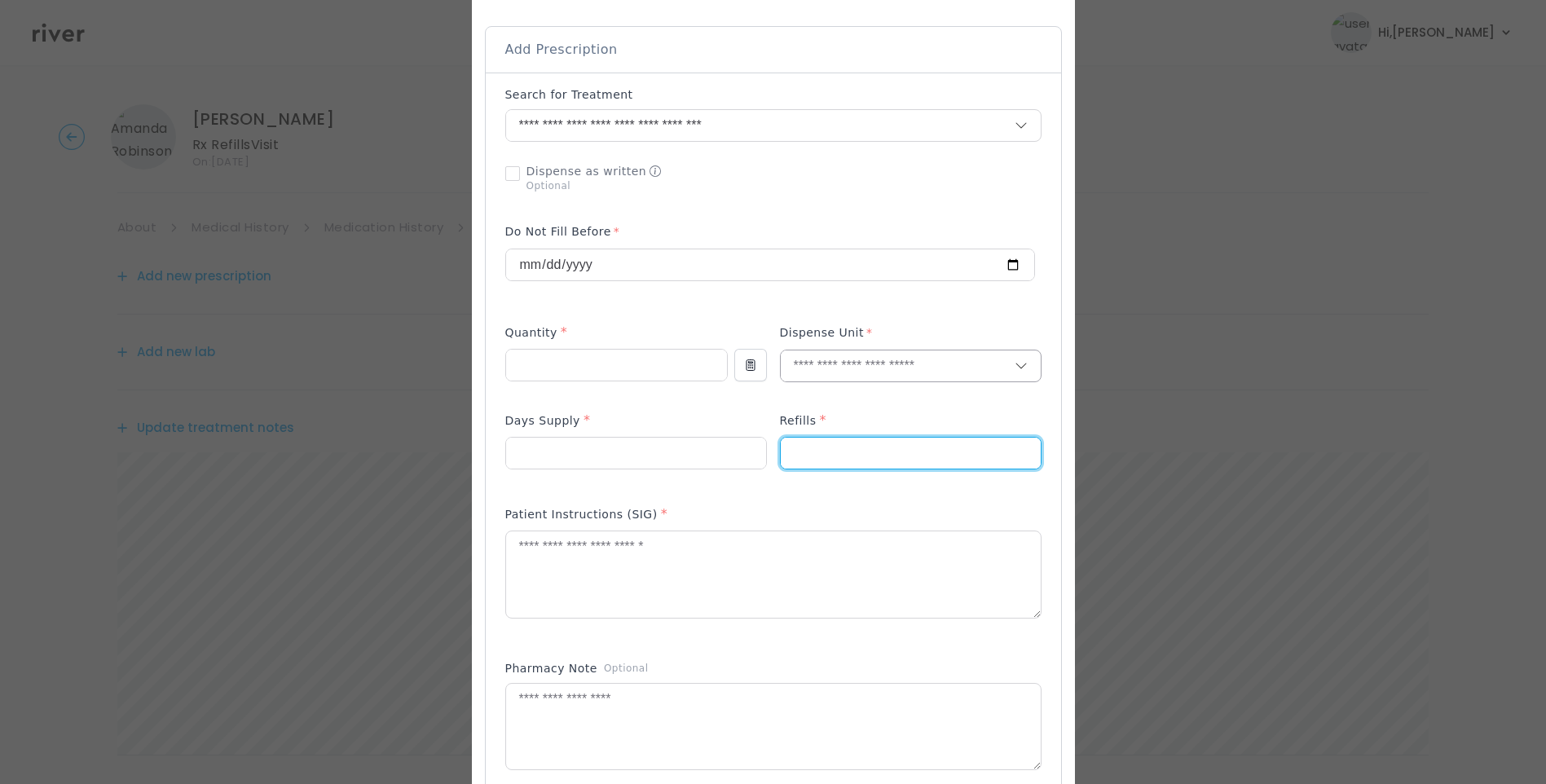
type input "*"
click at [806, 374] on input "text" at bounding box center [897, 365] width 234 height 31
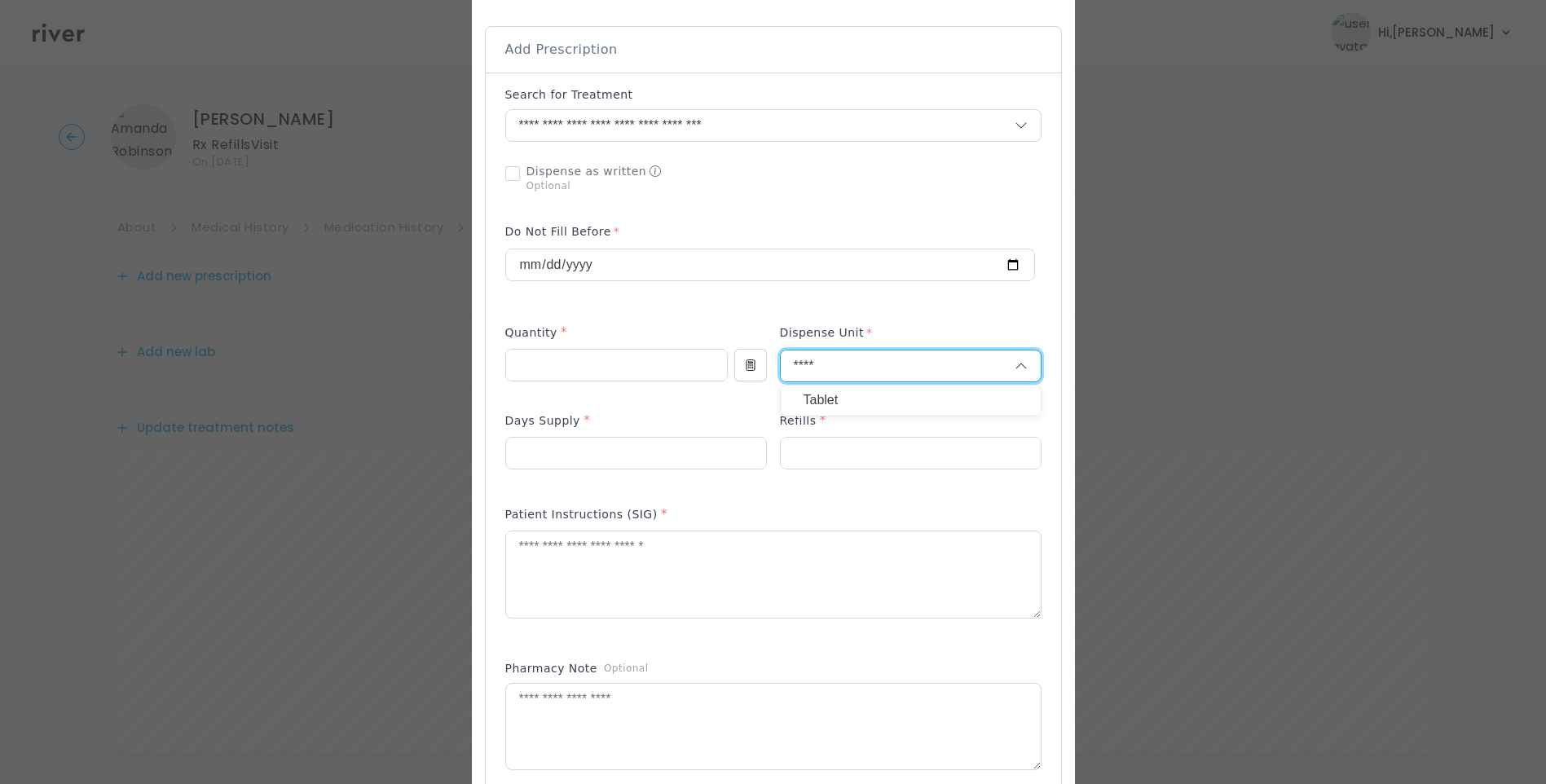
type input "****"
click at [819, 395] on p "Tablet" at bounding box center [910, 400] width 215 height 24
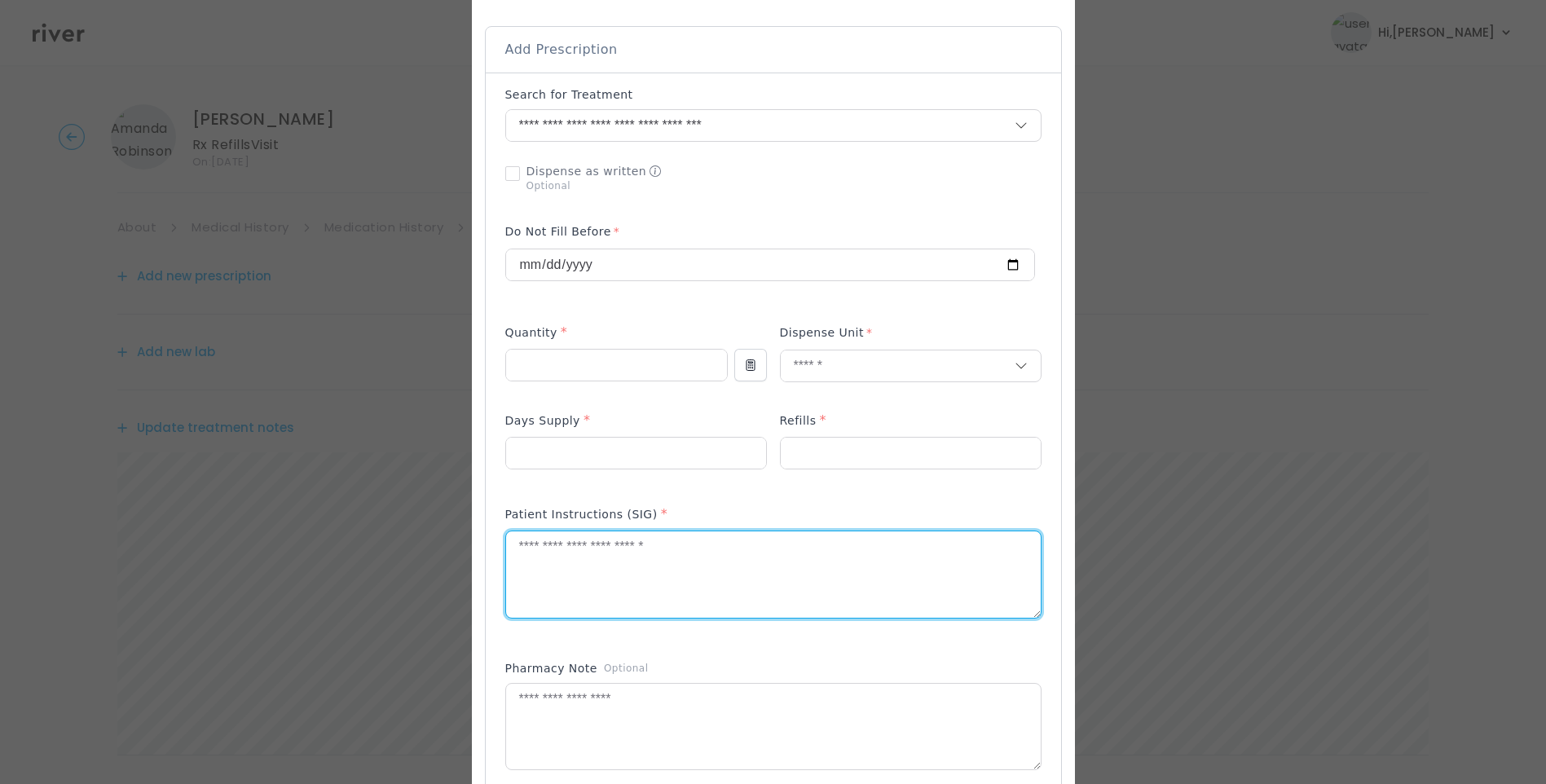
click at [717, 578] on textarea at bounding box center [773, 574] width 534 height 87
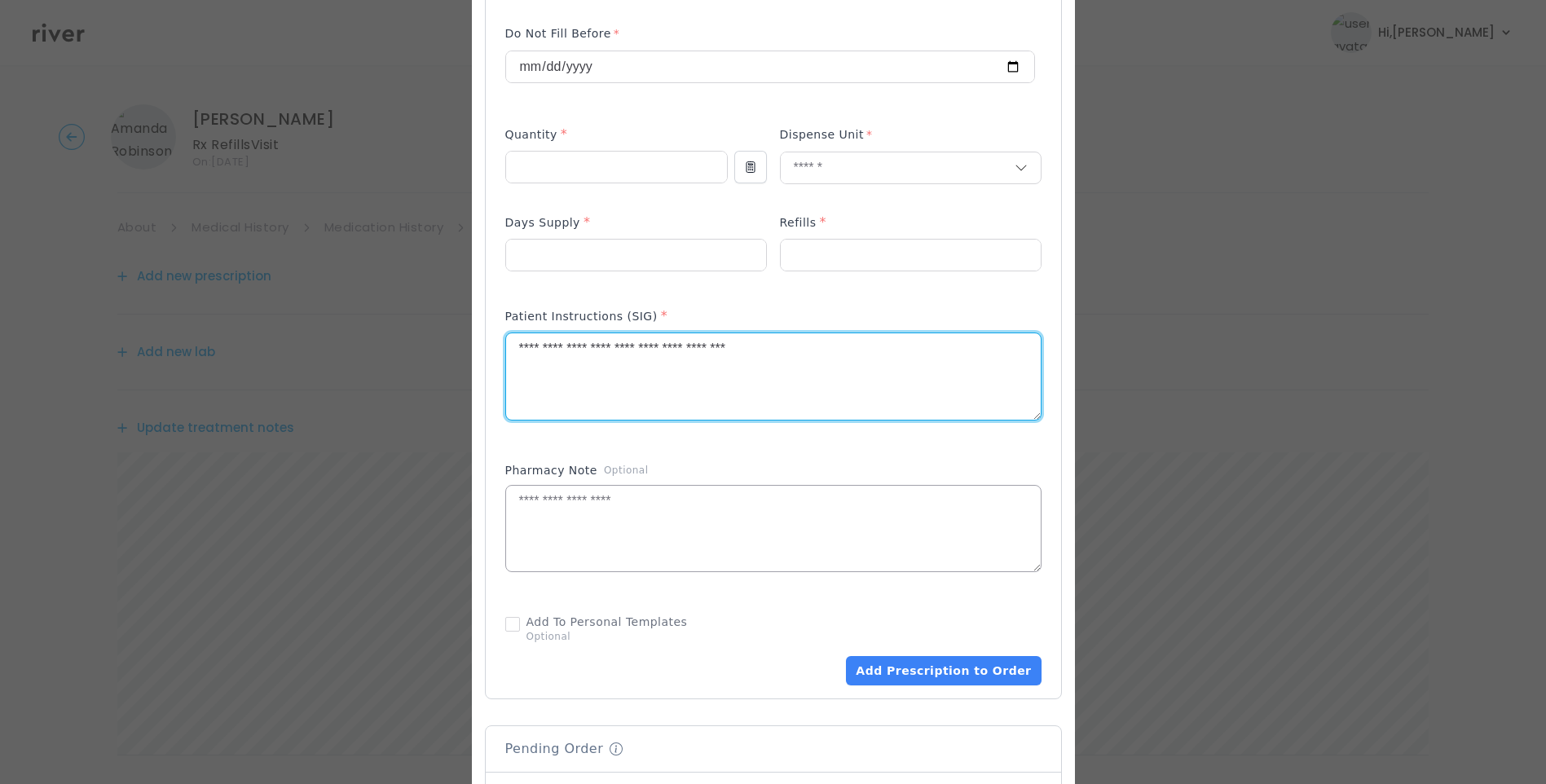
scroll to position [653, 0]
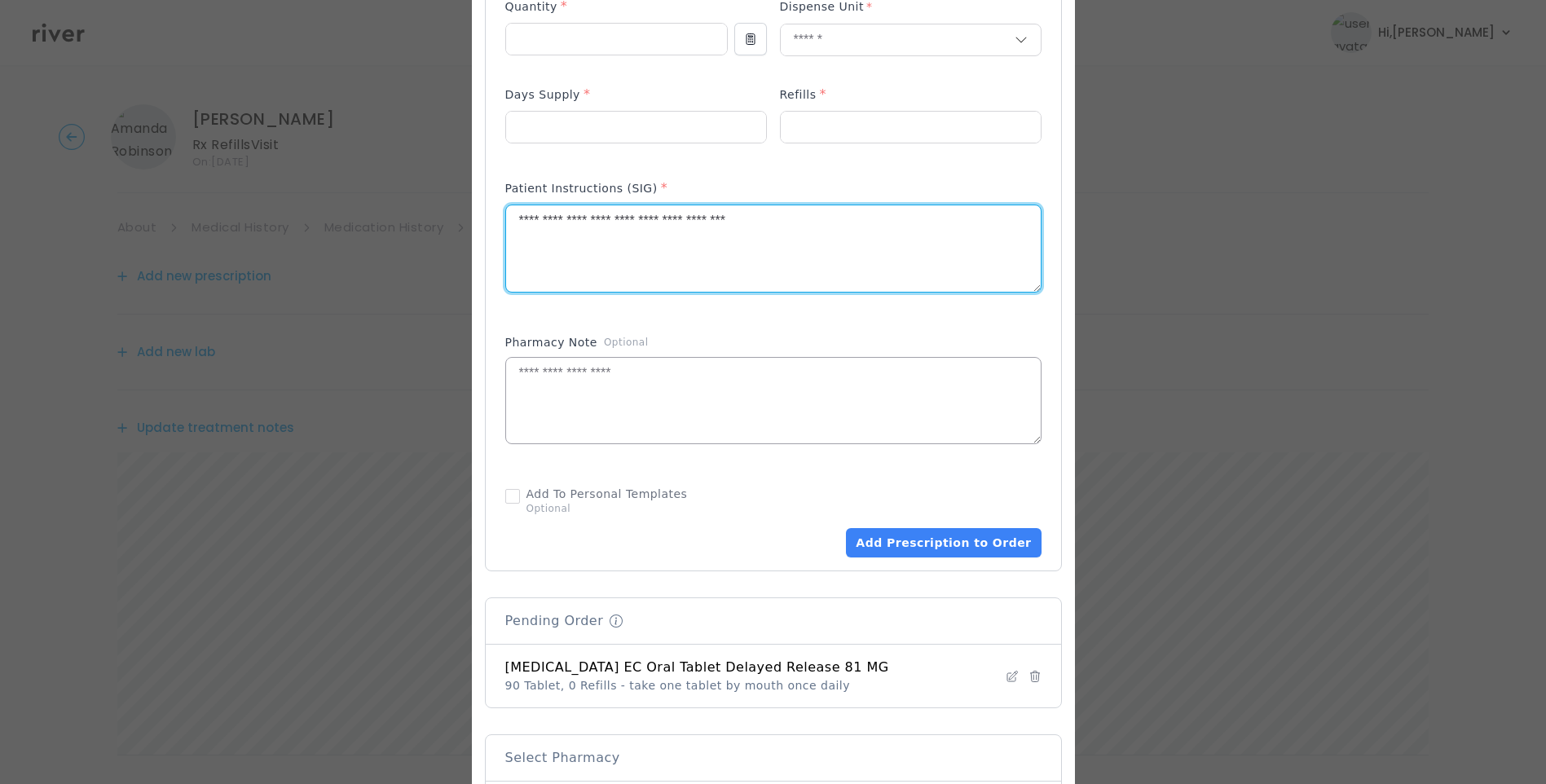
type textarea "**********"
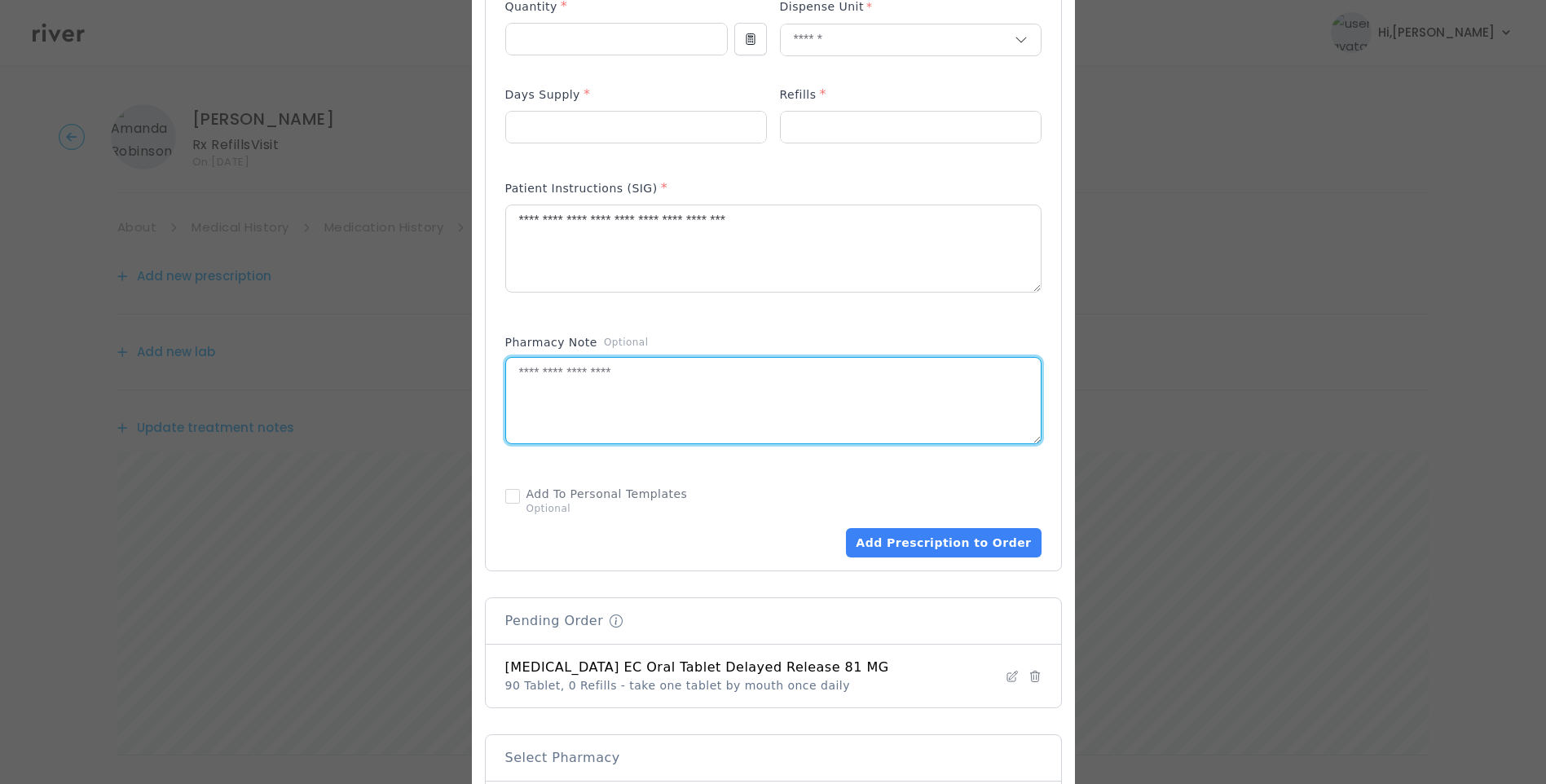
click at [668, 387] on textarea at bounding box center [773, 401] width 534 height 87
click at [830, 227] on textarea "**********" at bounding box center [773, 248] width 534 height 87
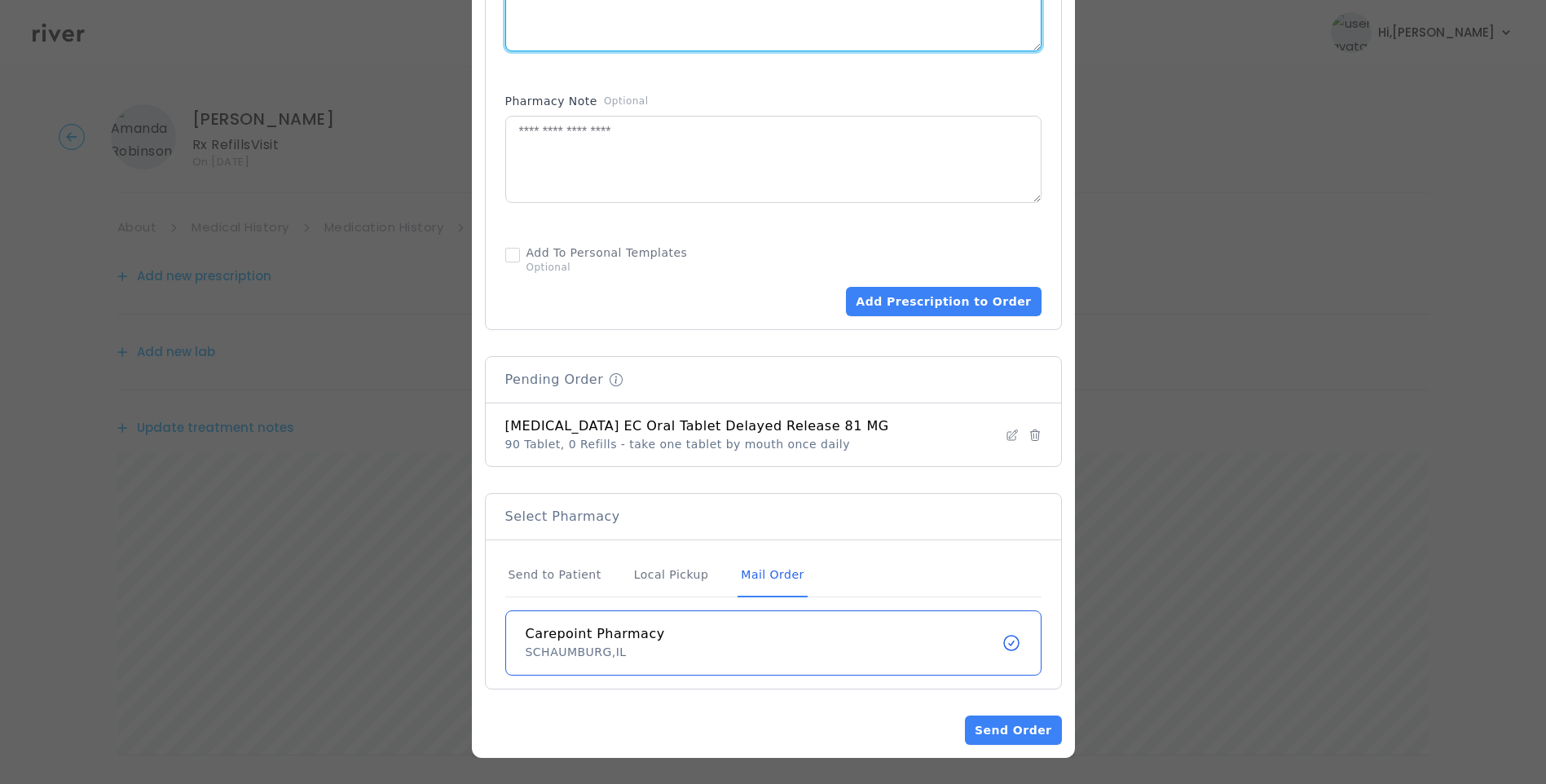
scroll to position [201, 0]
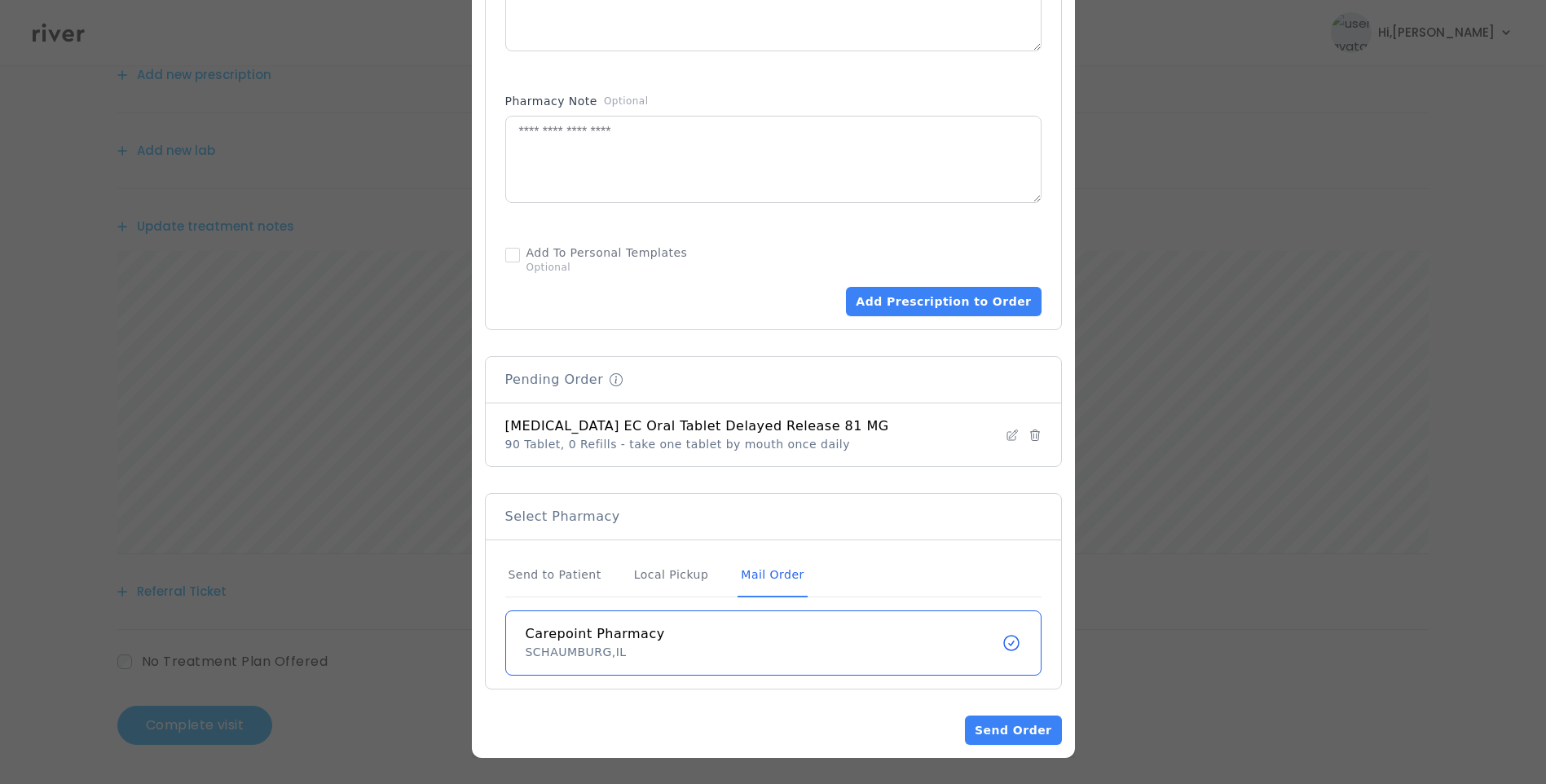
drag, startPoint x: 740, startPoint y: 573, endPoint x: 780, endPoint y: 542, distance: 50.6
click at [739, 573] on div "Mail Order" at bounding box center [772, 575] width 70 height 44
click at [978, 295] on button "Add Prescription to Order" at bounding box center [944, 301] width 195 height 30
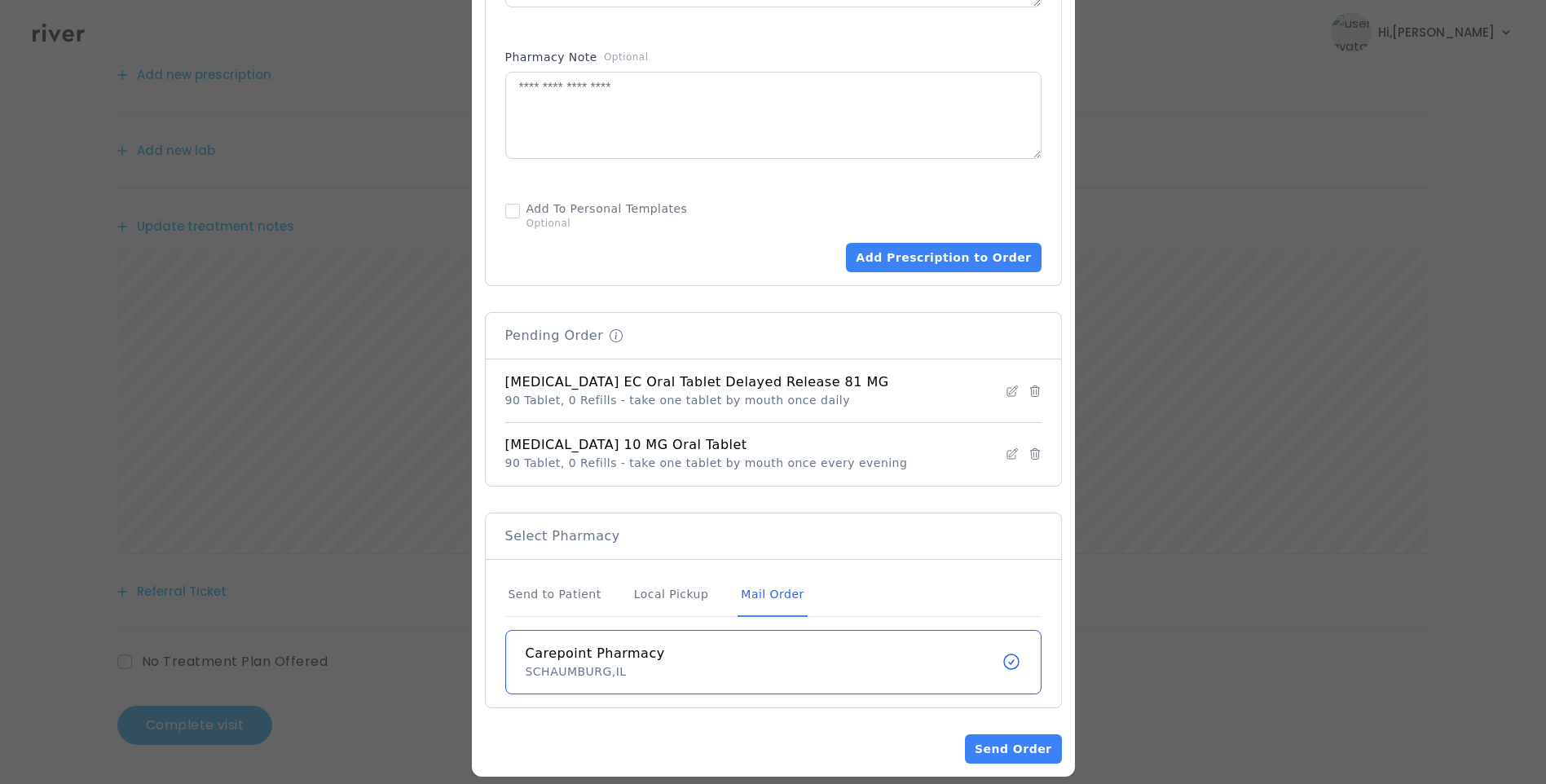
scroll to position [958, 0]
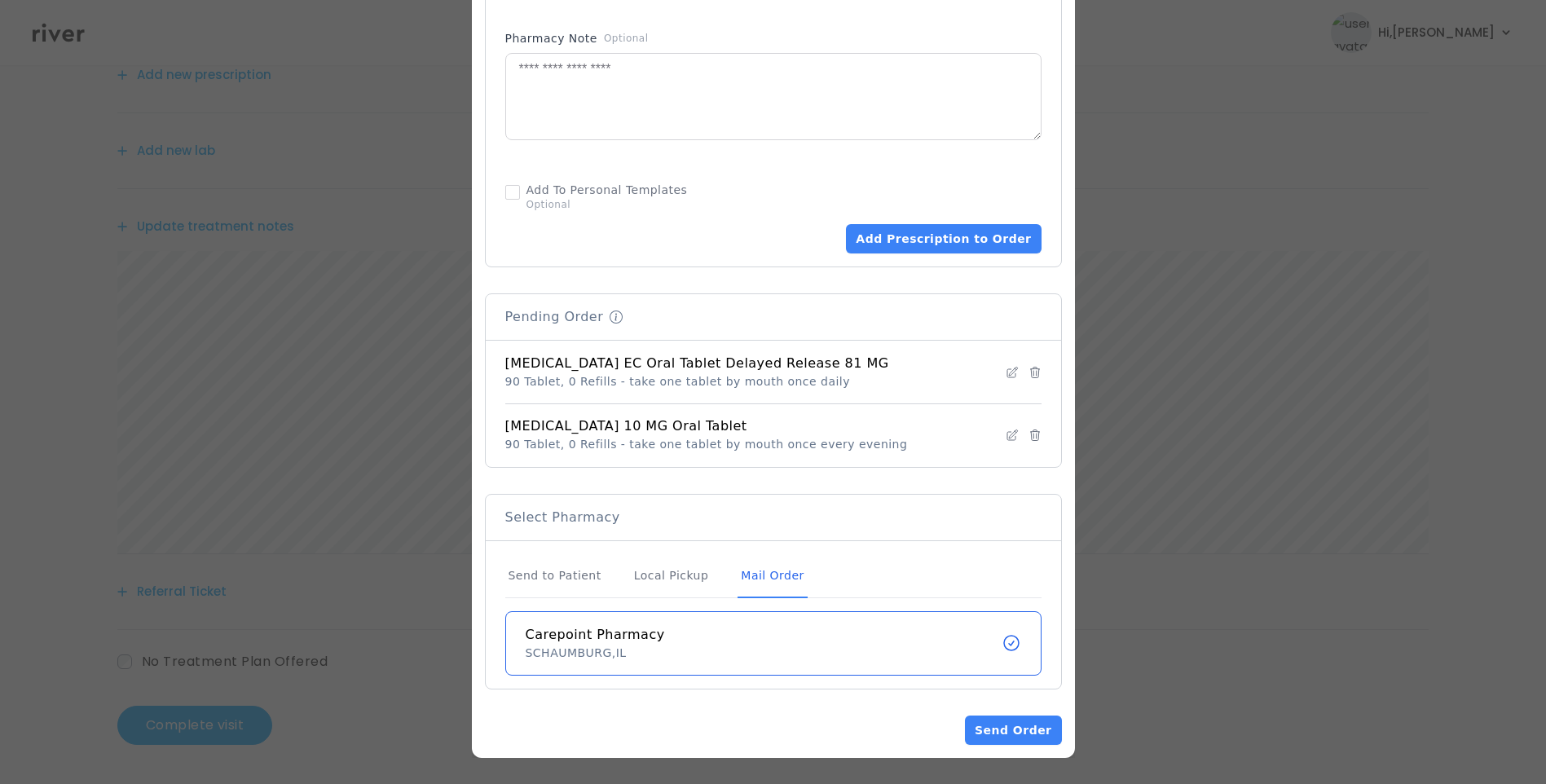
click at [746, 581] on div "Mail Order" at bounding box center [772, 576] width 70 height 44
click at [1021, 727] on button "Send Order" at bounding box center [1013, 730] width 96 height 30
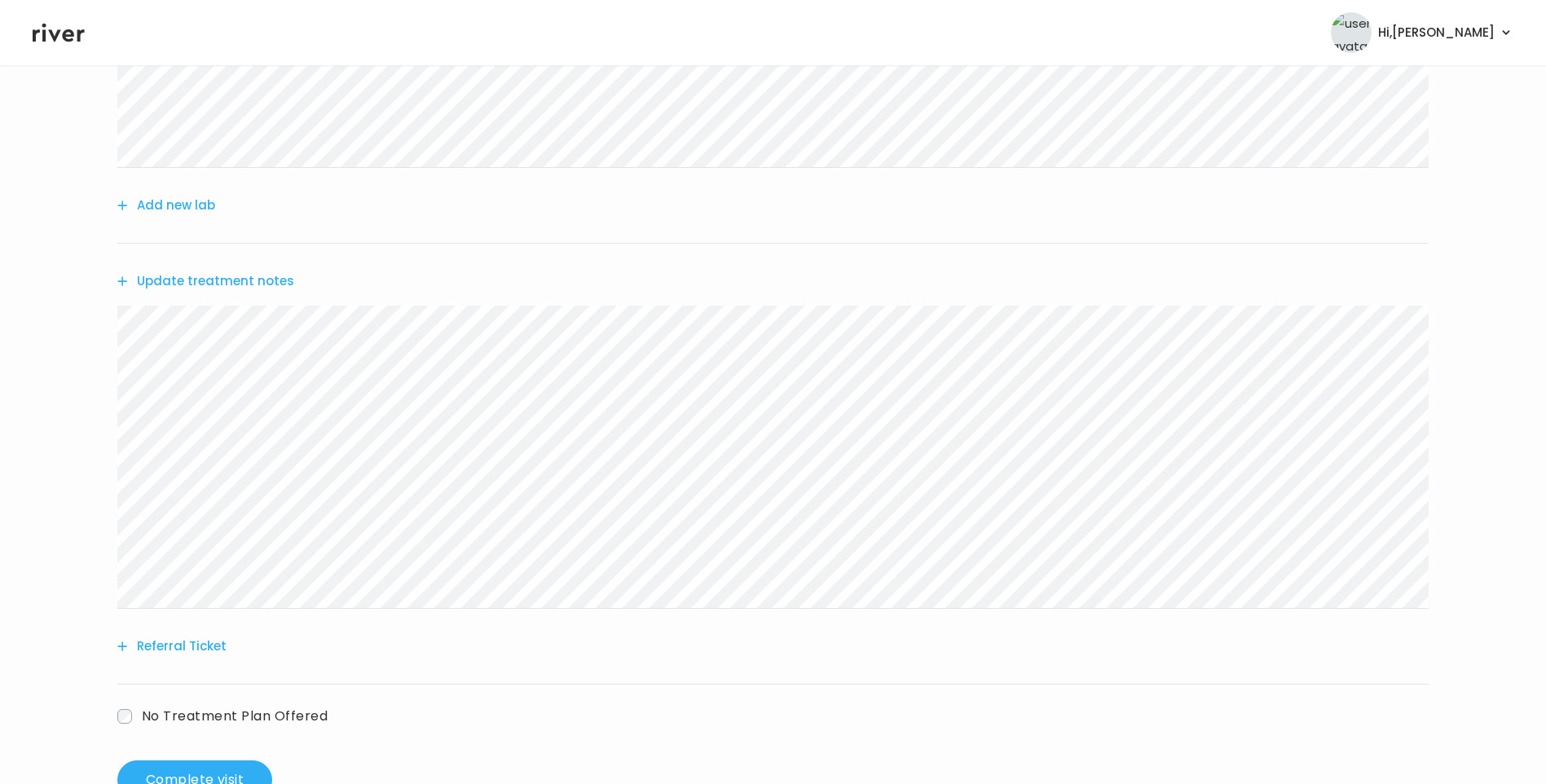
scroll to position [527, 0]
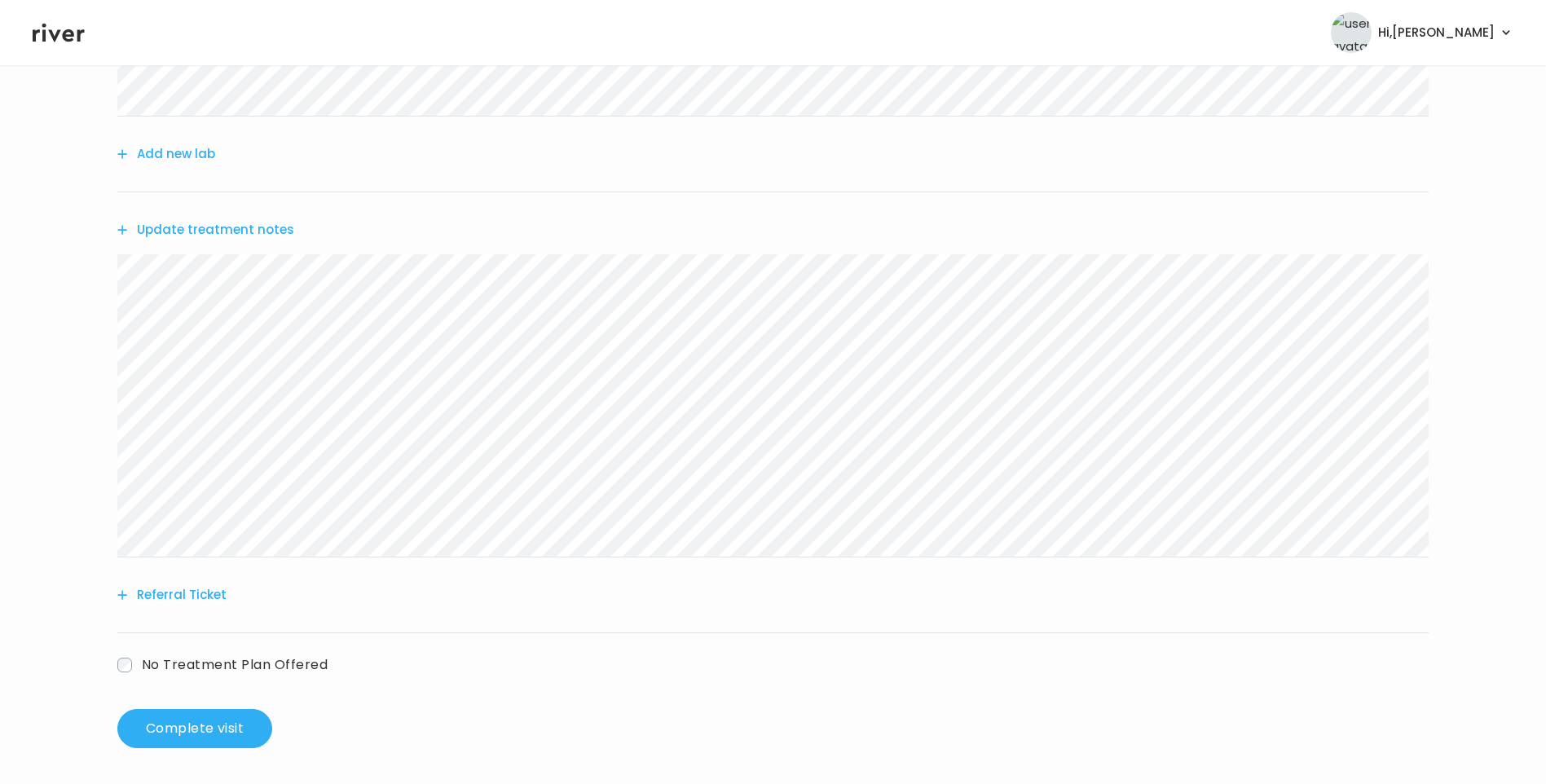
click at [255, 235] on button "Update treatment notes" at bounding box center [205, 230] width 177 height 23
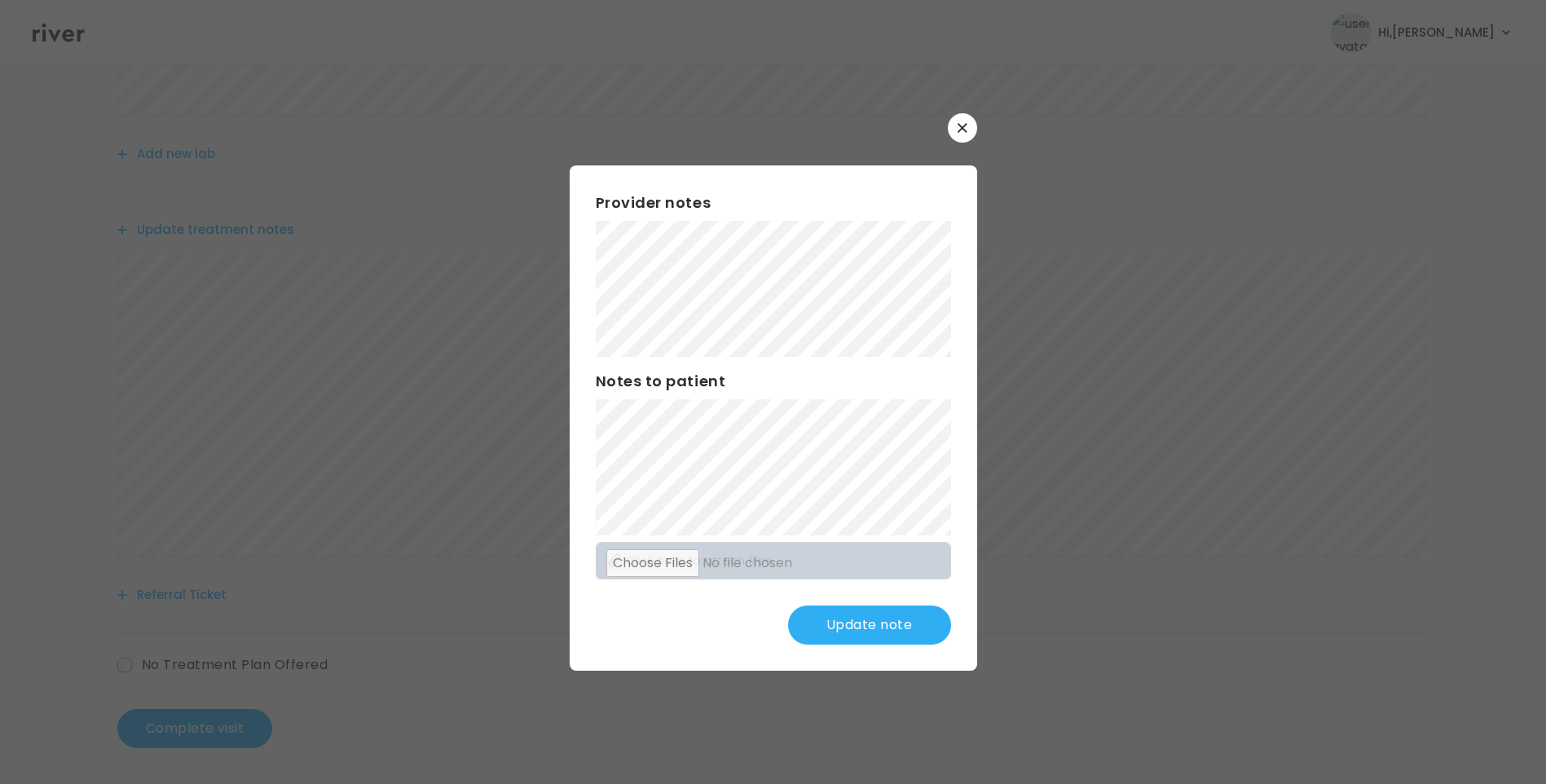
click at [879, 629] on button "Update note" at bounding box center [869, 625] width 163 height 39
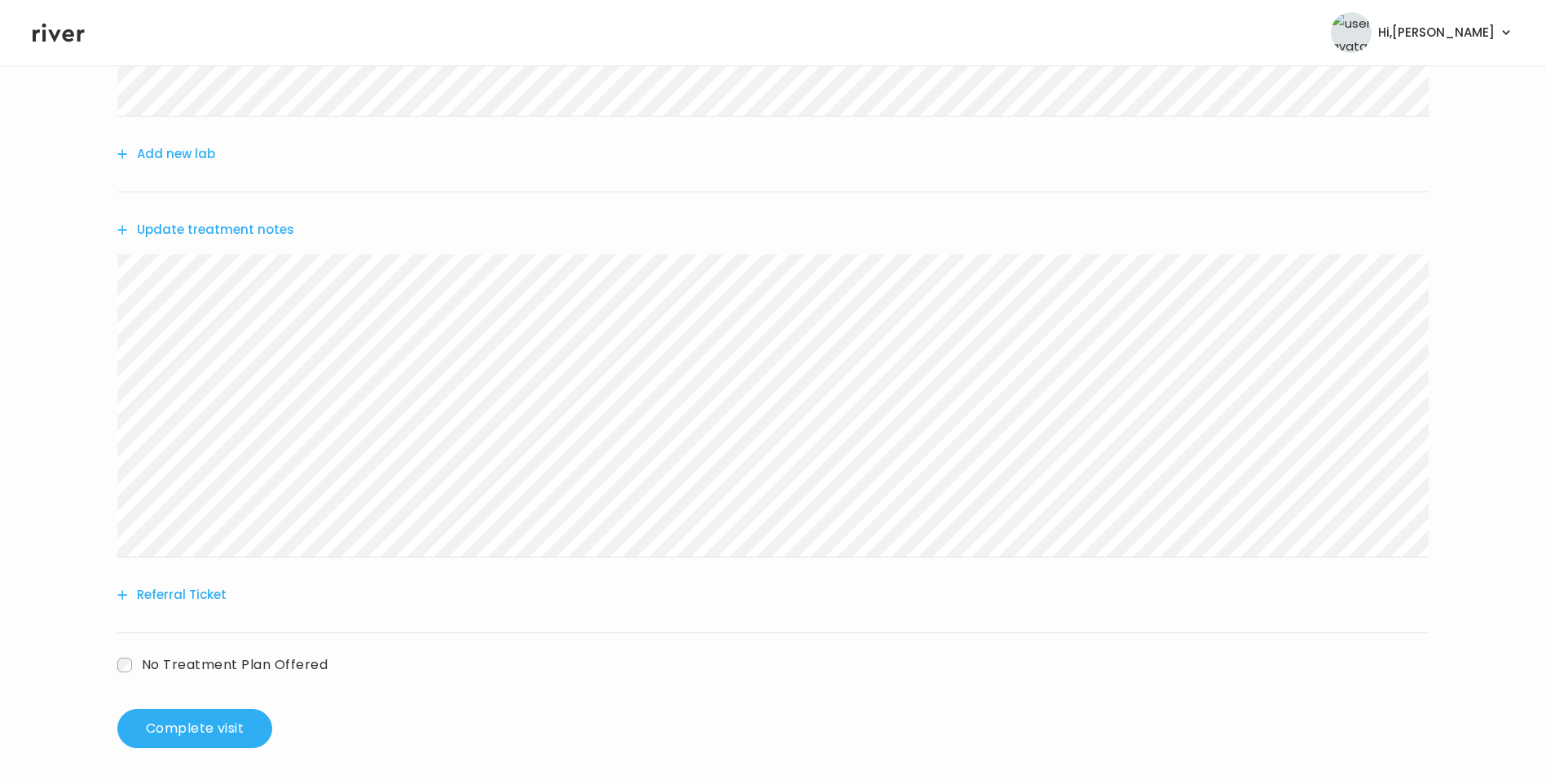
click at [265, 223] on button "Update treatment notes" at bounding box center [205, 230] width 177 height 23
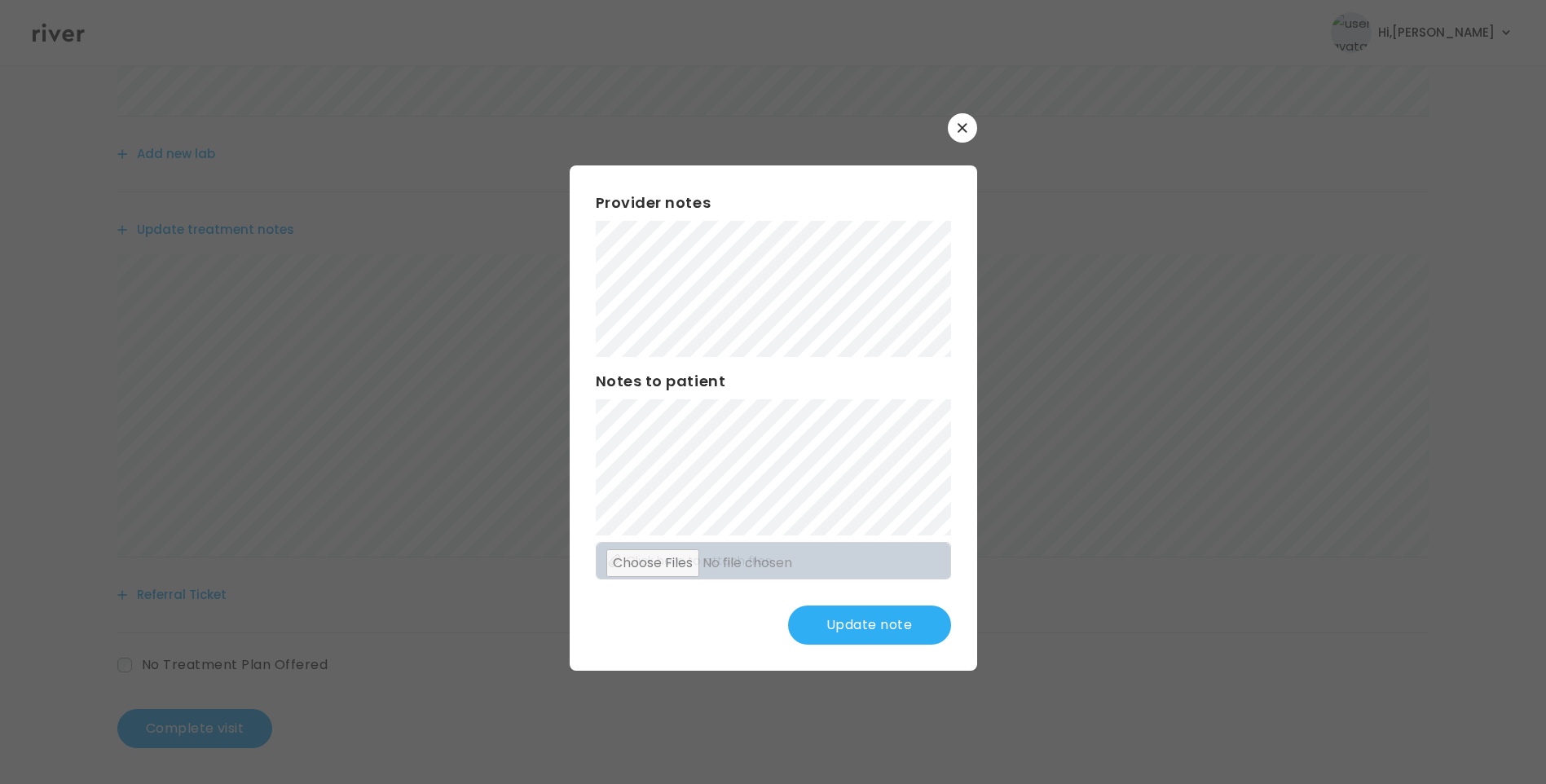
click at [874, 624] on button "Update note" at bounding box center [869, 625] width 163 height 39
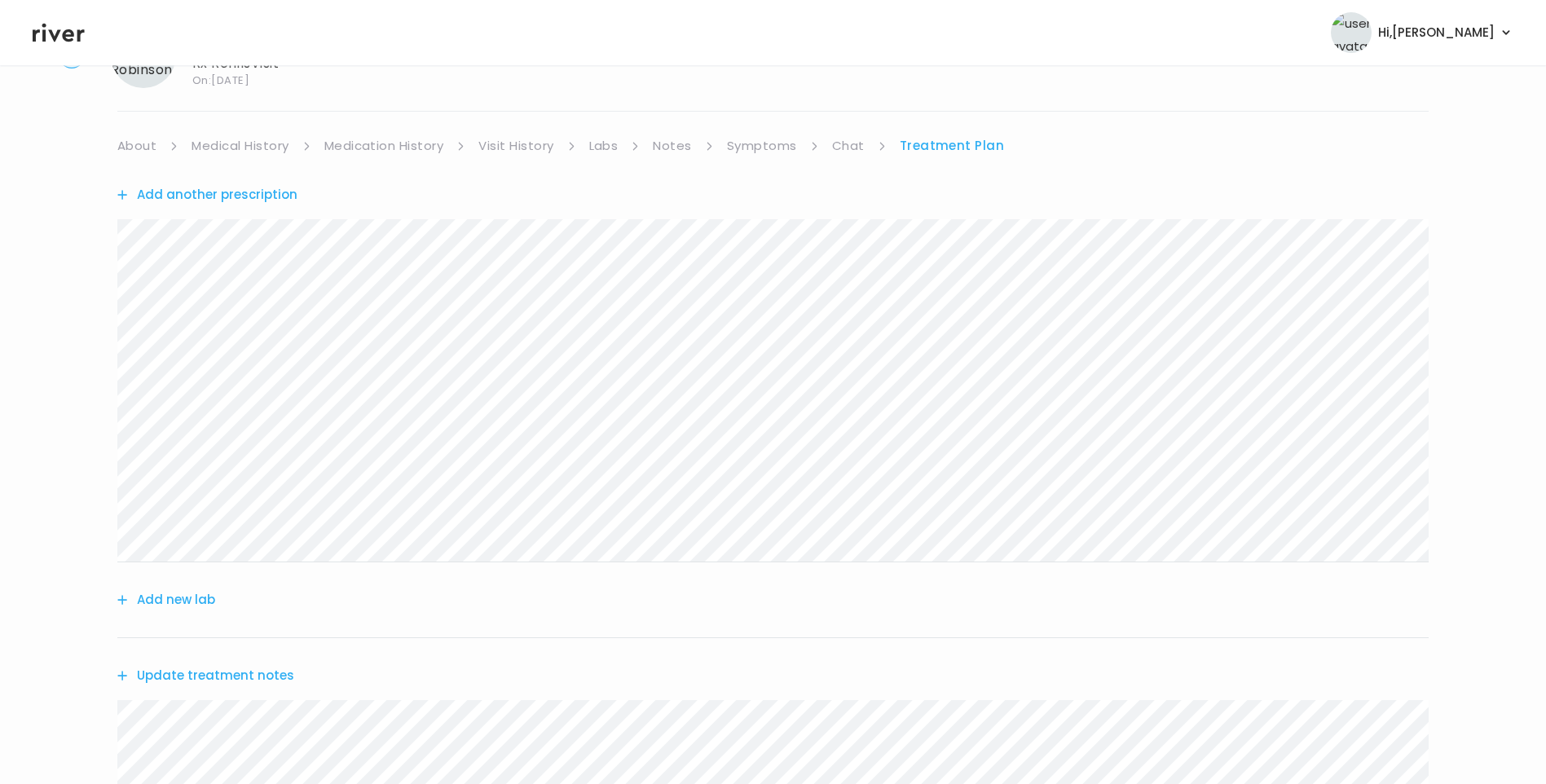
scroll to position [530, 0]
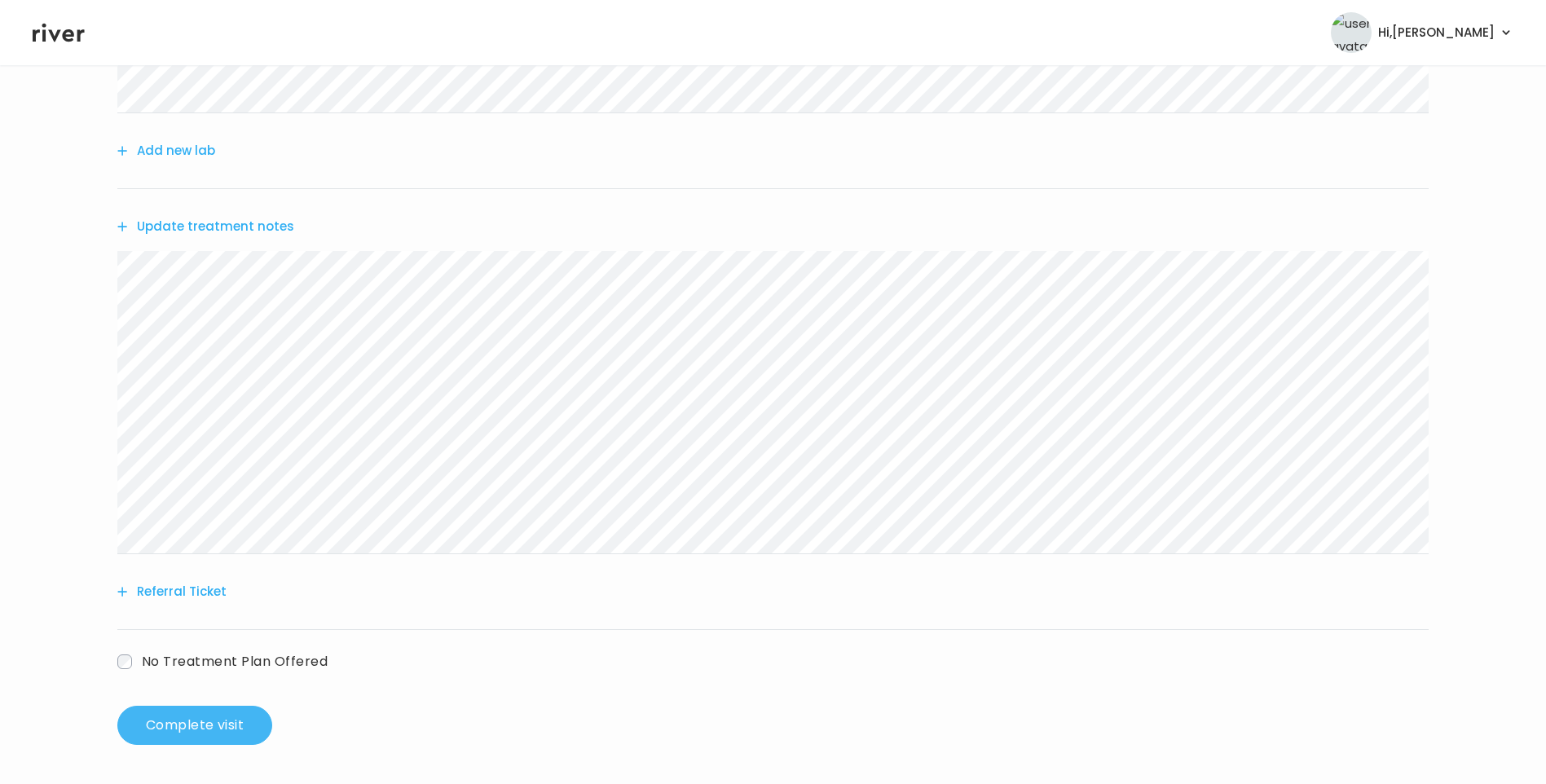
click at [219, 723] on button "Complete visit" at bounding box center [195, 725] width 155 height 39
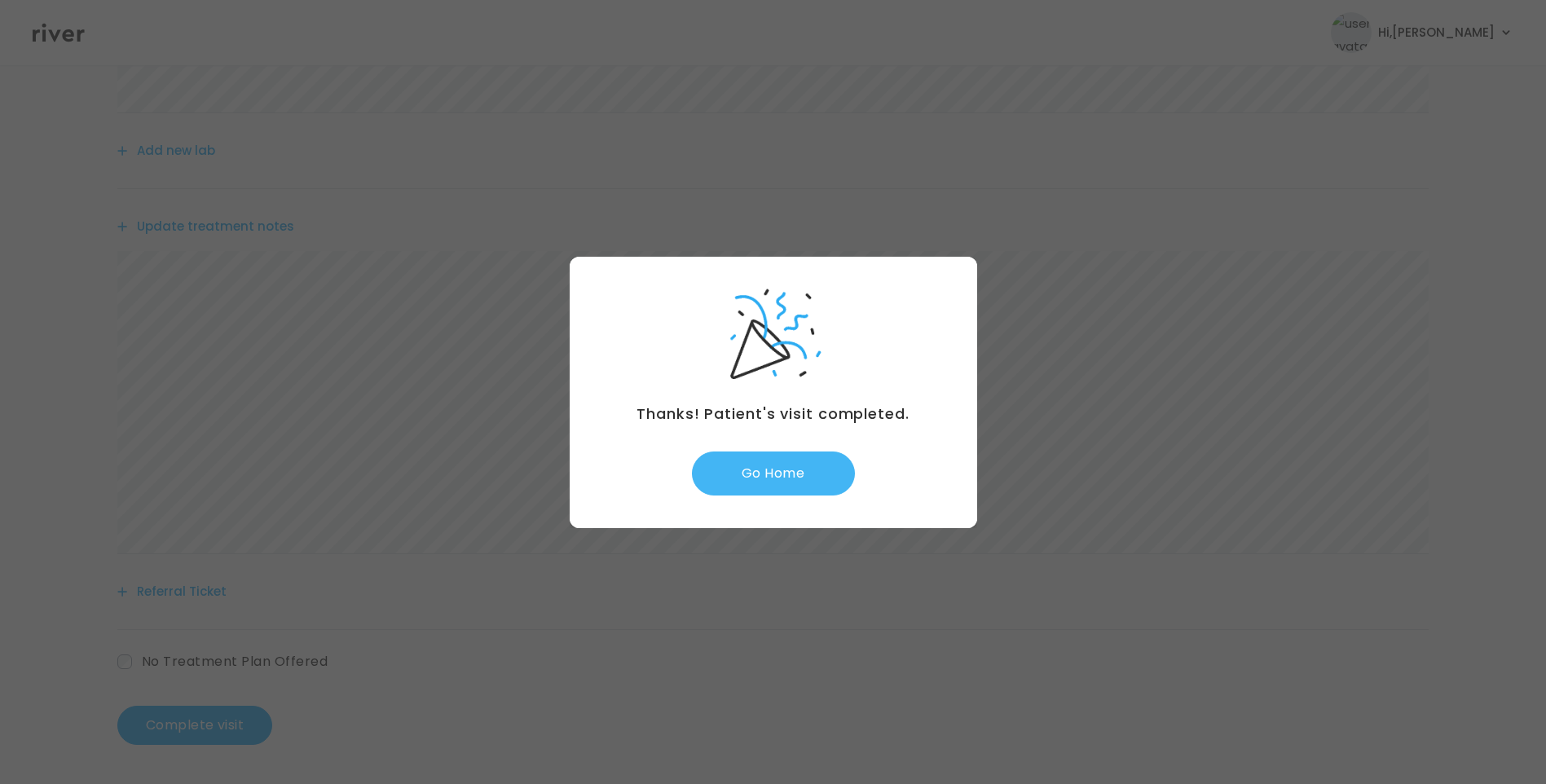
click at [805, 458] on button "Go Home" at bounding box center [773, 473] width 163 height 44
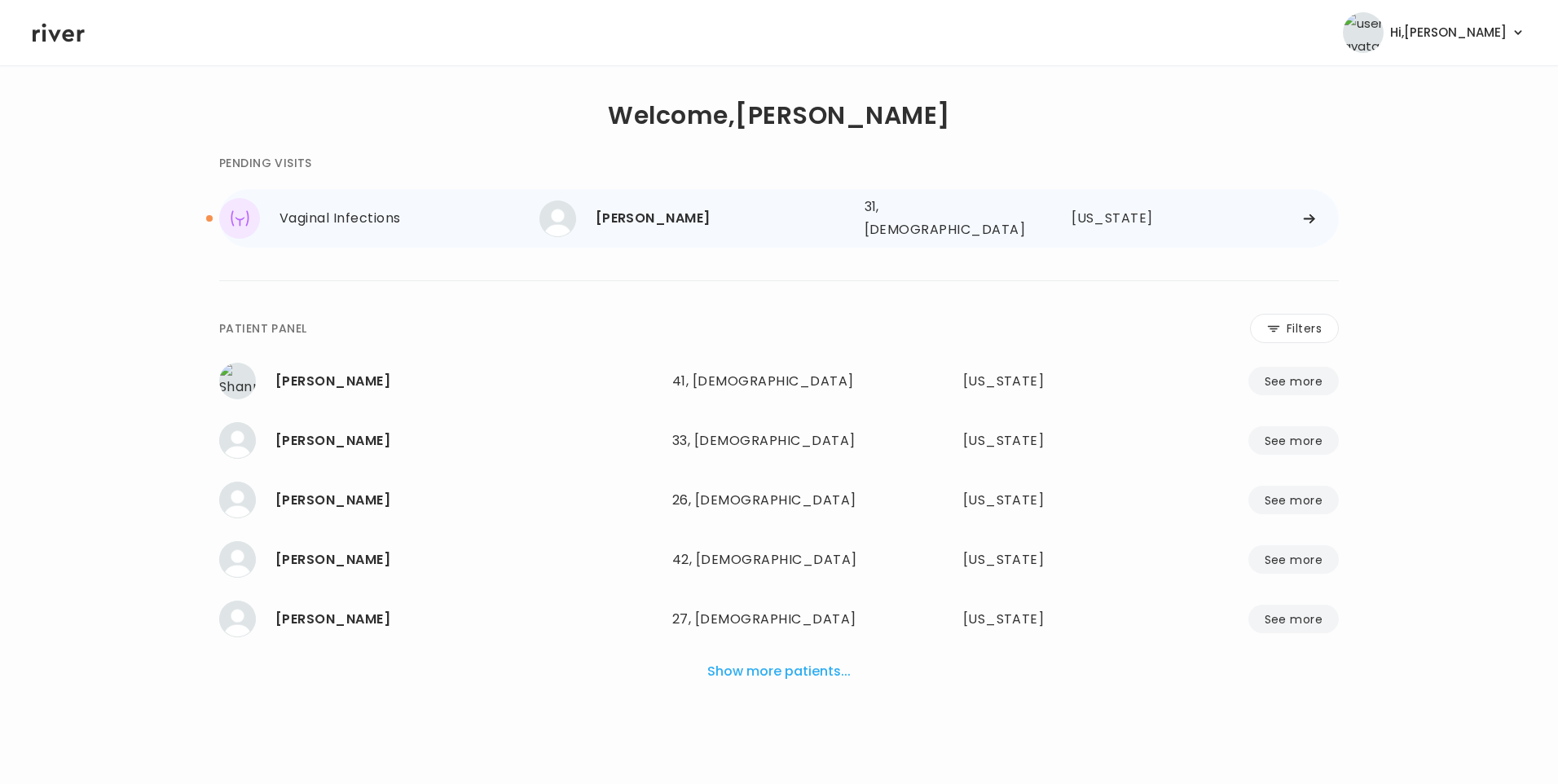
click at [680, 220] on div "[PERSON_NAME]" at bounding box center [723, 218] width 256 height 23
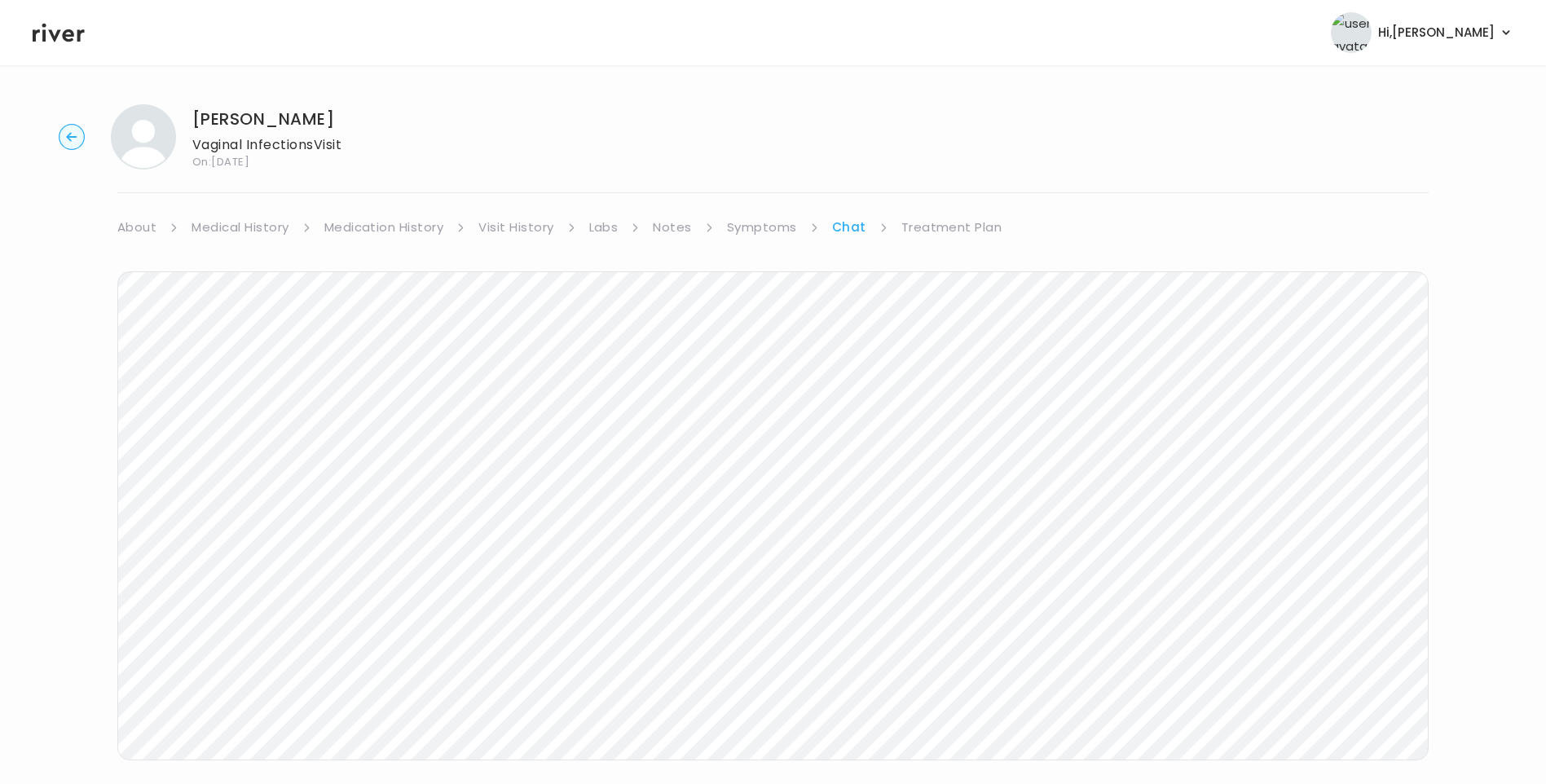
scroll to position [15, 0]
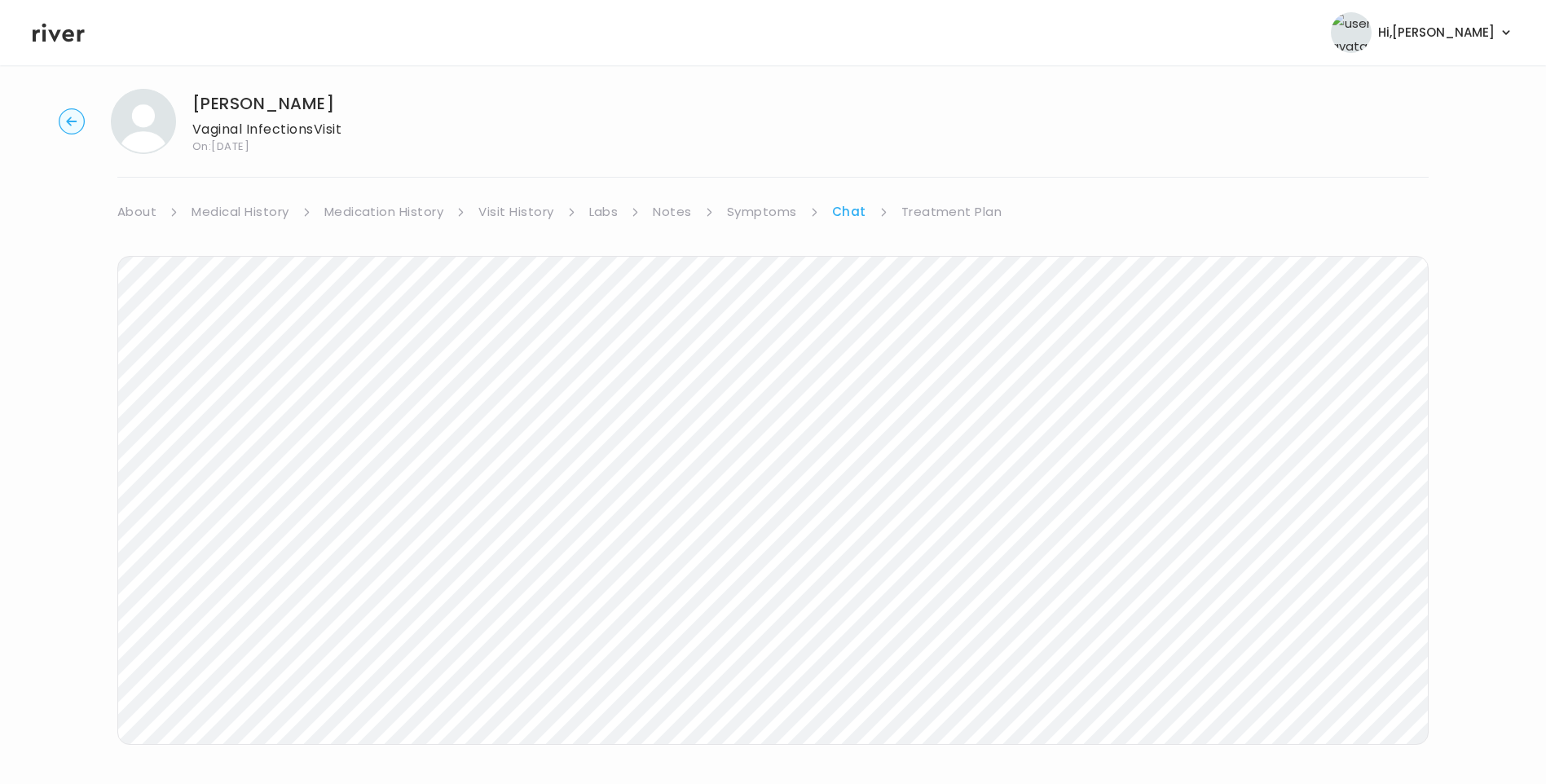
click at [956, 215] on link "Treatment Plan" at bounding box center [952, 212] width 101 height 23
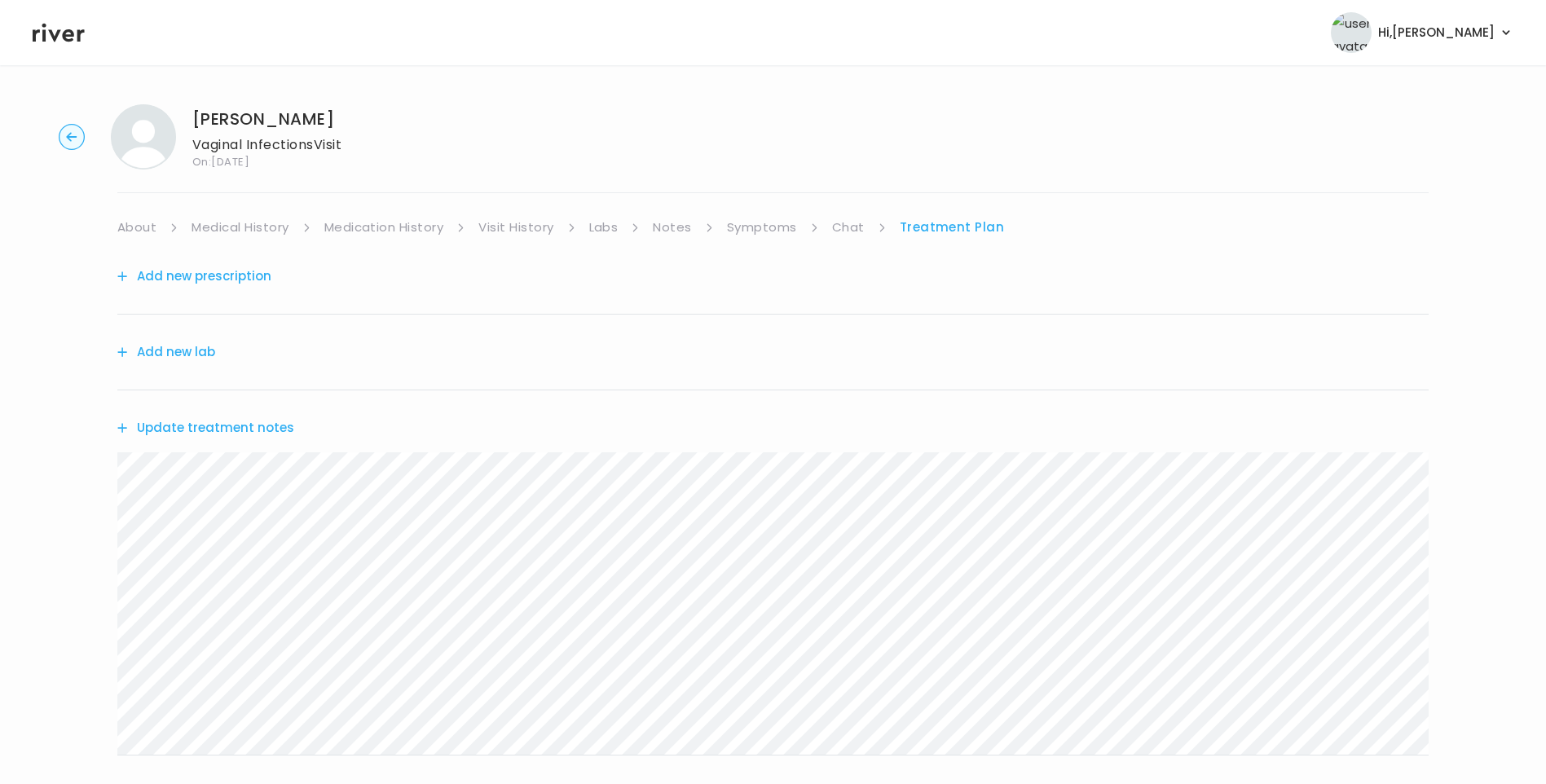
click at [259, 423] on button "Update treatment notes" at bounding box center [205, 427] width 177 height 23
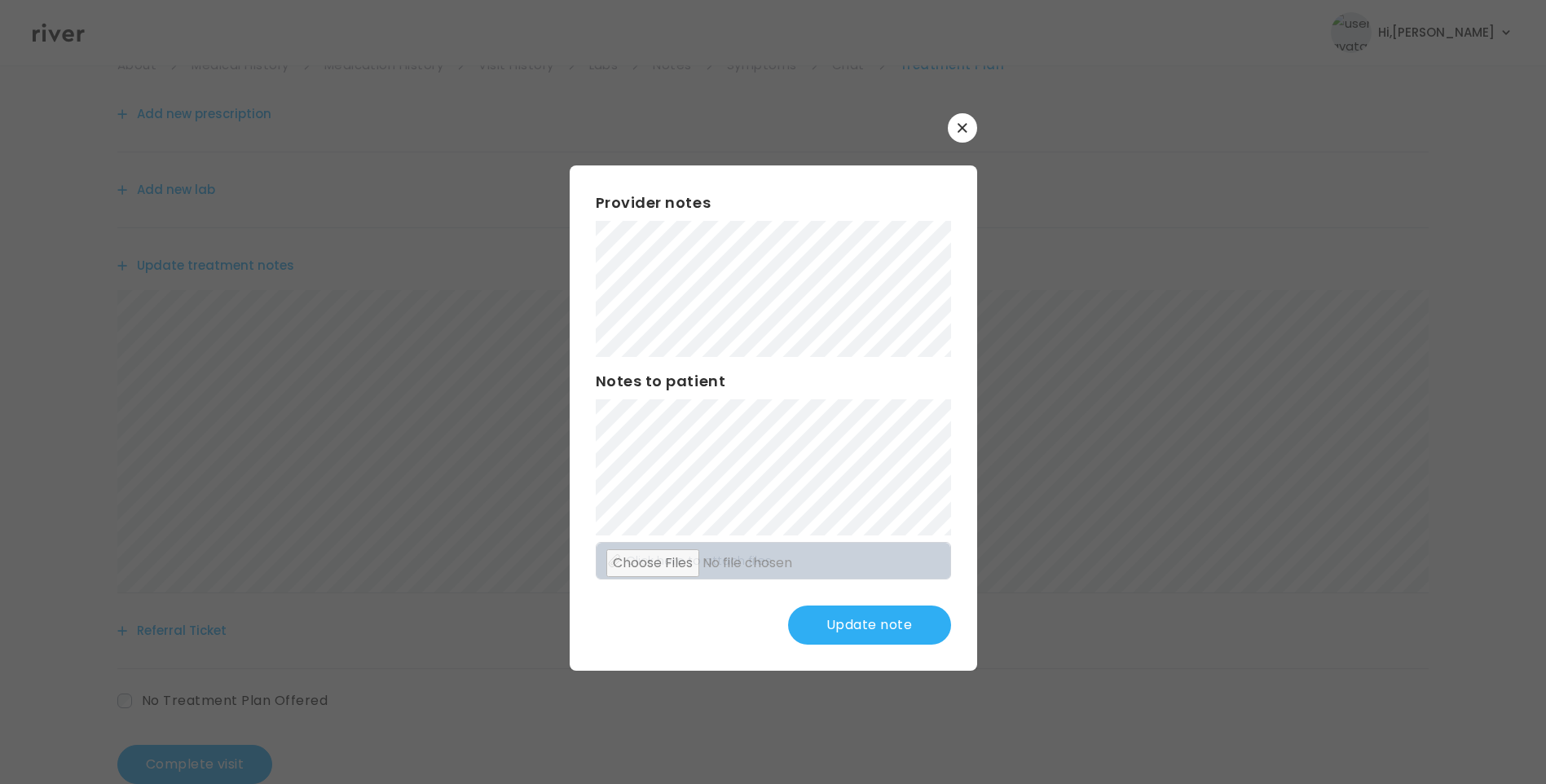
scroll to position [163, 0]
click at [858, 623] on button "Update note" at bounding box center [869, 625] width 163 height 39
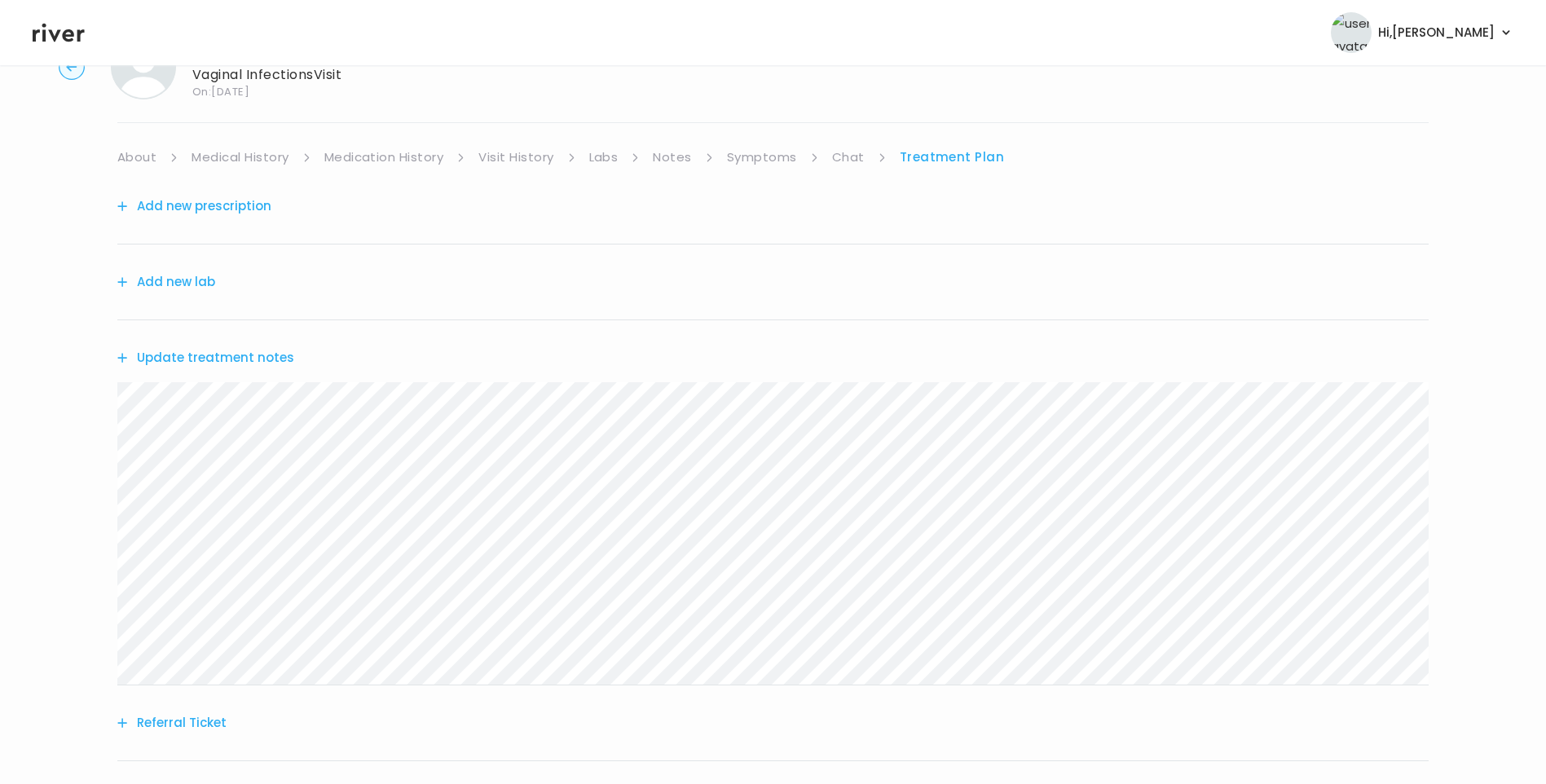
scroll to position [0, 0]
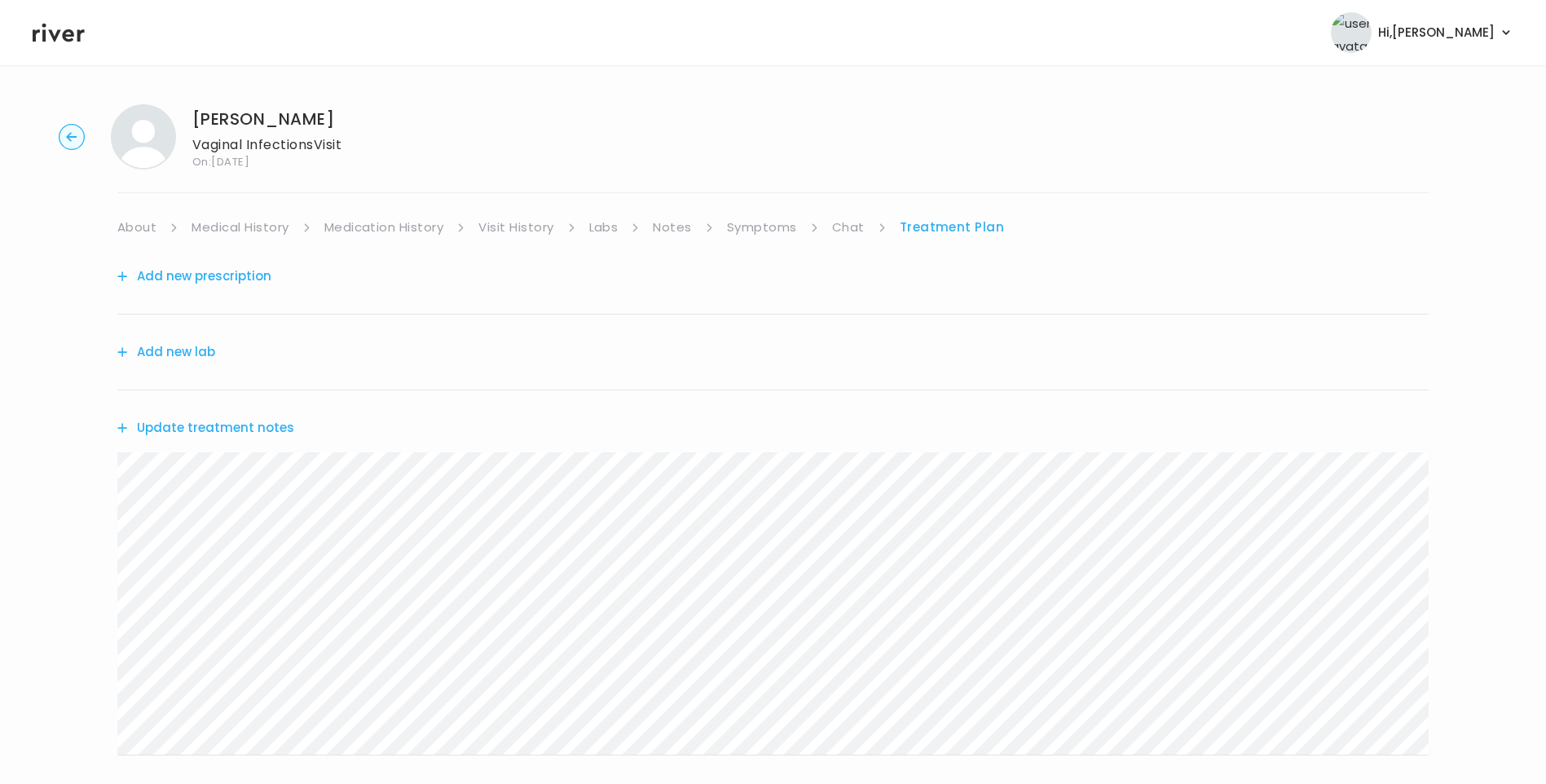
click at [846, 230] on link "Chat" at bounding box center [848, 227] width 32 height 23
click at [64, 41] on icon at bounding box center [58, 32] width 52 height 25
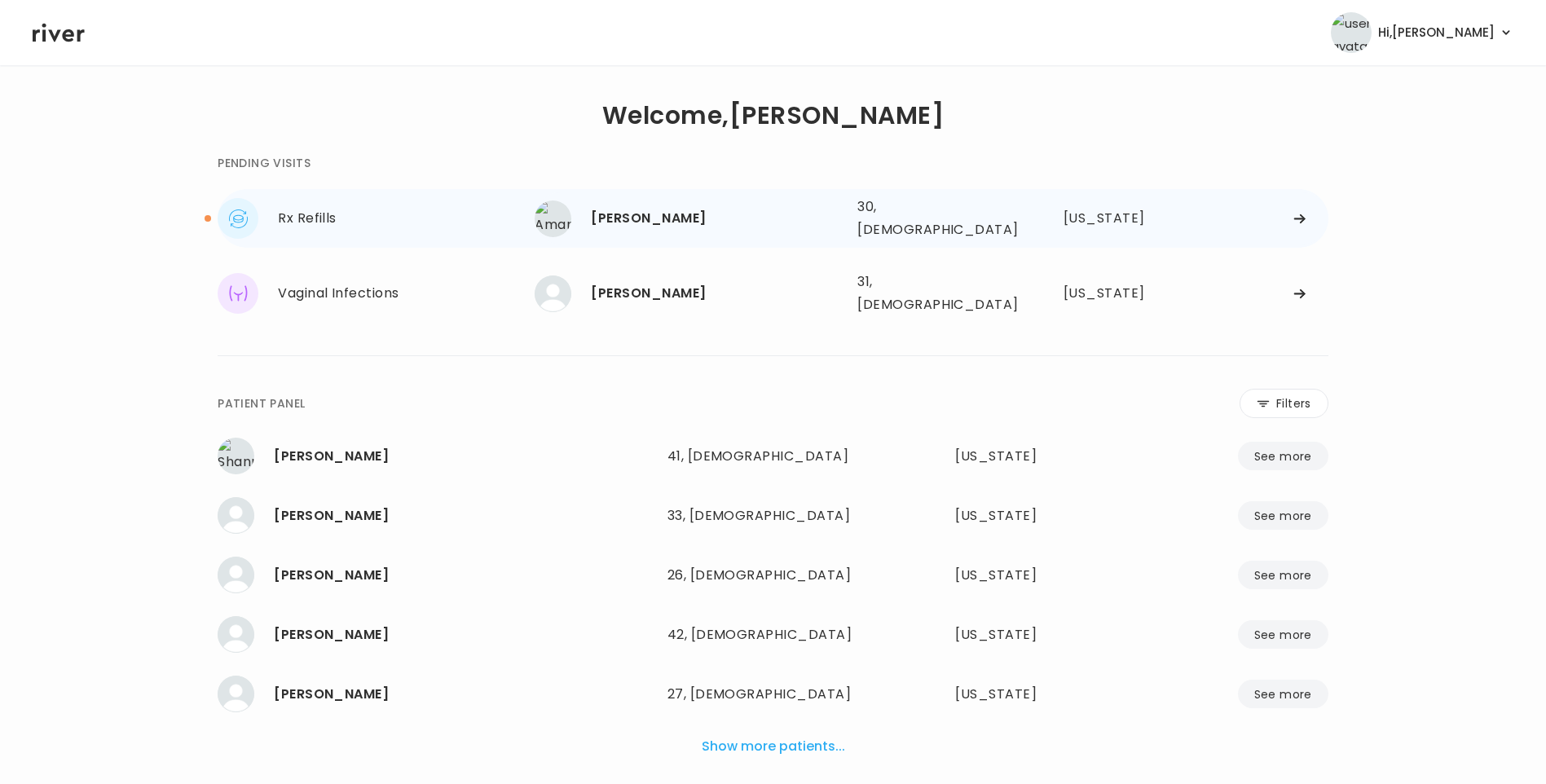
click at [721, 216] on div "[PERSON_NAME]" at bounding box center [718, 218] width 254 height 23
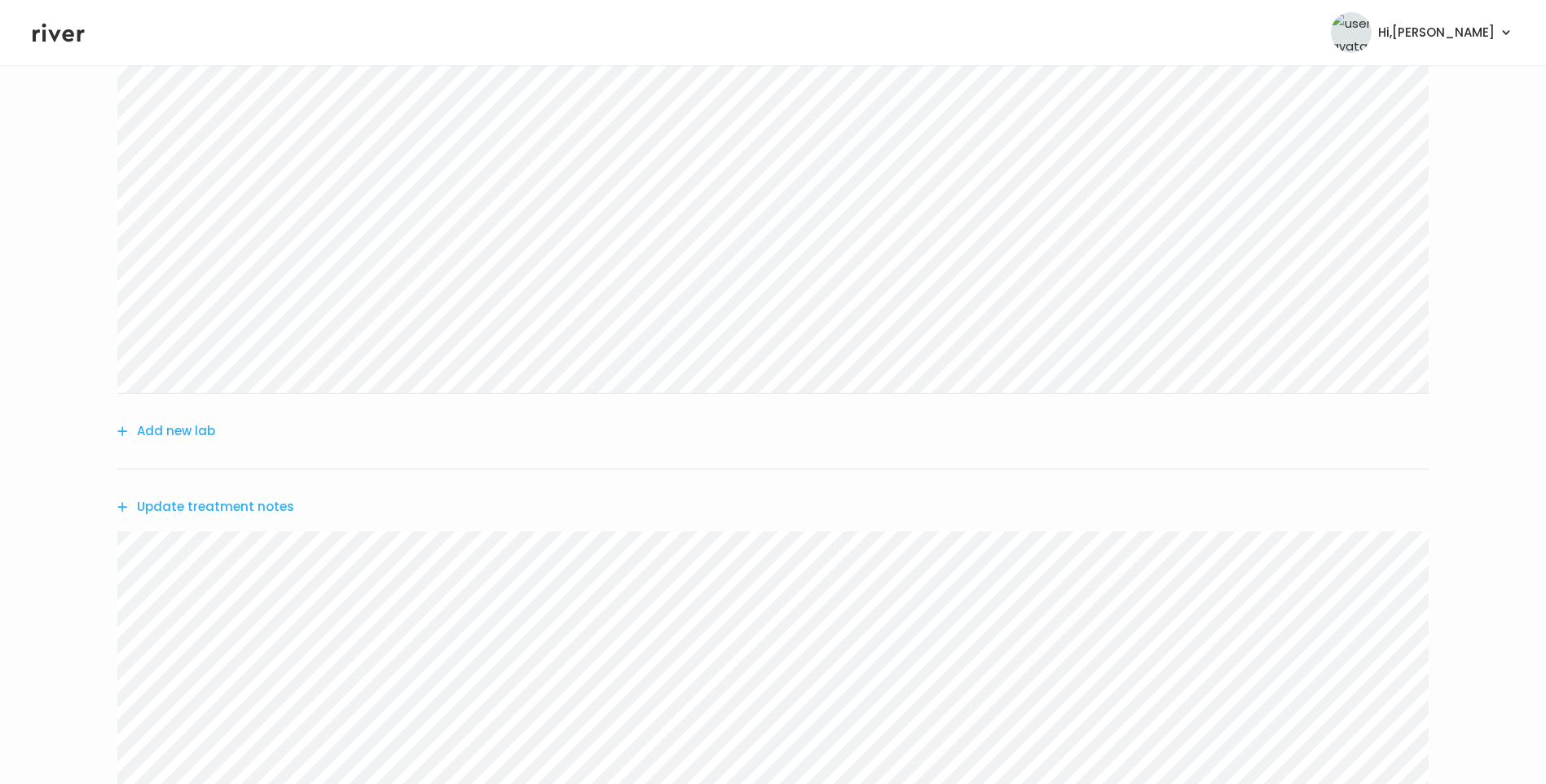
scroll to position [249, 0]
click at [243, 510] on button "Update treatment notes" at bounding box center [205, 507] width 177 height 23
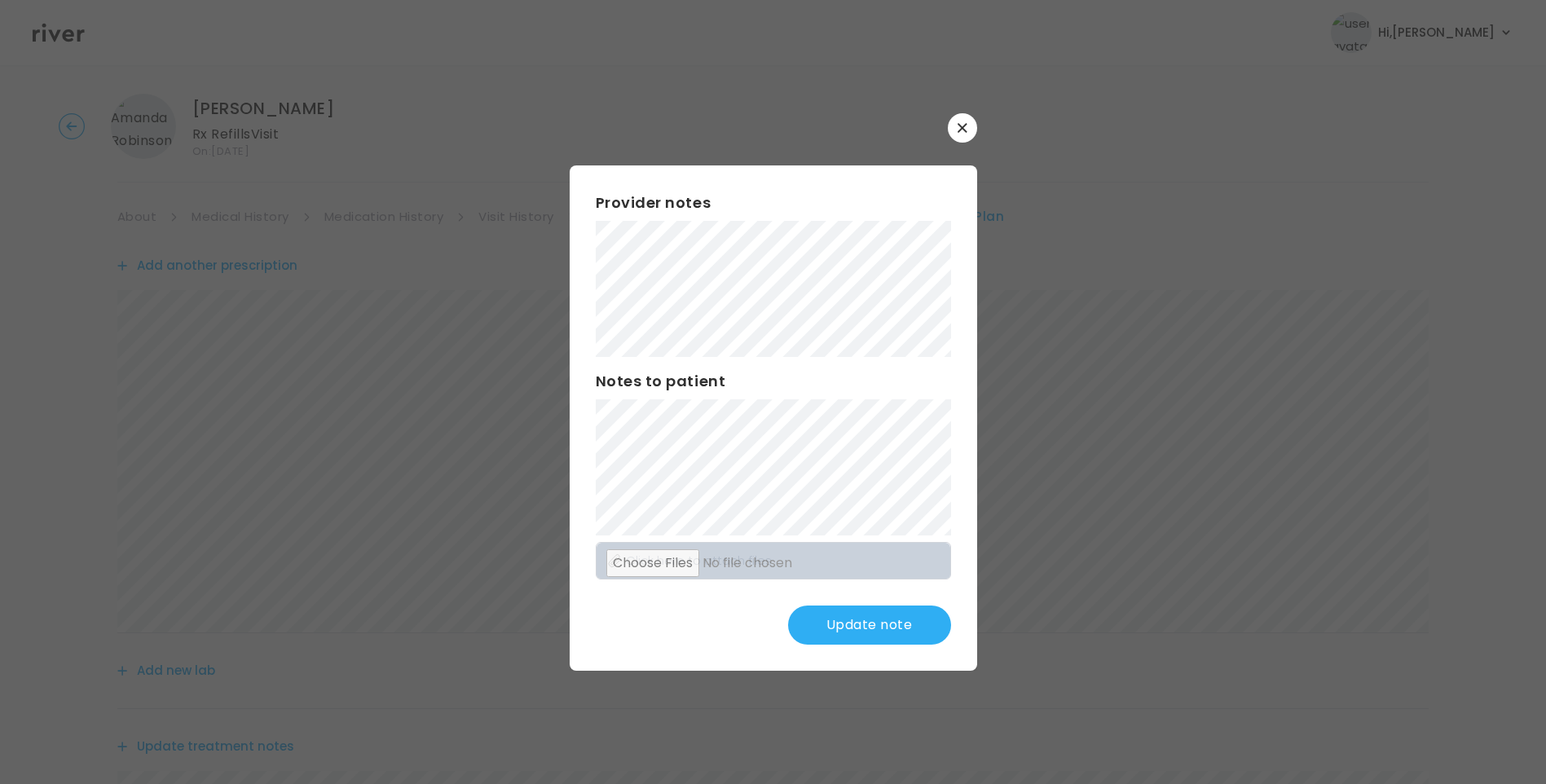
scroll to position [5, 0]
click at [833, 623] on button "Update note" at bounding box center [869, 625] width 163 height 39
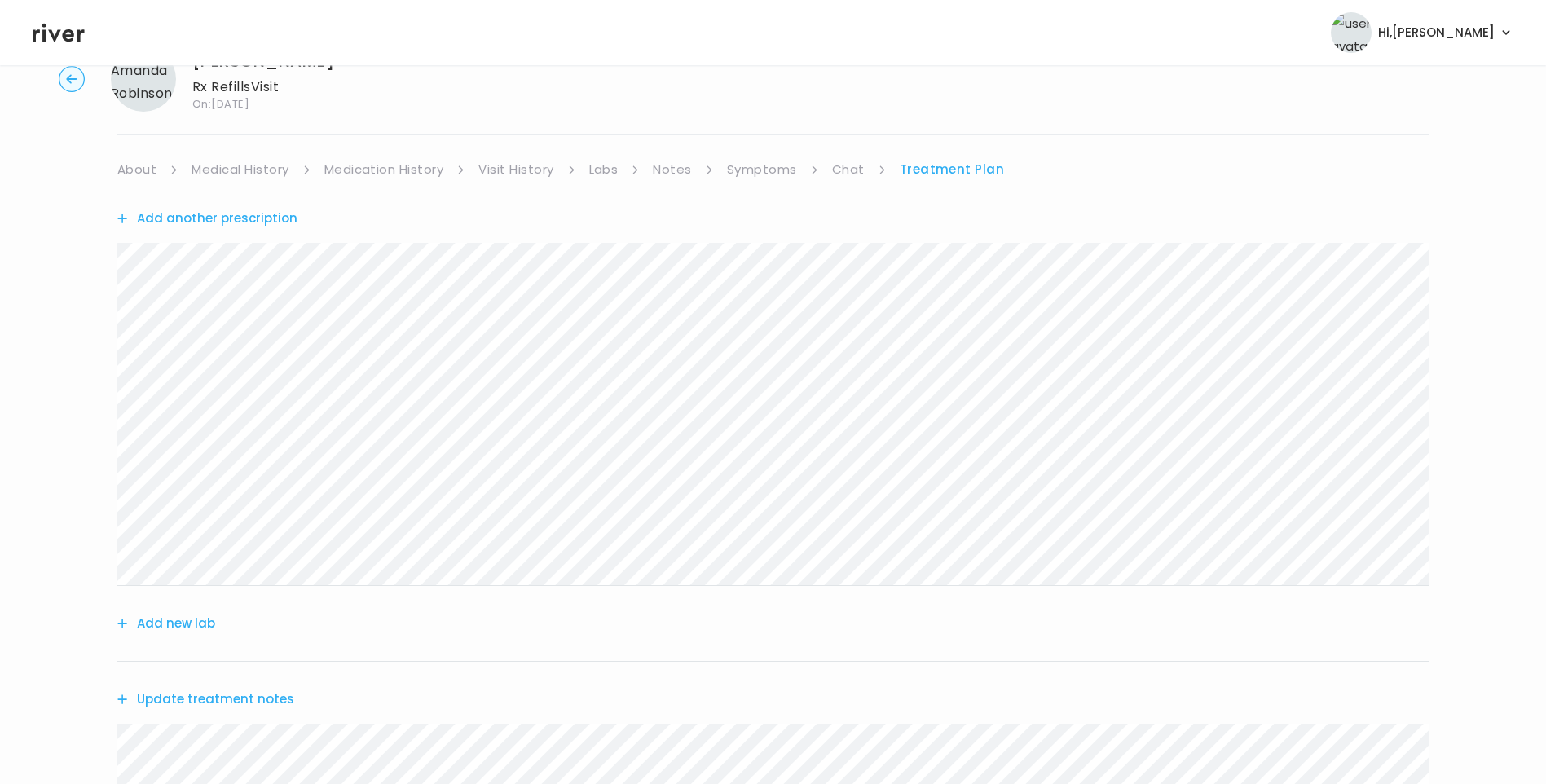
scroll to position [87, 0]
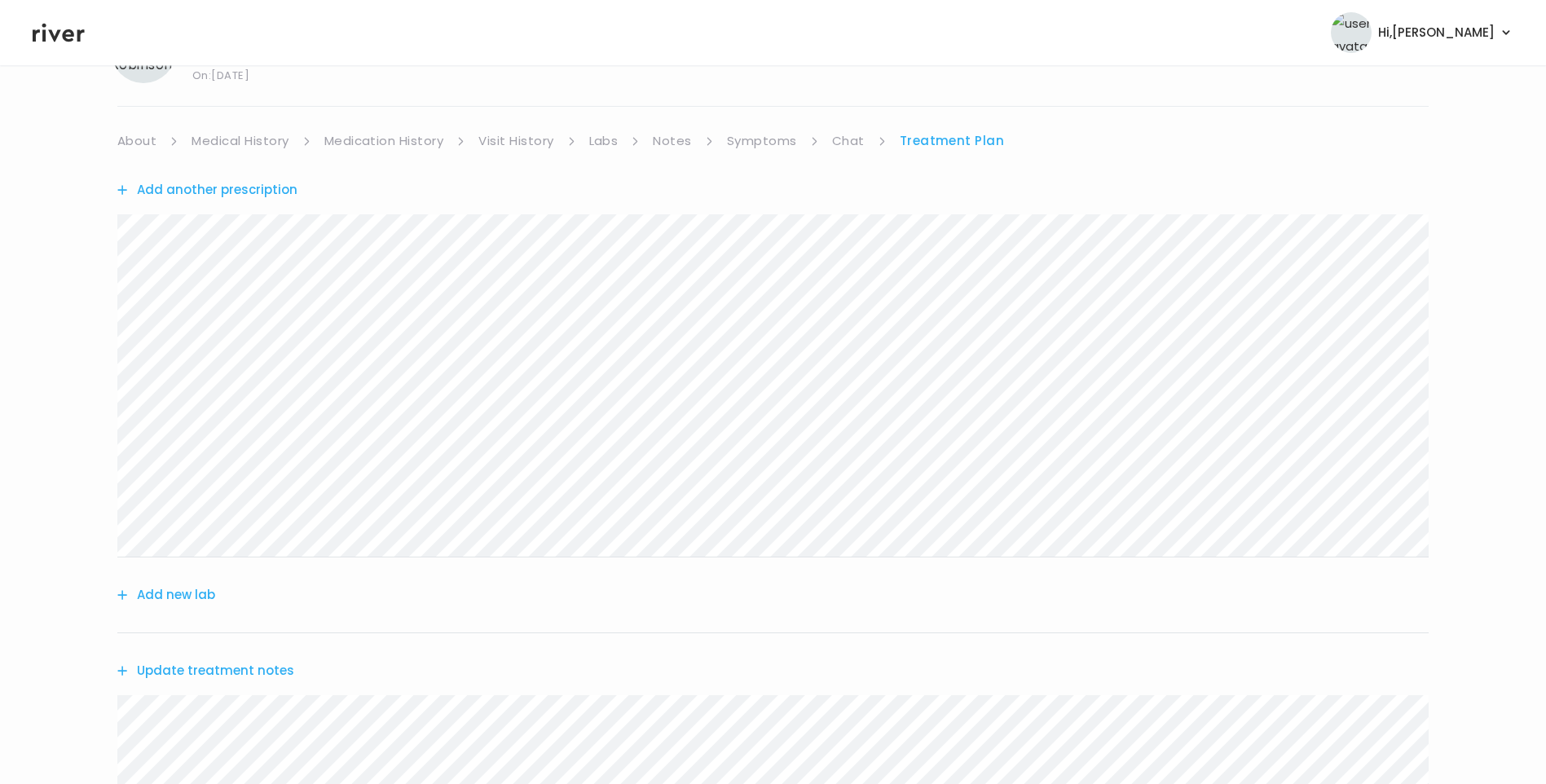
click at [847, 142] on link "Chat" at bounding box center [848, 141] width 32 height 23
click at [931, 139] on link "Treatment Plan" at bounding box center [952, 141] width 101 height 23
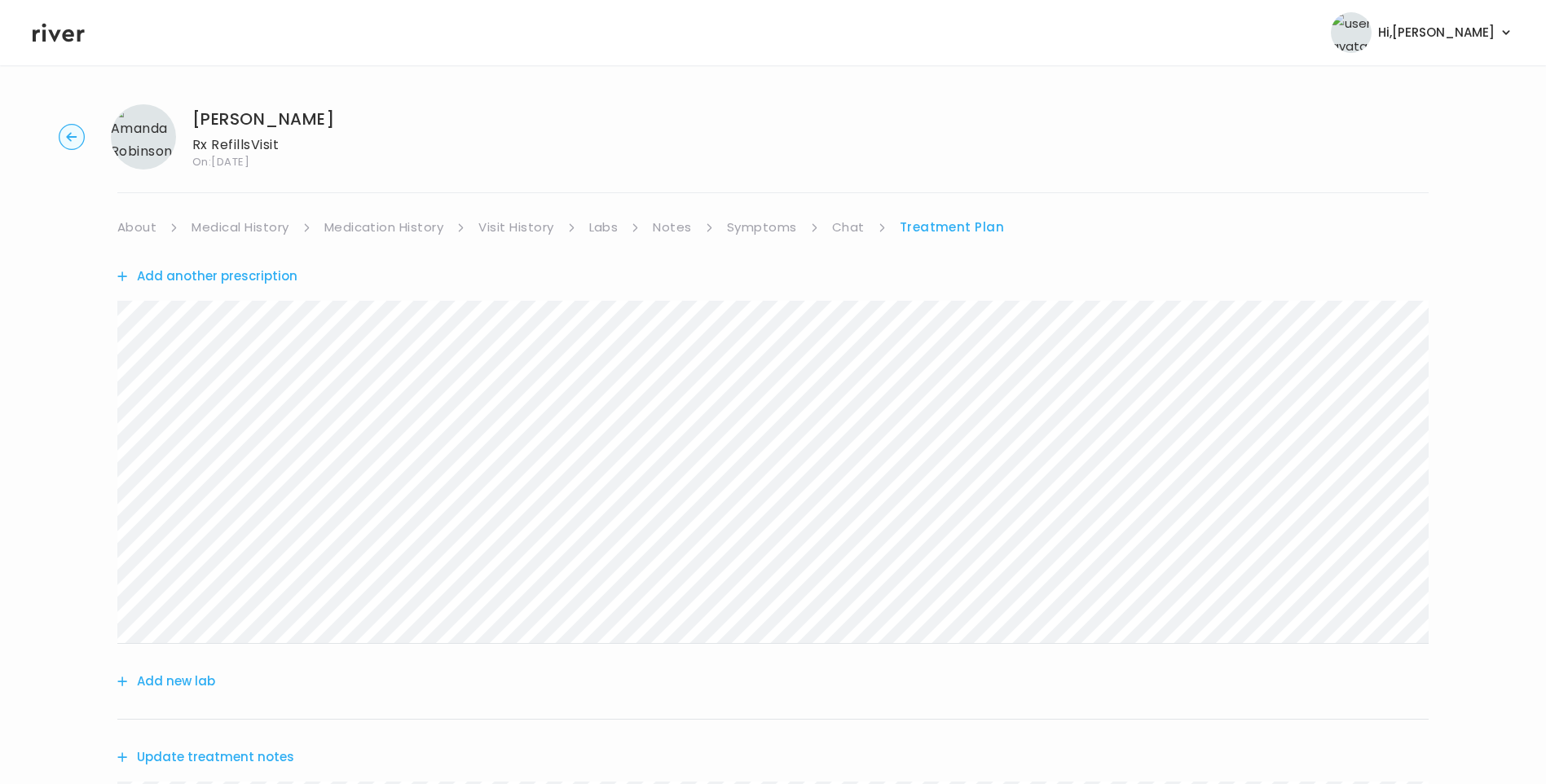
click at [853, 225] on link "Chat" at bounding box center [848, 227] width 32 height 23
click at [777, 226] on link "Symptoms" at bounding box center [762, 227] width 70 height 23
click at [951, 228] on link "Treatment Plan" at bounding box center [953, 227] width 101 height 23
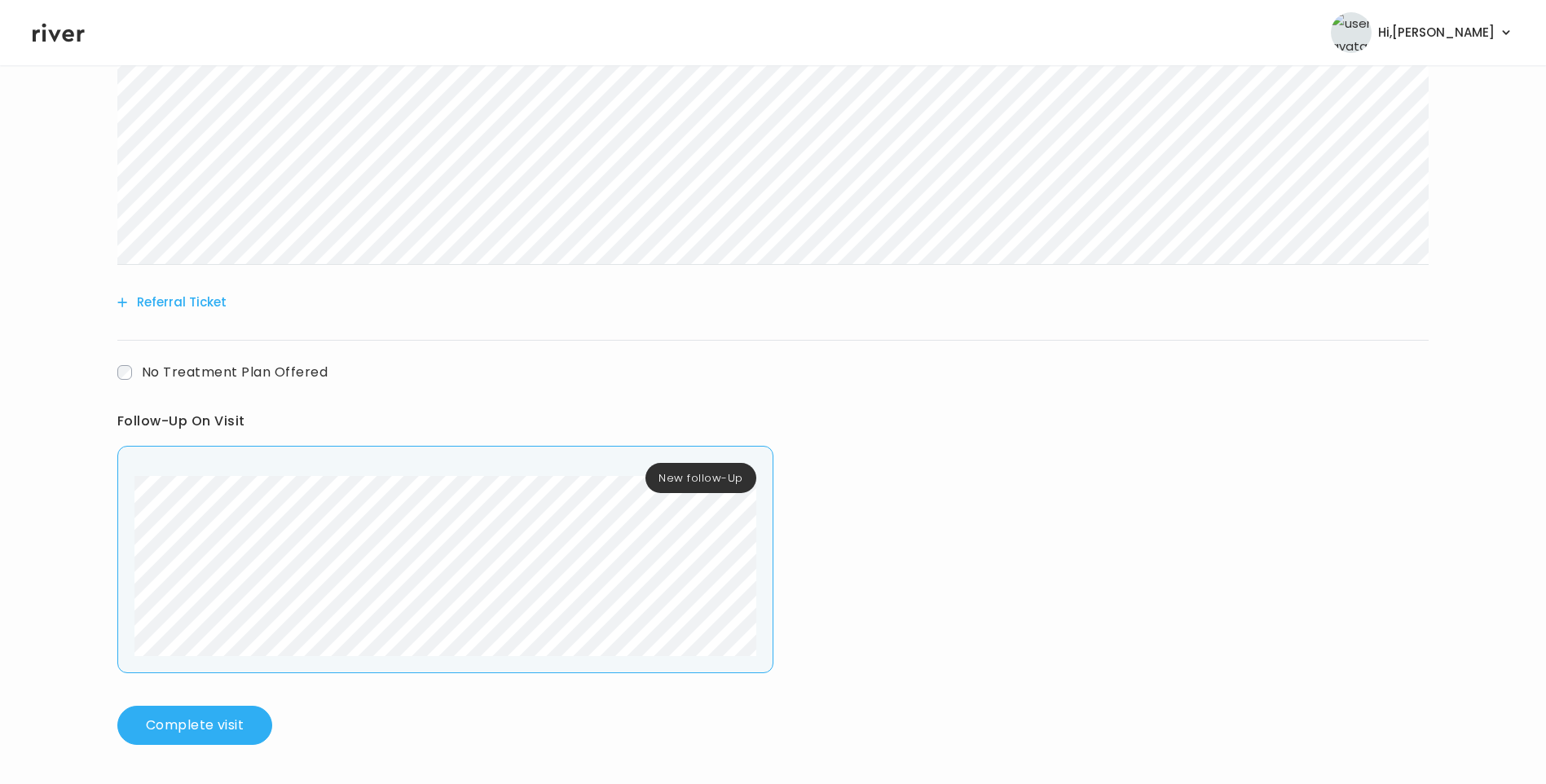
scroll to position [494, 0]
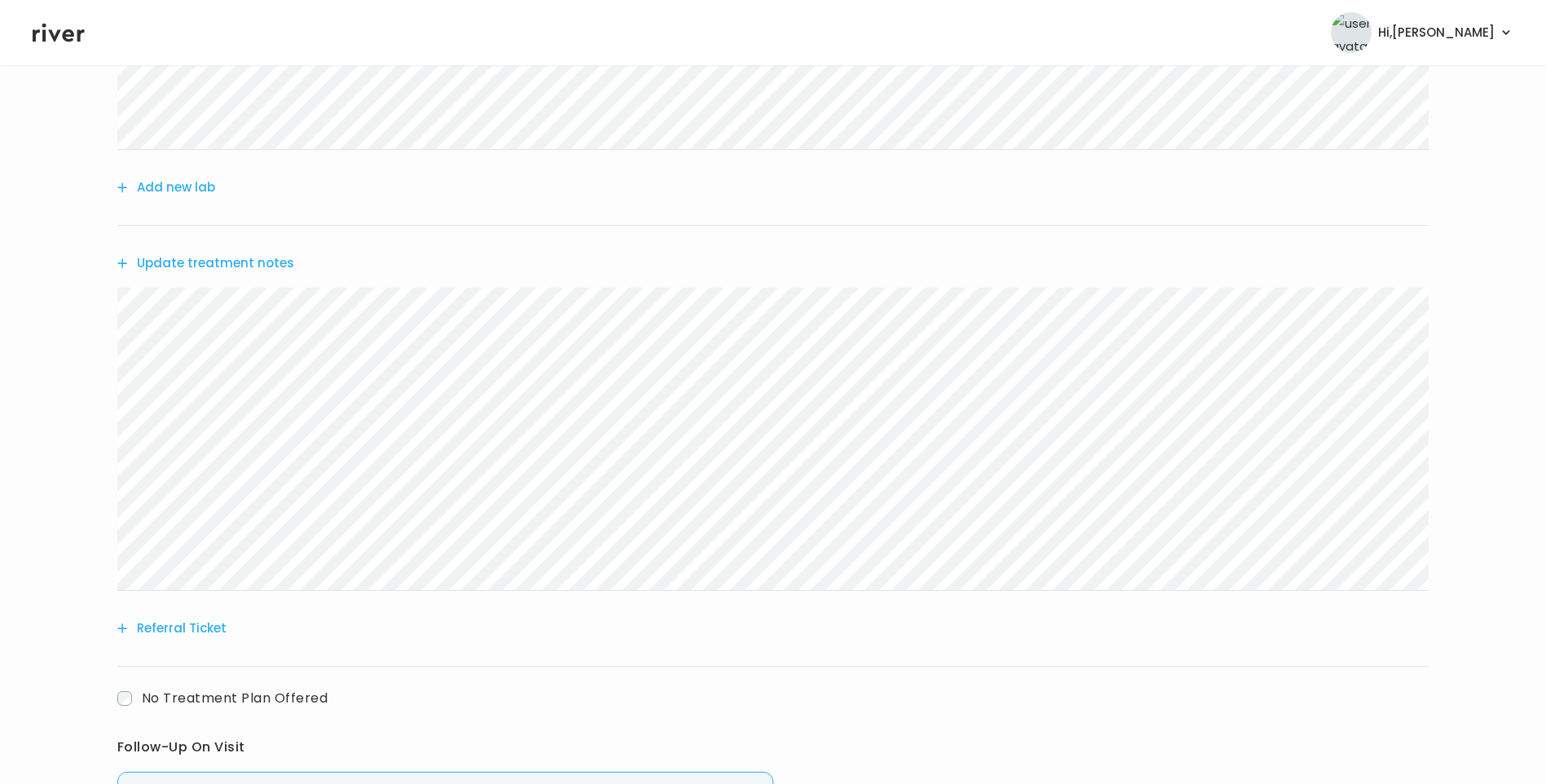
click at [94, 340] on div "Amanda Robinson Rx Refills Visit On: 28 Aug 2025 About Medical History Medicati…" at bounding box center [773, 340] width 1546 height 1486
click at [110, 358] on div "Amanda Robinson Rx Refills Visit On: 28 Aug 2025 About Medical History Medicati…" at bounding box center [773, 340] width 1546 height 1486
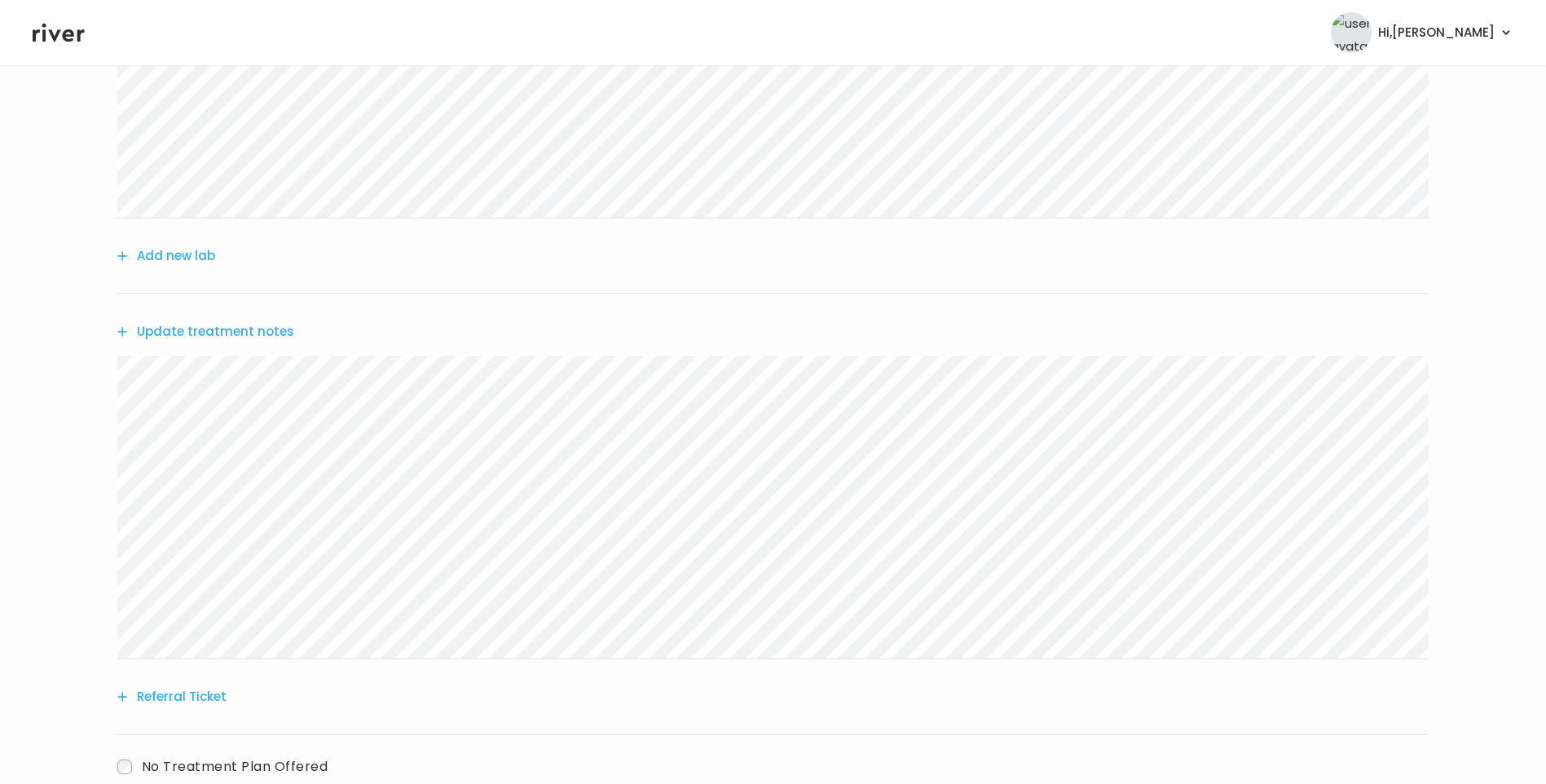
scroll to position [331, 0]
click at [200, 421] on button "Update treatment notes" at bounding box center [205, 426] width 177 height 23
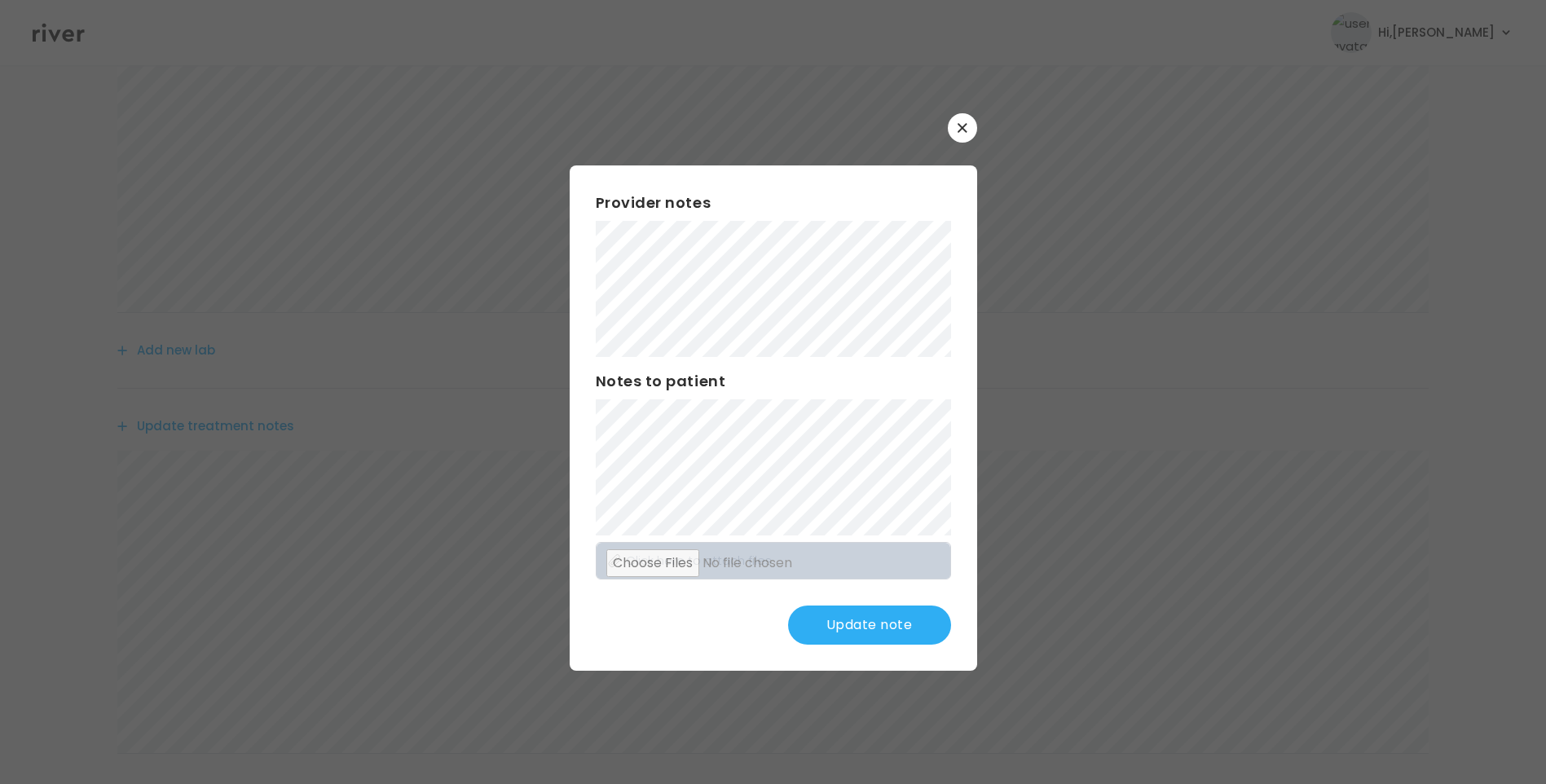
click at [884, 627] on button "Update note" at bounding box center [869, 625] width 163 height 39
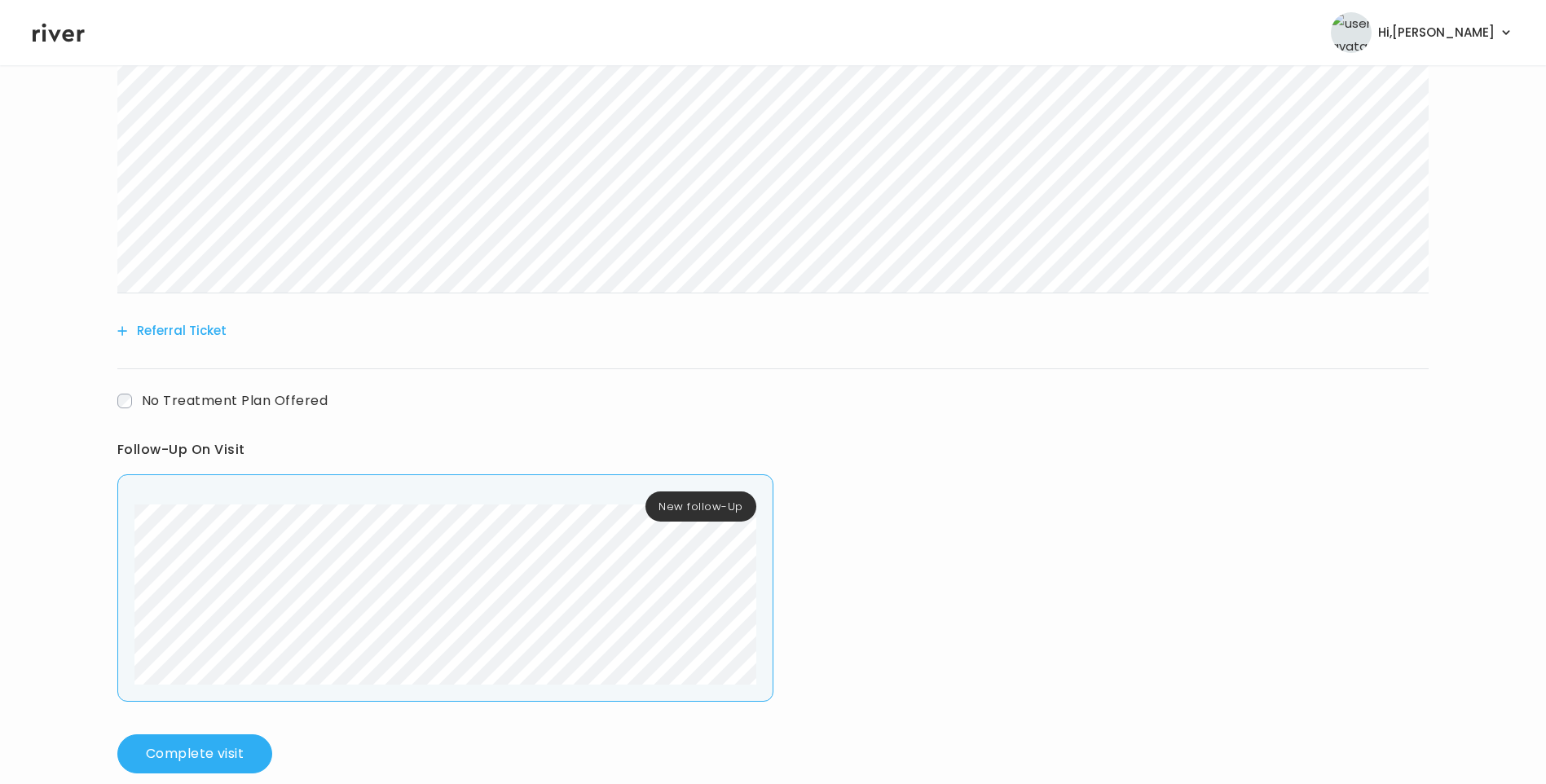
scroll to position [819, 0]
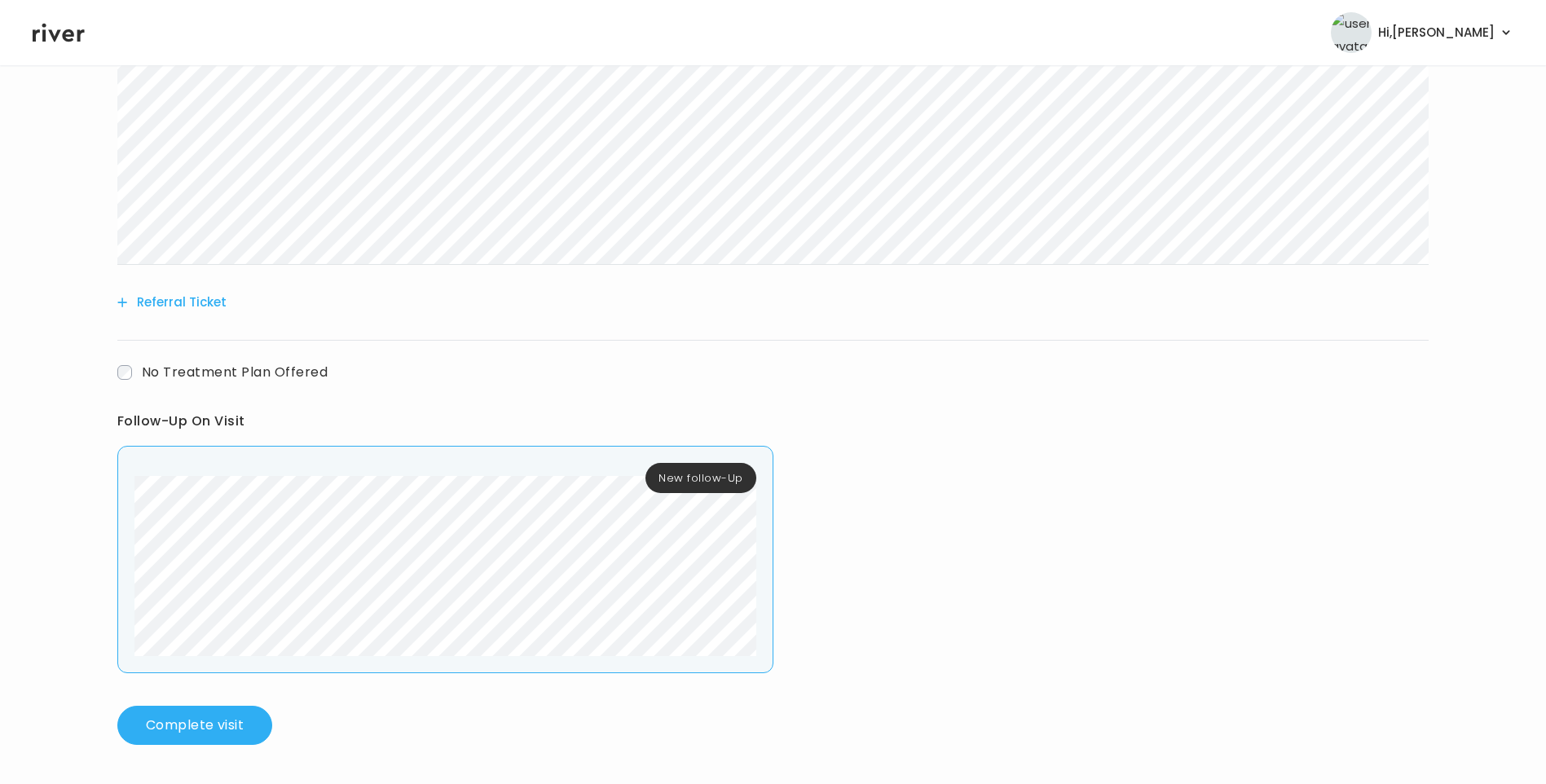
click at [210, 303] on button "Referral Ticket" at bounding box center [172, 302] width 109 height 23
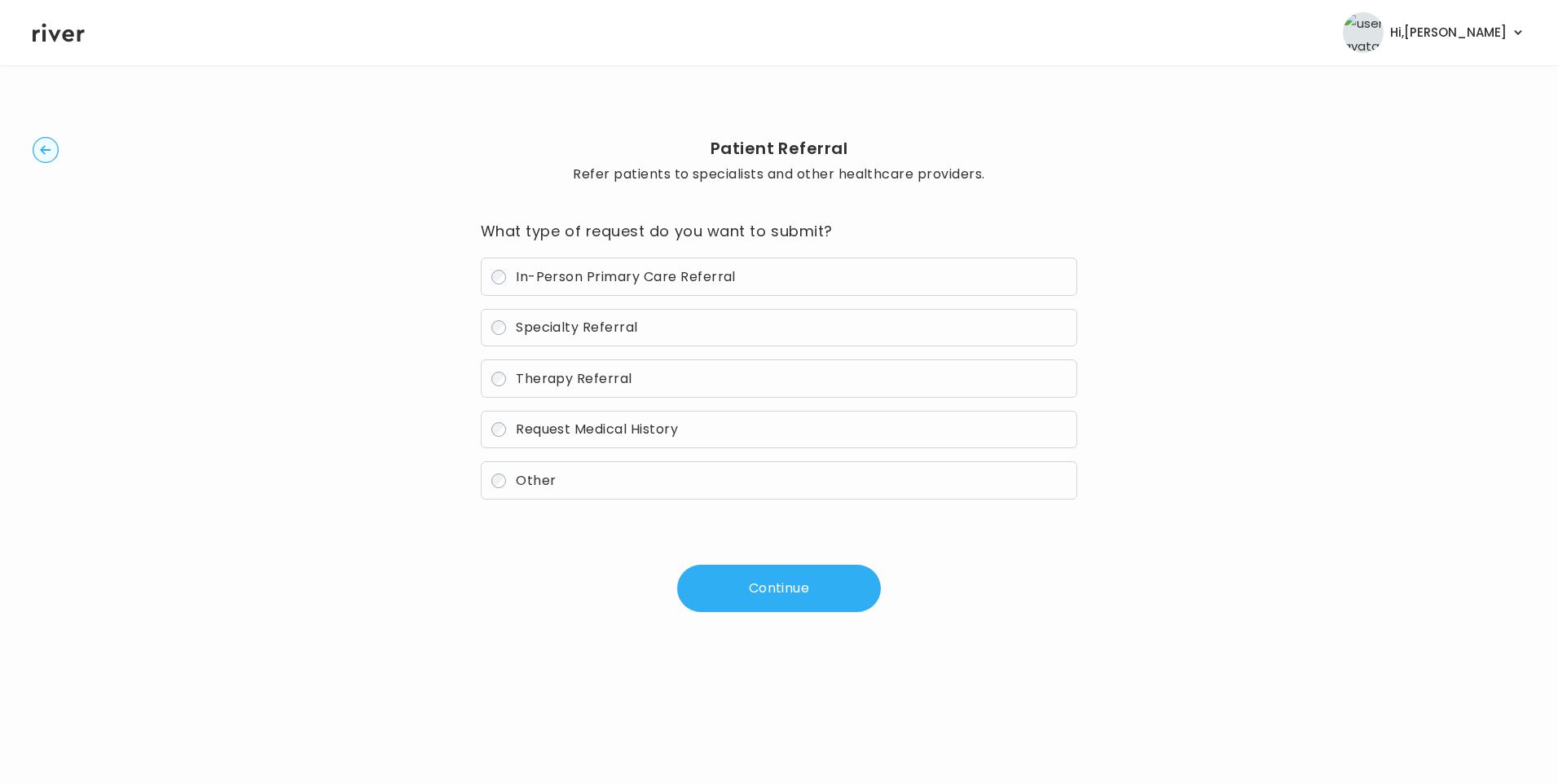
click at [601, 281] on span "In-Person Primary Care Referral" at bounding box center [626, 277] width 220 height 19
drag, startPoint x: 797, startPoint y: 595, endPoint x: 805, endPoint y: 595, distance: 8.0
click at [799, 595] on button "Continue" at bounding box center [779, 588] width 204 height 48
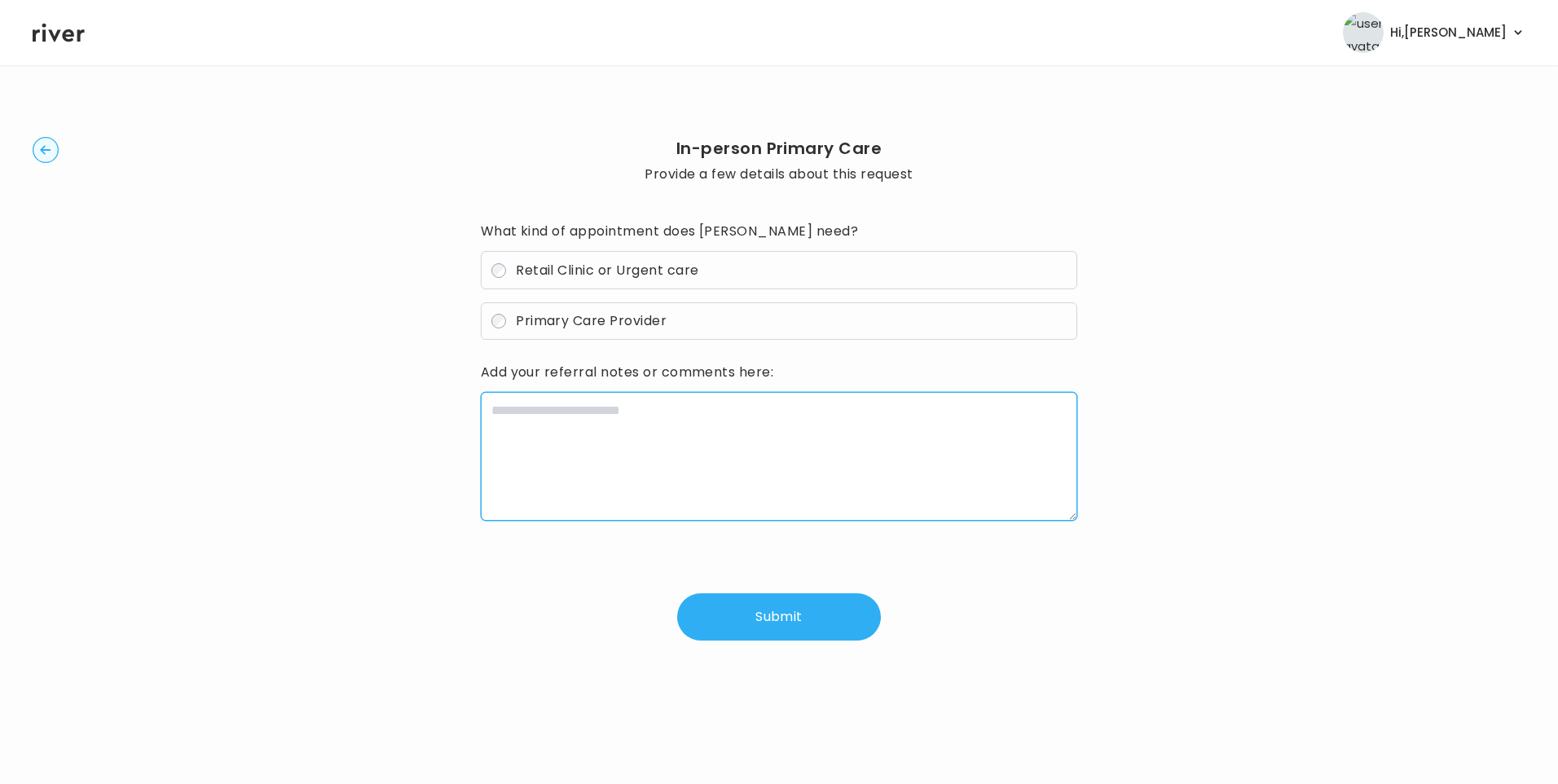
click at [633, 422] on textarea at bounding box center [779, 456] width 597 height 129
click at [564, 425] on textarea "**********" at bounding box center [779, 456] width 597 height 129
paste textarea "**********"
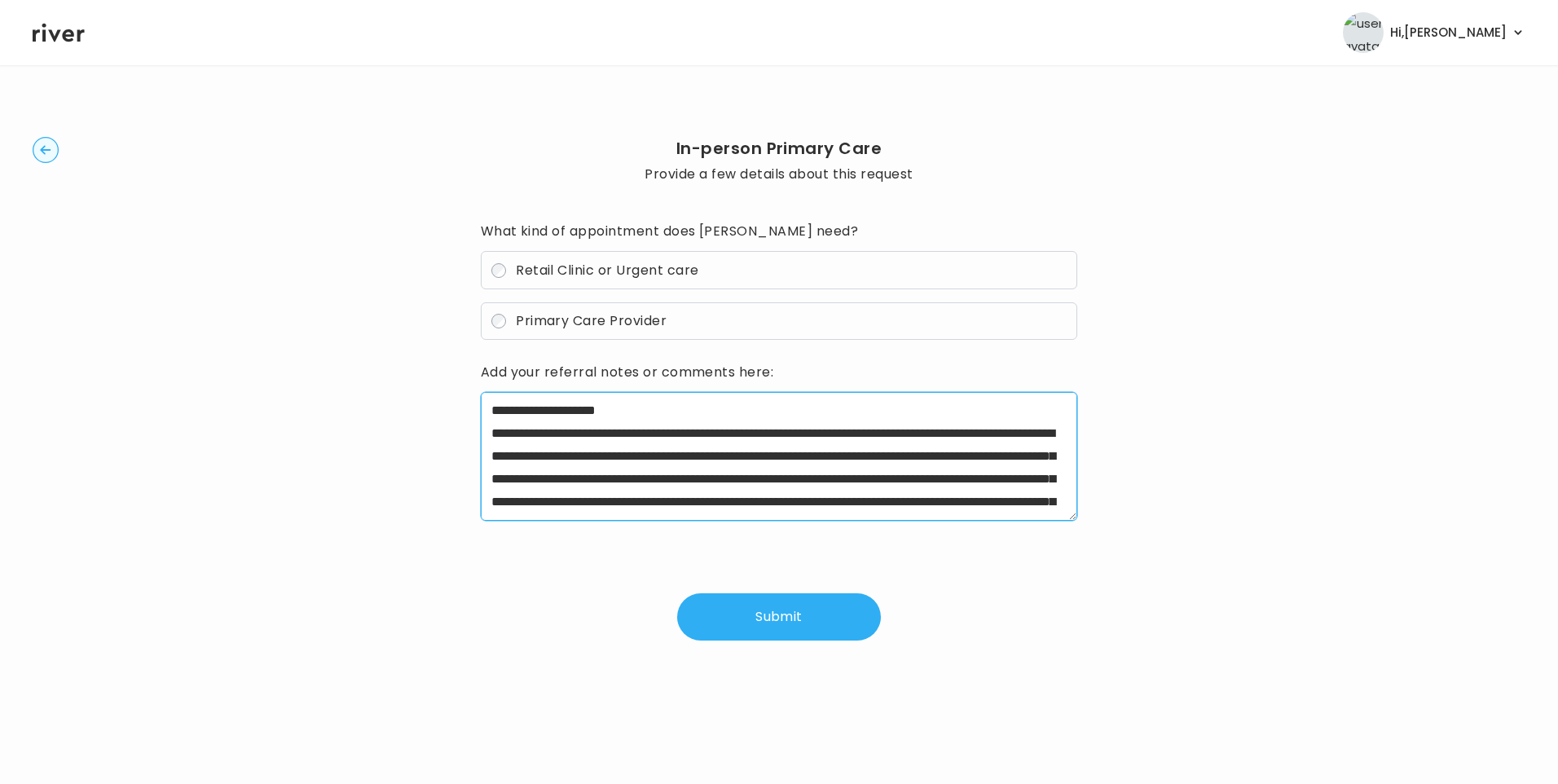
drag, startPoint x: 534, startPoint y: 434, endPoint x: 550, endPoint y: 435, distance: 16.0
click at [537, 434] on textarea "**********" at bounding box center [779, 456] width 597 height 129
drag, startPoint x: 544, startPoint y: 433, endPoint x: 639, endPoint y: 434, distance: 95.0
click at [639, 434] on textarea "**********" at bounding box center [779, 456] width 597 height 129
drag, startPoint x: 639, startPoint y: 432, endPoint x: 754, endPoint y: 438, distance: 115.2
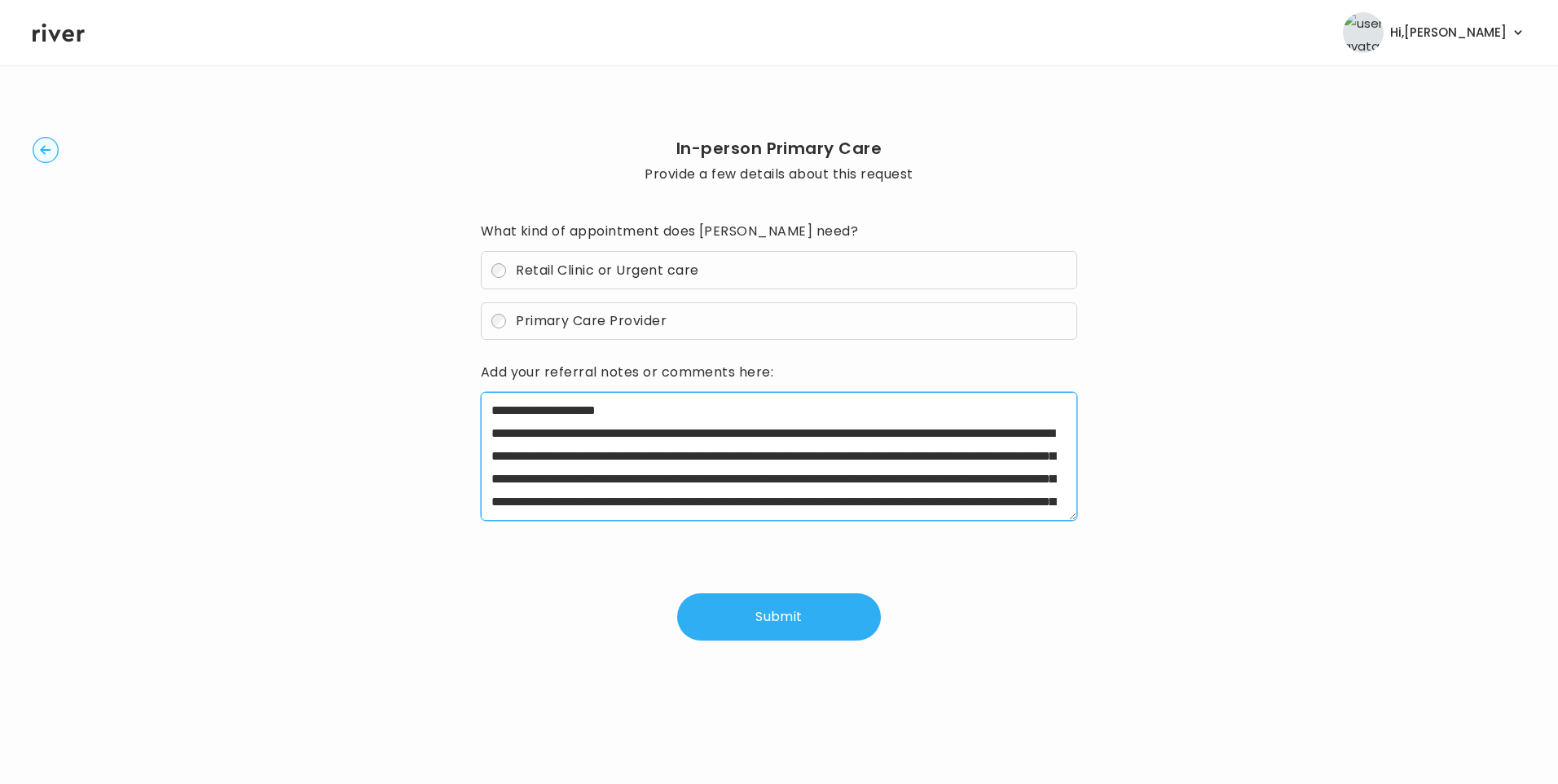
click at [754, 438] on textarea "**********" at bounding box center [779, 456] width 597 height 129
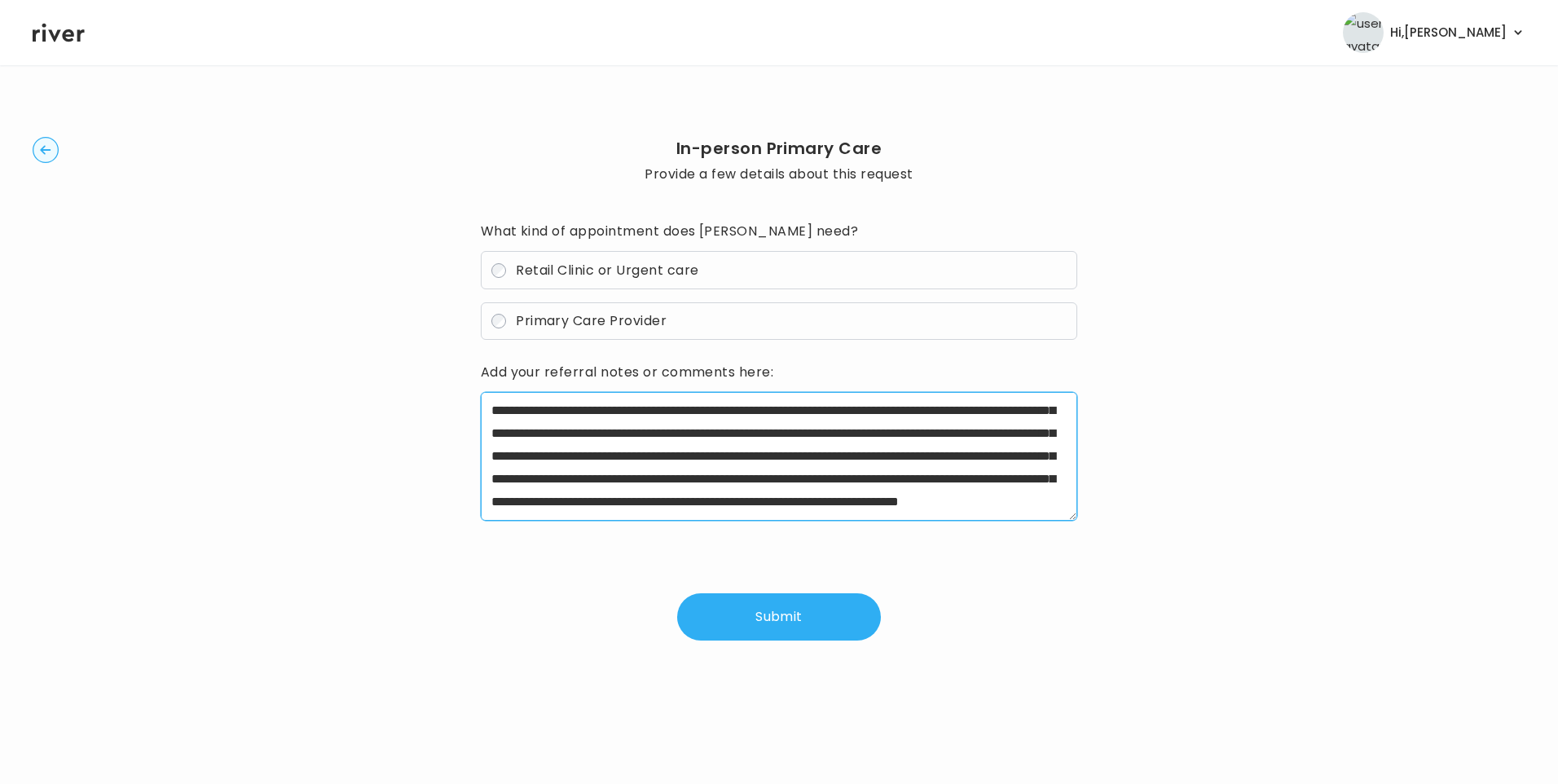
drag, startPoint x: 905, startPoint y: 444, endPoint x: 1032, endPoint y: 439, distance: 127.1
click at [1032, 439] on textarea "**********" at bounding box center [779, 456] width 597 height 129
drag, startPoint x: 678, startPoint y: 466, endPoint x: 1004, endPoint y: 469, distance: 326.0
click at [1004, 469] on textarea "**********" at bounding box center [779, 456] width 597 height 129
drag, startPoint x: 840, startPoint y: 466, endPoint x: 1027, endPoint y: 493, distance: 188.9
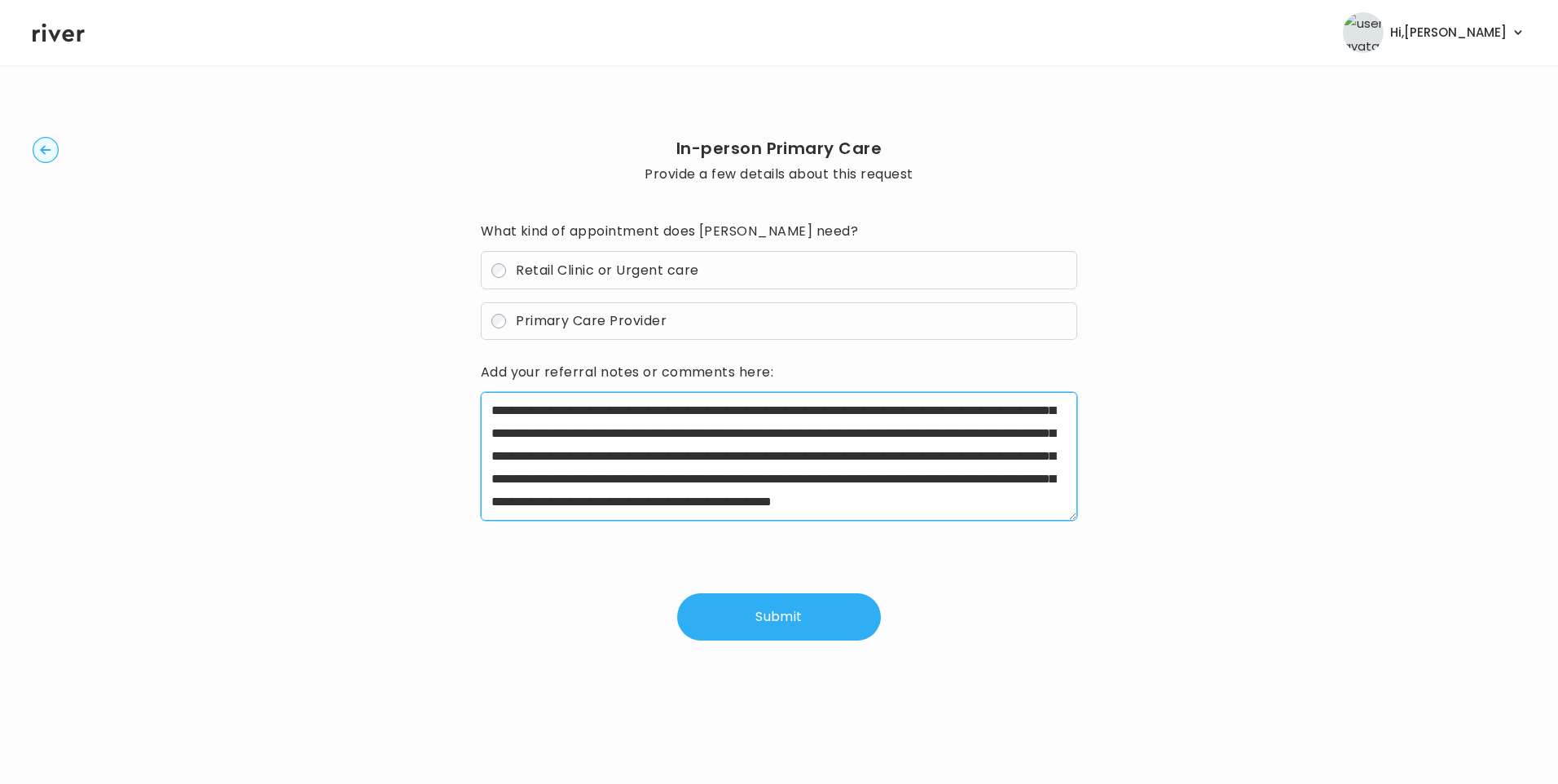
click at [1027, 493] on textarea "**********" at bounding box center [779, 456] width 597 height 129
drag, startPoint x: 839, startPoint y: 466, endPoint x: 852, endPoint y: 500, distance: 36.4
click at [852, 500] on textarea "**********" at bounding box center [779, 456] width 597 height 129
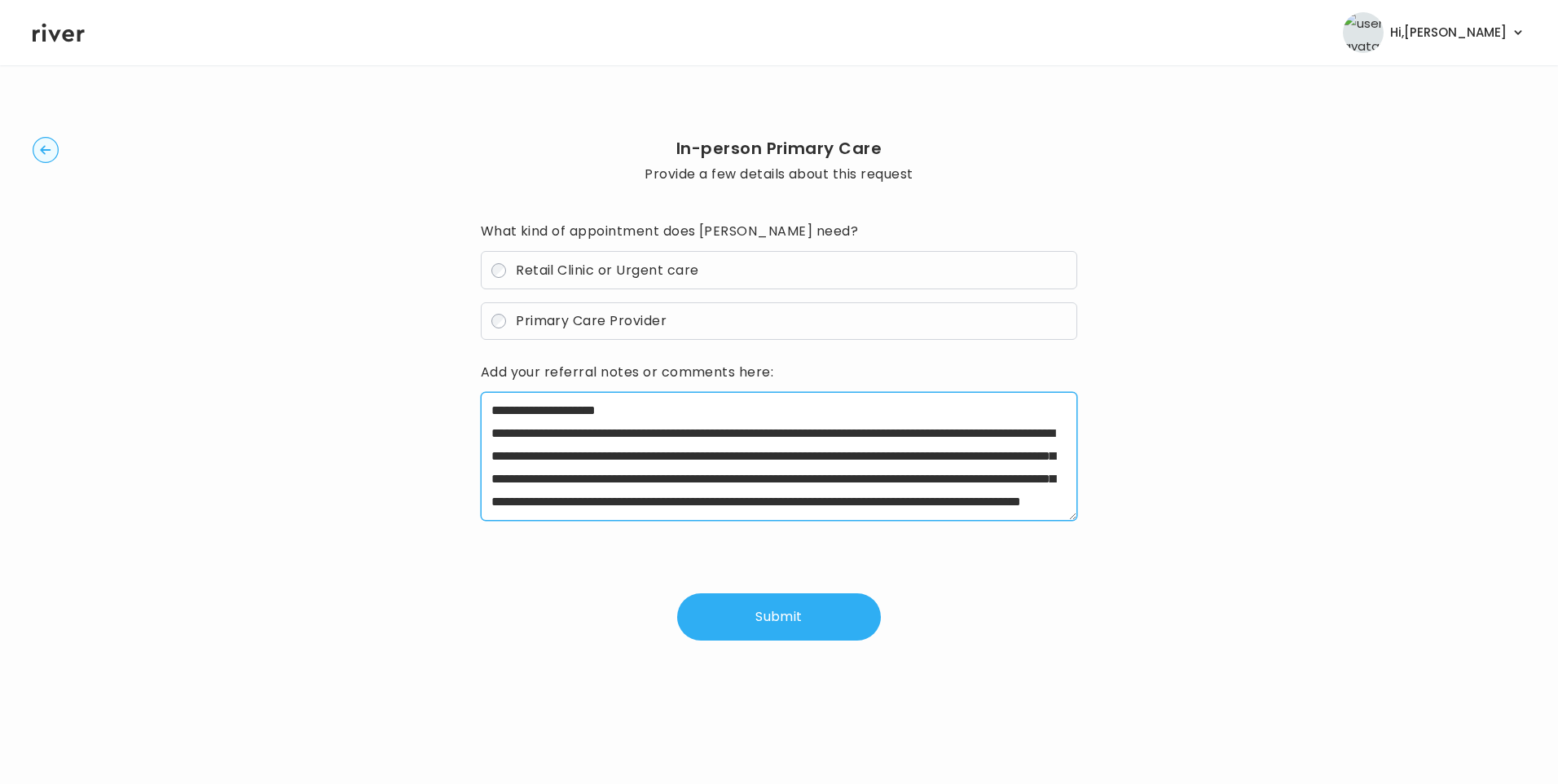
scroll to position [46, 0]
click at [842, 503] on textarea "**********" at bounding box center [779, 456] width 597 height 129
click at [701, 413] on textarea "**********" at bounding box center [779, 456] width 597 height 129
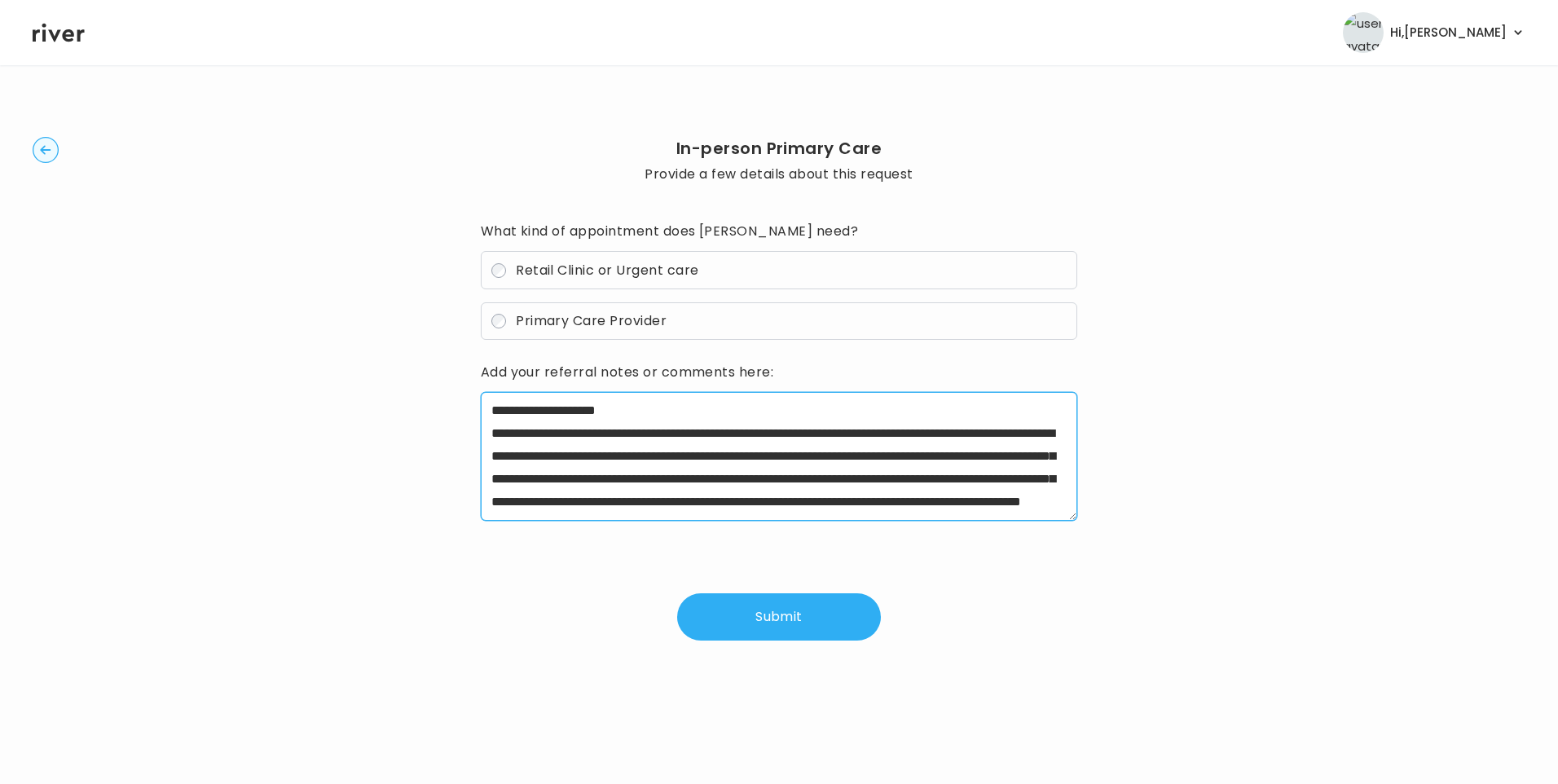
click at [910, 502] on textarea "**********" at bounding box center [779, 456] width 597 height 129
type textarea "**********"
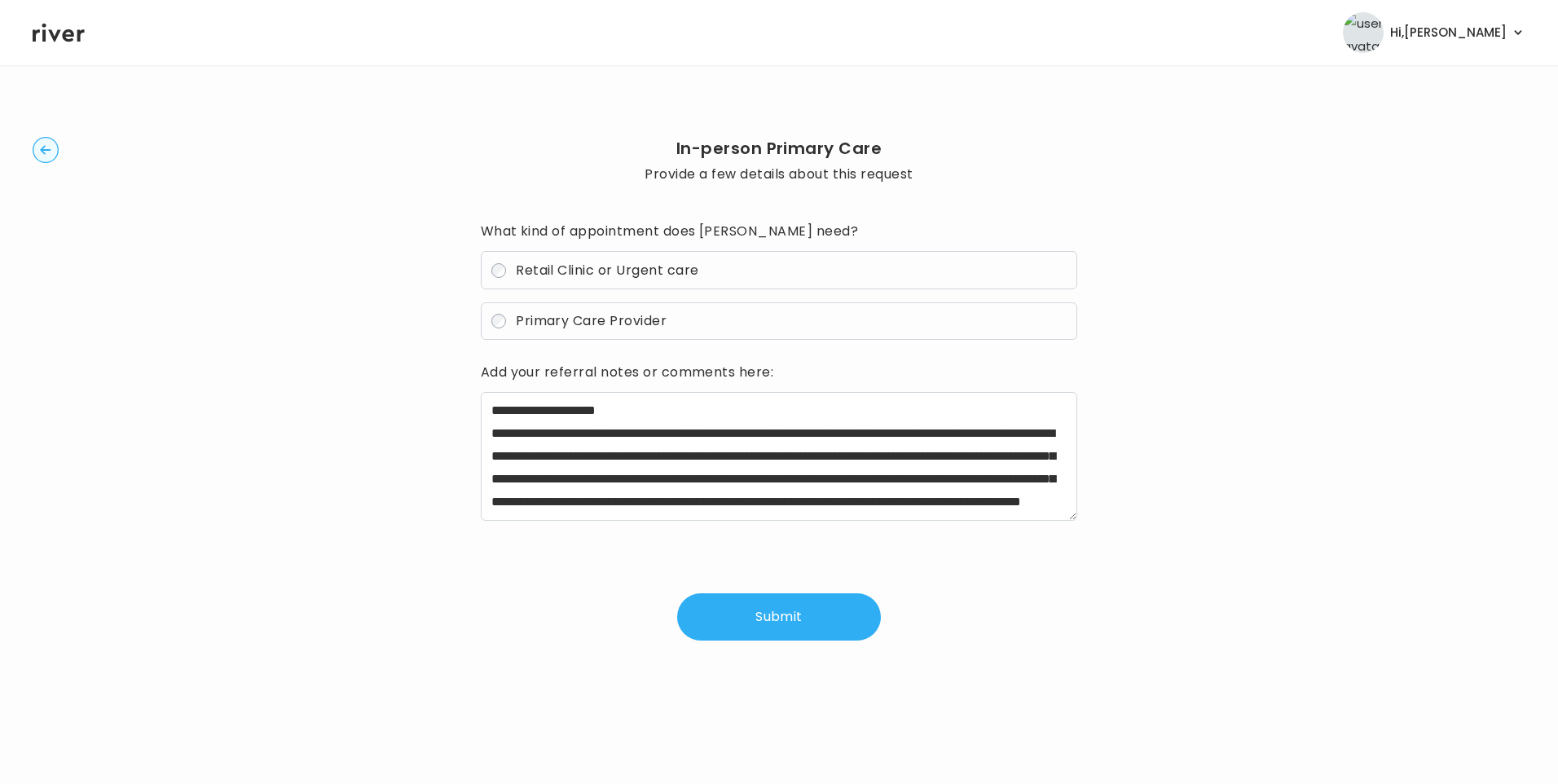
click at [792, 616] on button "Submit" at bounding box center [779, 617] width 204 height 48
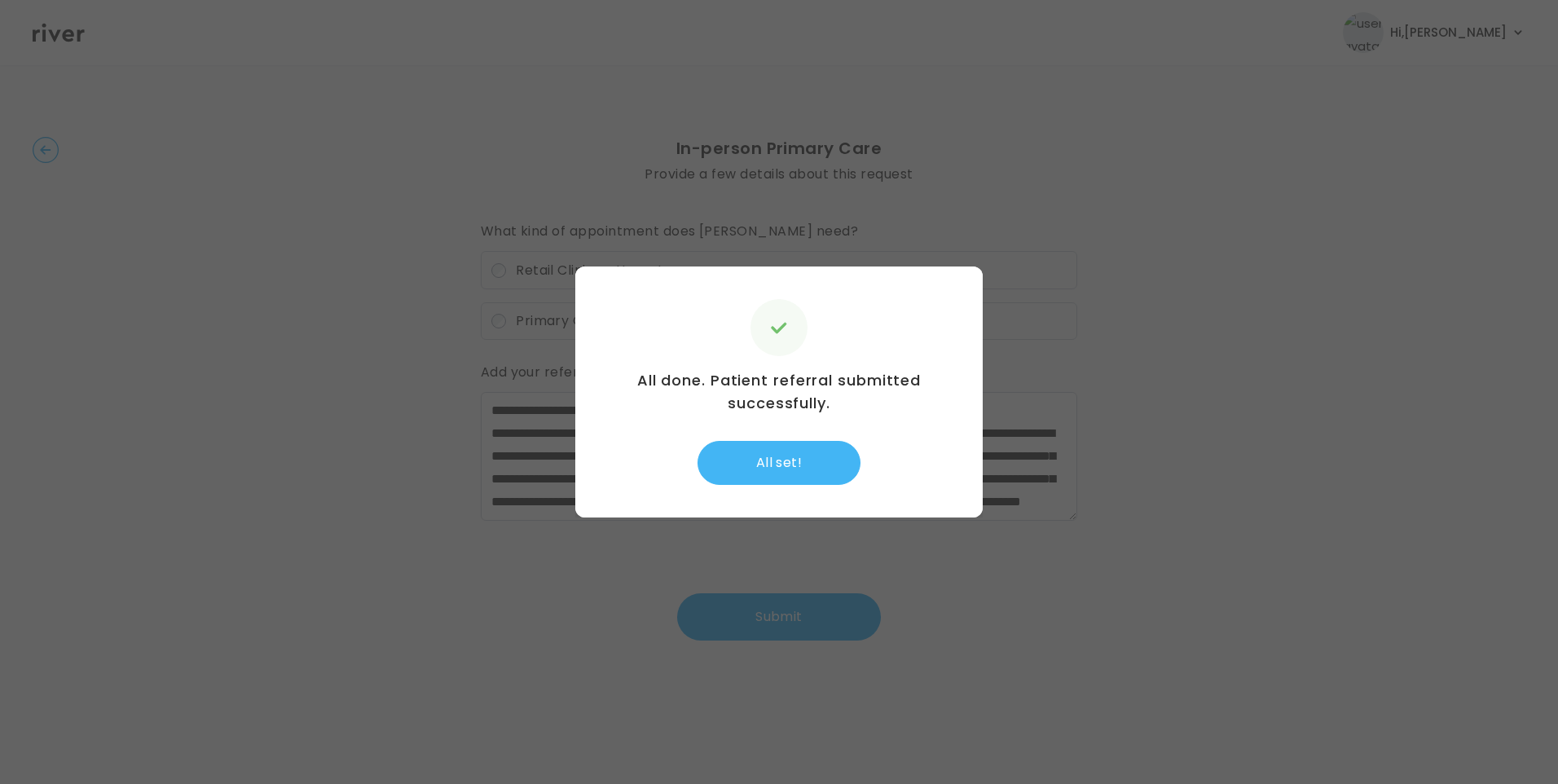
click at [799, 463] on button "All set!" at bounding box center [779, 463] width 163 height 44
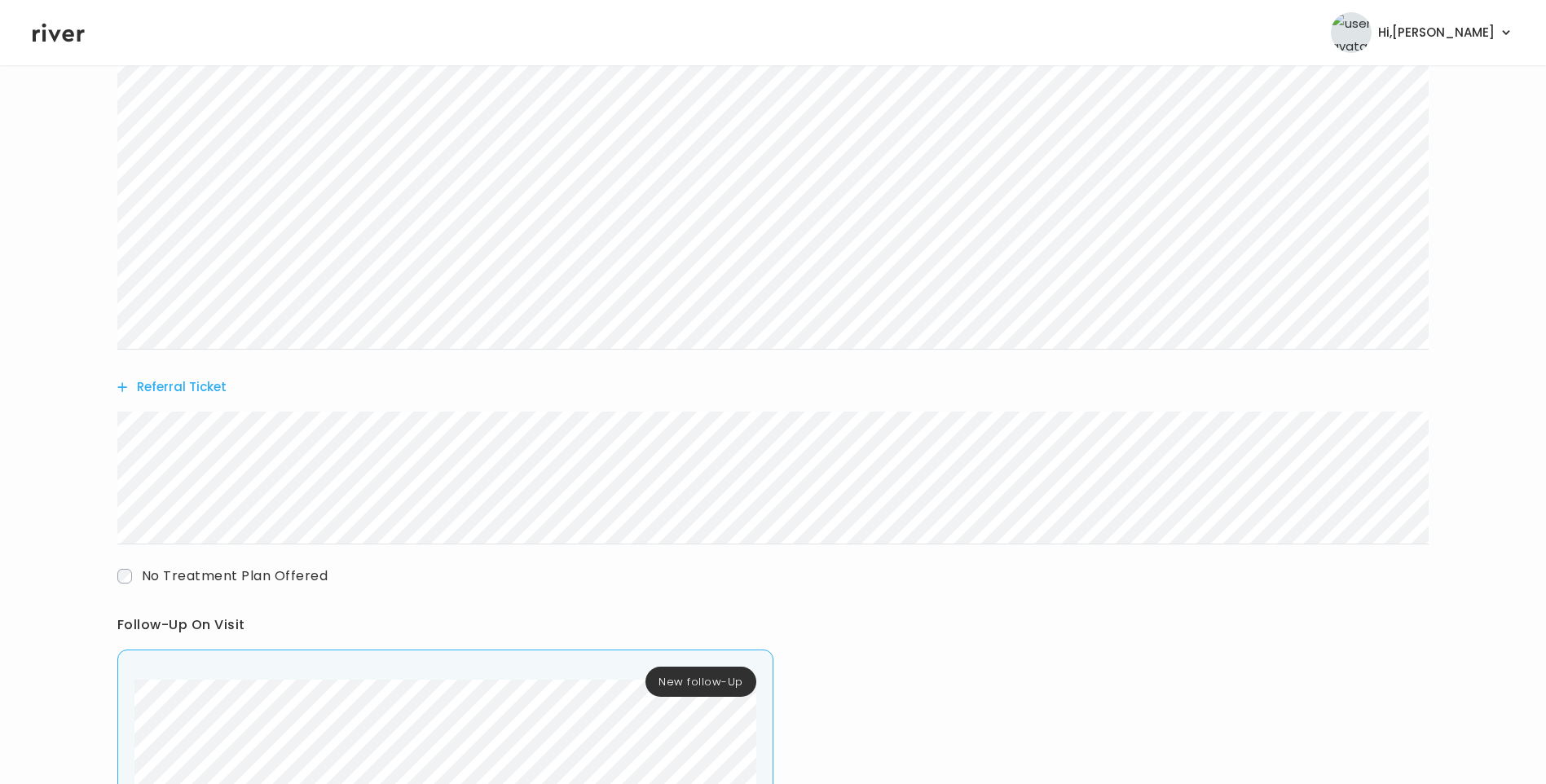
scroll to position [897, 0]
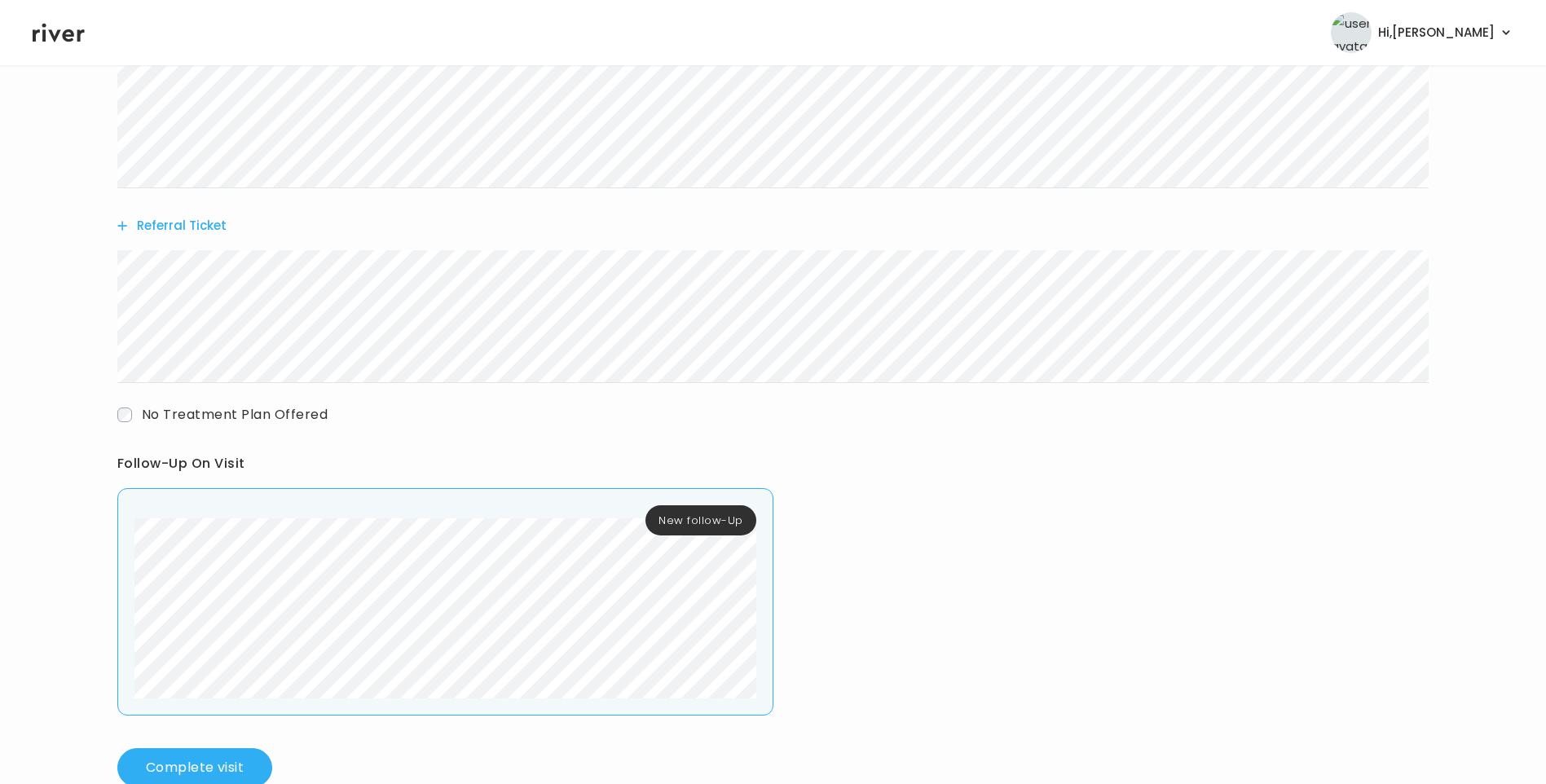
click at [166, 228] on button "Referral Ticket" at bounding box center [172, 226] width 109 height 23
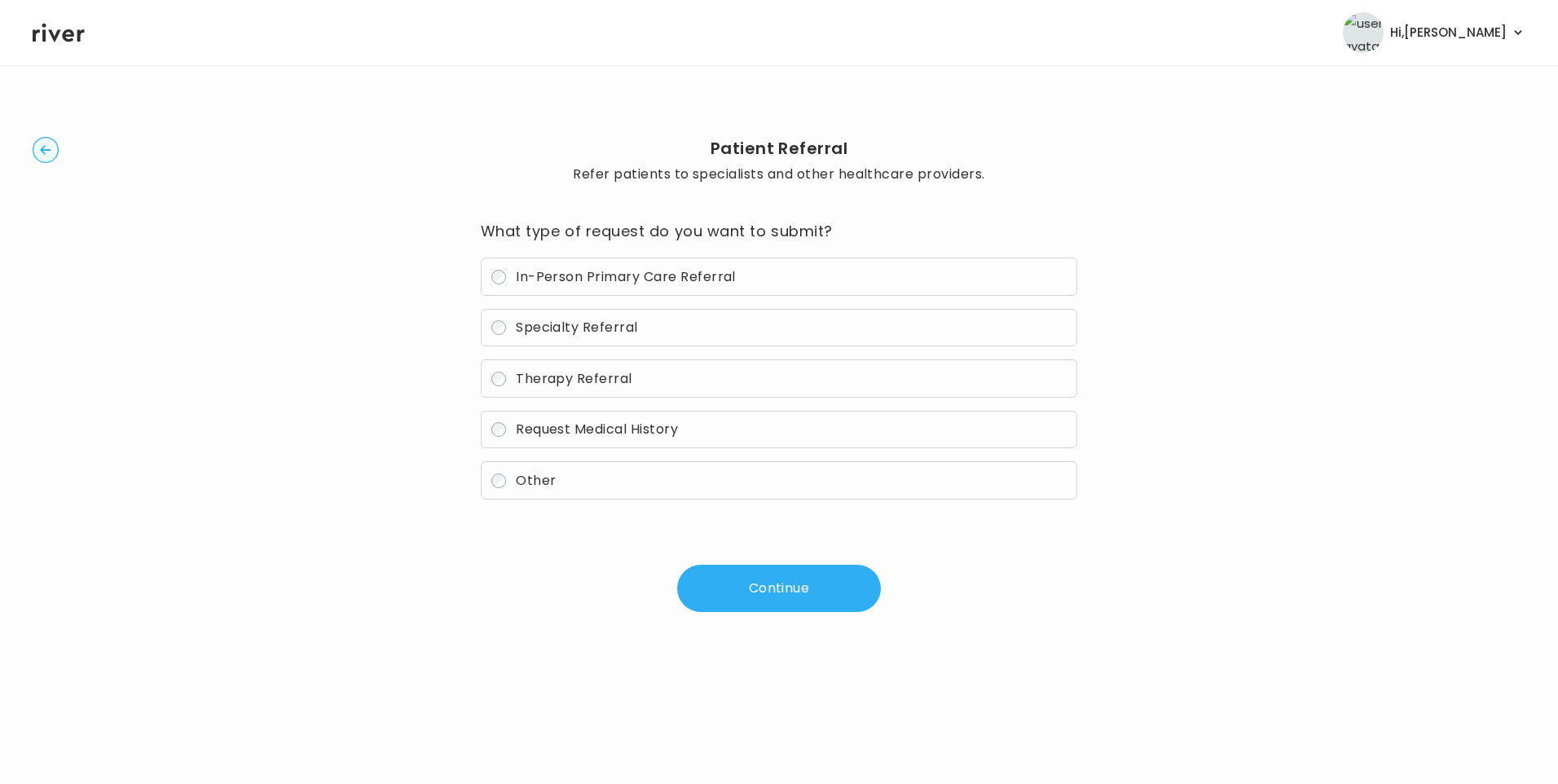
click at [580, 327] on span "Specialty Referral" at bounding box center [577, 327] width 122 height 19
click at [738, 581] on button "Continue" at bounding box center [779, 588] width 204 height 48
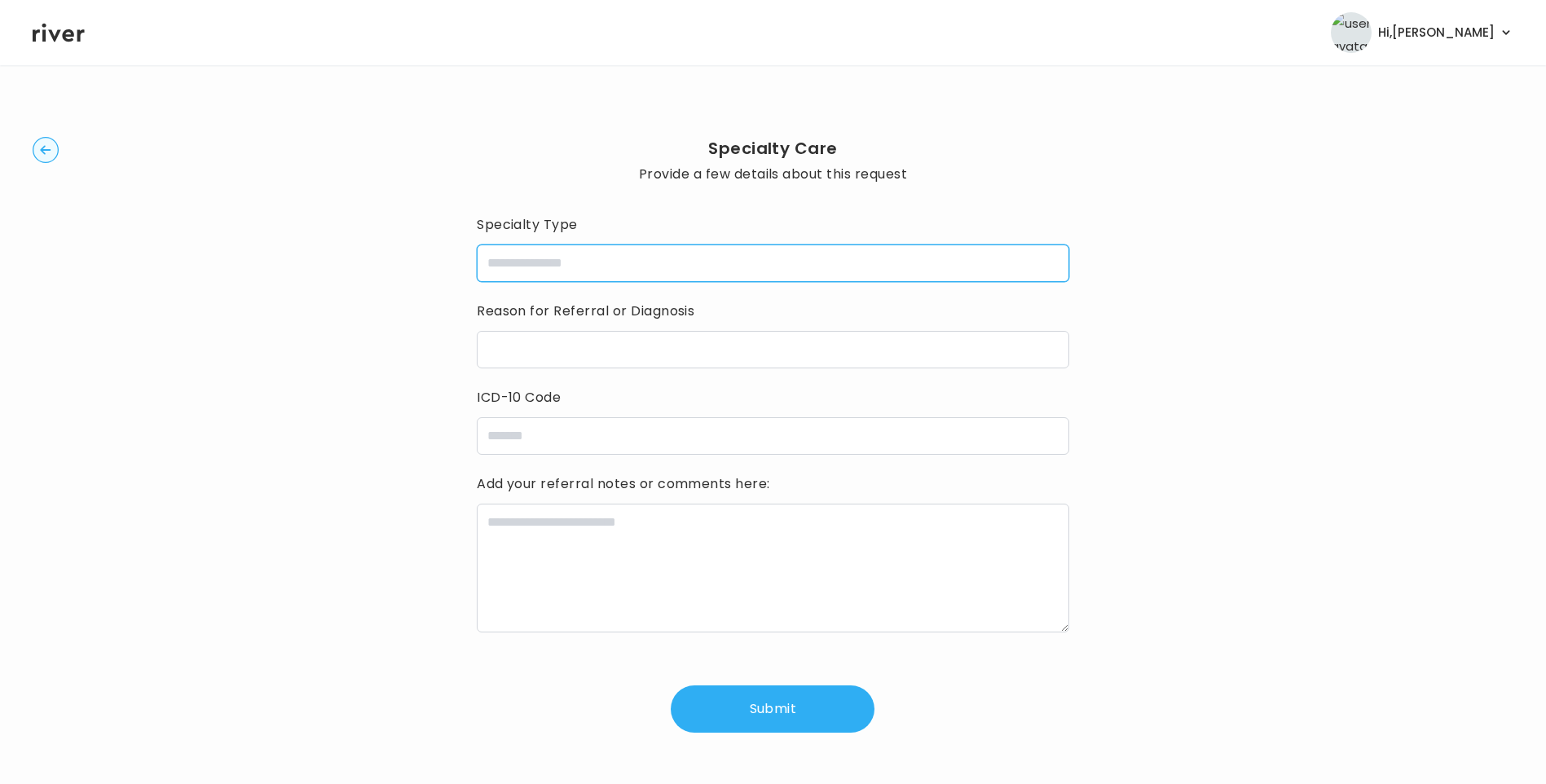
click at [543, 265] on input "specialtyType" at bounding box center [773, 262] width 593 height 37
type input "*********"
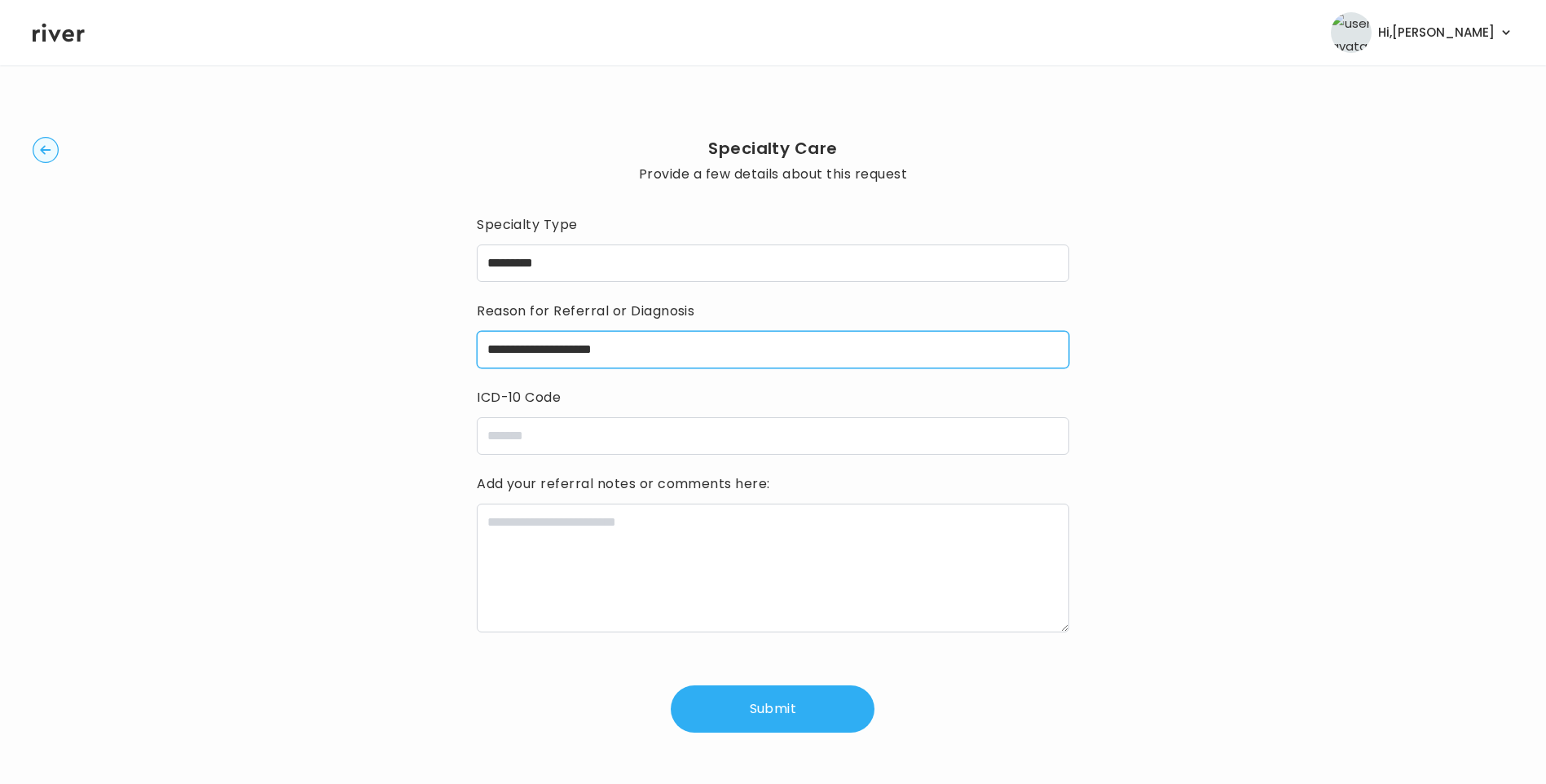
type input "**********"
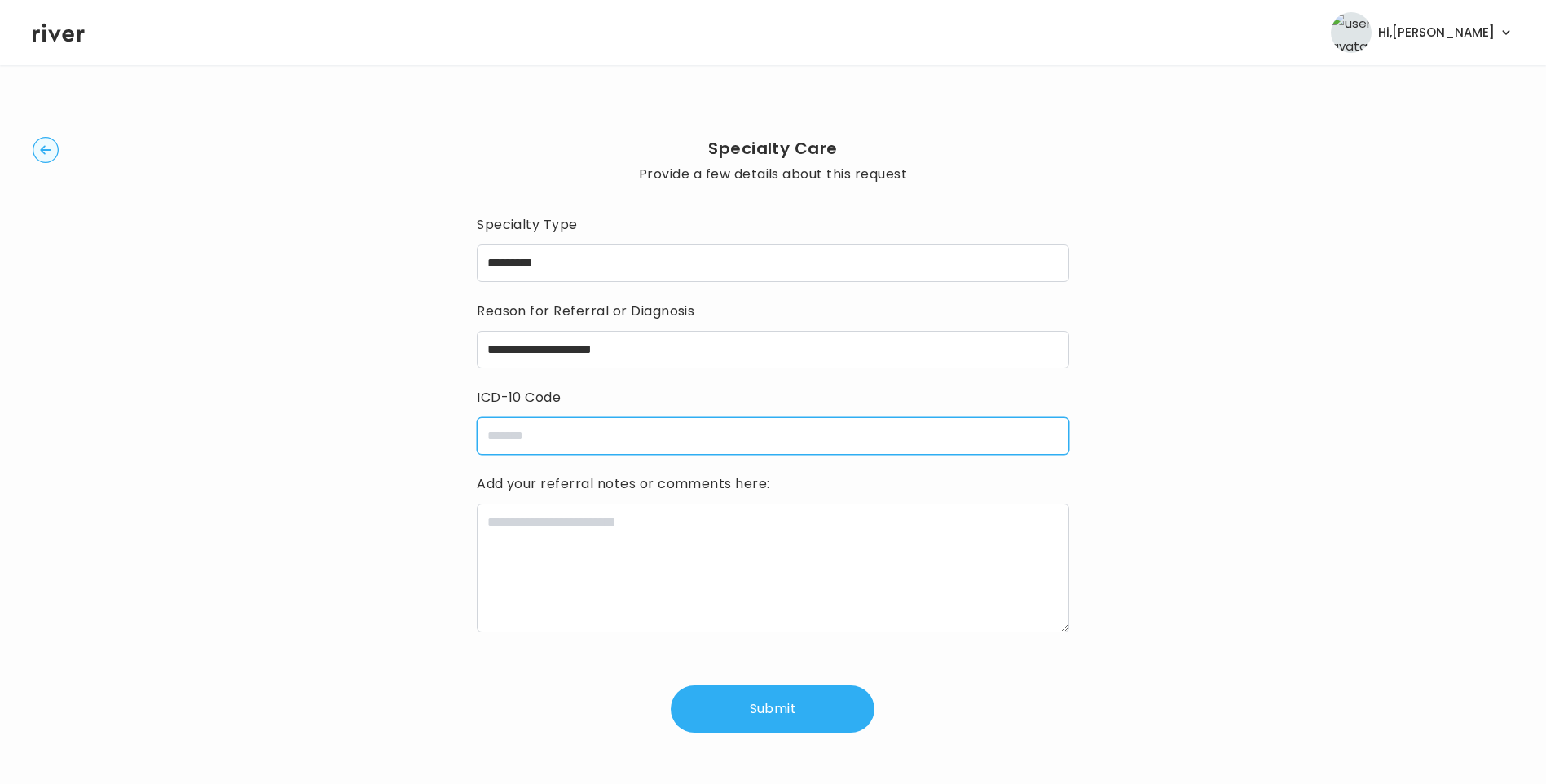
click at [535, 437] on input "icdCode" at bounding box center [773, 435] width 593 height 37
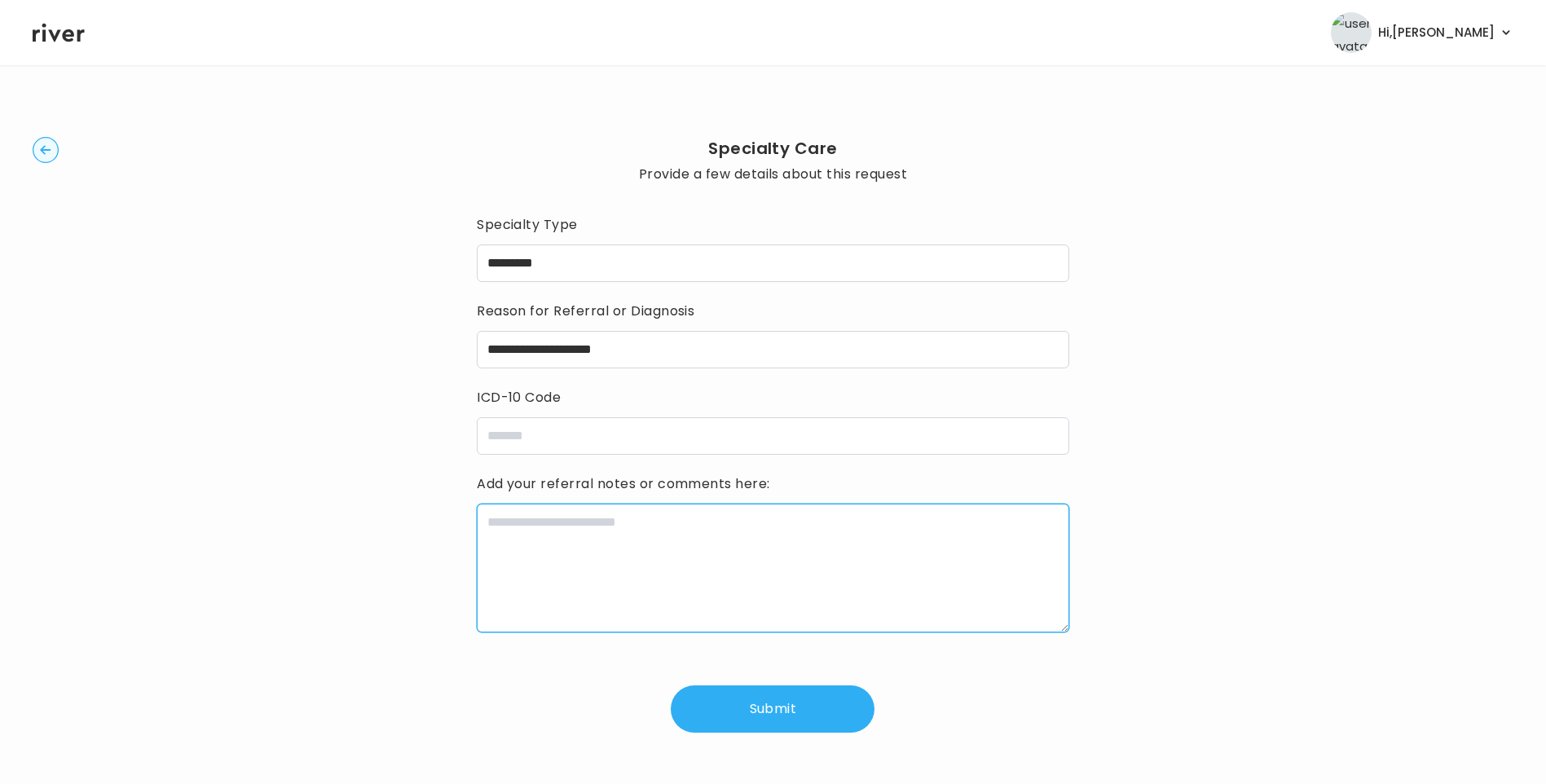
click at [498, 549] on textarea at bounding box center [773, 567] width 593 height 129
paste textarea "**********"
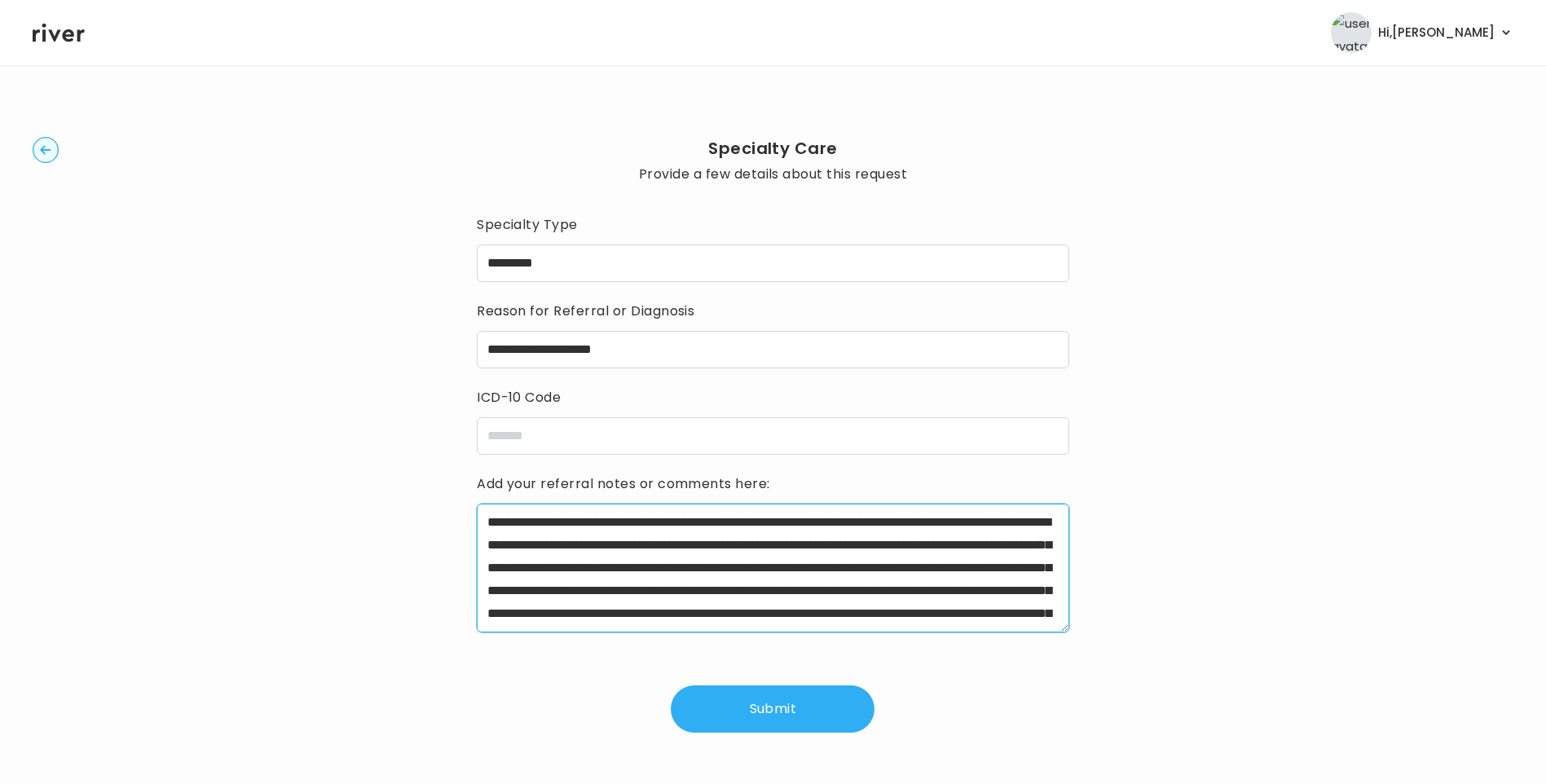
drag, startPoint x: 539, startPoint y: 523, endPoint x: 636, endPoint y: 519, distance: 97.1
click at [636, 519] on textarea "**********" at bounding box center [773, 567] width 593 height 129
drag, startPoint x: 637, startPoint y: 523, endPoint x: 752, endPoint y: 521, distance: 115.0
click at [752, 521] on textarea "**********" at bounding box center [773, 567] width 593 height 129
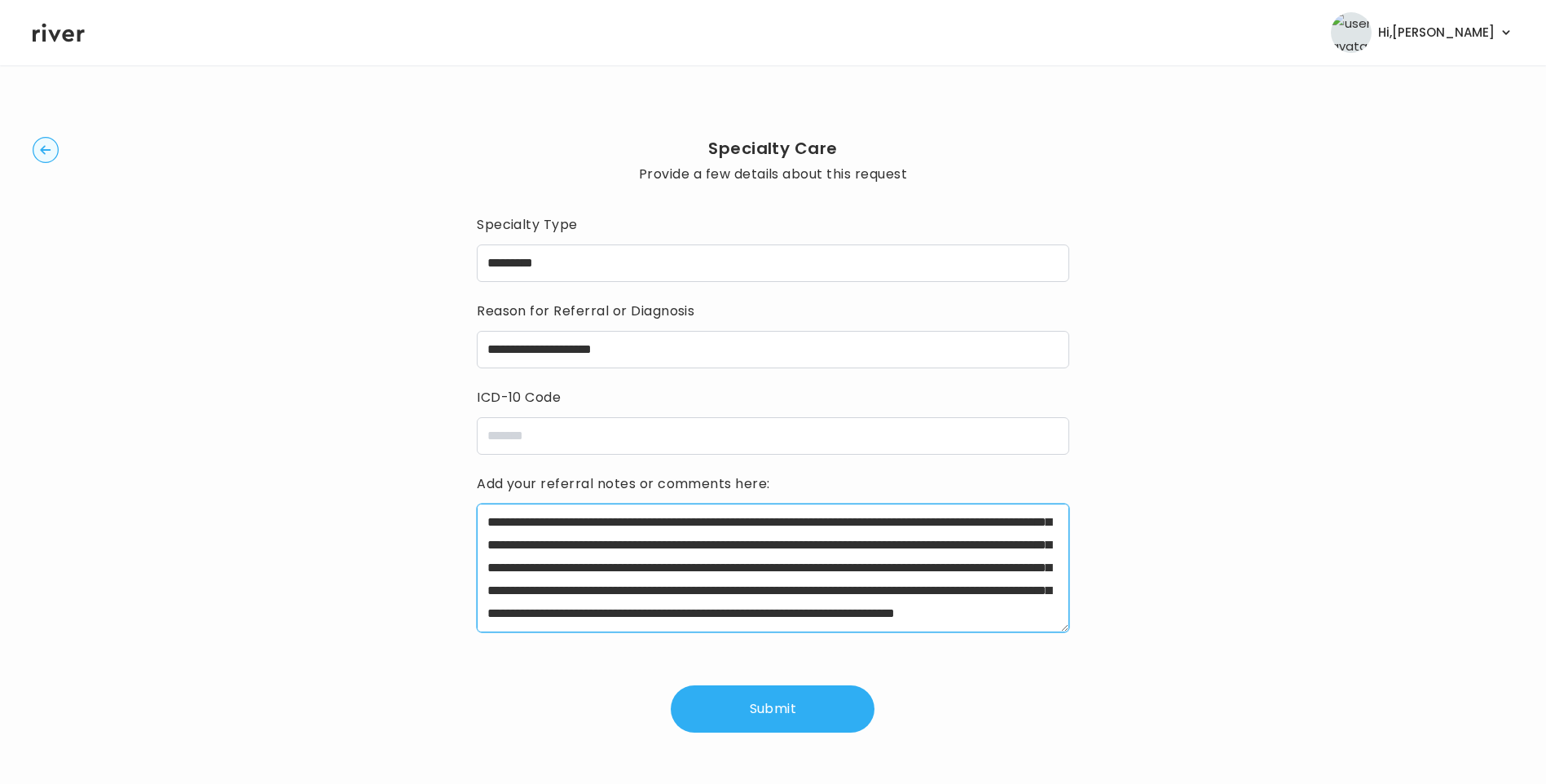
drag, startPoint x: 903, startPoint y: 532, endPoint x: 1045, endPoint y: 534, distance: 142.0
click at [1045, 534] on textarea "**********" at bounding box center [773, 567] width 593 height 129
drag, startPoint x: 677, startPoint y: 561, endPoint x: 1000, endPoint y: 549, distance: 323.2
click at [1000, 549] on textarea "**********" at bounding box center [773, 567] width 593 height 129
drag, startPoint x: 808, startPoint y: 554, endPoint x: 746, endPoint y: 582, distance: 68.0
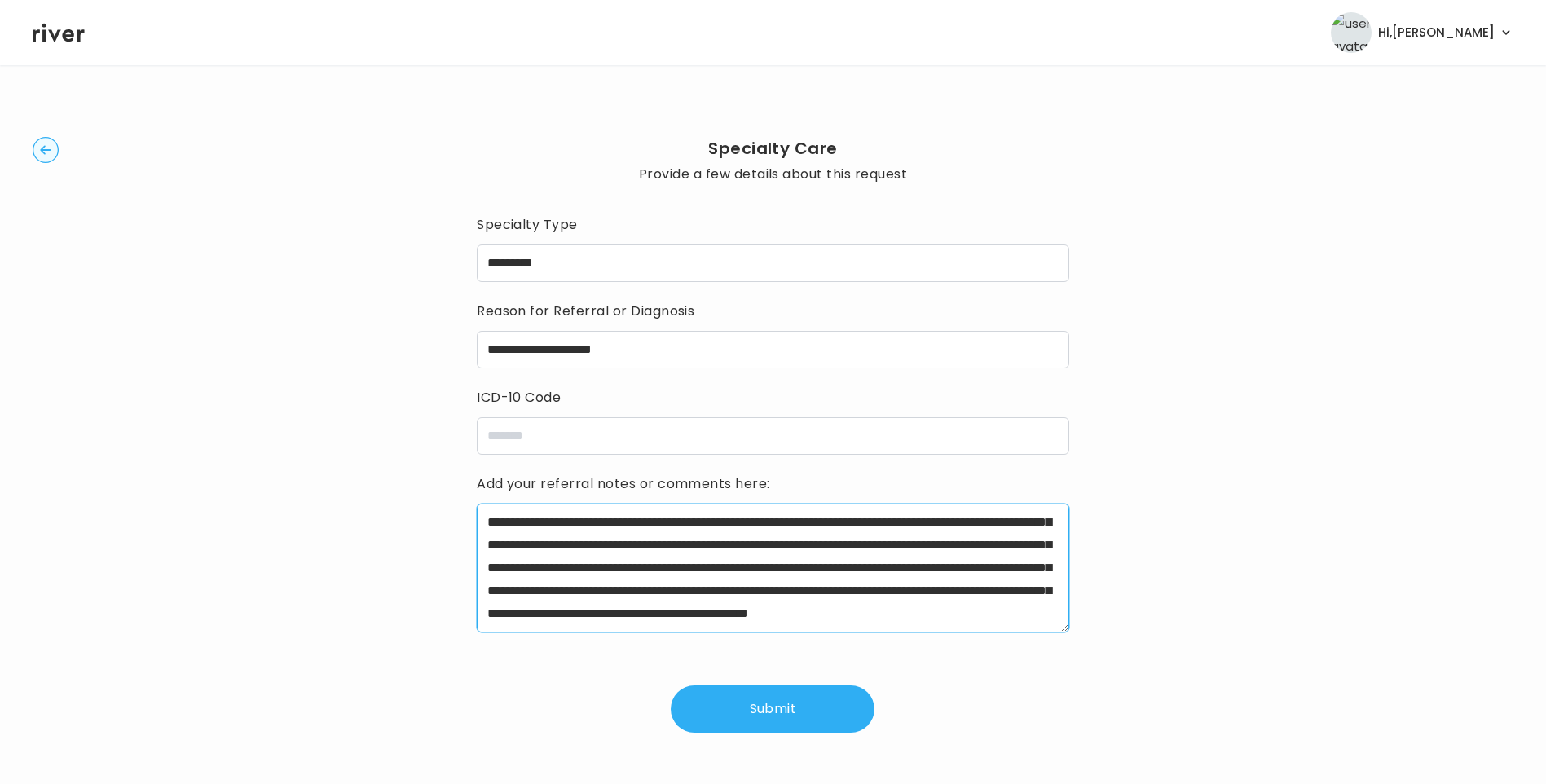
click at [746, 582] on textarea "**********" at bounding box center [773, 567] width 593 height 129
click at [870, 616] on textarea "**********" at bounding box center [773, 567] width 593 height 129
drag, startPoint x: 729, startPoint y: 592, endPoint x: 763, endPoint y: 611, distance: 38.9
click at [763, 611] on textarea "**********" at bounding box center [773, 567] width 593 height 129
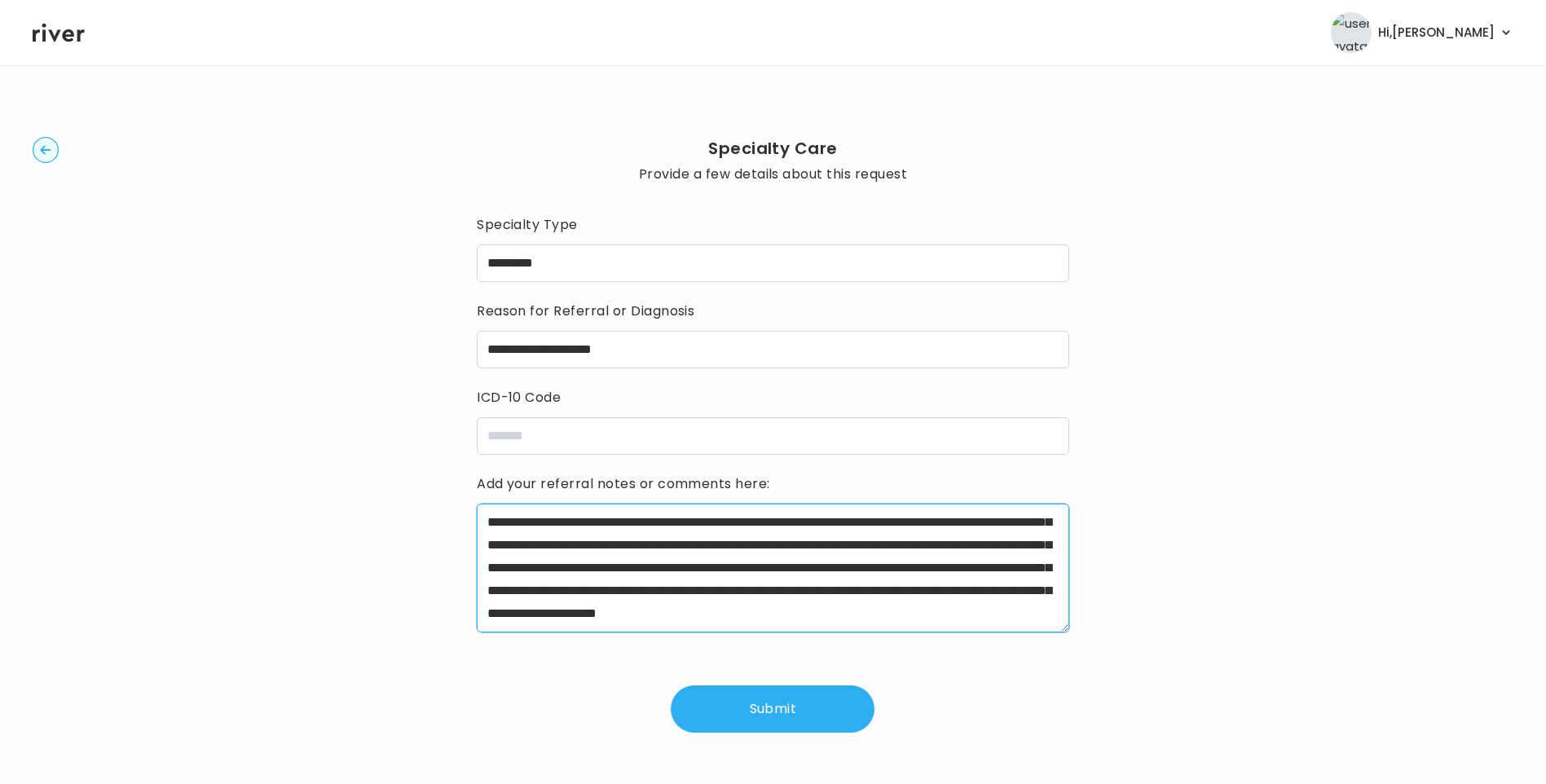
scroll to position [69, 0]
click at [833, 607] on textarea "**********" at bounding box center [773, 567] width 593 height 129
type textarea "**********"
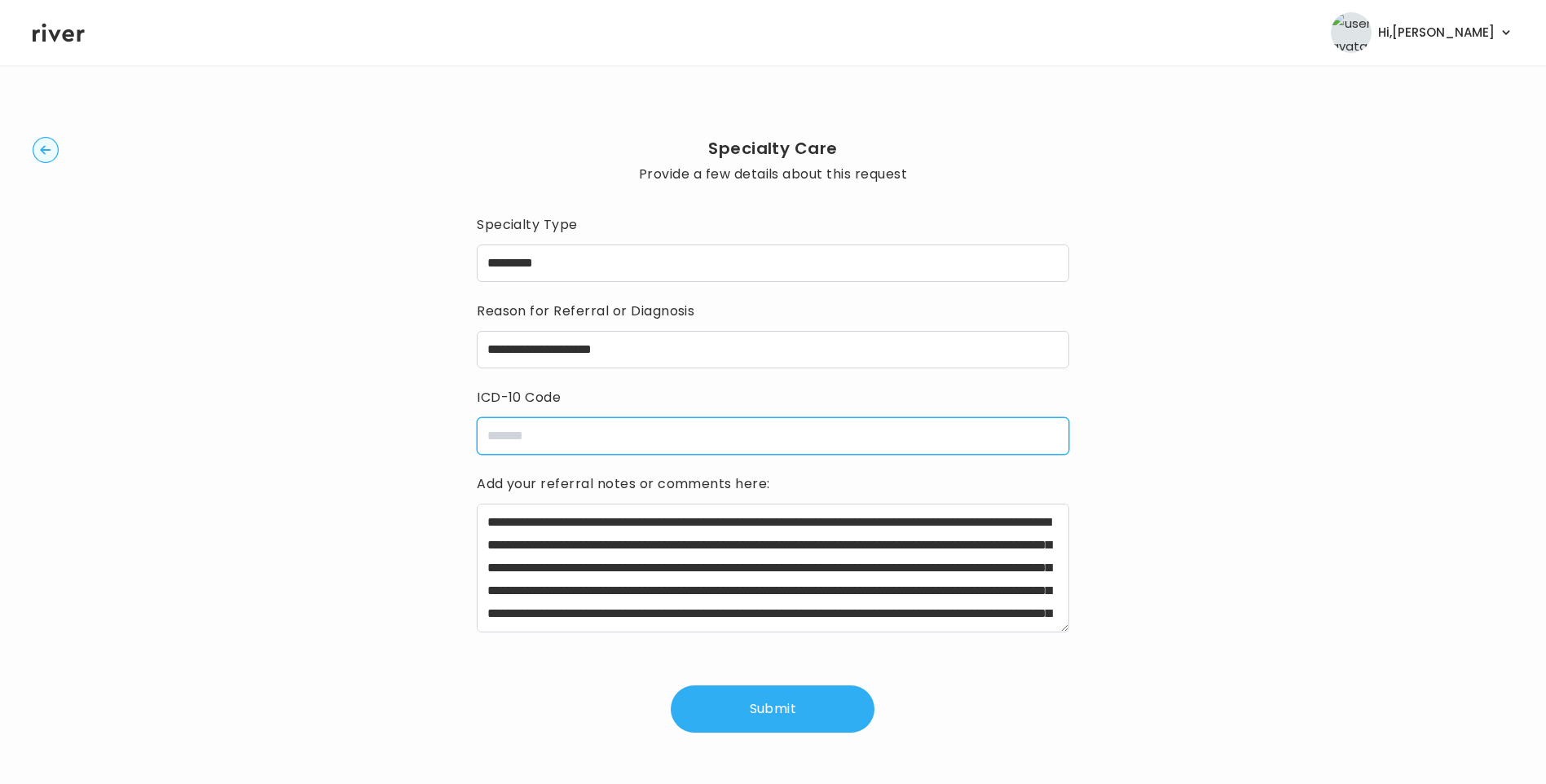
click at [601, 432] on input "icdCode" at bounding box center [773, 435] width 593 height 37
type input "**********"
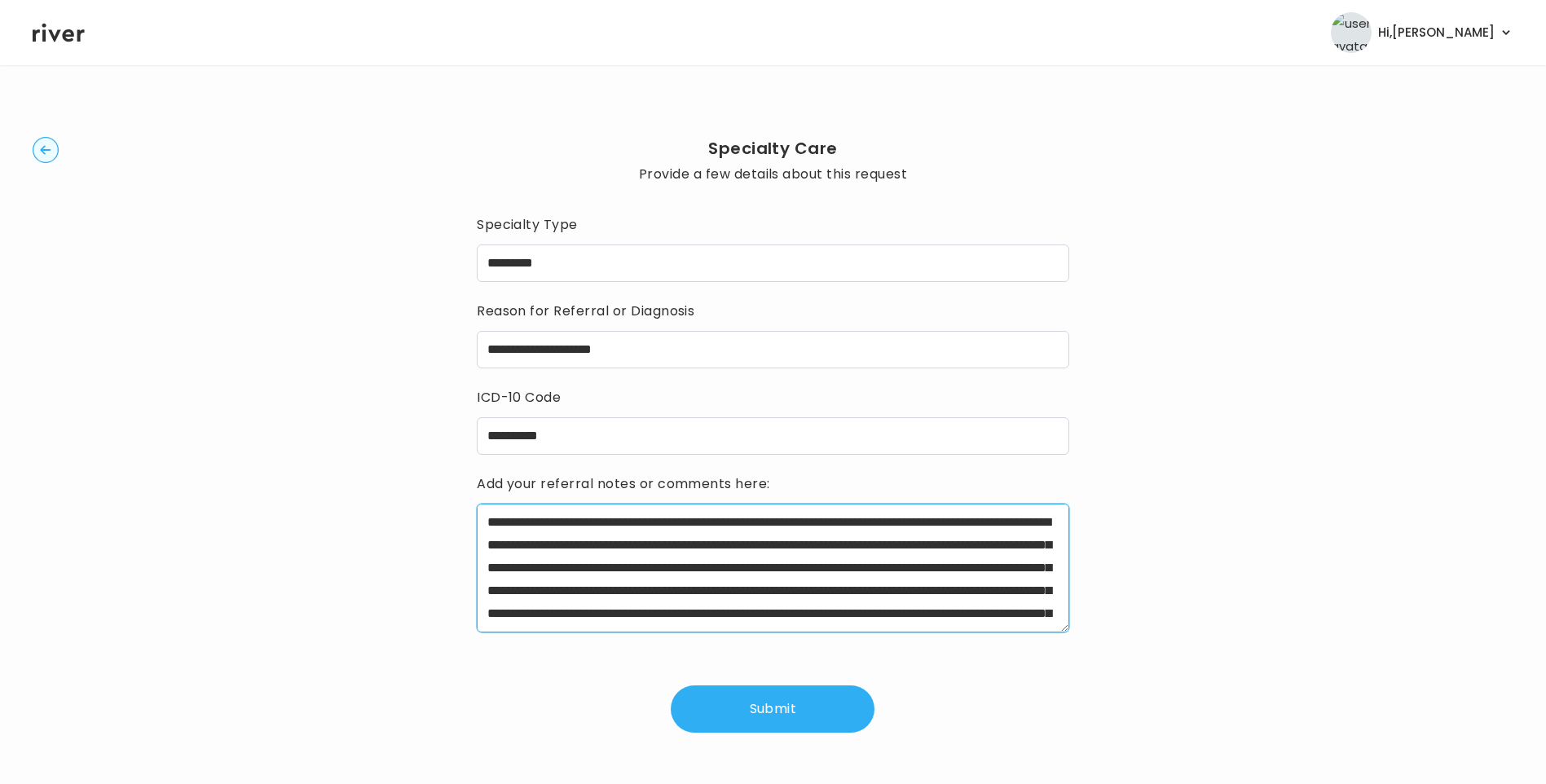
click at [1003, 554] on textarea "**********" at bounding box center [773, 567] width 593 height 129
click at [600, 569] on textarea "**********" at bounding box center [773, 567] width 593 height 129
click at [719, 567] on textarea "**********" at bounding box center [773, 567] width 593 height 129
click at [837, 607] on textarea "**********" at bounding box center [773, 567] width 593 height 129
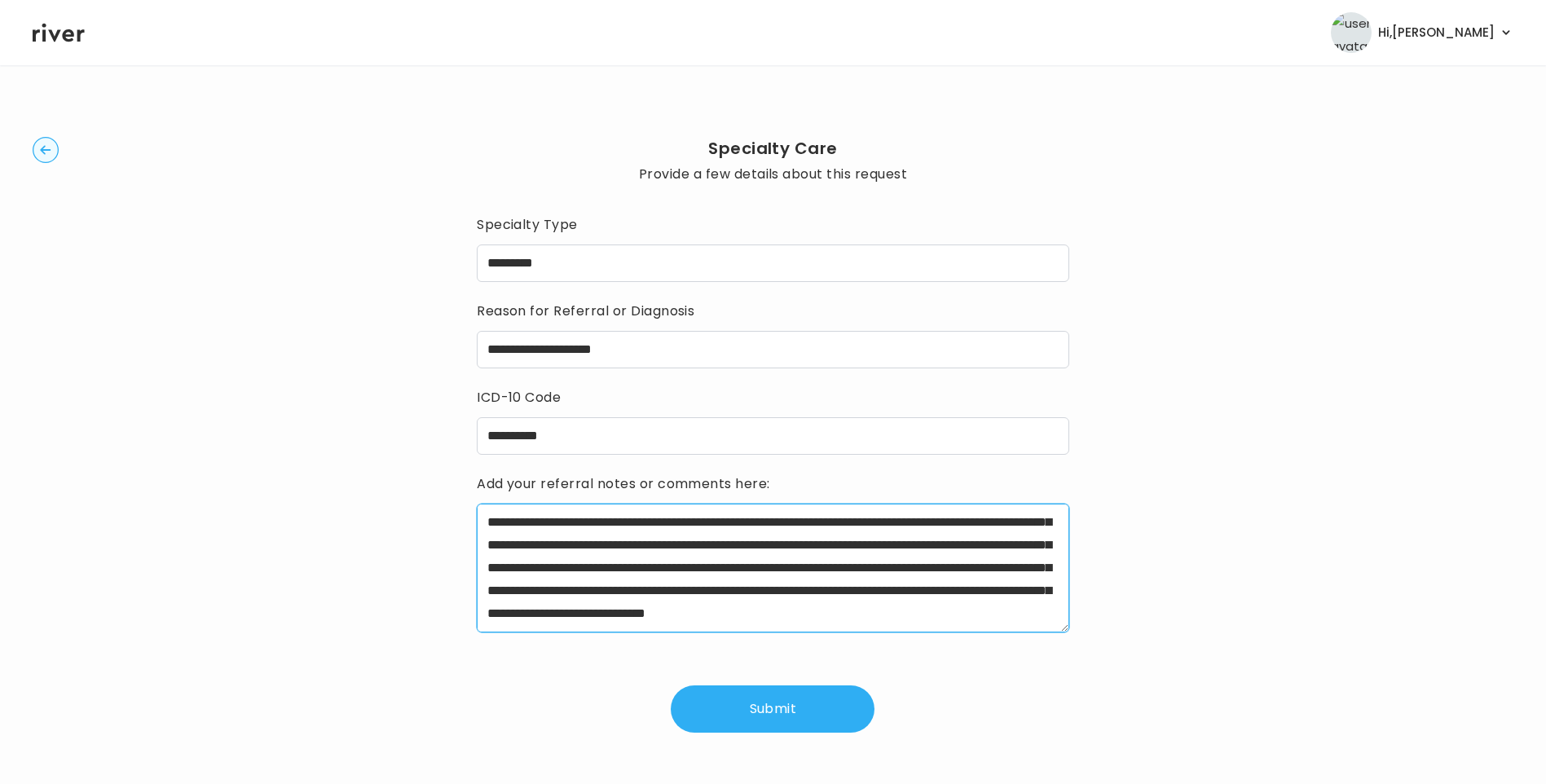
click at [804, 615] on textarea "**********" at bounding box center [773, 567] width 593 height 129
type textarea "**********"
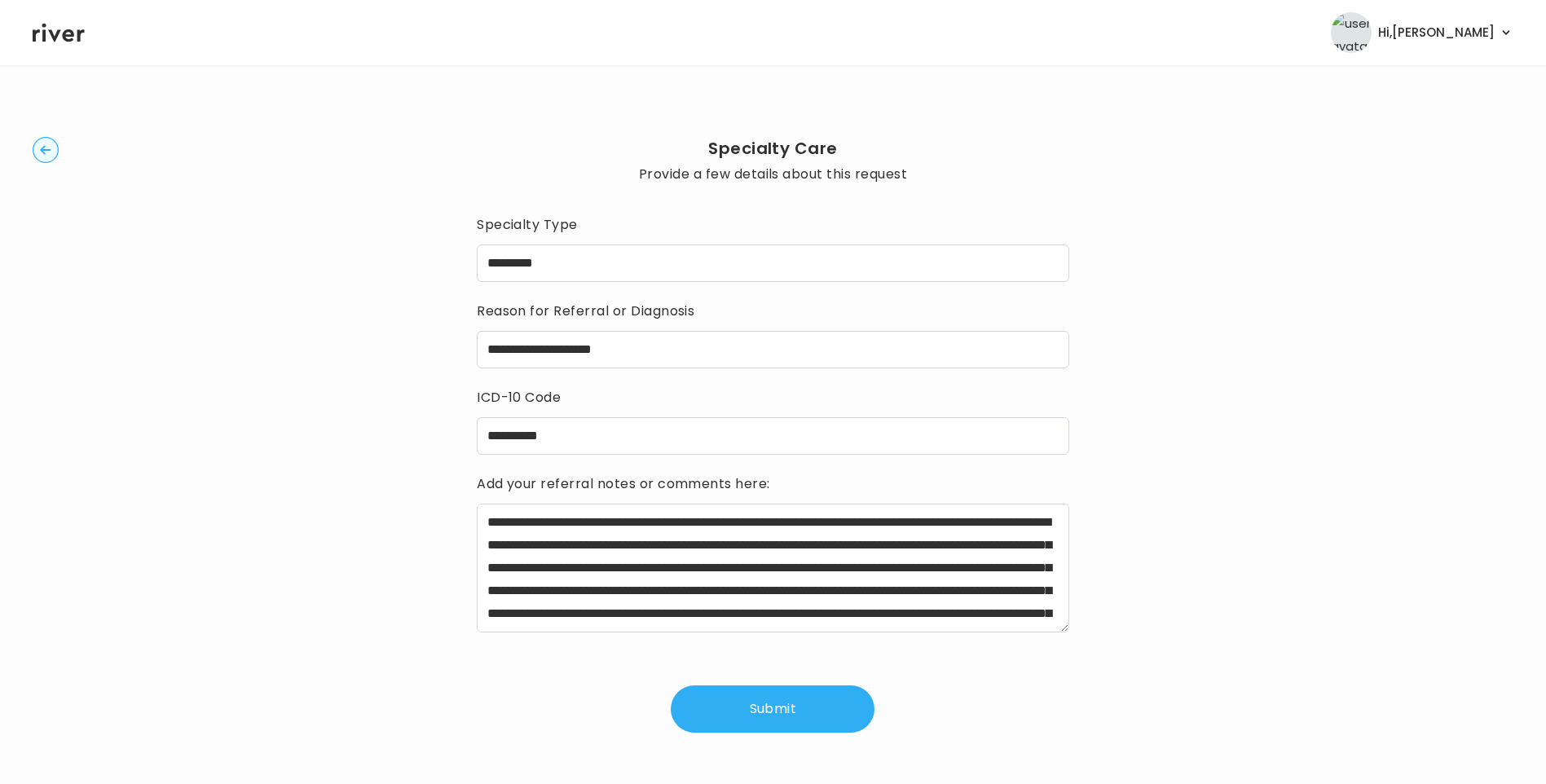
click at [823, 712] on button "Submit" at bounding box center [773, 709] width 204 height 48
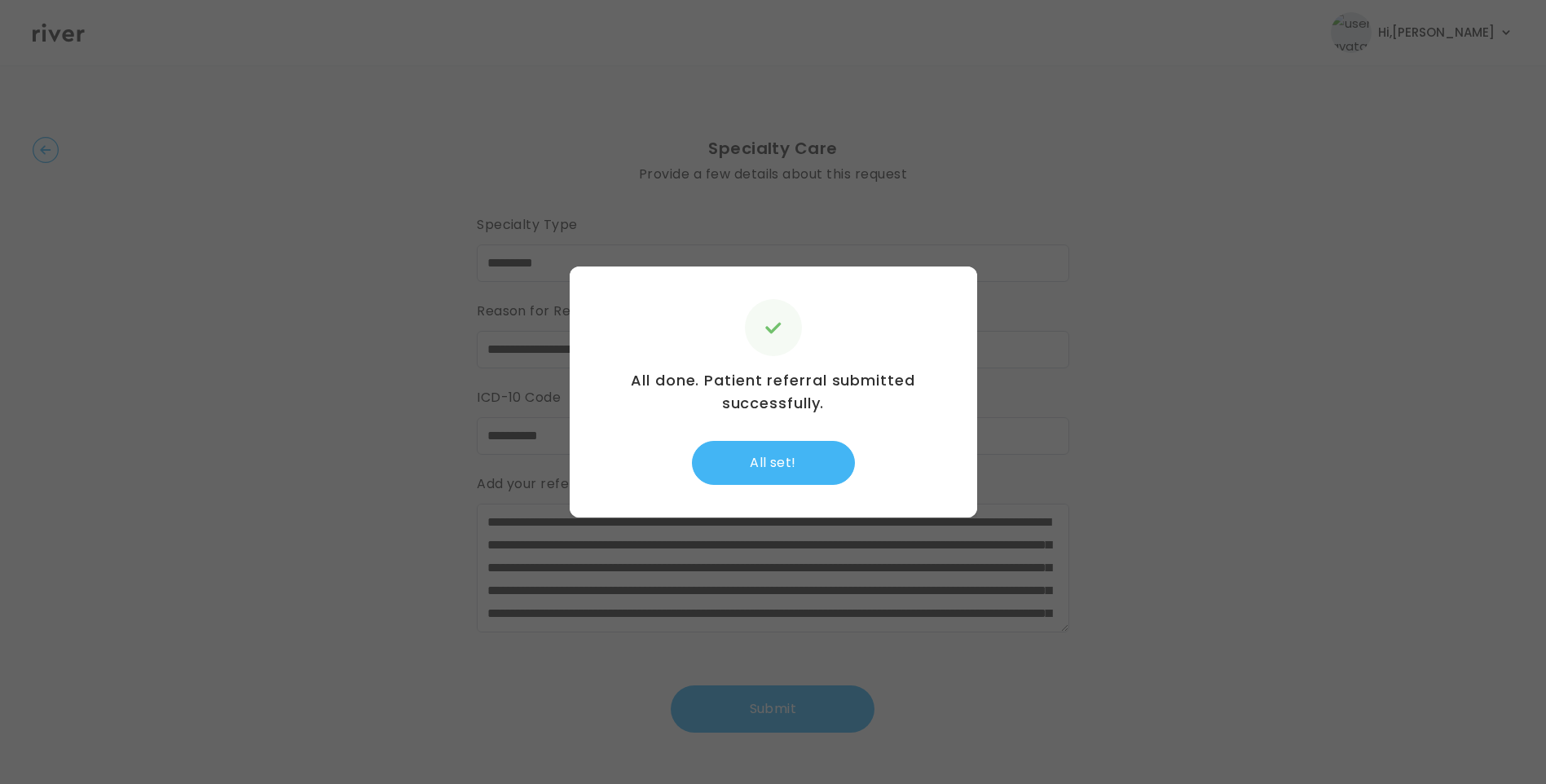
click at [797, 474] on button "All set!" at bounding box center [773, 463] width 163 height 44
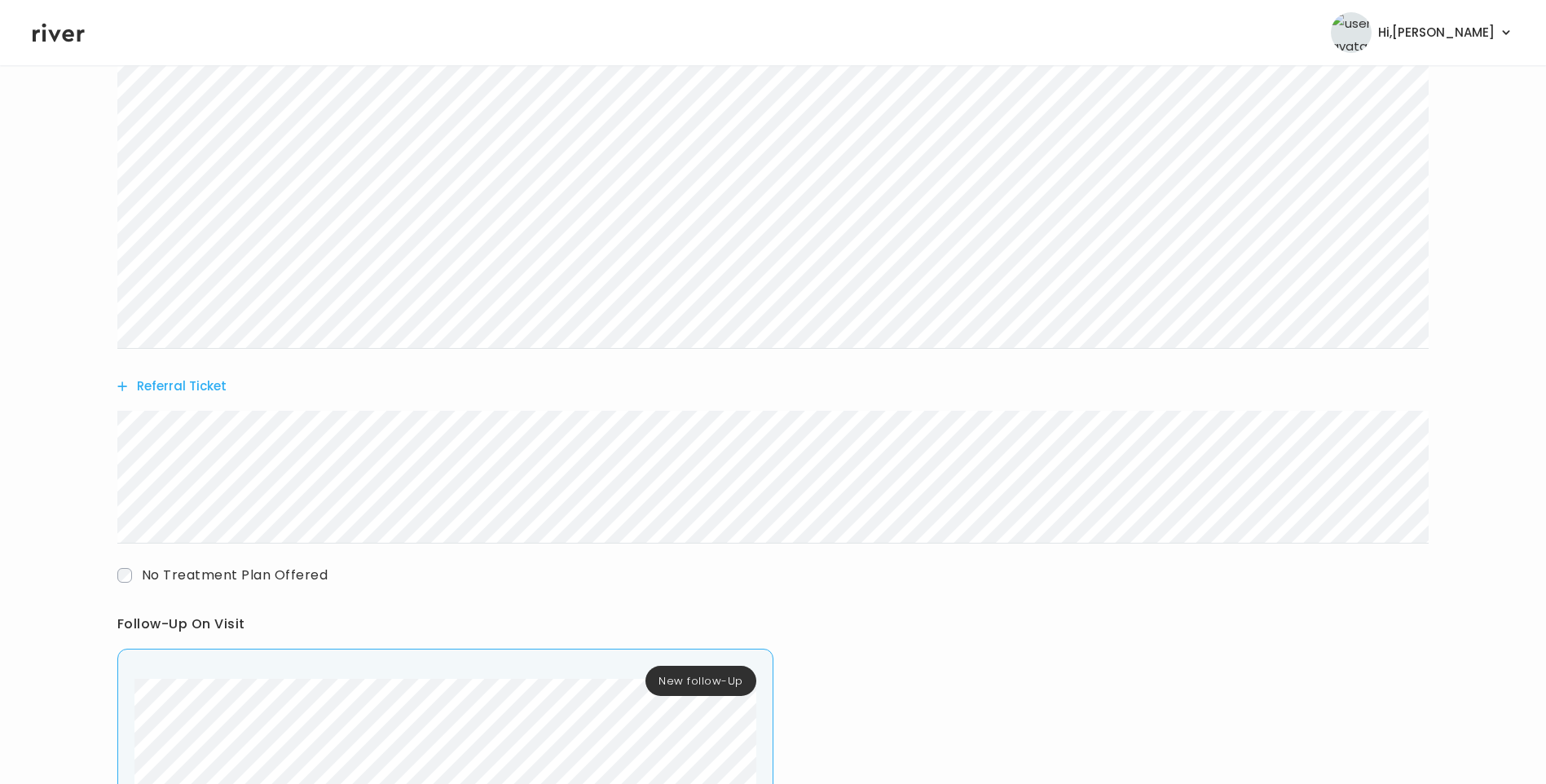
scroll to position [939, 0]
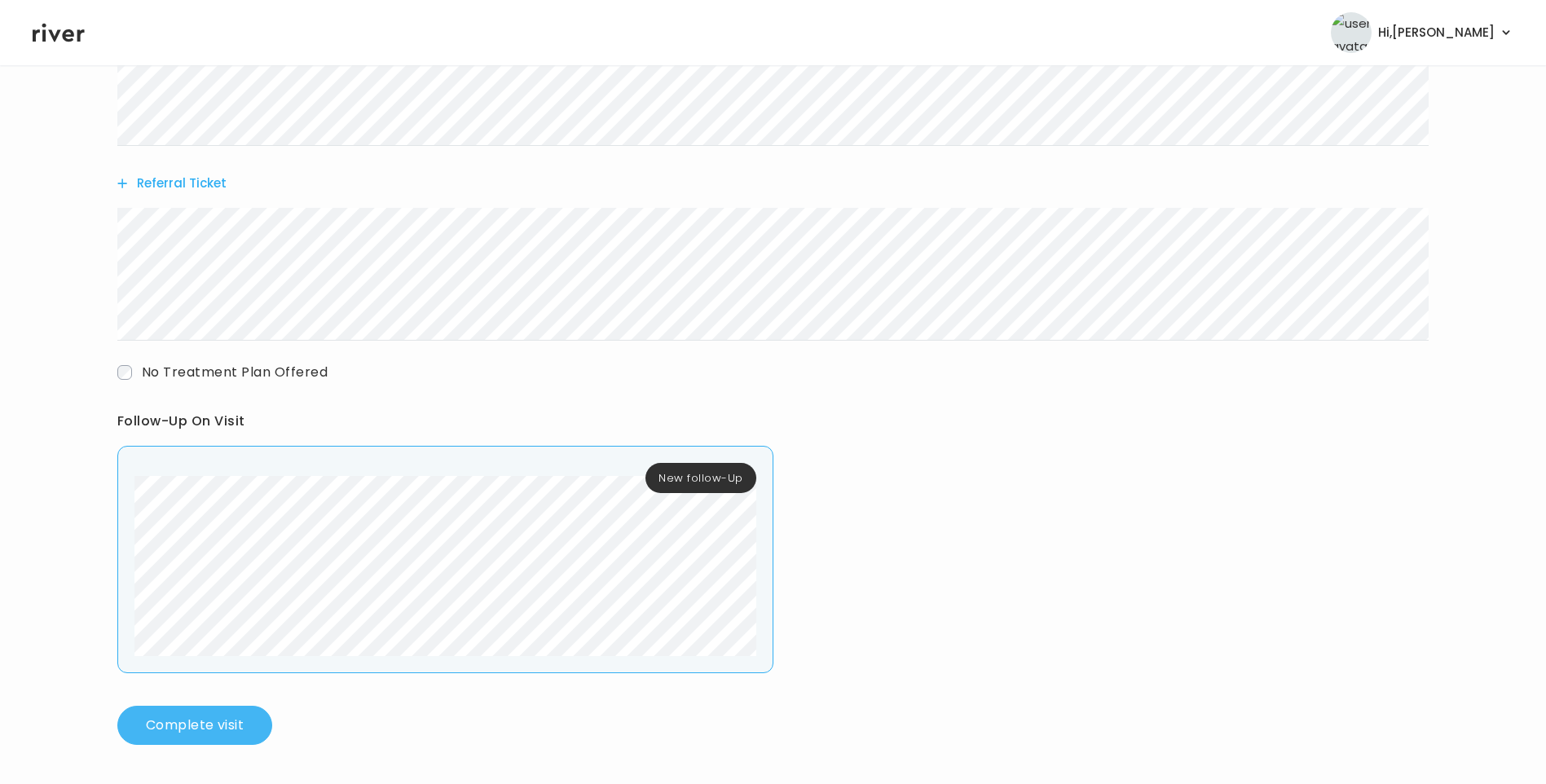
click at [244, 731] on button "Complete visit" at bounding box center [195, 725] width 155 height 39
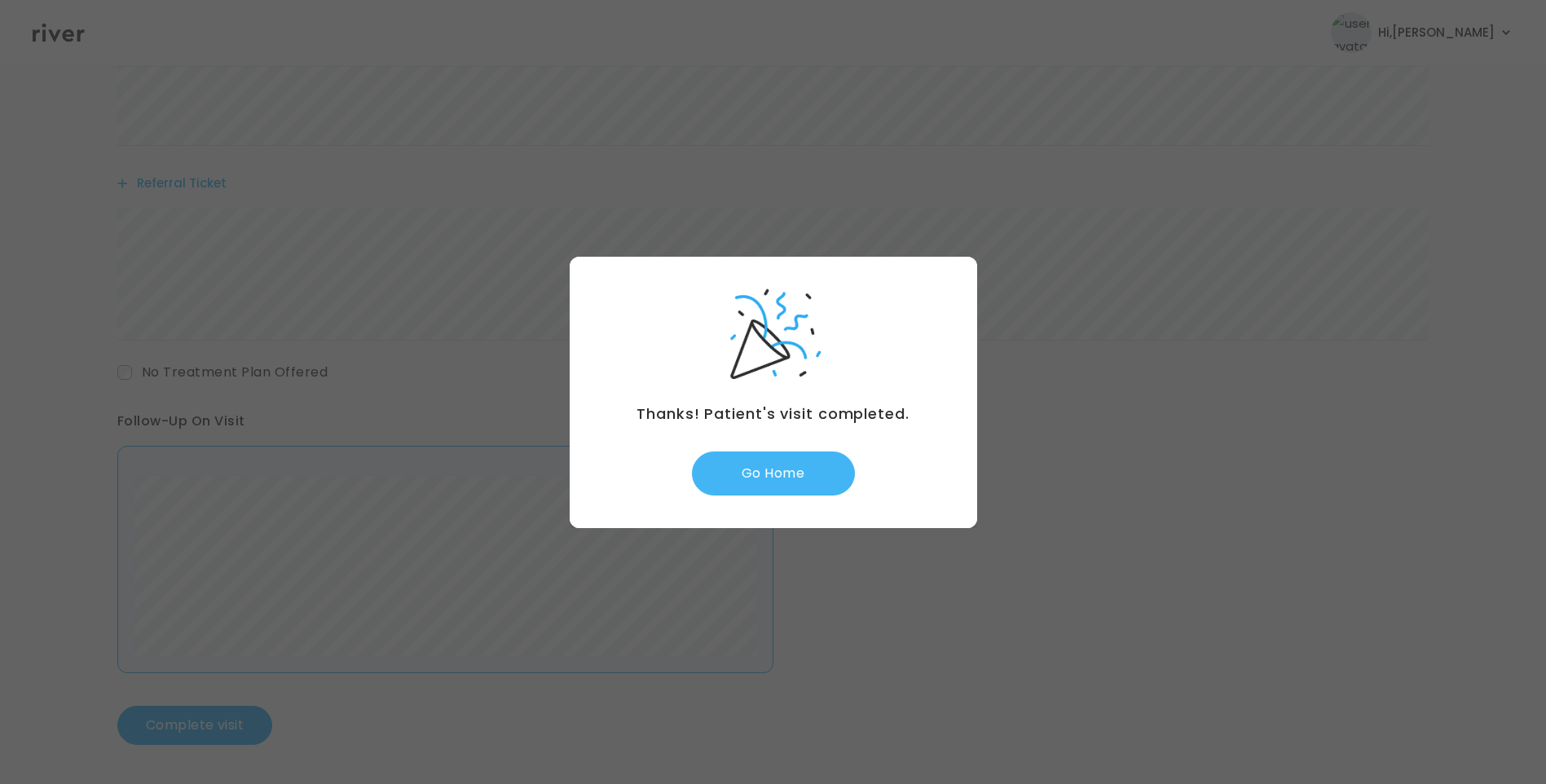
click at [783, 483] on button "Go Home" at bounding box center [773, 473] width 163 height 44
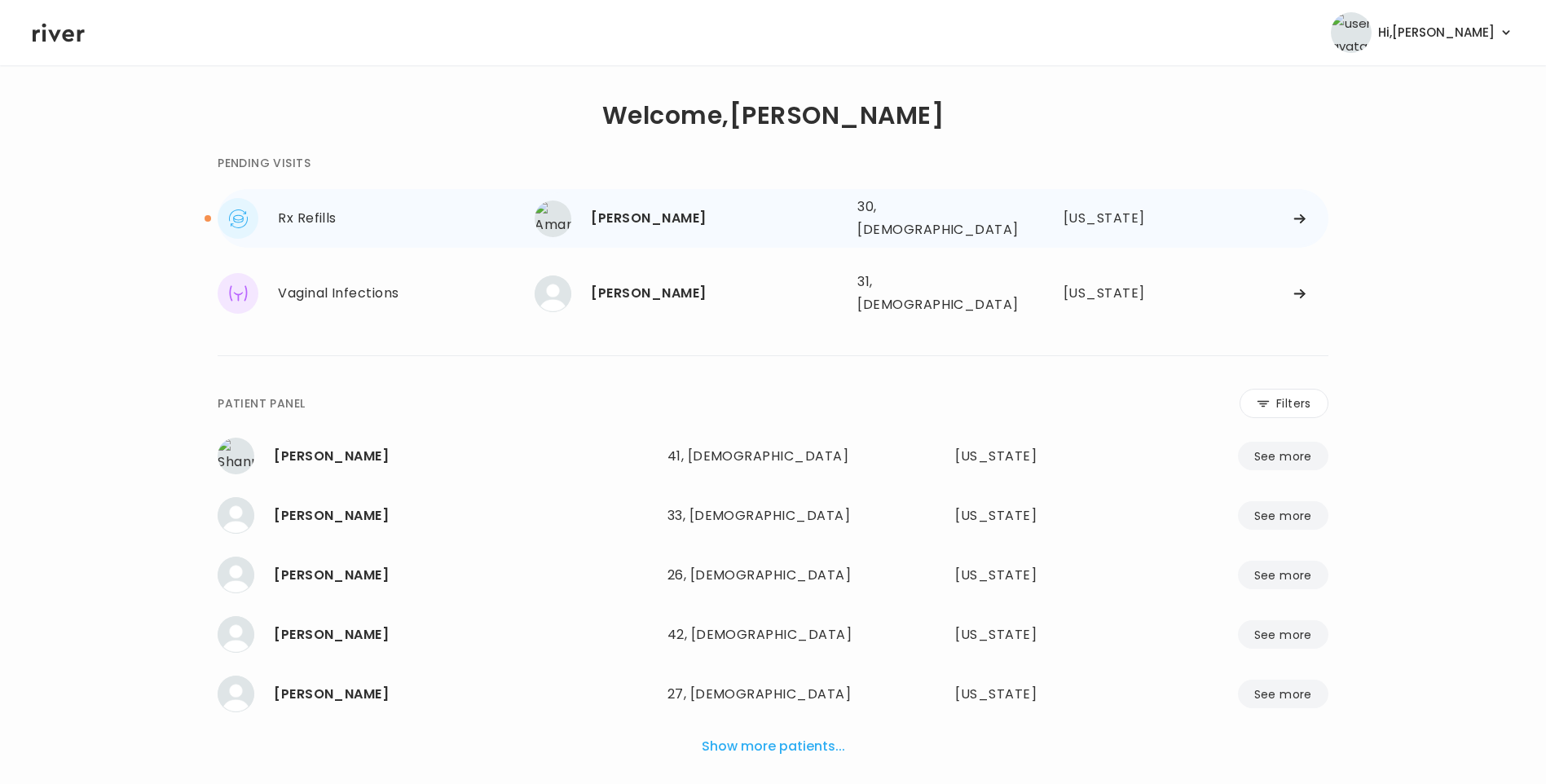
click at [636, 208] on div "[PERSON_NAME]" at bounding box center [718, 218] width 254 height 23
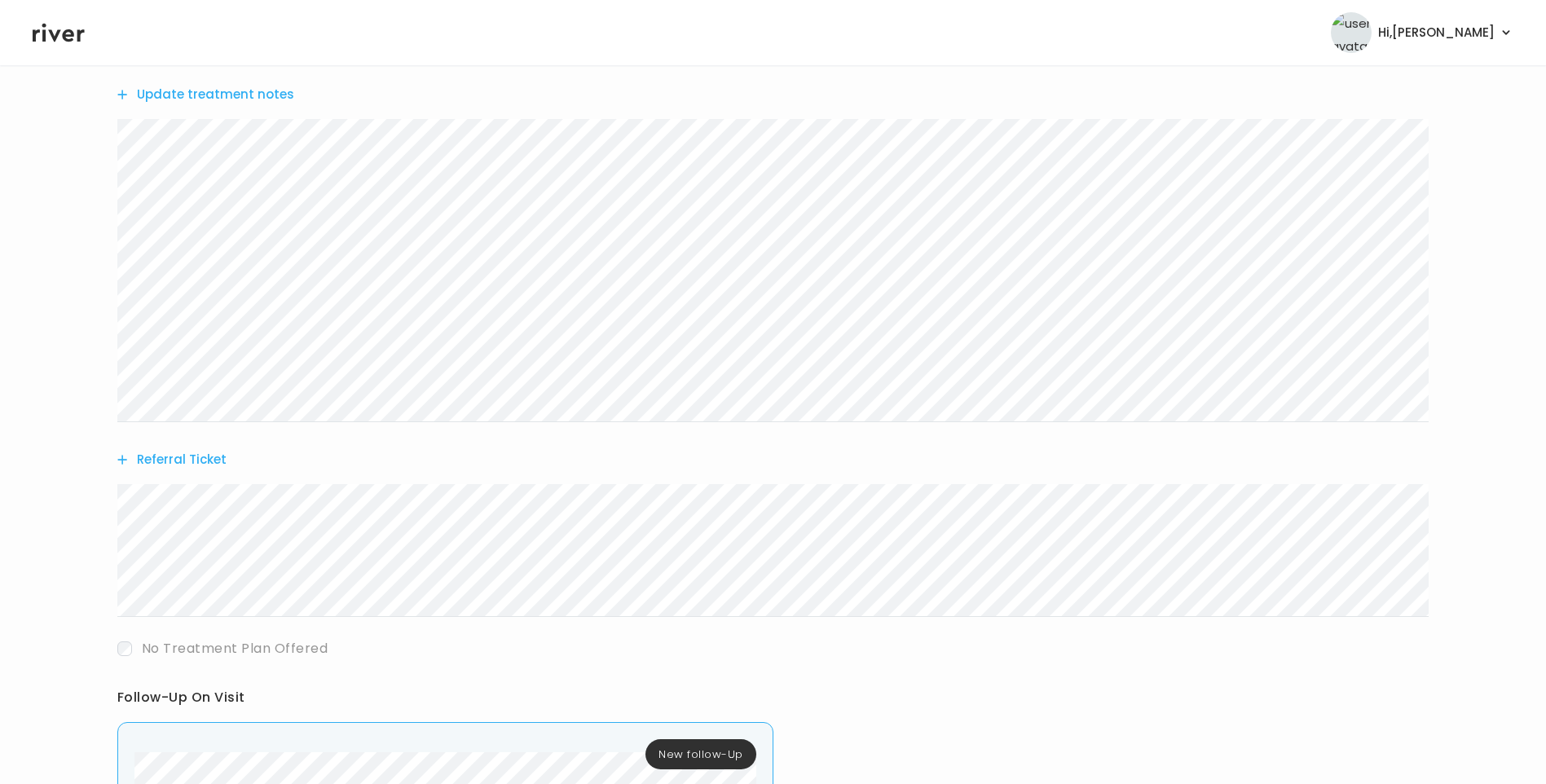
scroll to position [655, 0]
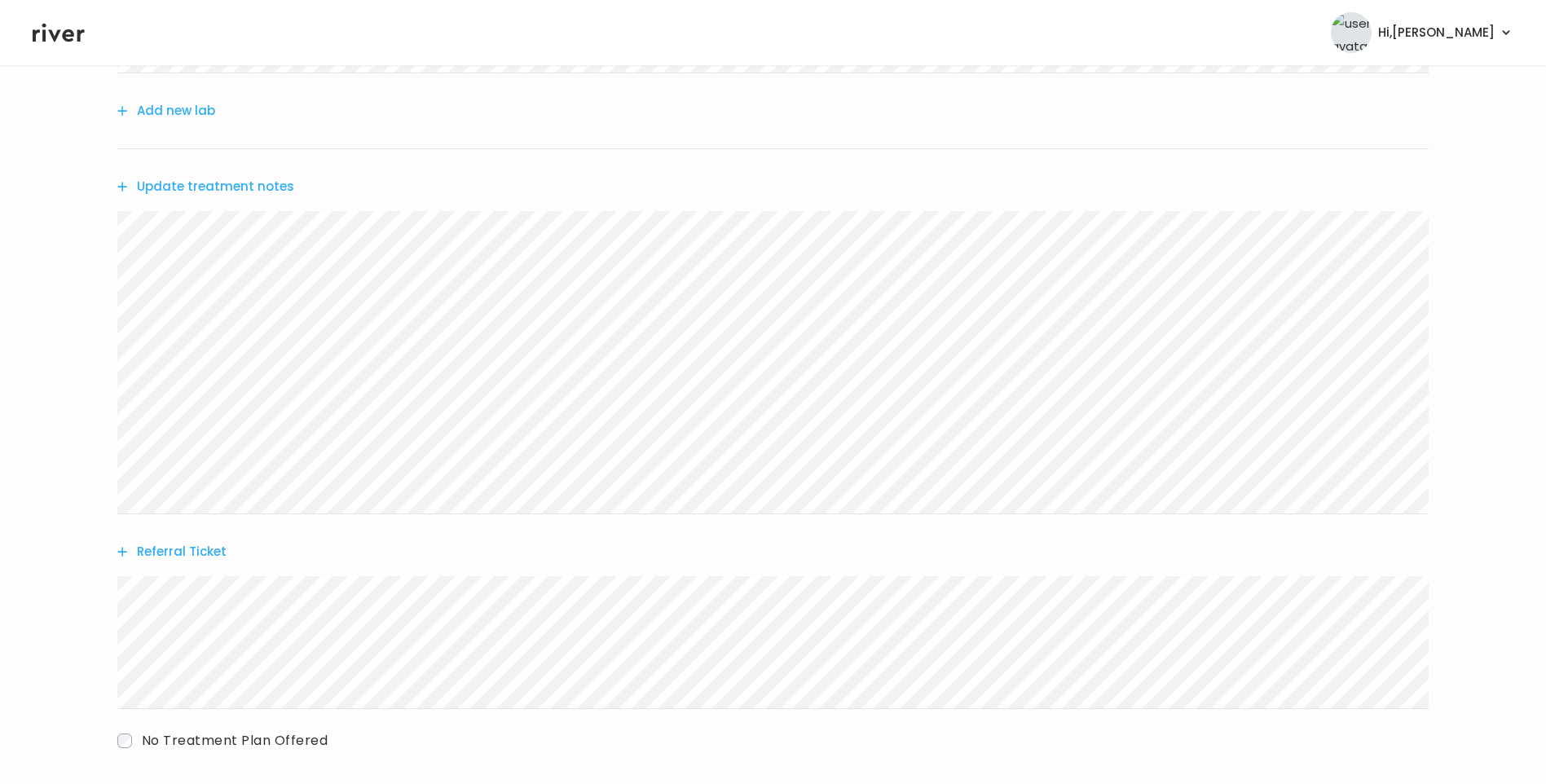
scroll to position [939, 0]
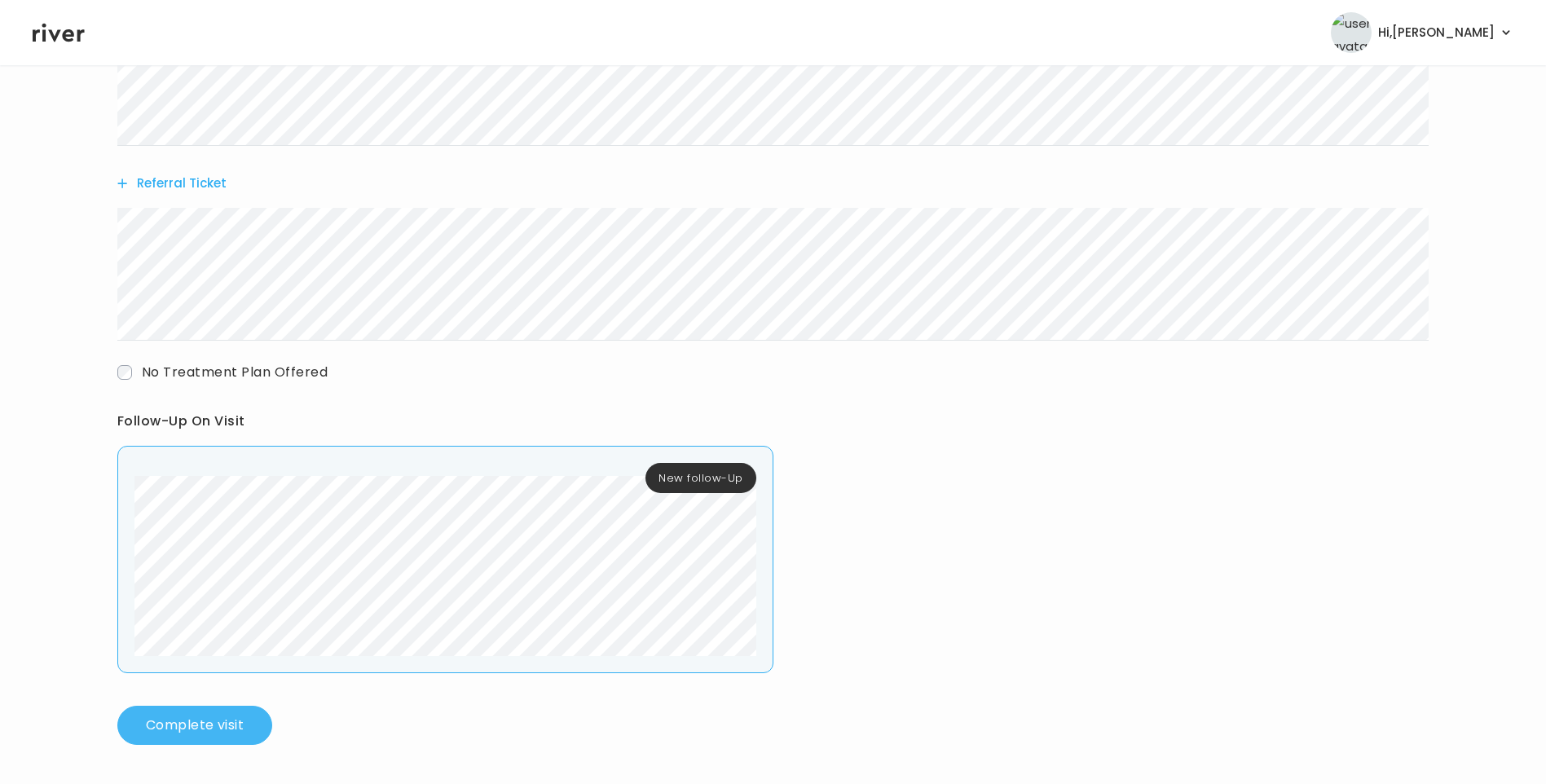
click at [234, 721] on button "Complete visit" at bounding box center [195, 725] width 155 height 39
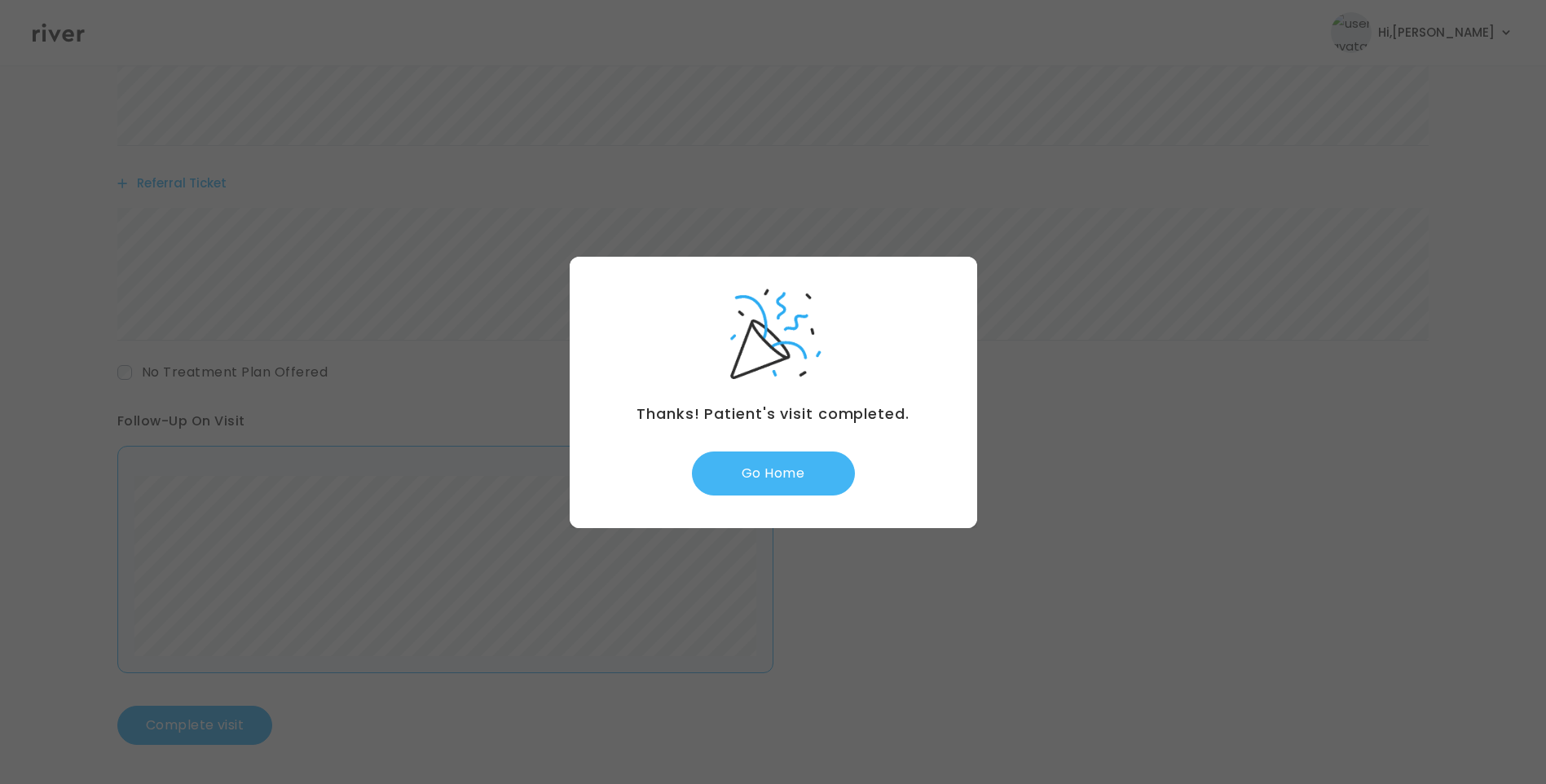
click at [780, 472] on button "Go Home" at bounding box center [773, 473] width 163 height 44
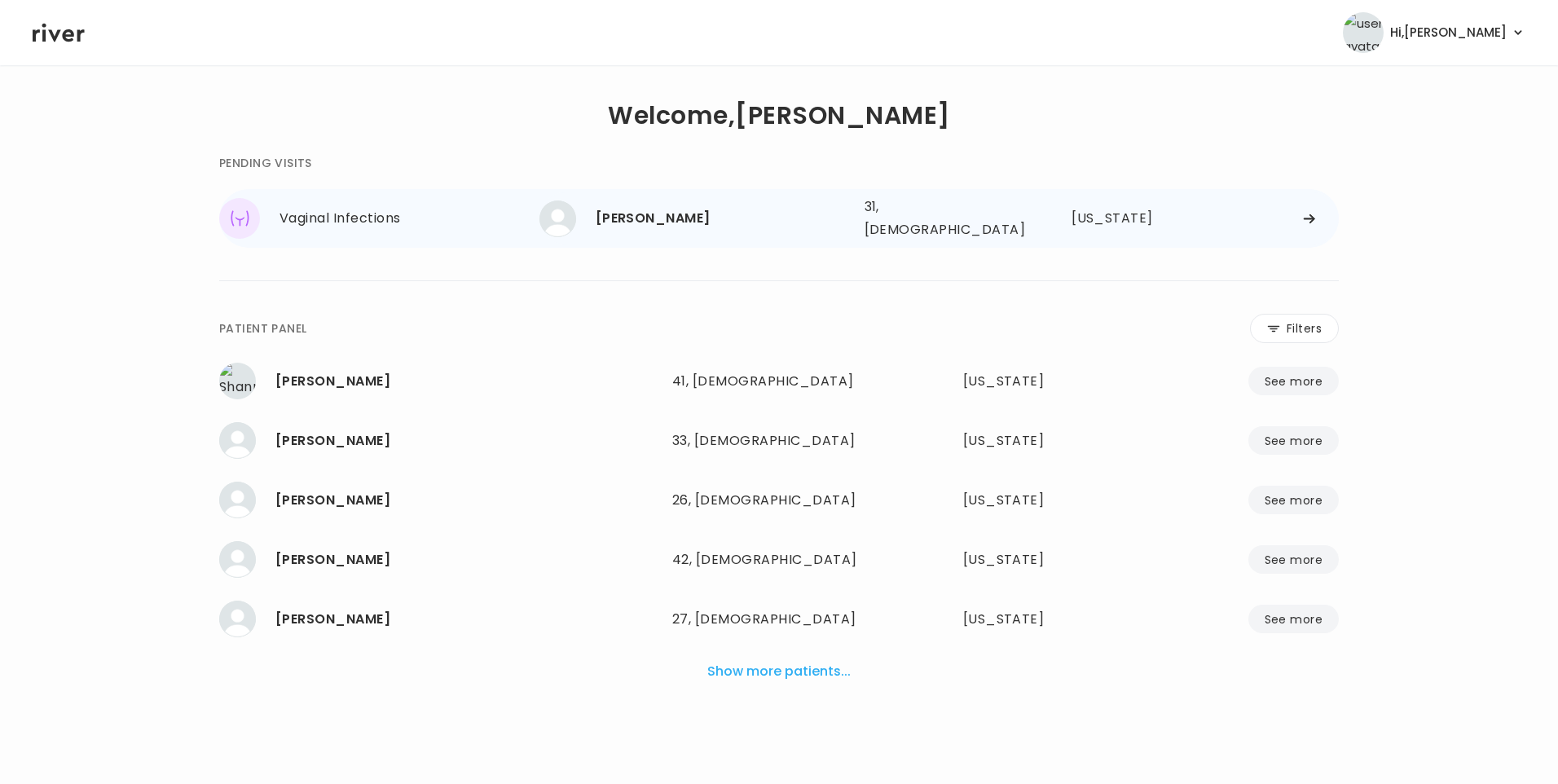
click at [684, 217] on div "[PERSON_NAME]" at bounding box center [723, 218] width 256 height 23
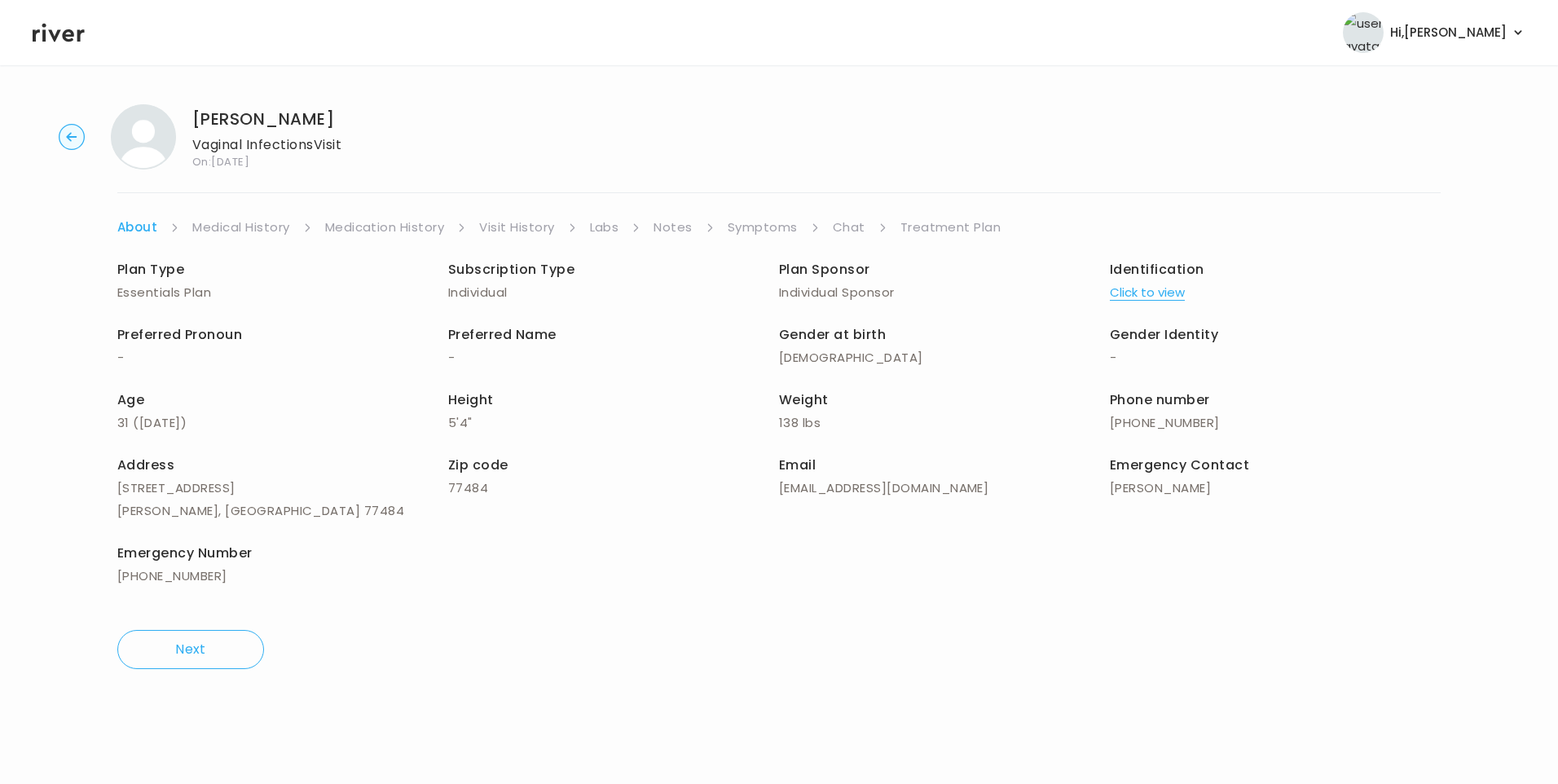
click at [847, 223] on link "Chat" at bounding box center [849, 227] width 32 height 23
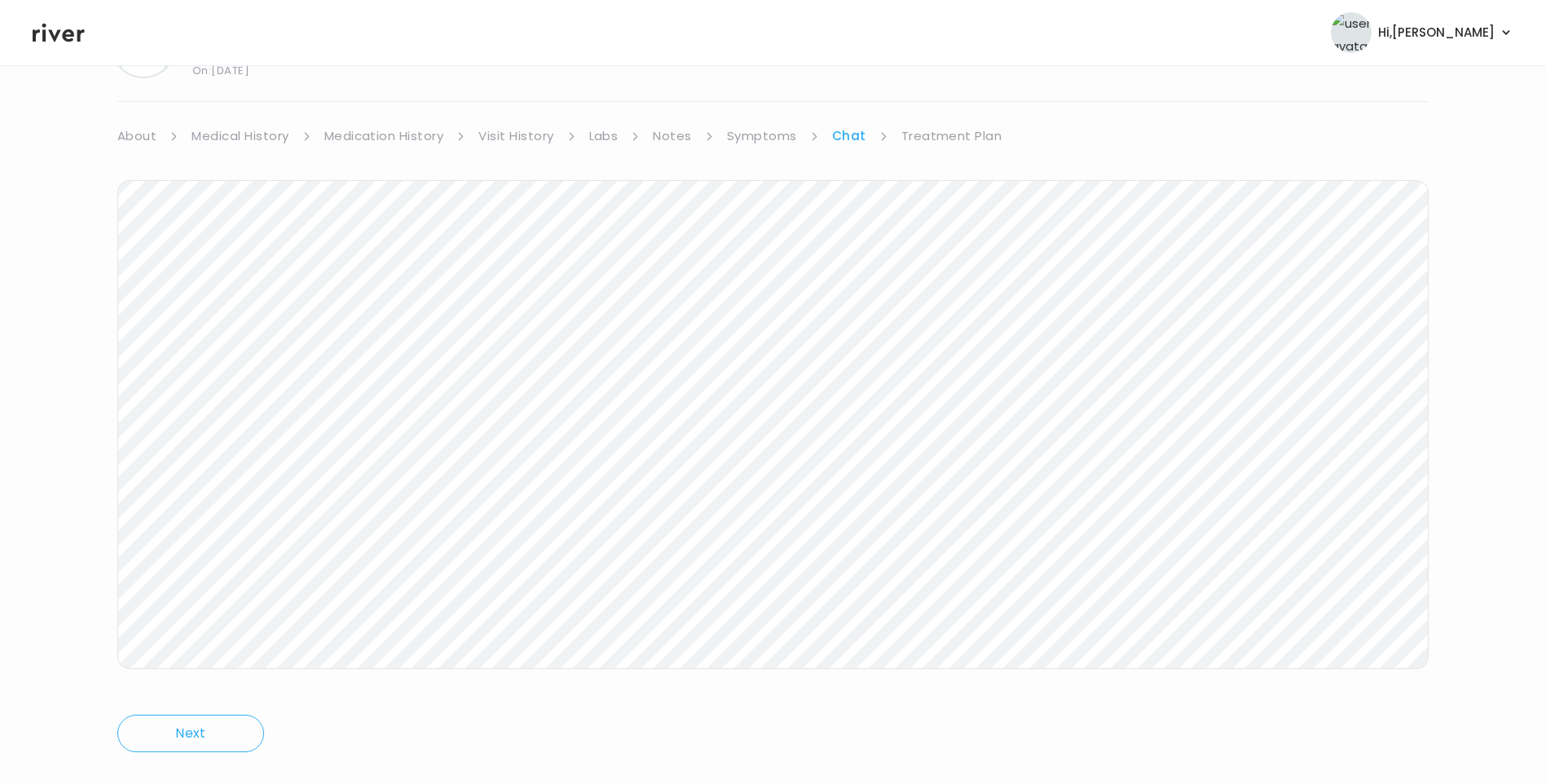
scroll to position [121, 0]
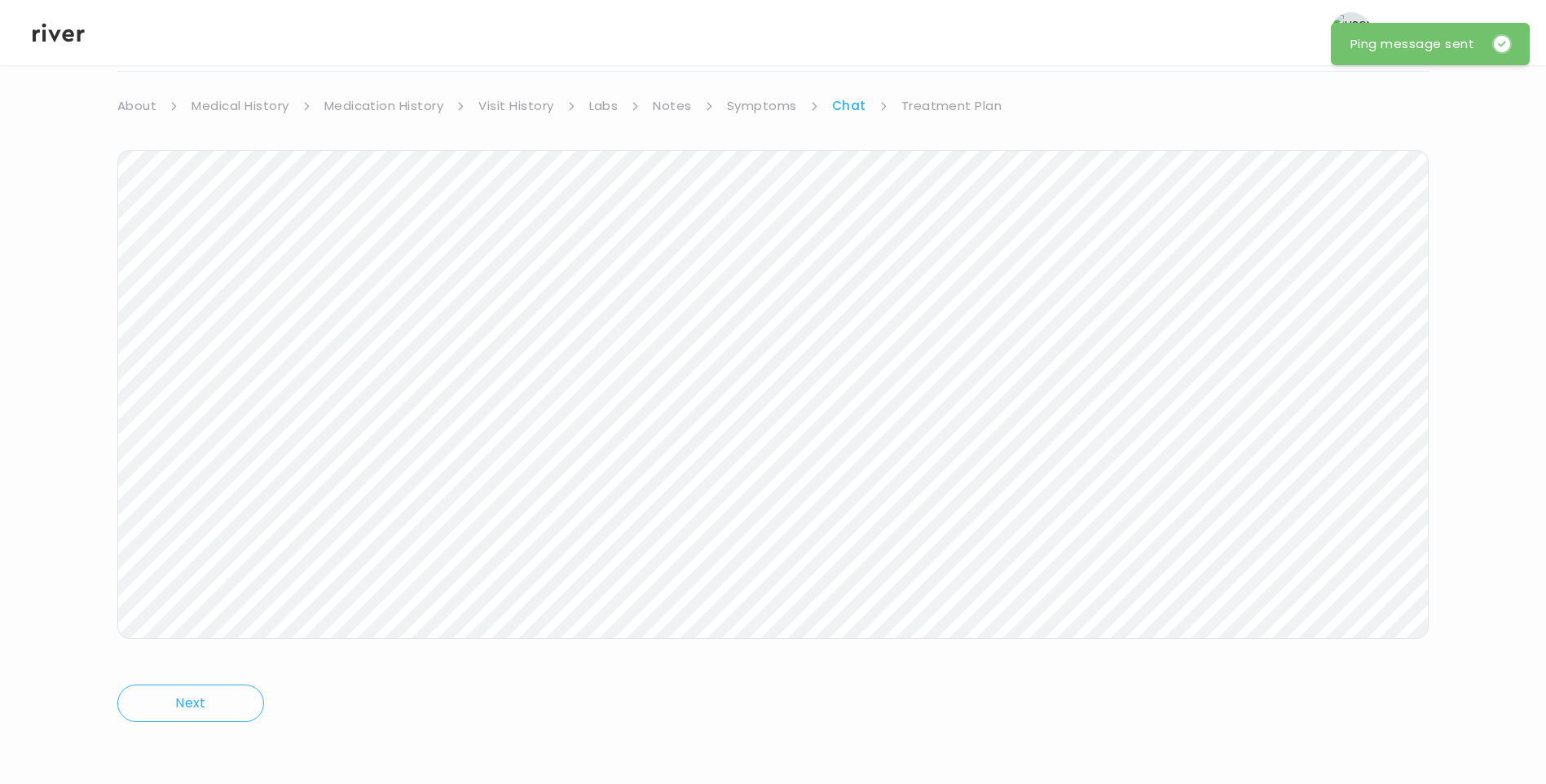
click at [58, 33] on icon at bounding box center [58, 33] width 52 height 19
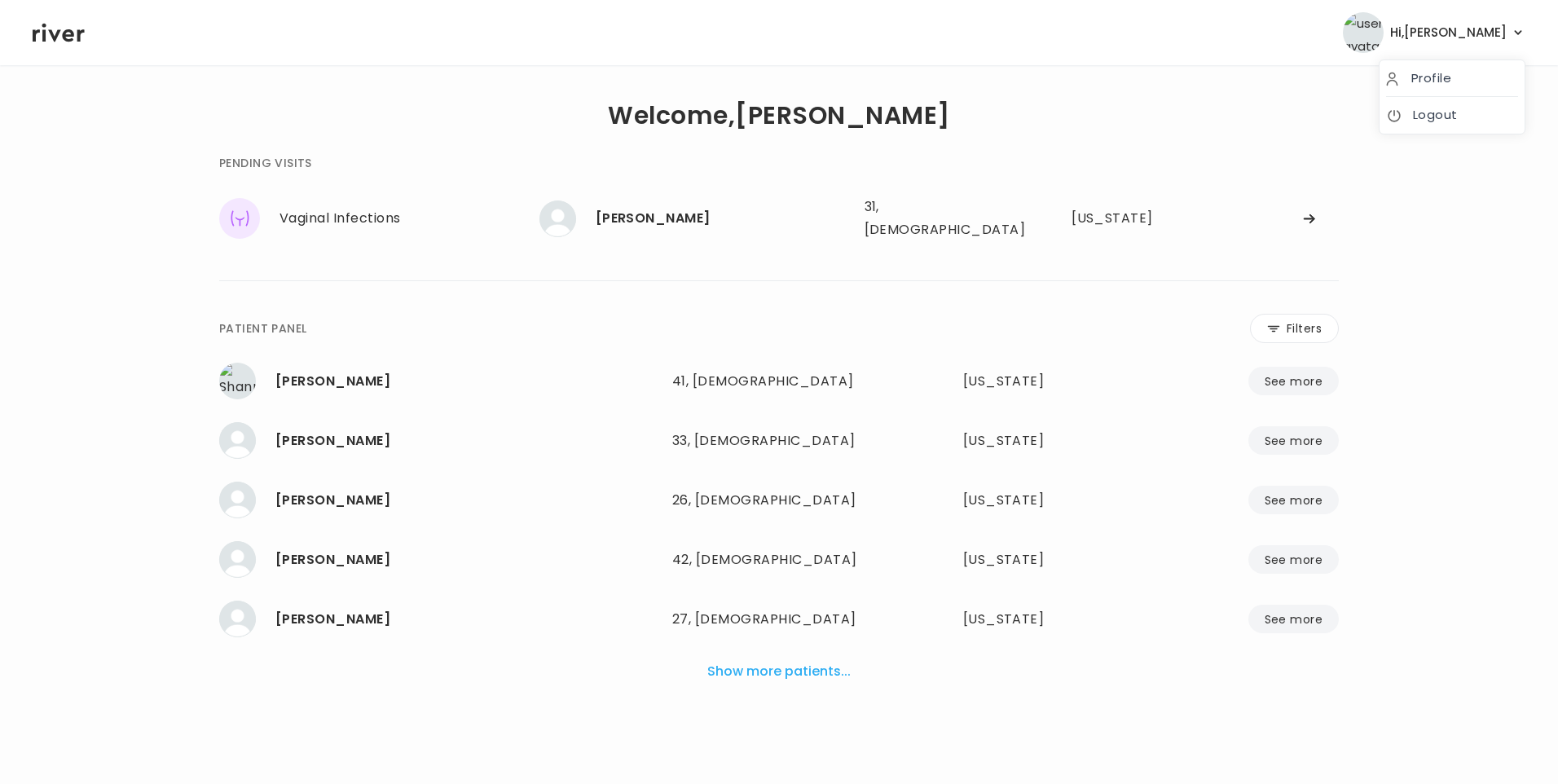
click at [1489, 31] on span "Hi, Lisa" at bounding box center [1448, 32] width 116 height 23
click at [1468, 113] on link "Logout" at bounding box center [1452, 114] width 132 height 23
